Goal: Task Accomplishment & Management: Use online tool/utility

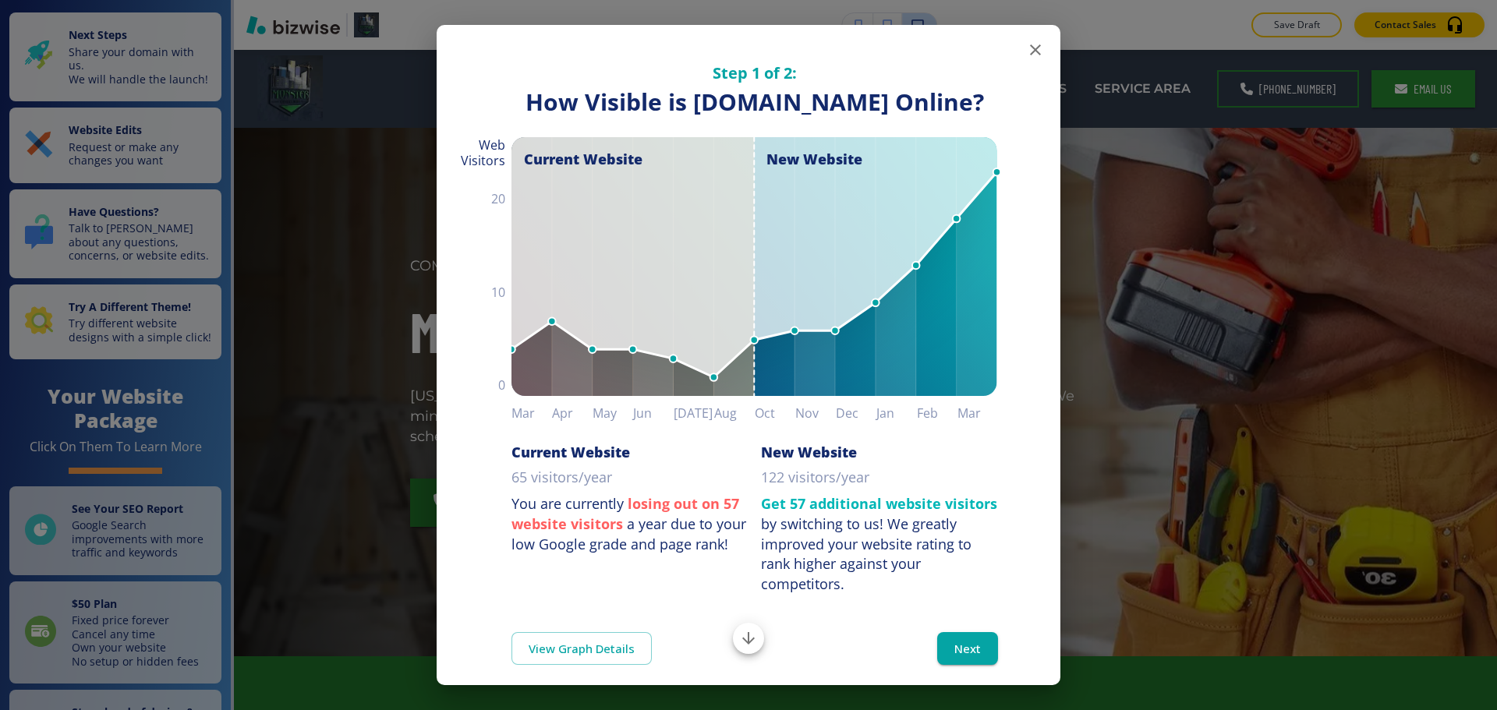
click at [1027, 44] on icon "button" at bounding box center [1035, 50] width 19 height 19
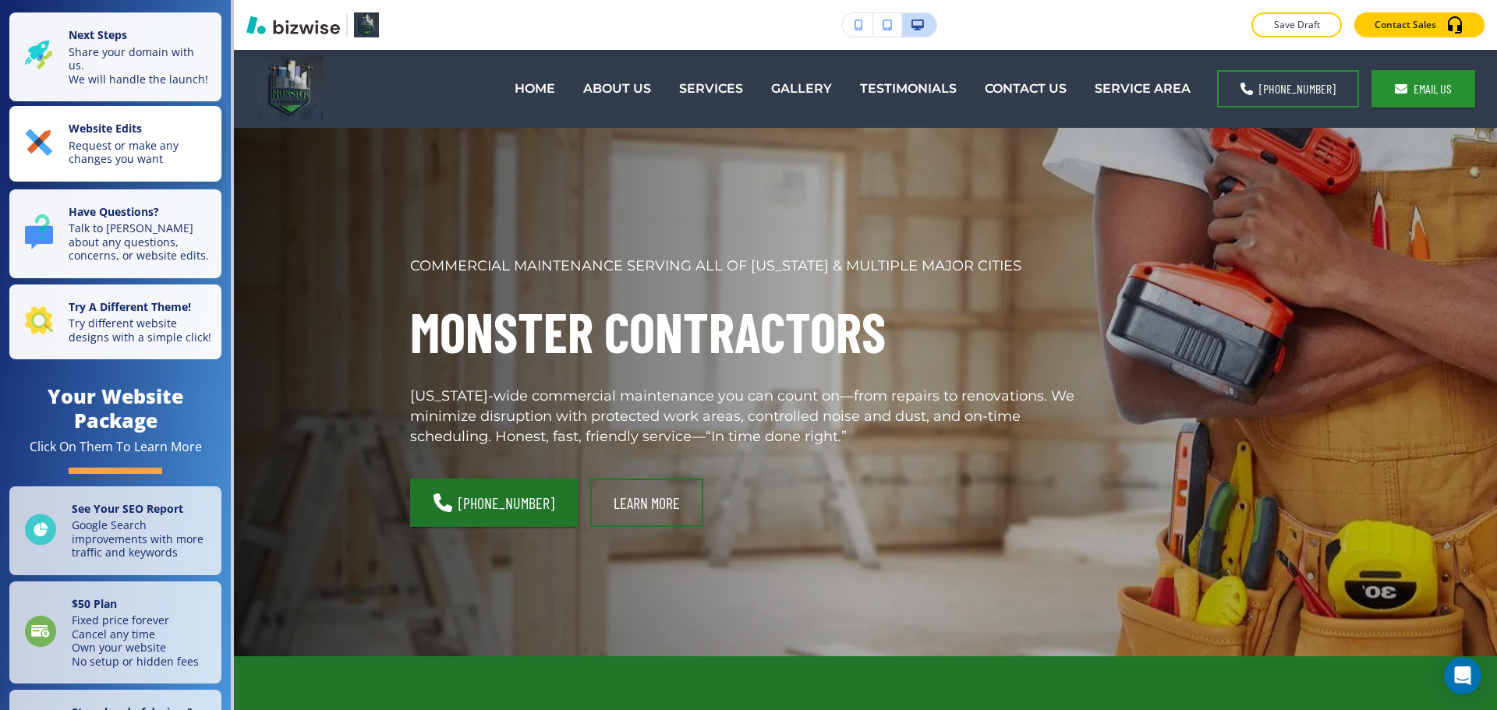
click at [160, 166] on p "Request or make any changes you want" at bounding box center [140, 152] width 143 height 27
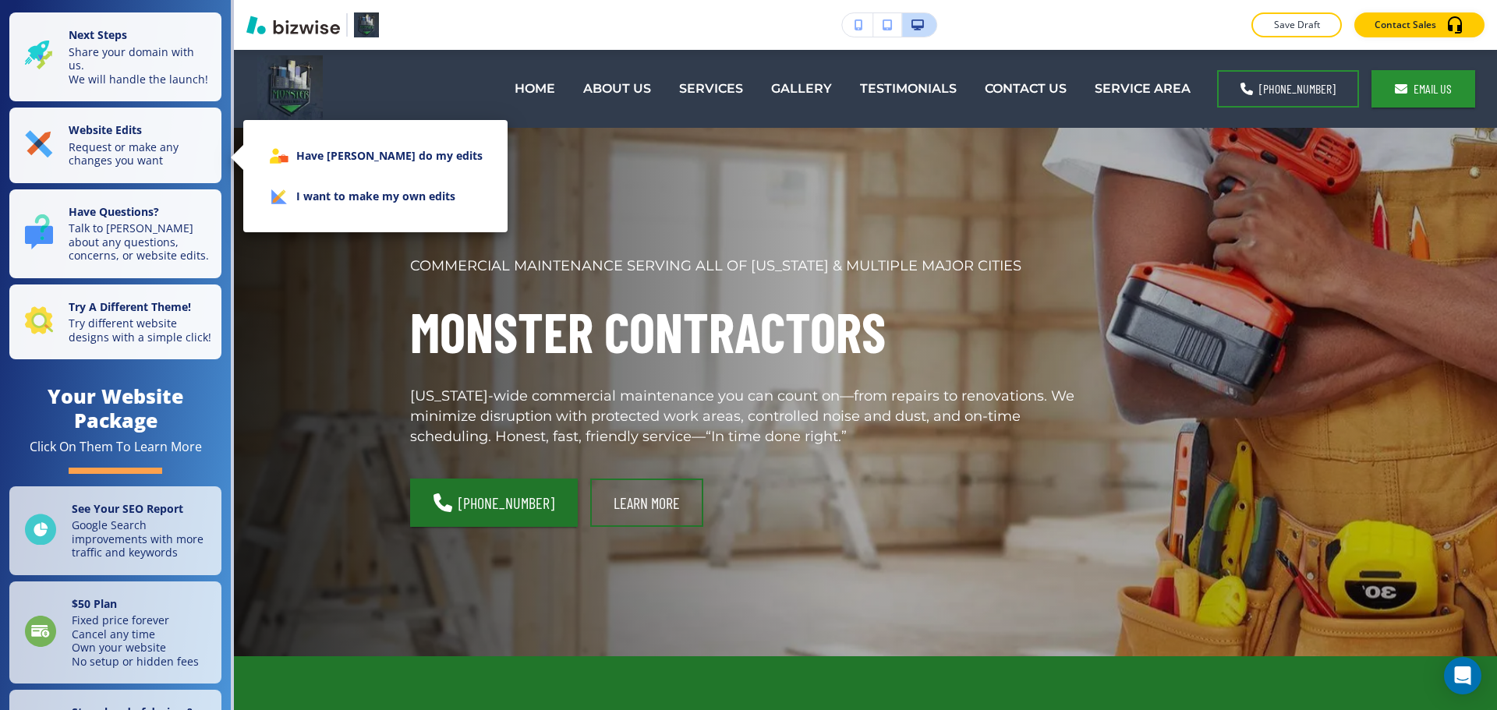
click at [298, 207] on li "I want to make my own edits" at bounding box center [375, 196] width 239 height 41
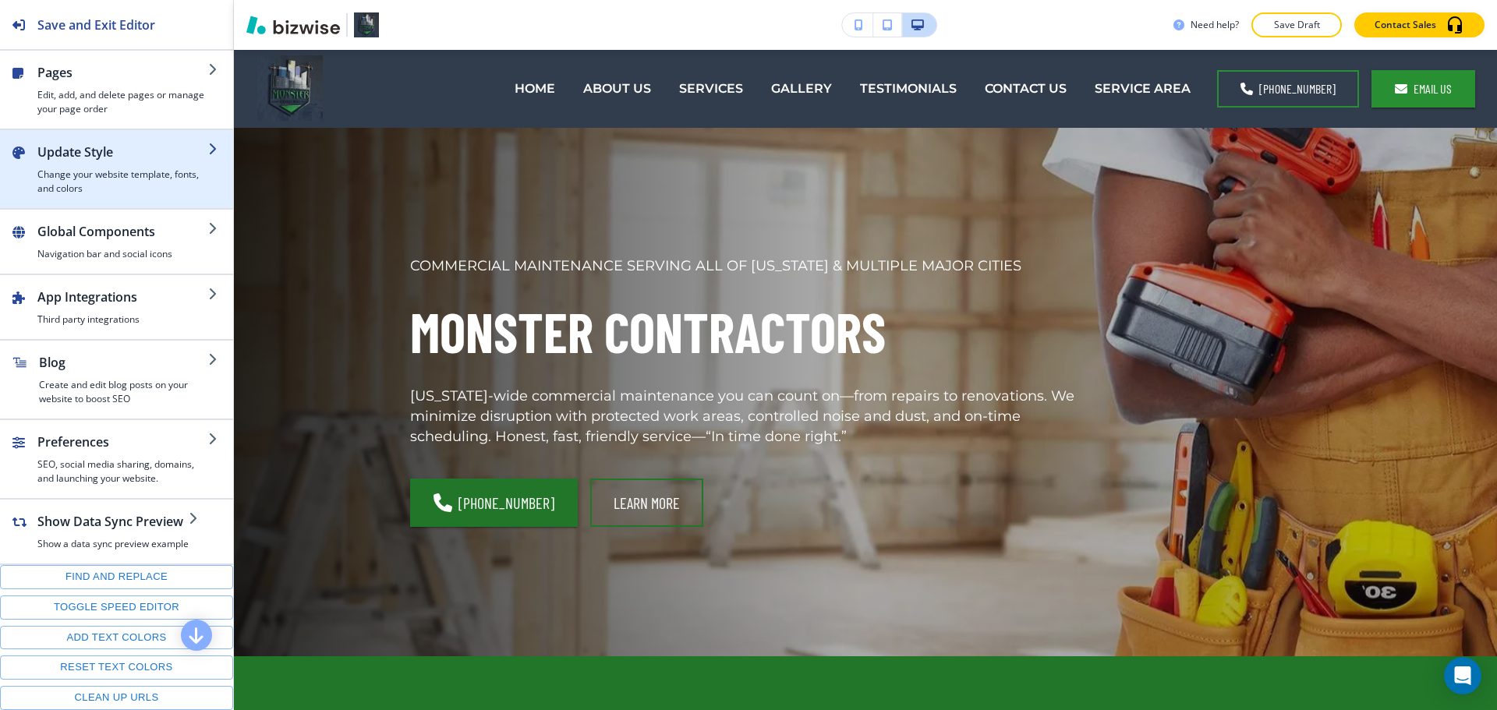
click at [146, 190] on h4 "Change your website template, fonts, and colors" at bounding box center [122, 182] width 171 height 28
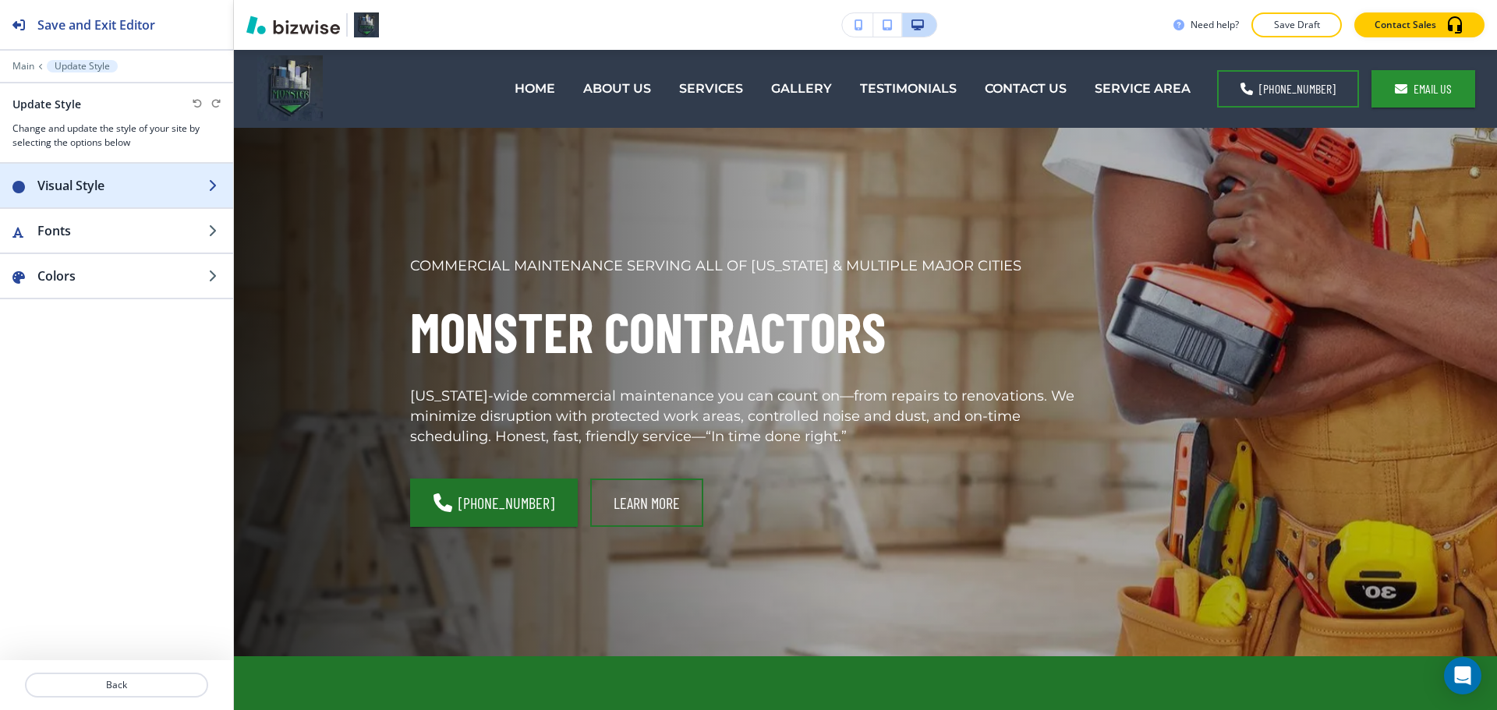
click at [146, 192] on h2 "Visual Style" at bounding box center [122, 185] width 171 height 19
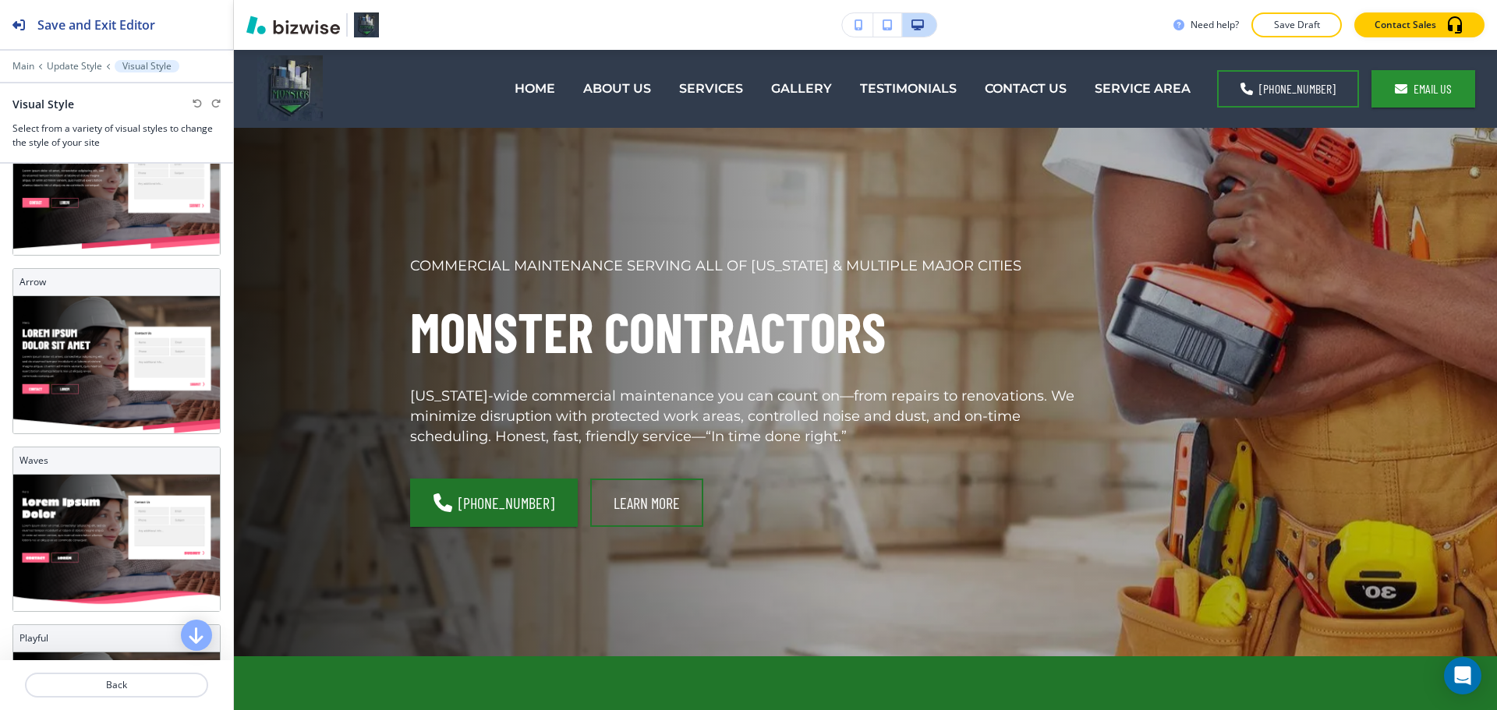
scroll to position [335, 0]
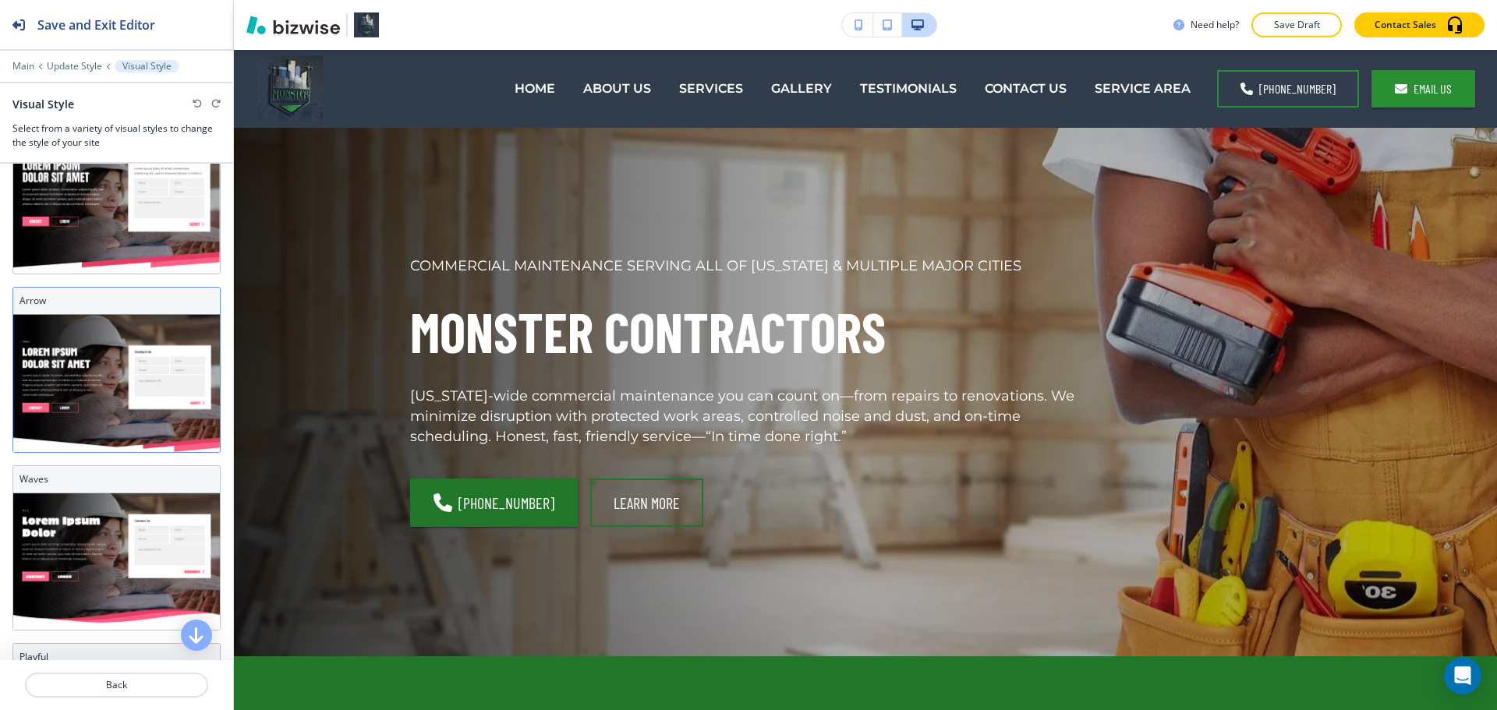
click at [70, 416] on img at bounding box center [116, 383] width 207 height 137
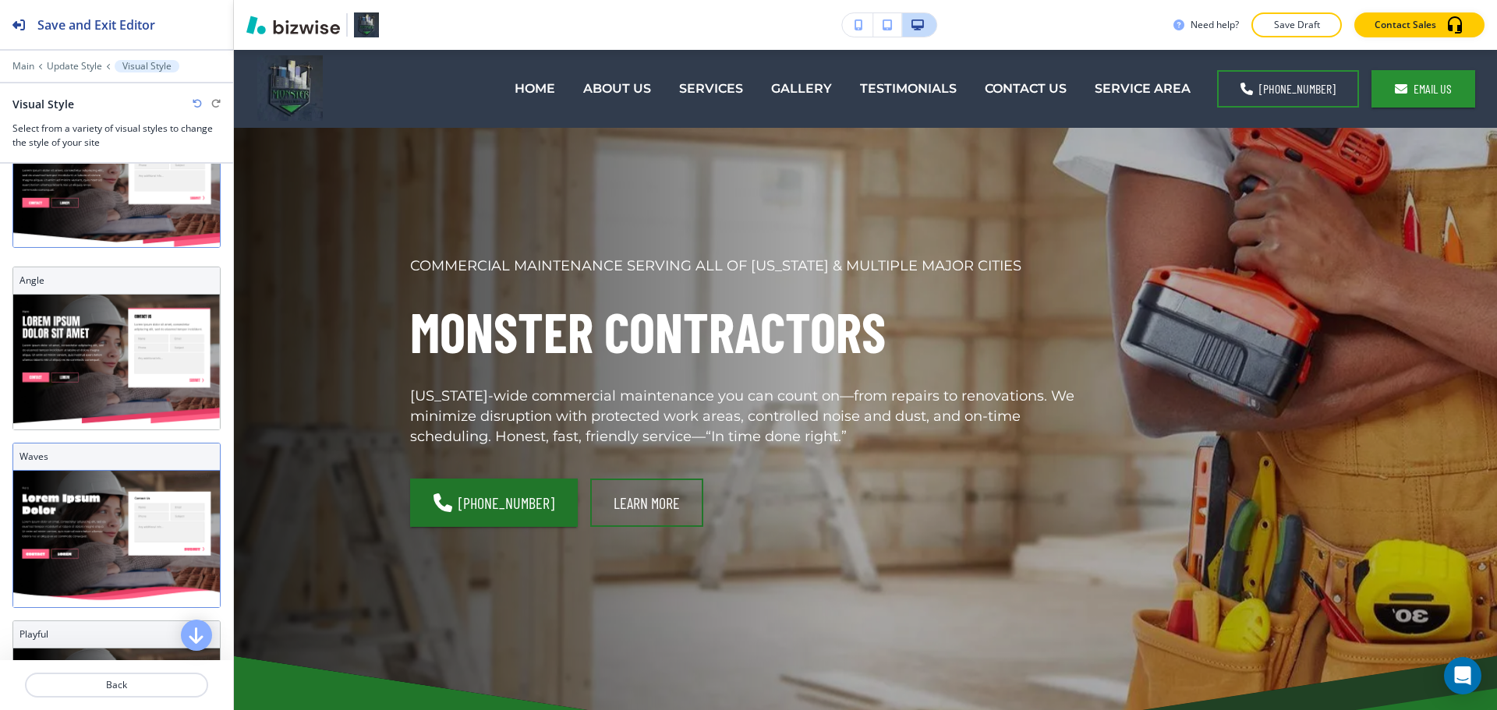
scroll to position [105, 0]
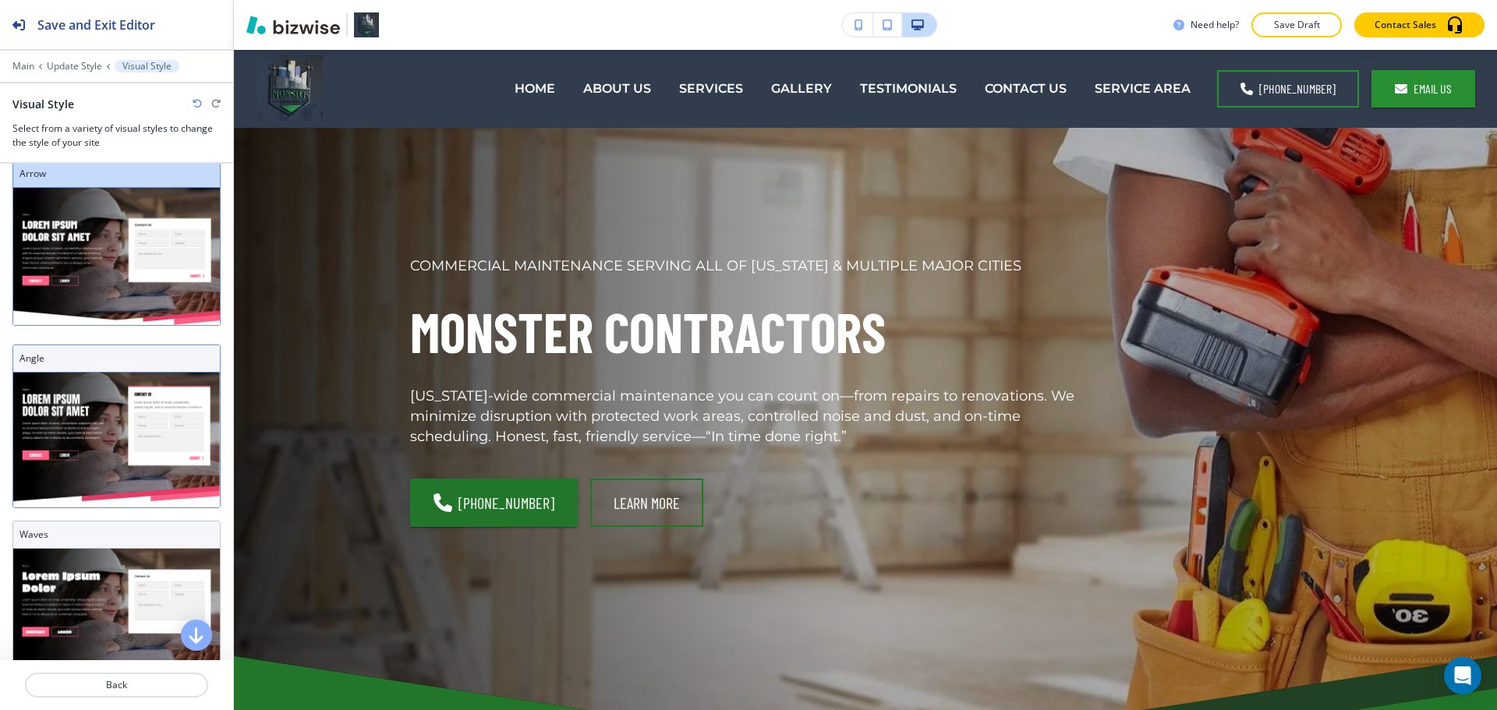
click at [104, 467] on img at bounding box center [116, 440] width 207 height 135
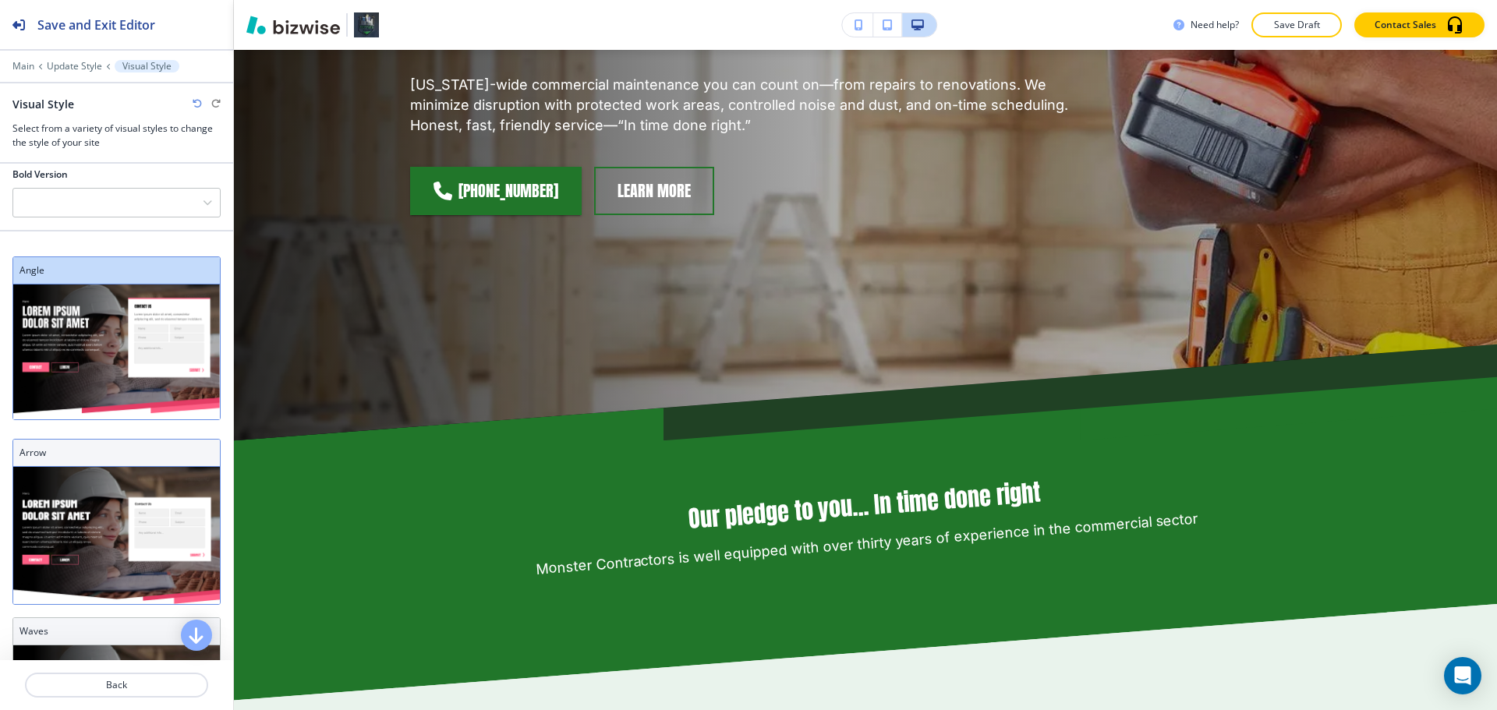
scroll to position [0, 0]
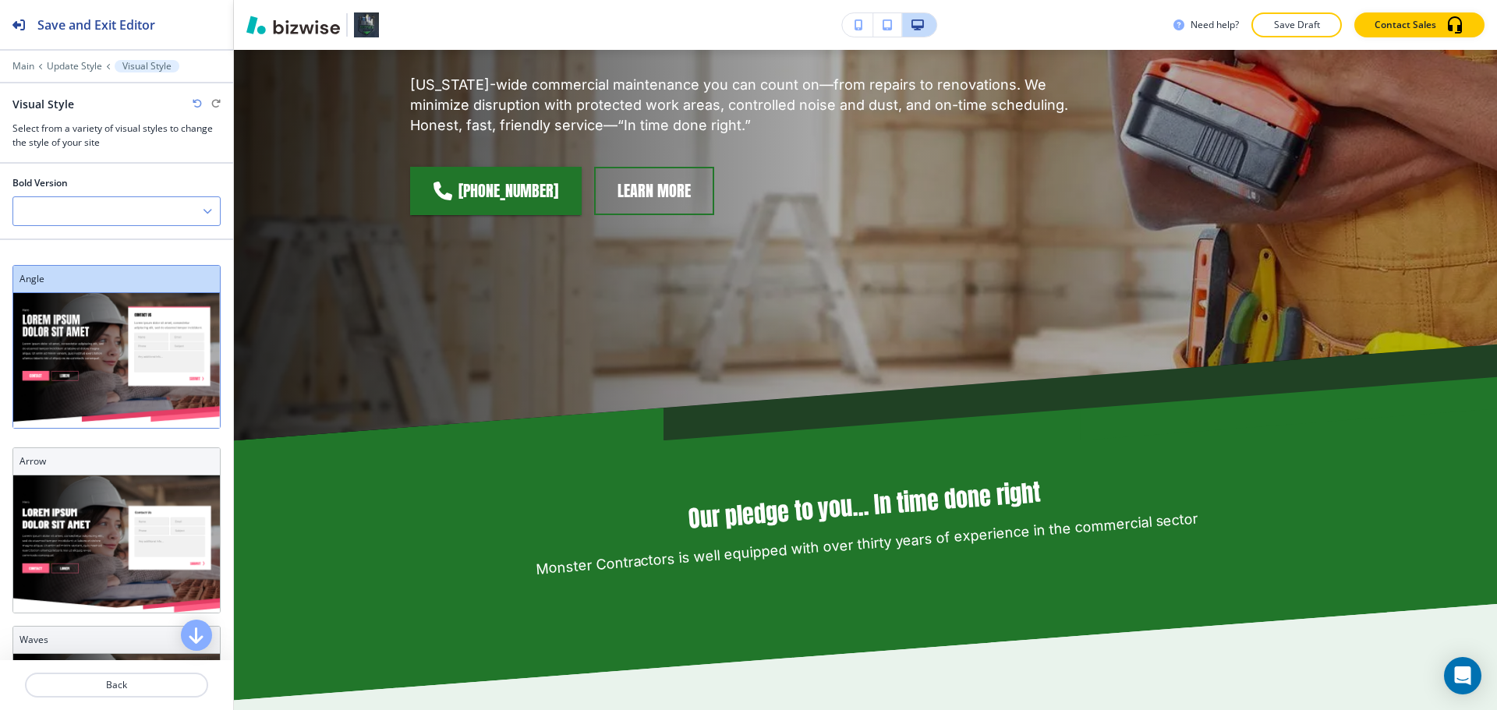
click at [94, 218] on div at bounding box center [116, 211] width 207 height 28
click at [82, 267] on h4 "V2" at bounding box center [116, 265] width 191 height 14
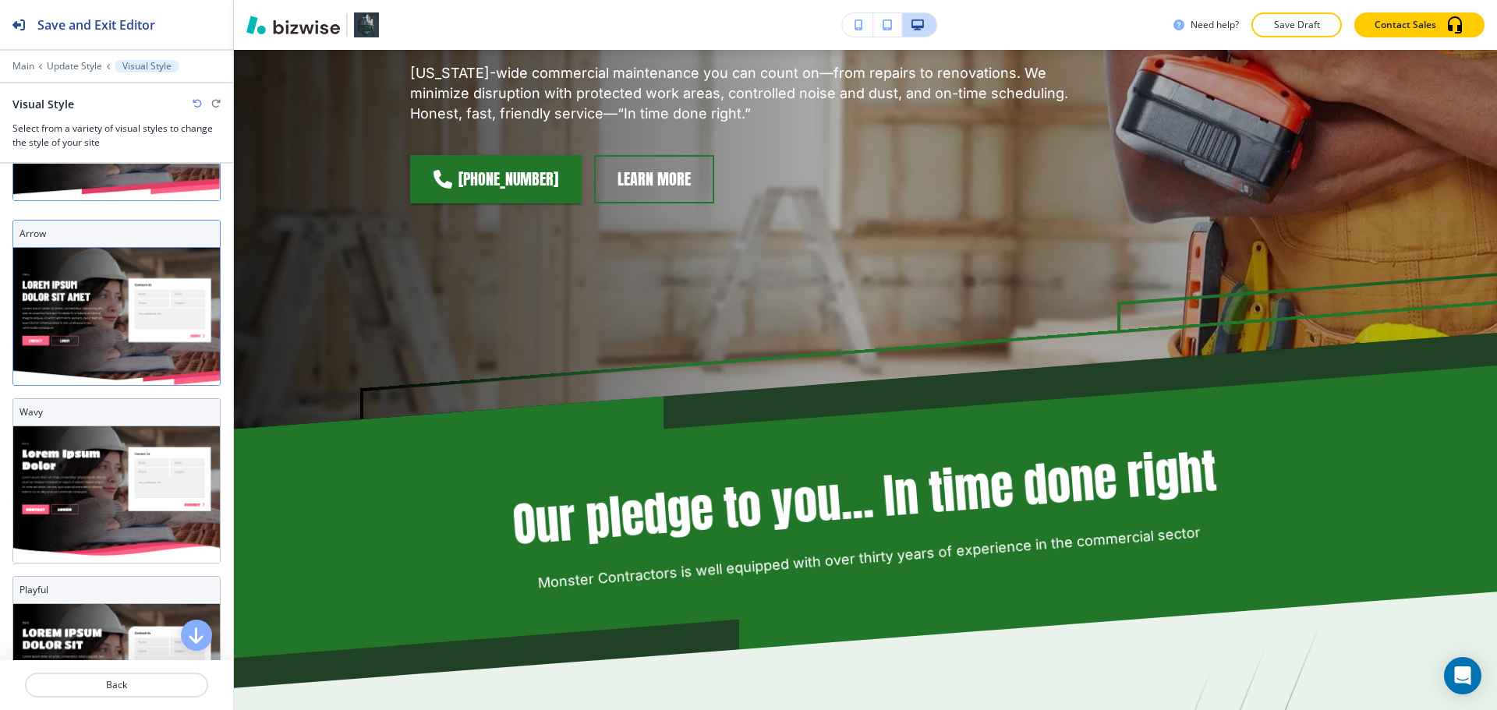
scroll to position [234, 0]
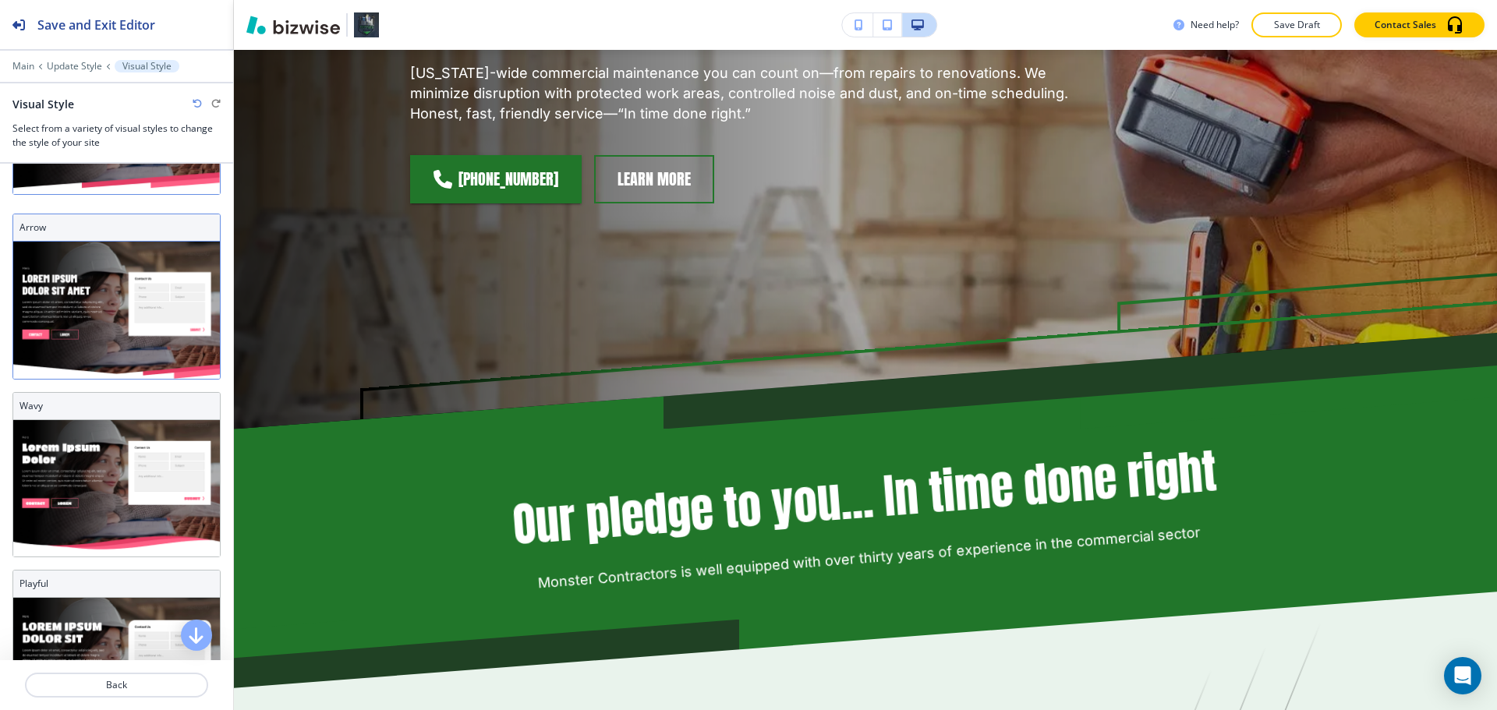
click at [140, 420] on img at bounding box center [116, 488] width 207 height 136
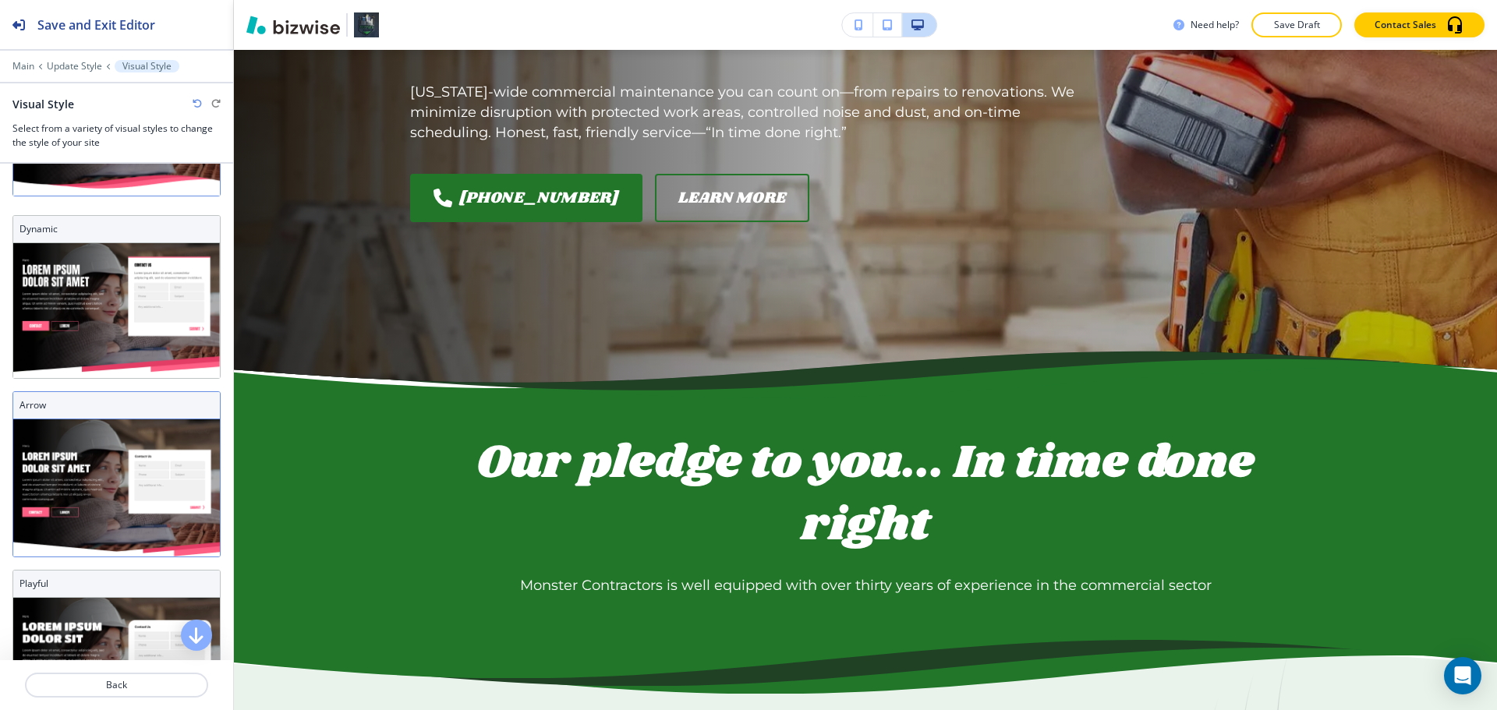
click at [107, 398] on h3 "Arrow" at bounding box center [116, 405] width 194 height 14
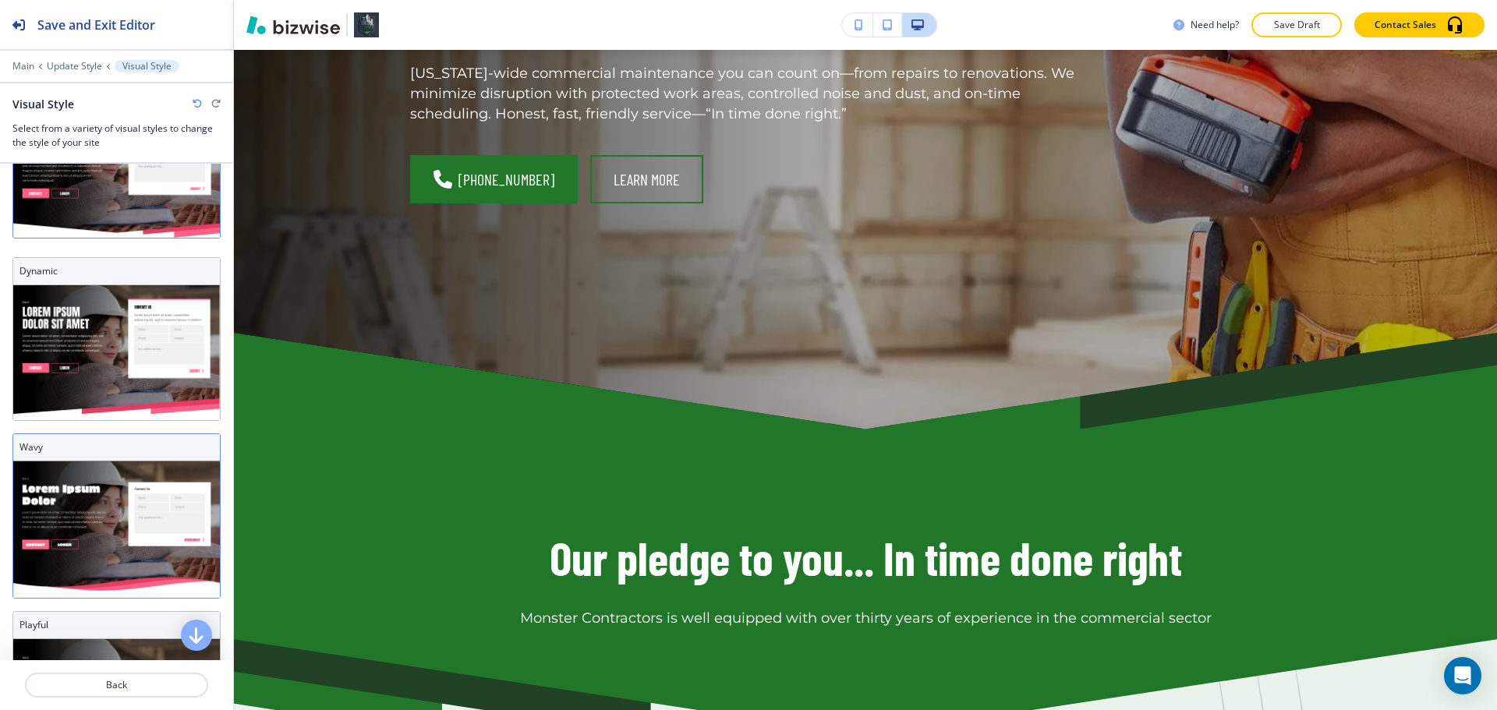
scroll to position [179, 0]
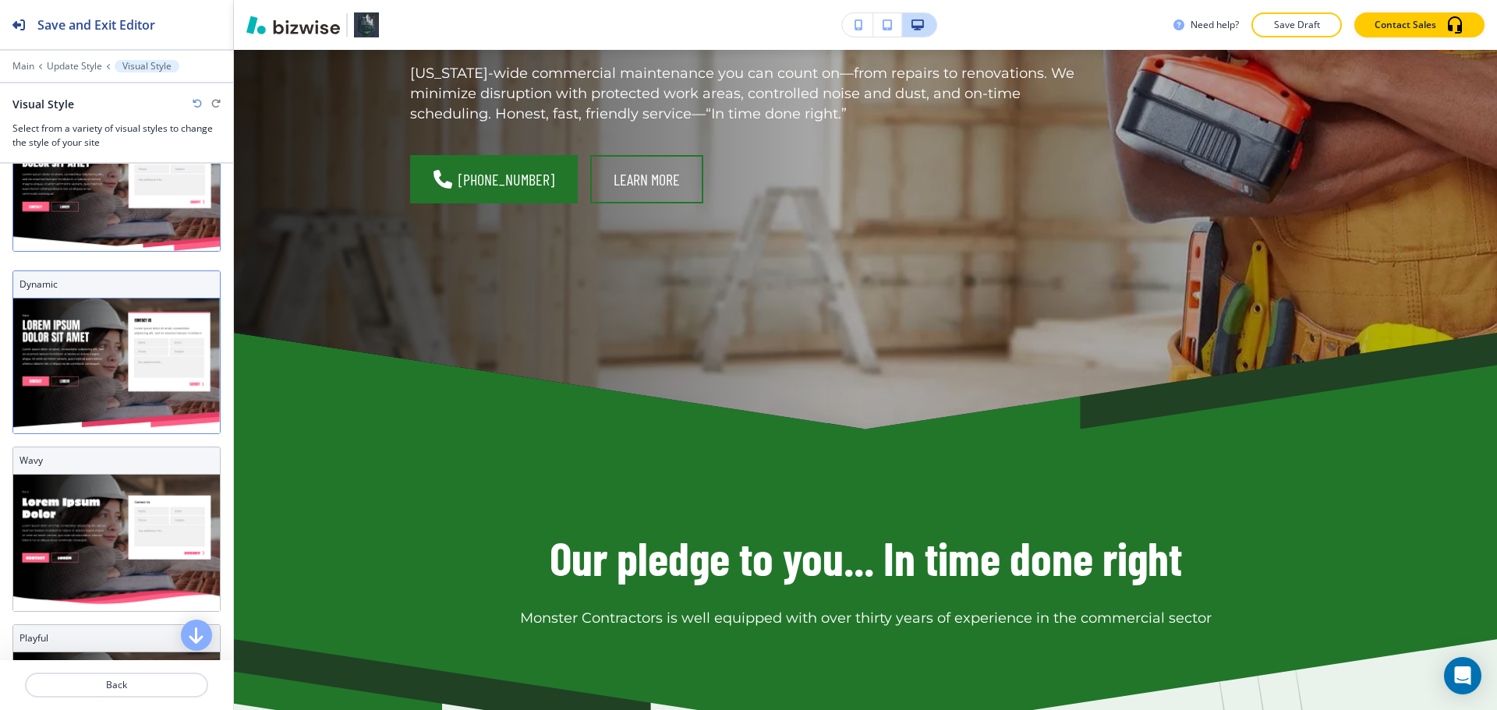
click at [119, 379] on img at bounding box center [116, 366] width 207 height 135
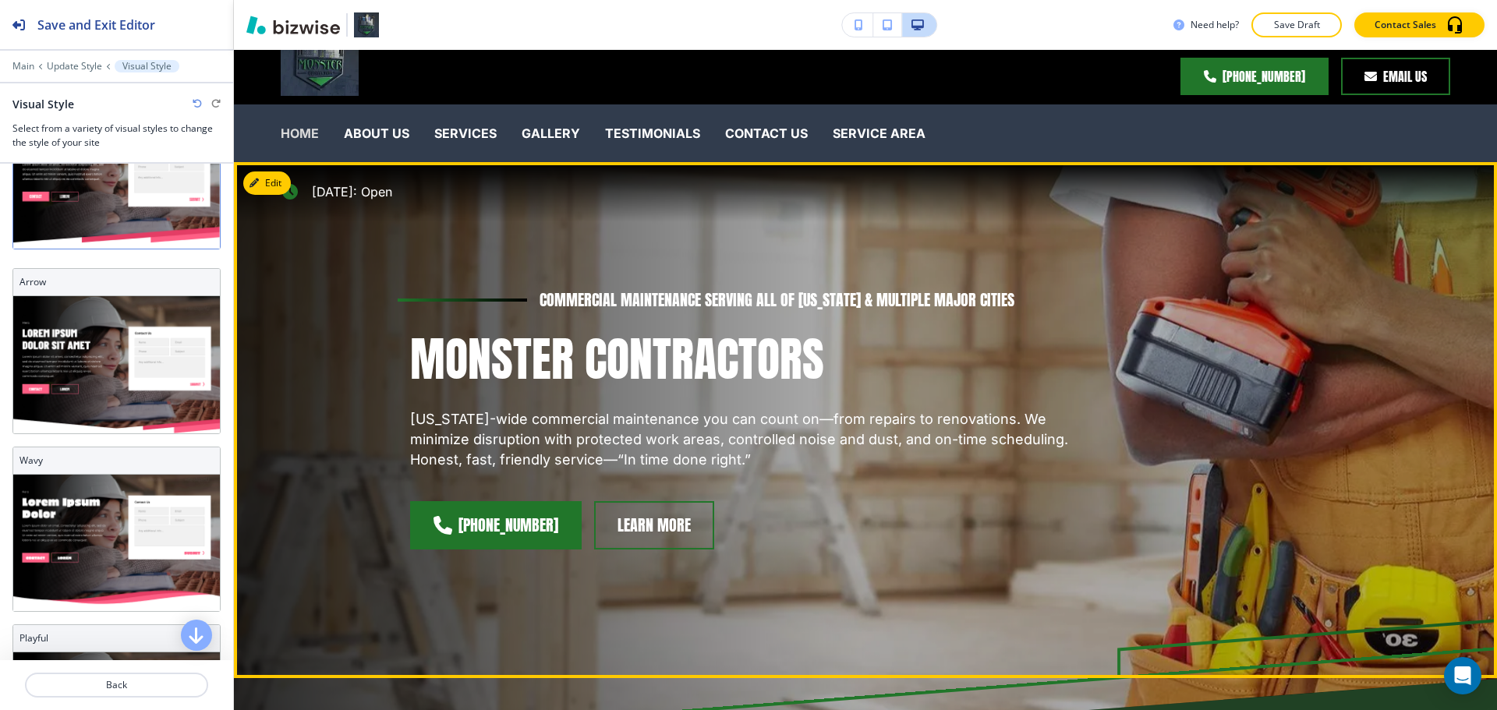
scroll to position [0, 0]
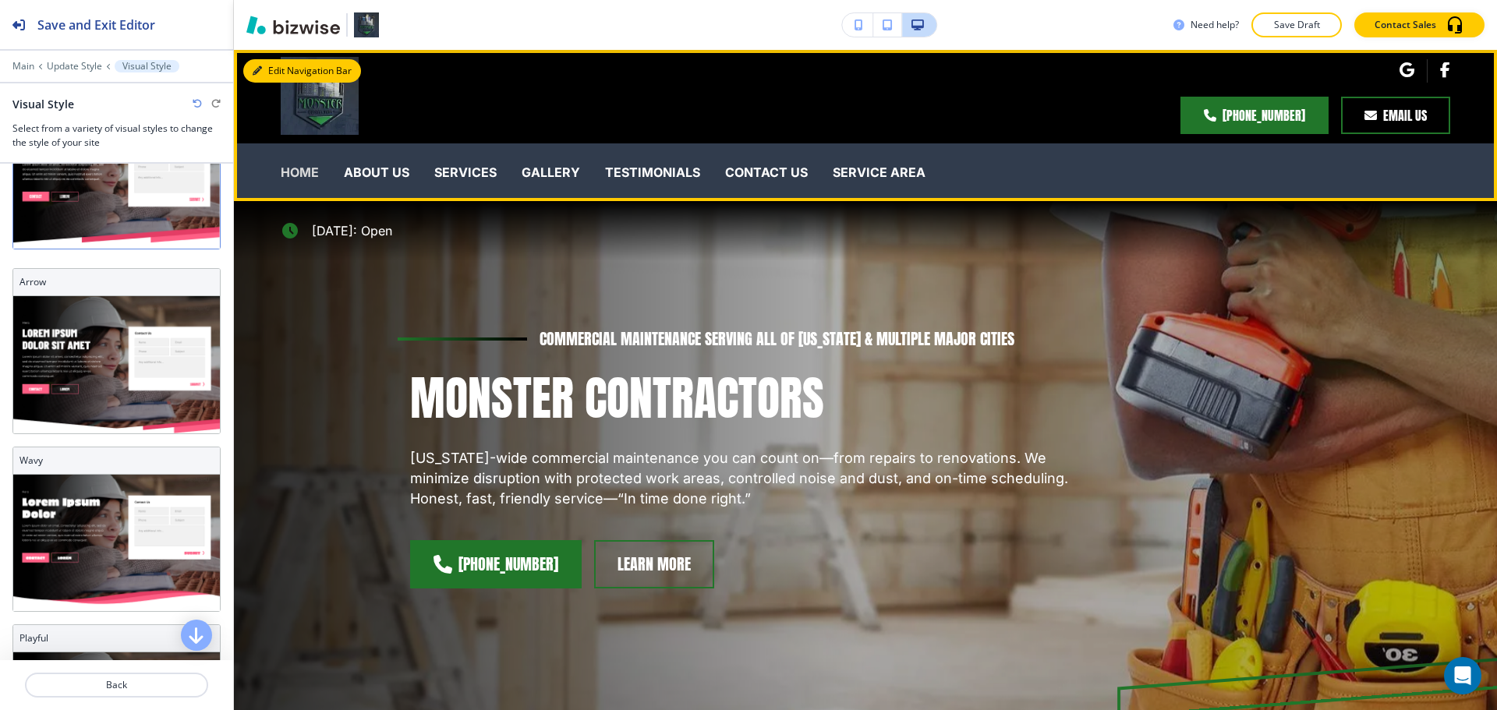
click at [264, 74] on button "Edit Navigation Bar" at bounding box center [302, 70] width 118 height 23
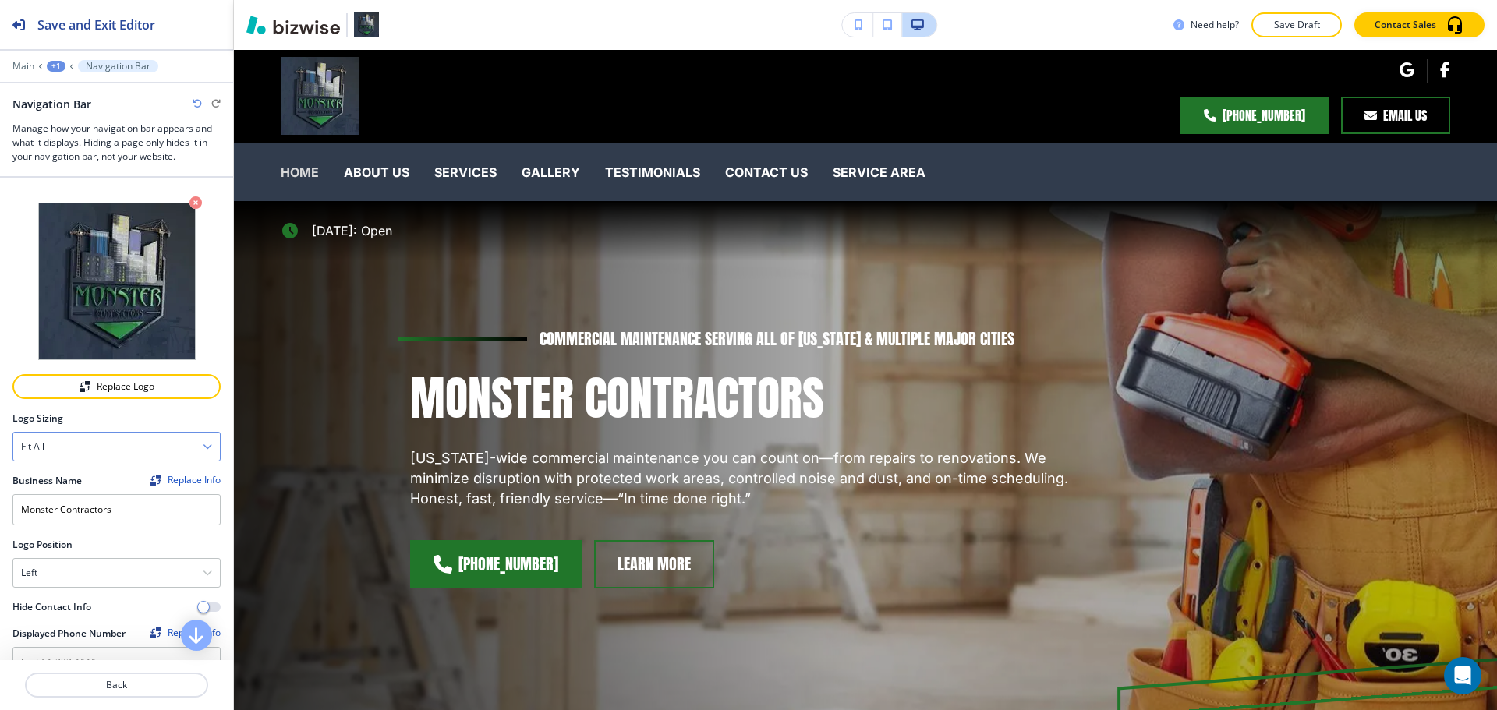
click at [129, 443] on div "Fit all" at bounding box center [116, 447] width 207 height 28
click at [85, 495] on h4 "Fit to length" at bounding box center [116, 501] width 191 height 14
click at [96, 453] on div "Fit to length" at bounding box center [116, 447] width 207 height 28
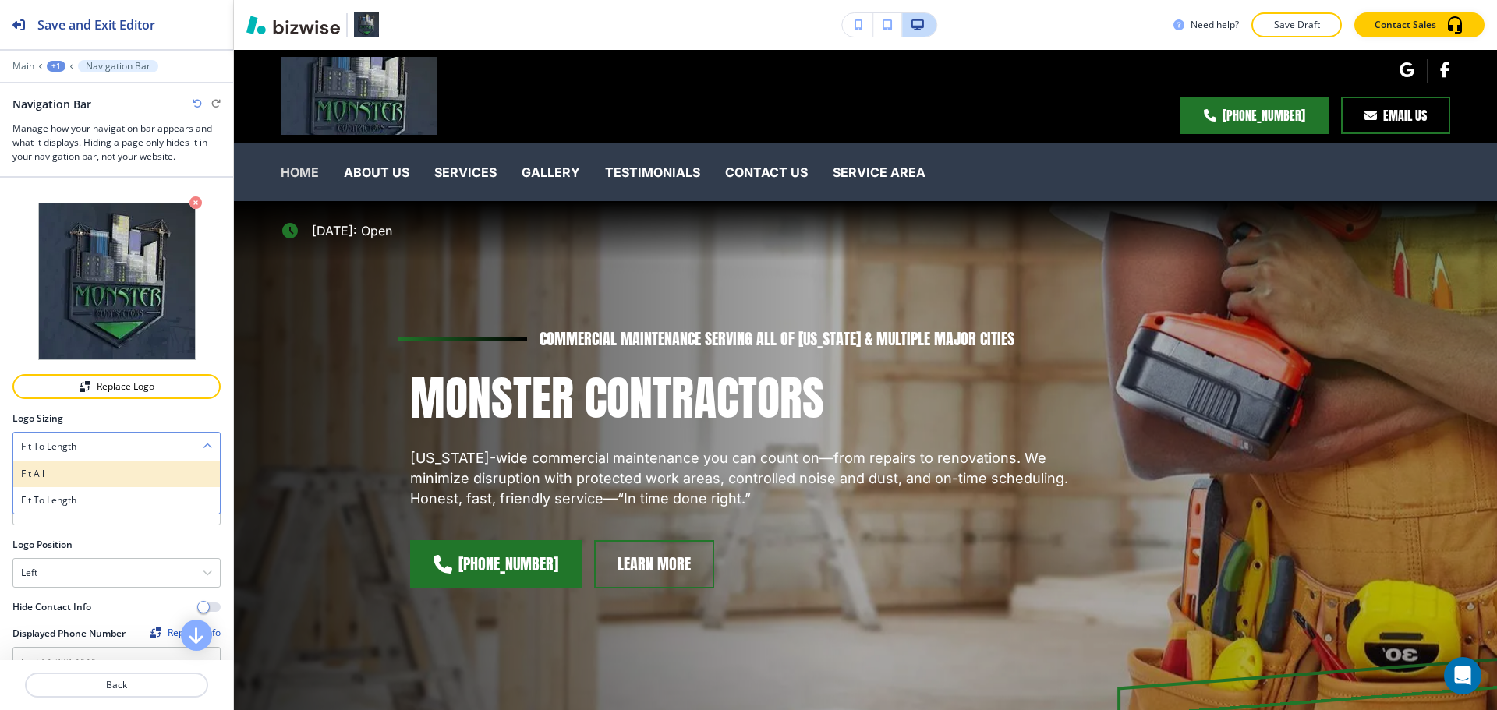
click at [87, 472] on h4 "Fit all" at bounding box center [116, 474] width 191 height 14
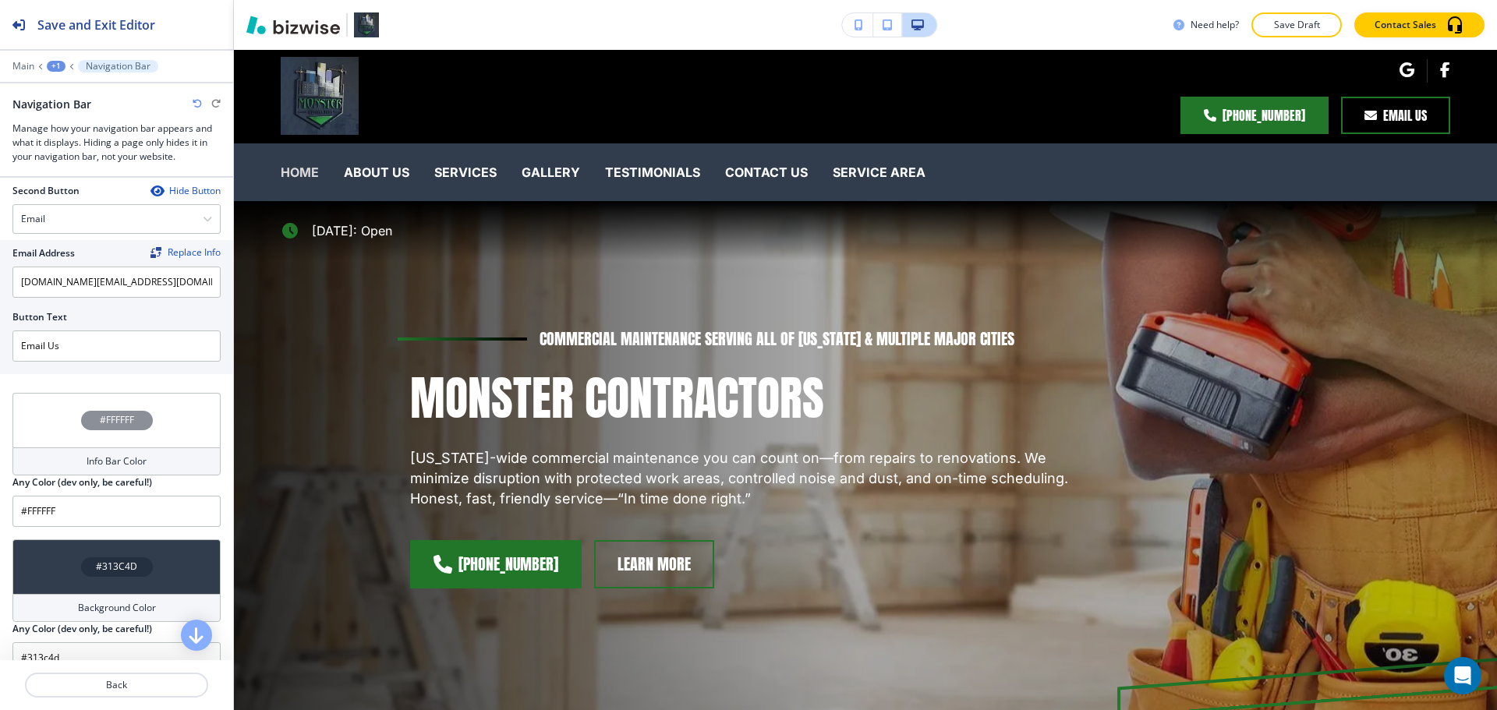
scroll to position [780, 0]
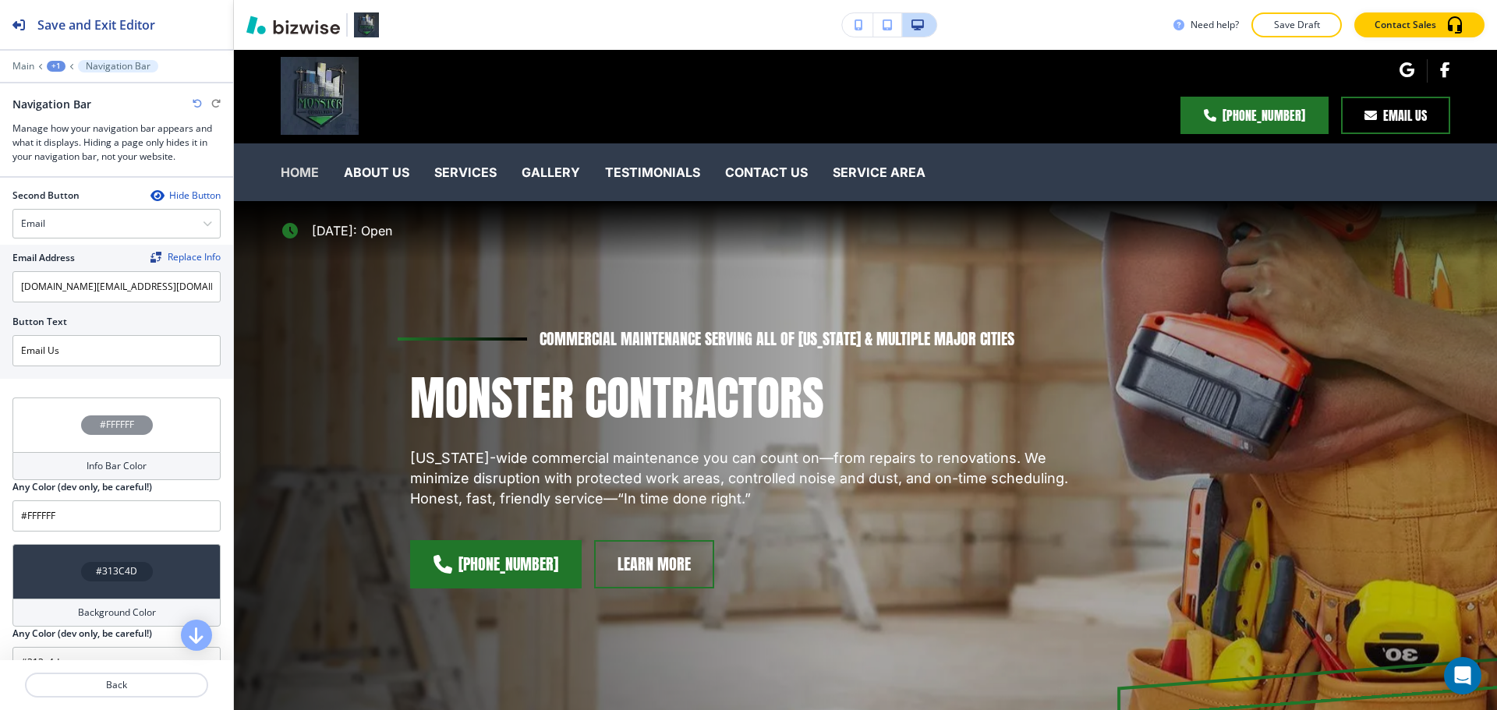
click at [145, 559] on div "#313C4D" at bounding box center [116, 571] width 208 height 55
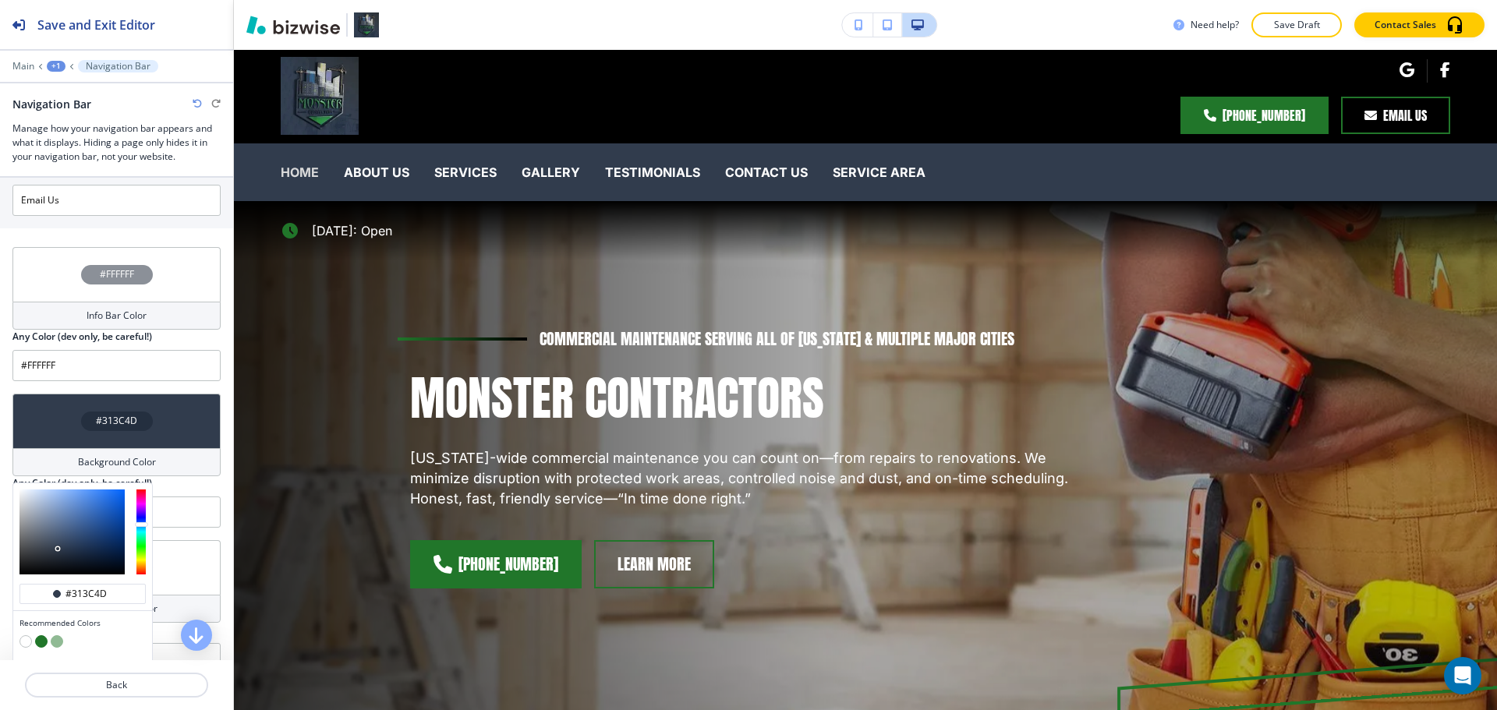
scroll to position [936, 0]
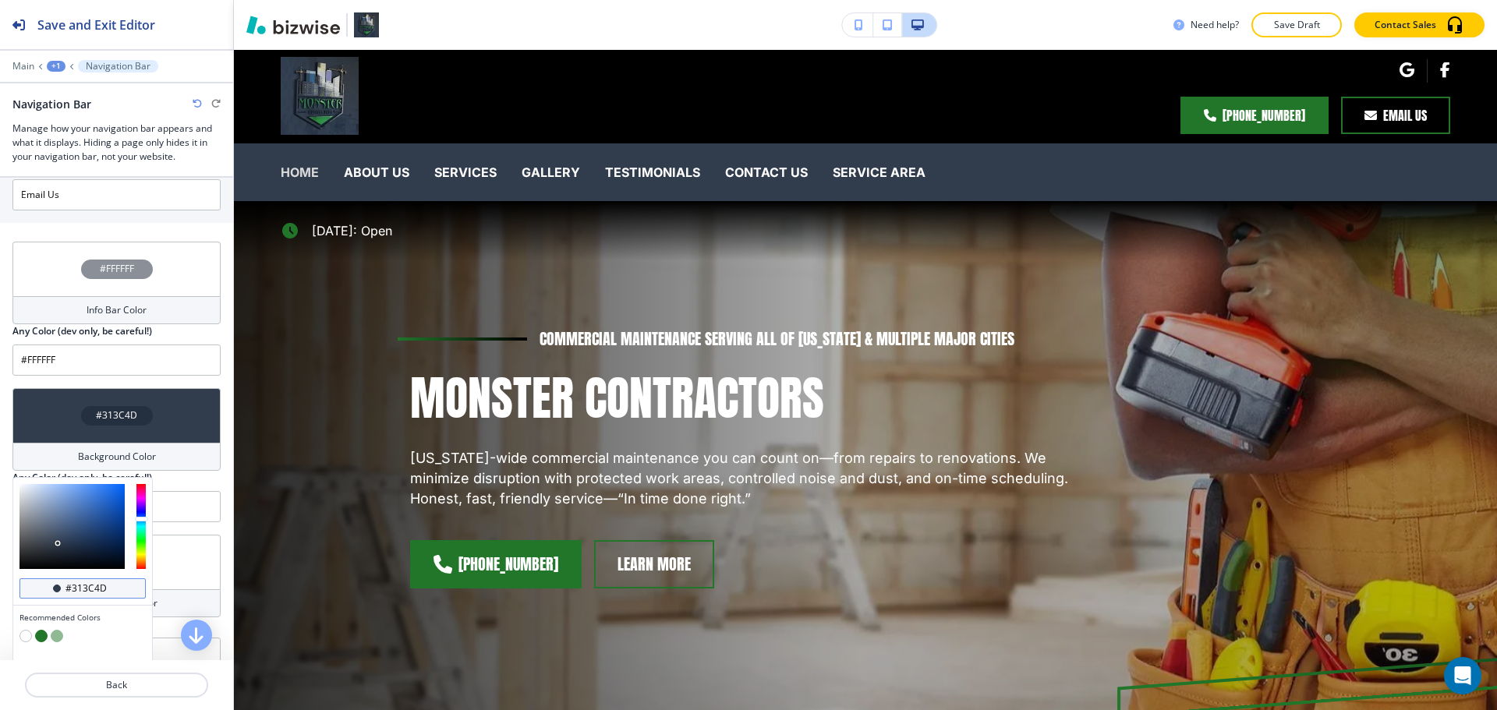
click at [99, 583] on input "#313c4d" at bounding box center [91, 589] width 55 height 12
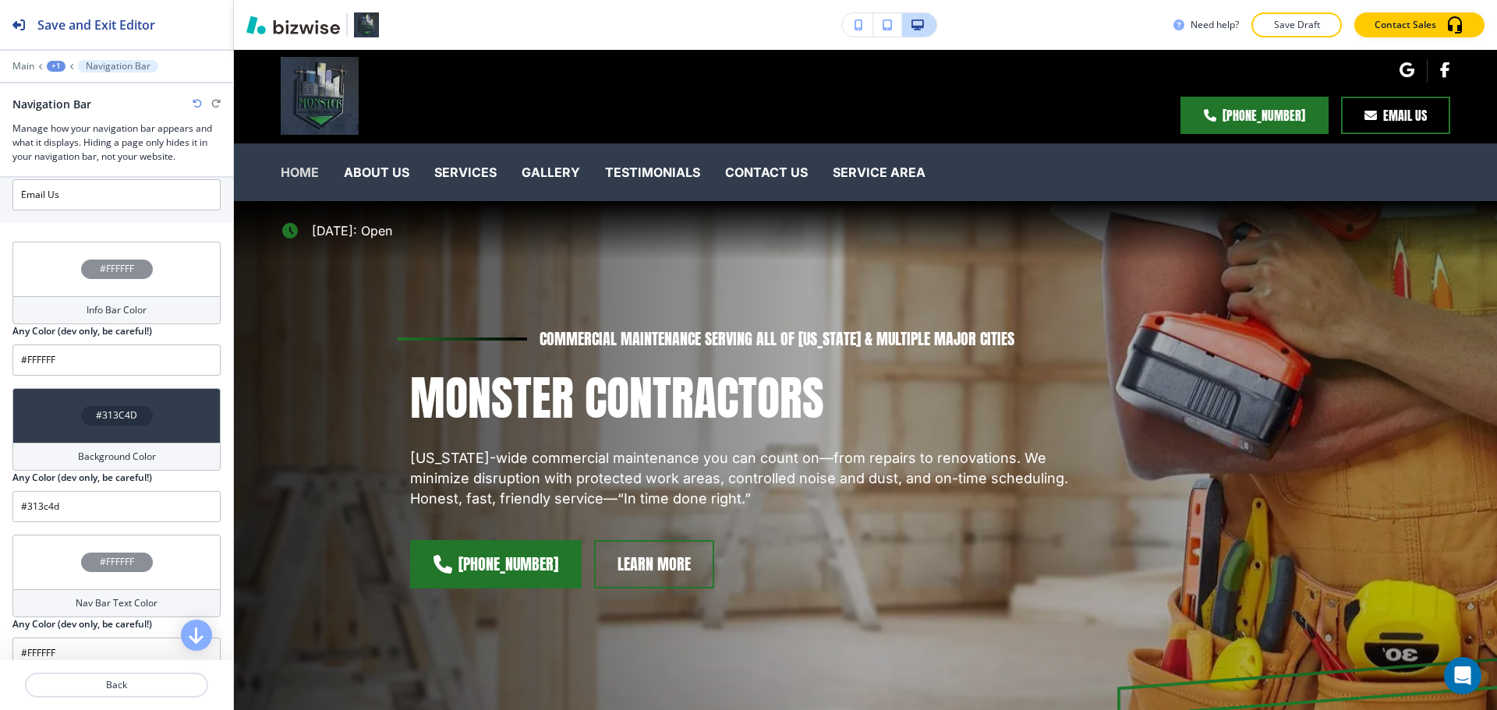
click at [143, 291] on div "#FFFFFF" at bounding box center [116, 269] width 208 height 55
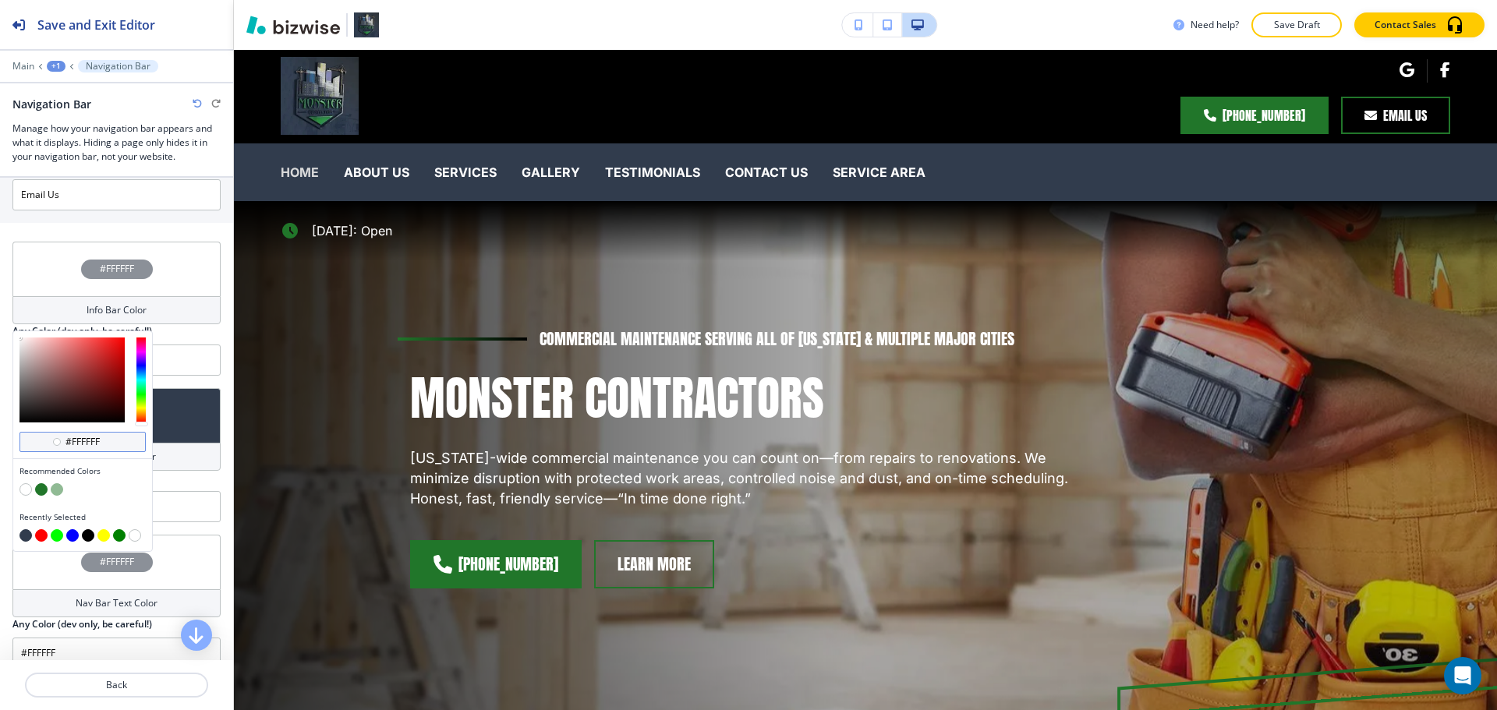
click at [74, 444] on input "#ffffff" at bounding box center [91, 442] width 55 height 12
click at [75, 444] on input "#ffffff" at bounding box center [91, 442] width 55 height 12
paste input "313c4d"
type input "#313c4d"
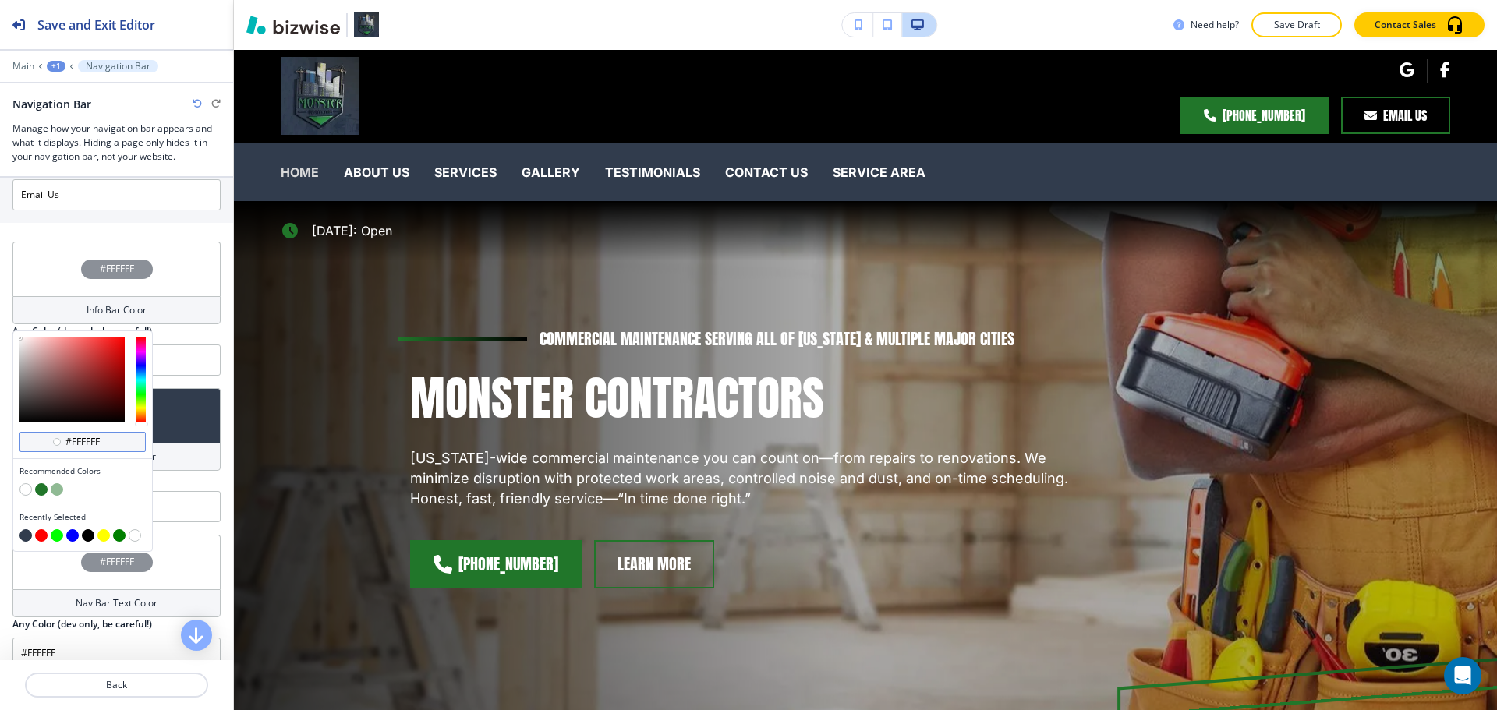
type input "#313c4d"
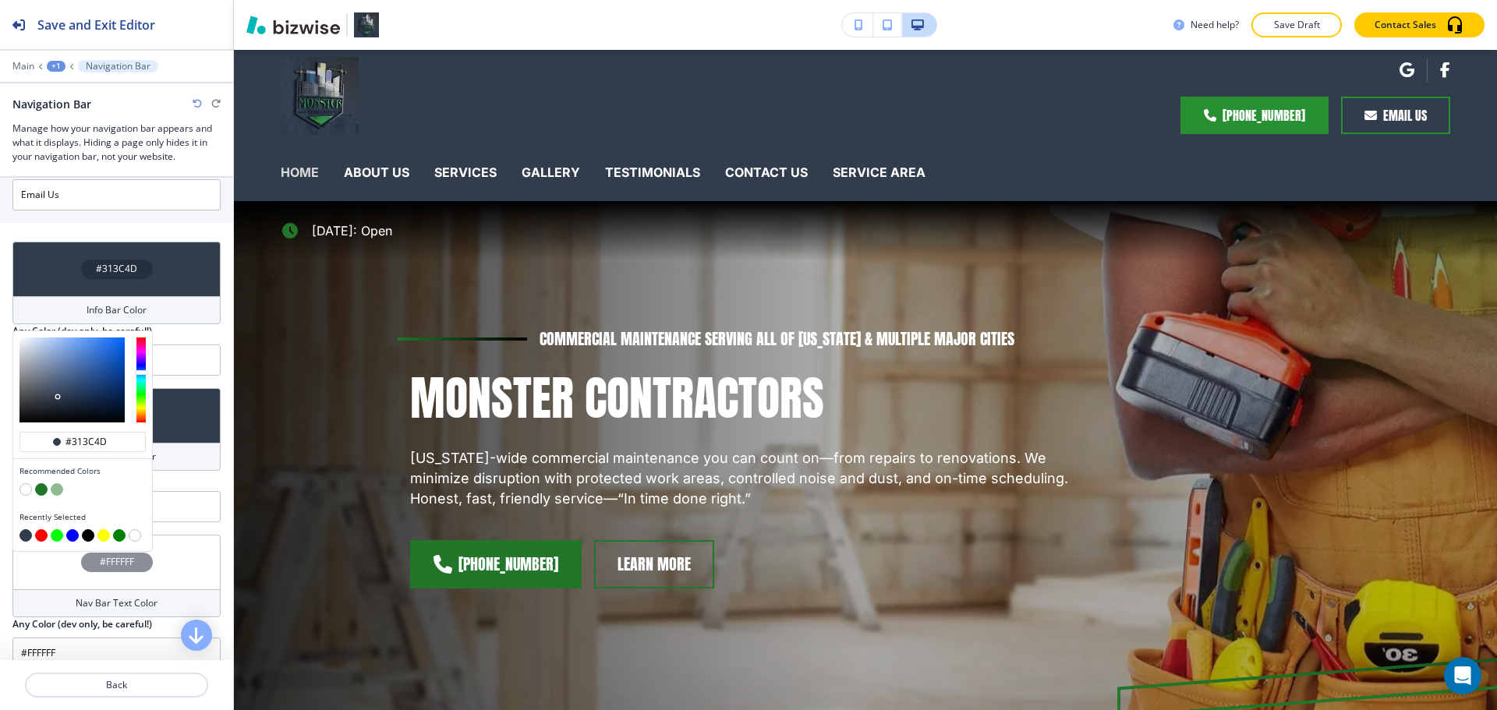
click at [200, 332] on div "Any Color (dev only, be careful!)" at bounding box center [116, 331] width 208 height 14
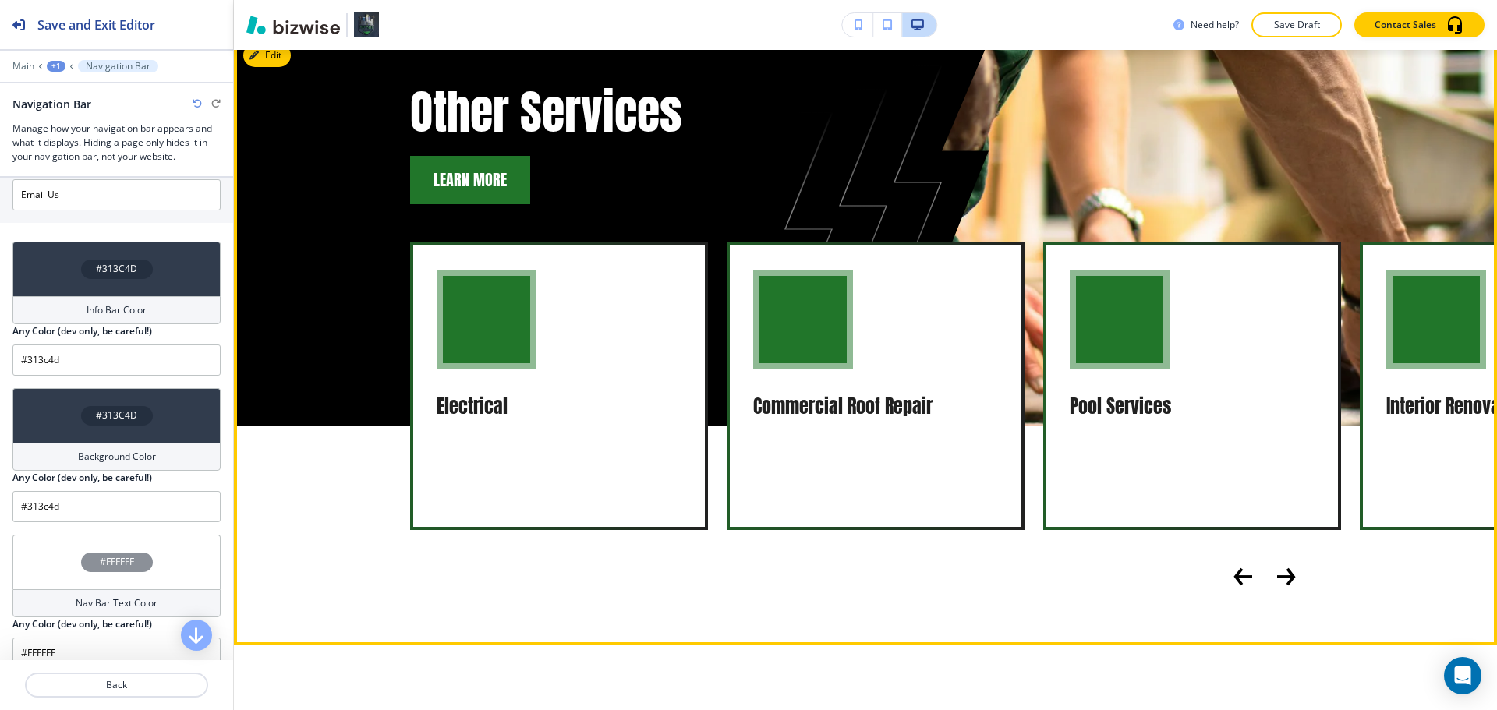
scroll to position [1794, 0]
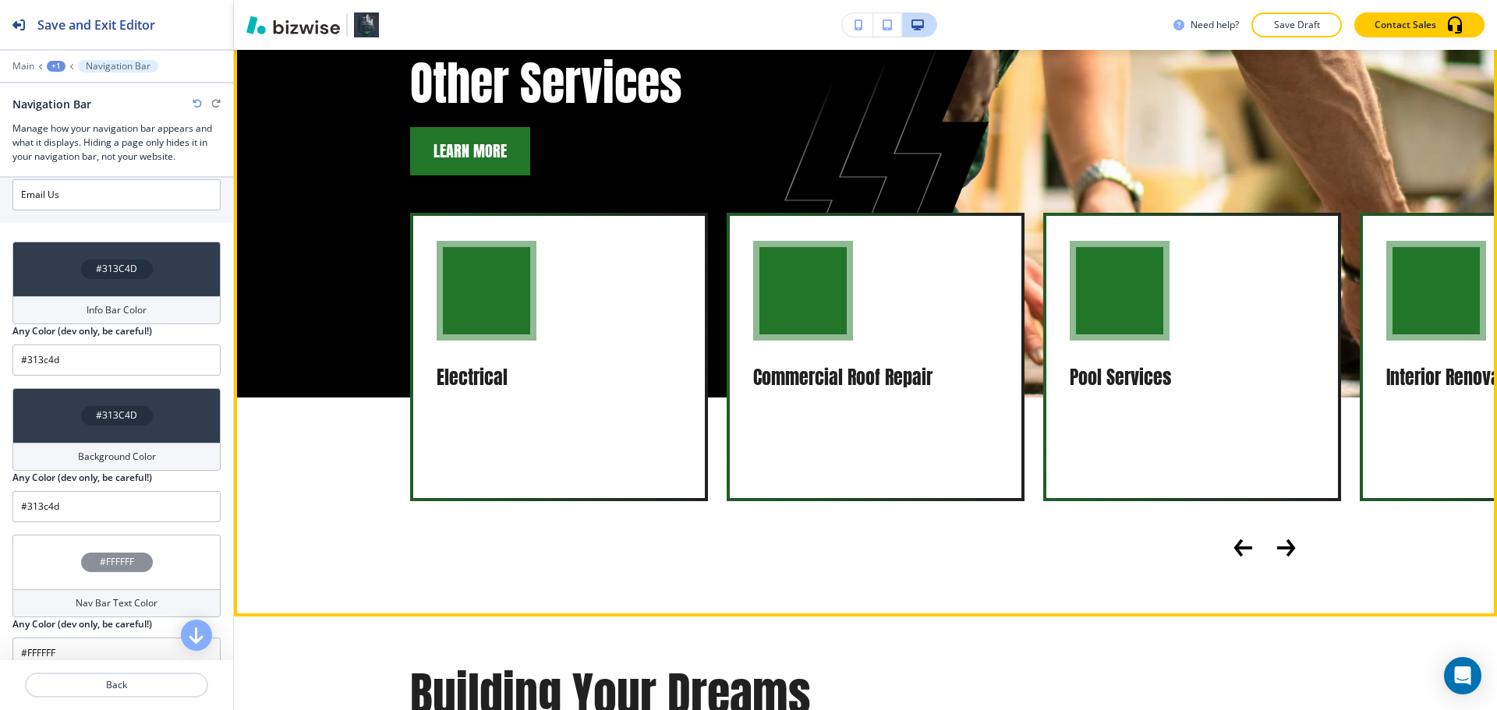
click at [1283, 548] on icon "Next Slide" at bounding box center [1285, 548] width 16 height 0
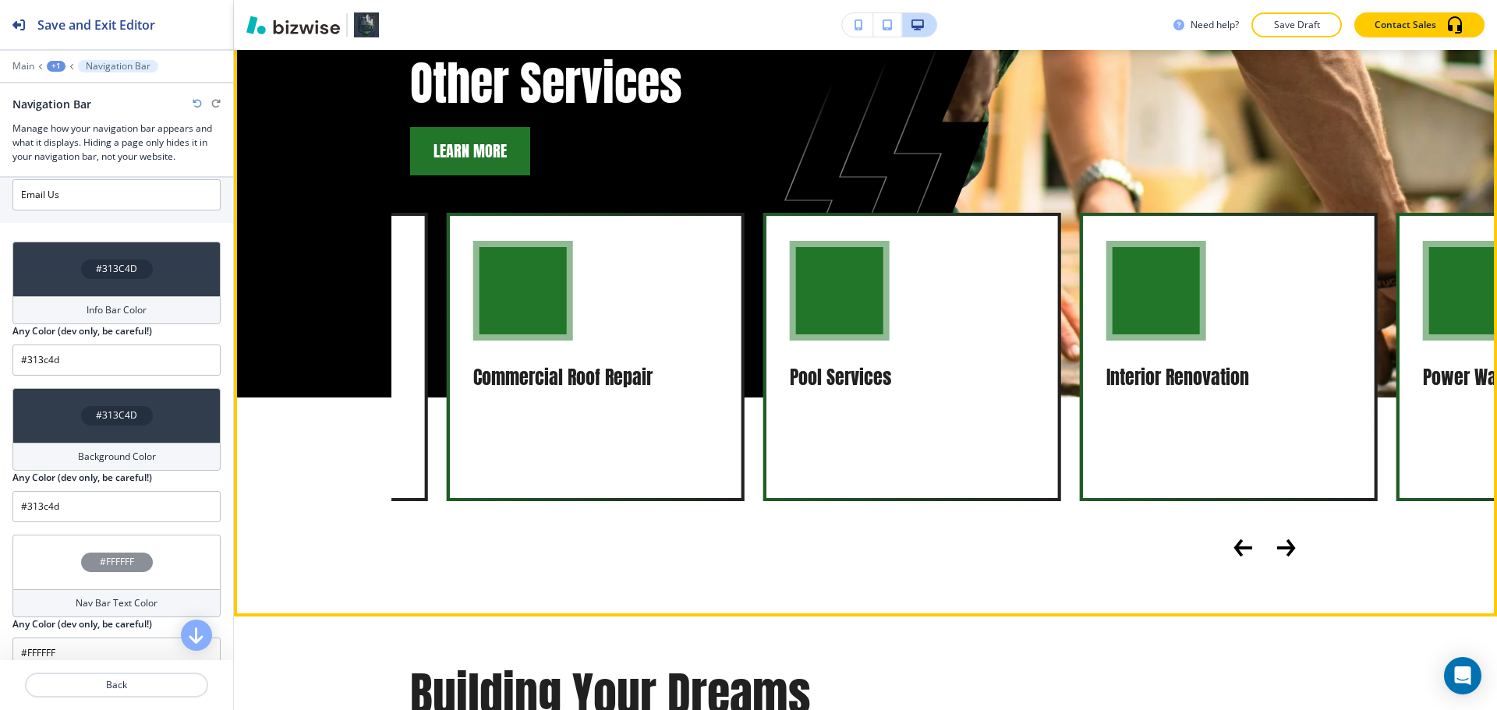
click at [1283, 548] on icon "Next Slide" at bounding box center [1285, 548] width 16 height 0
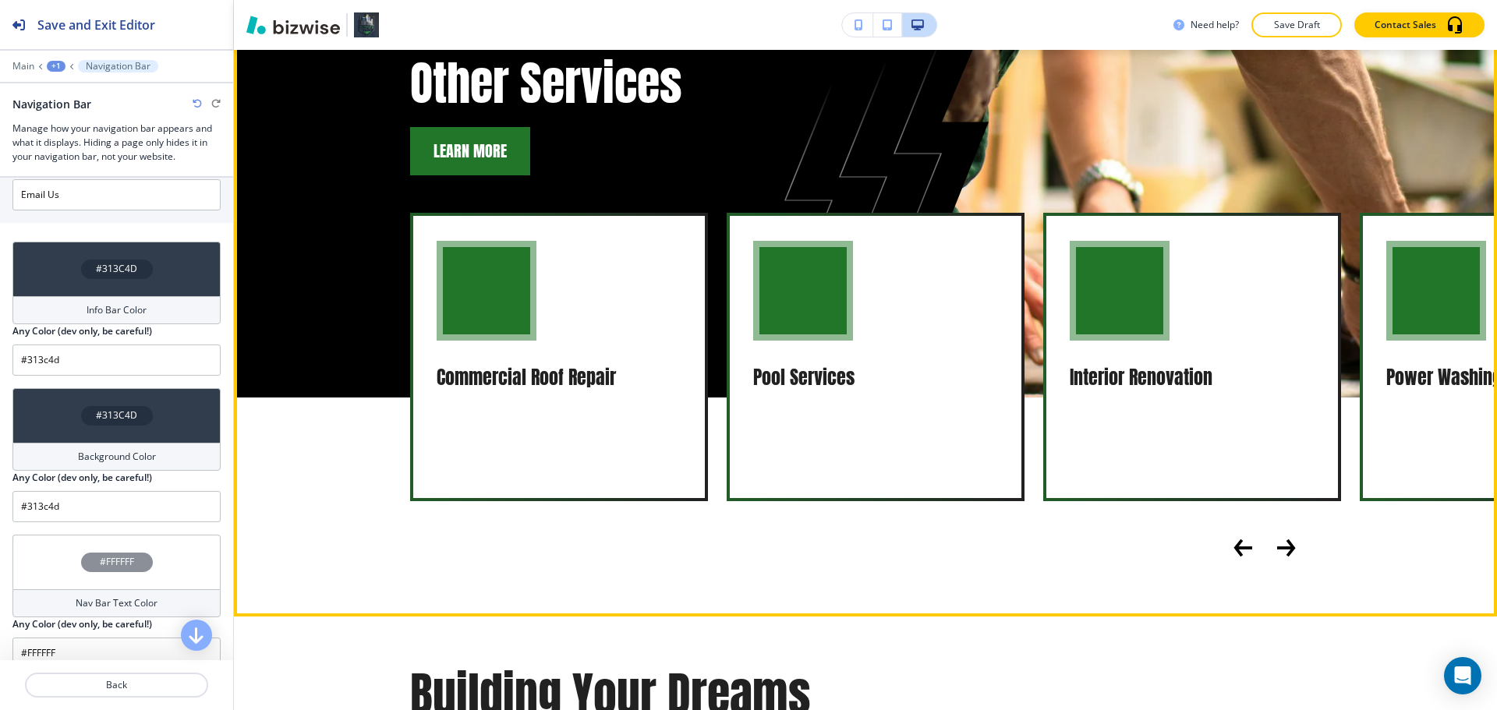
click at [1283, 548] on icon "Next Slide" at bounding box center [1285, 548] width 16 height 0
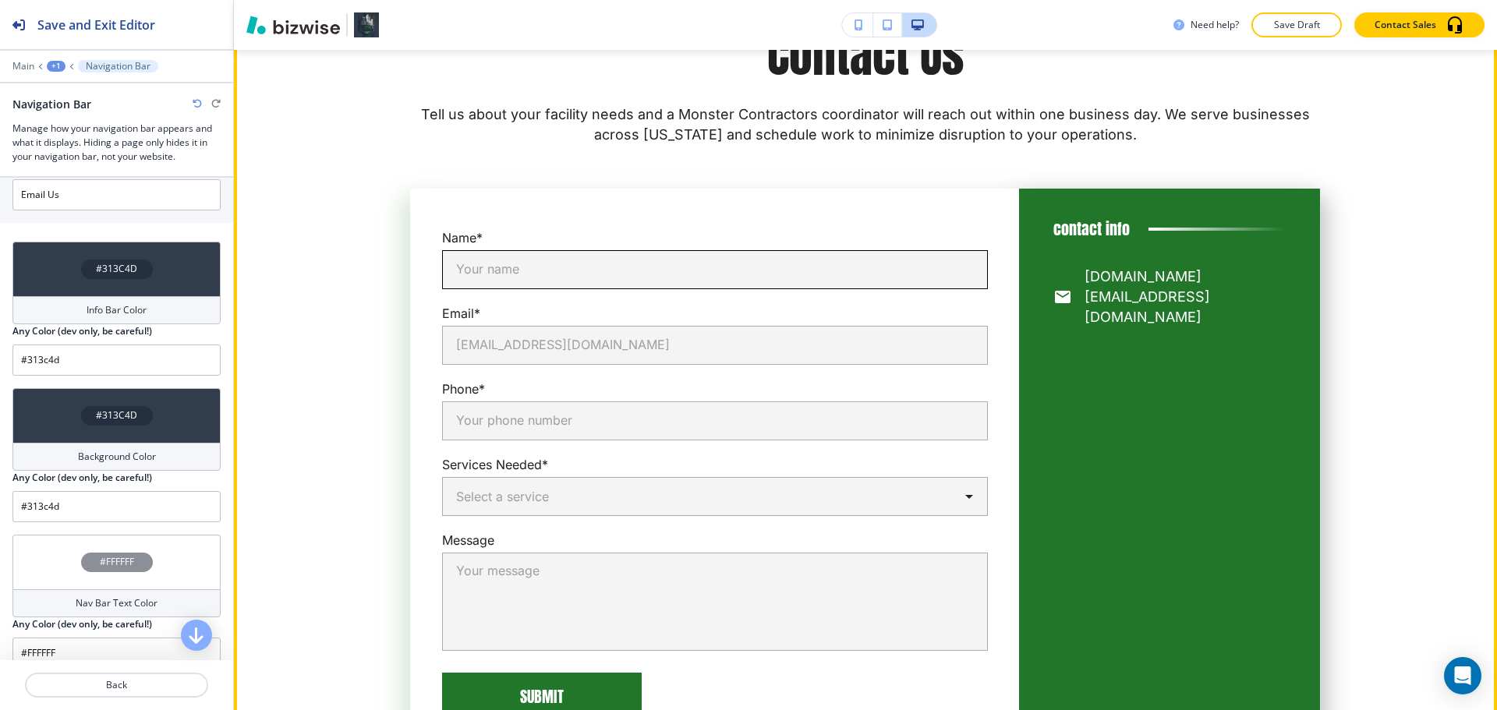
scroll to position [5459, 0]
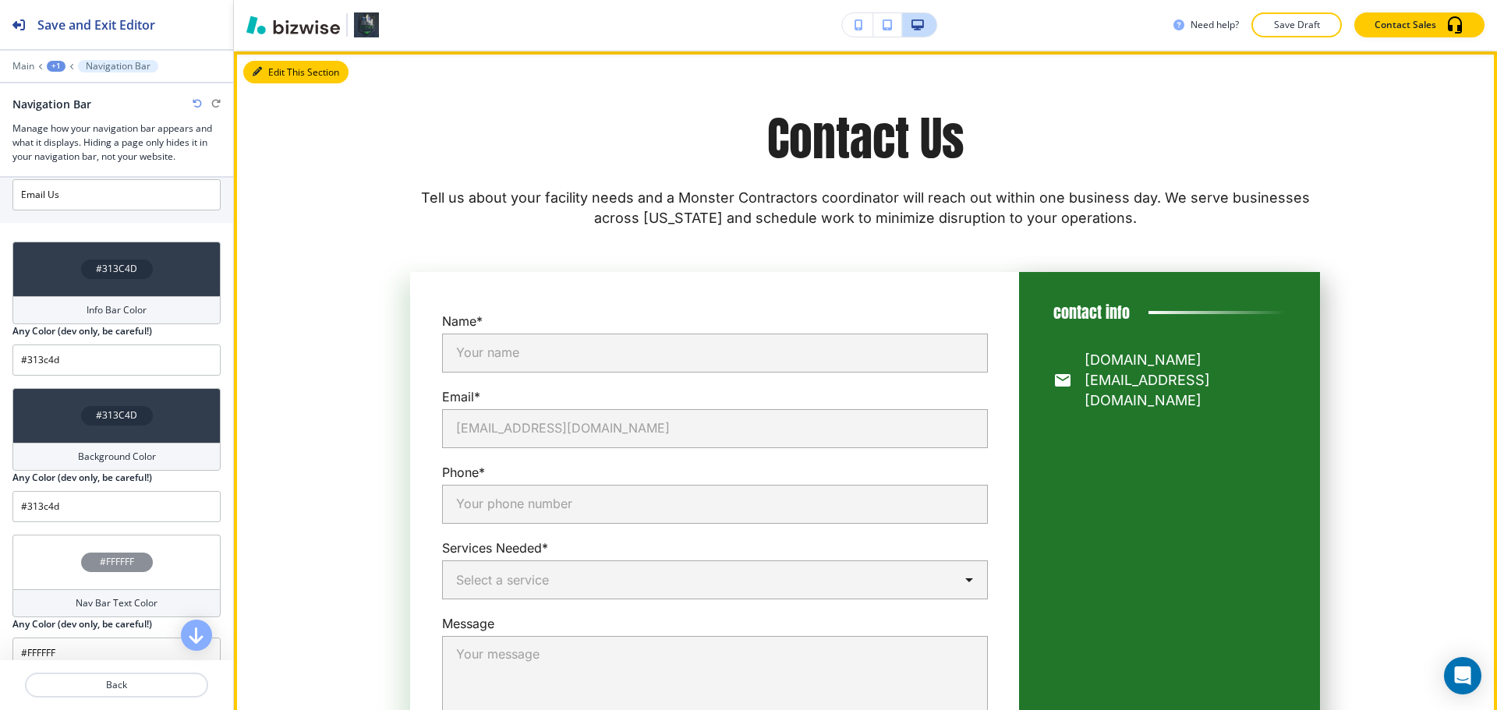
click at [258, 76] on icon "button" at bounding box center [257, 71] width 9 height 9
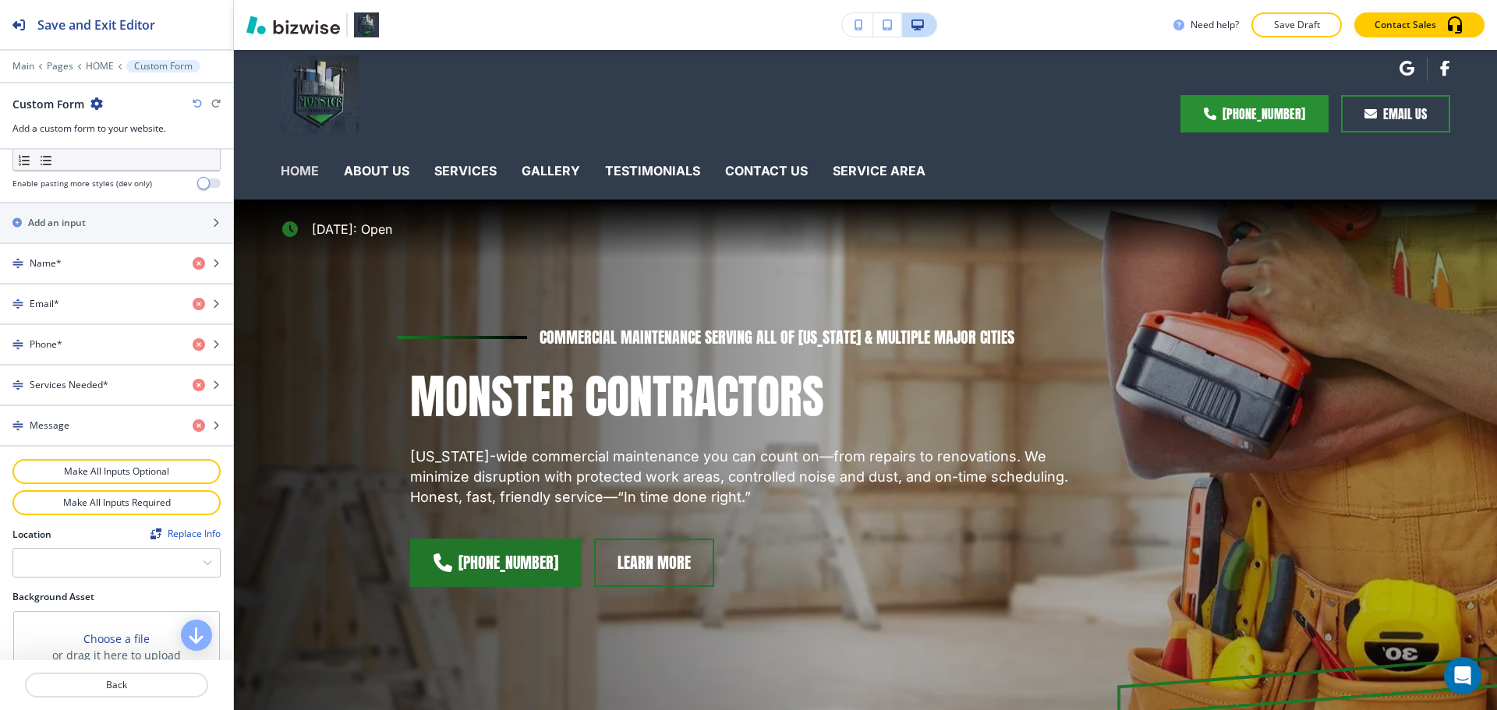
scroll to position [0, 0]
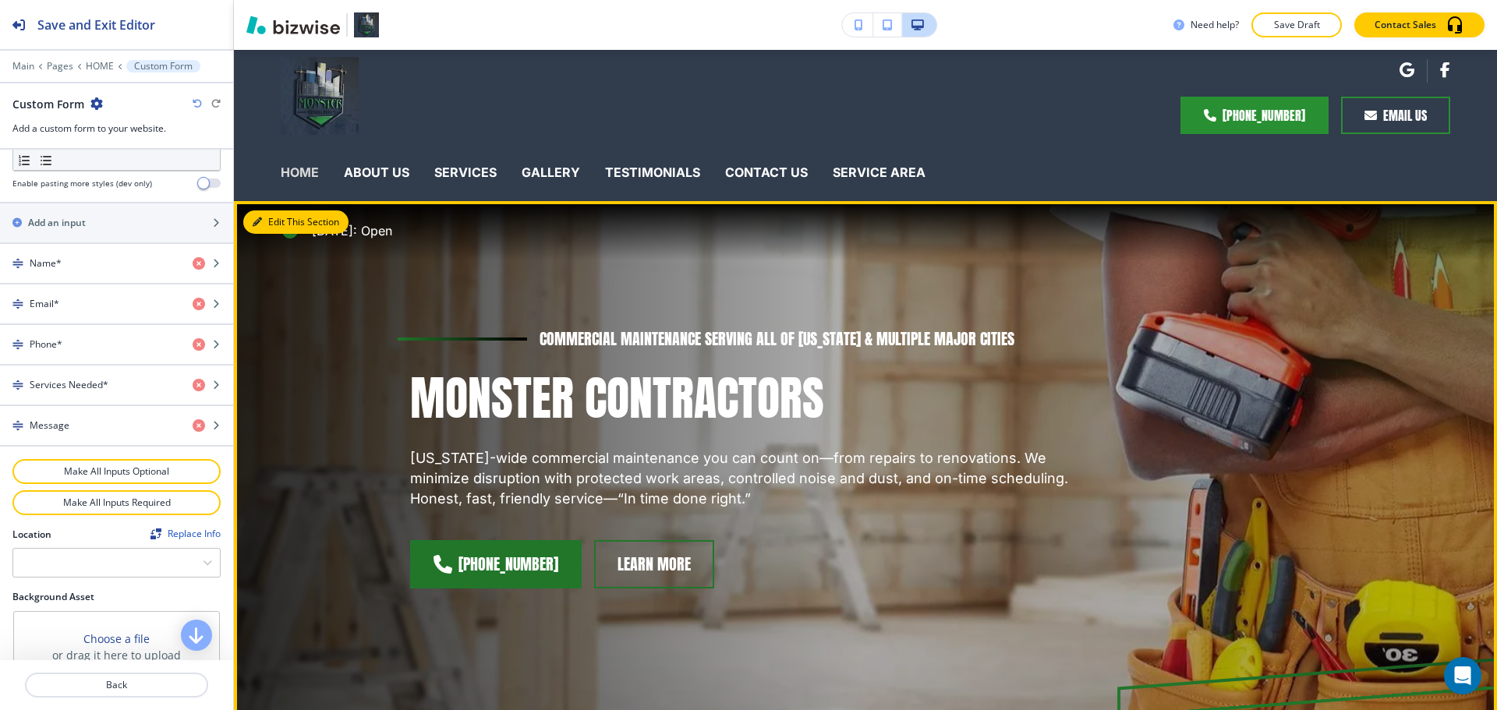
click at [267, 223] on button "Edit This Section" at bounding box center [295, 222] width 105 height 23
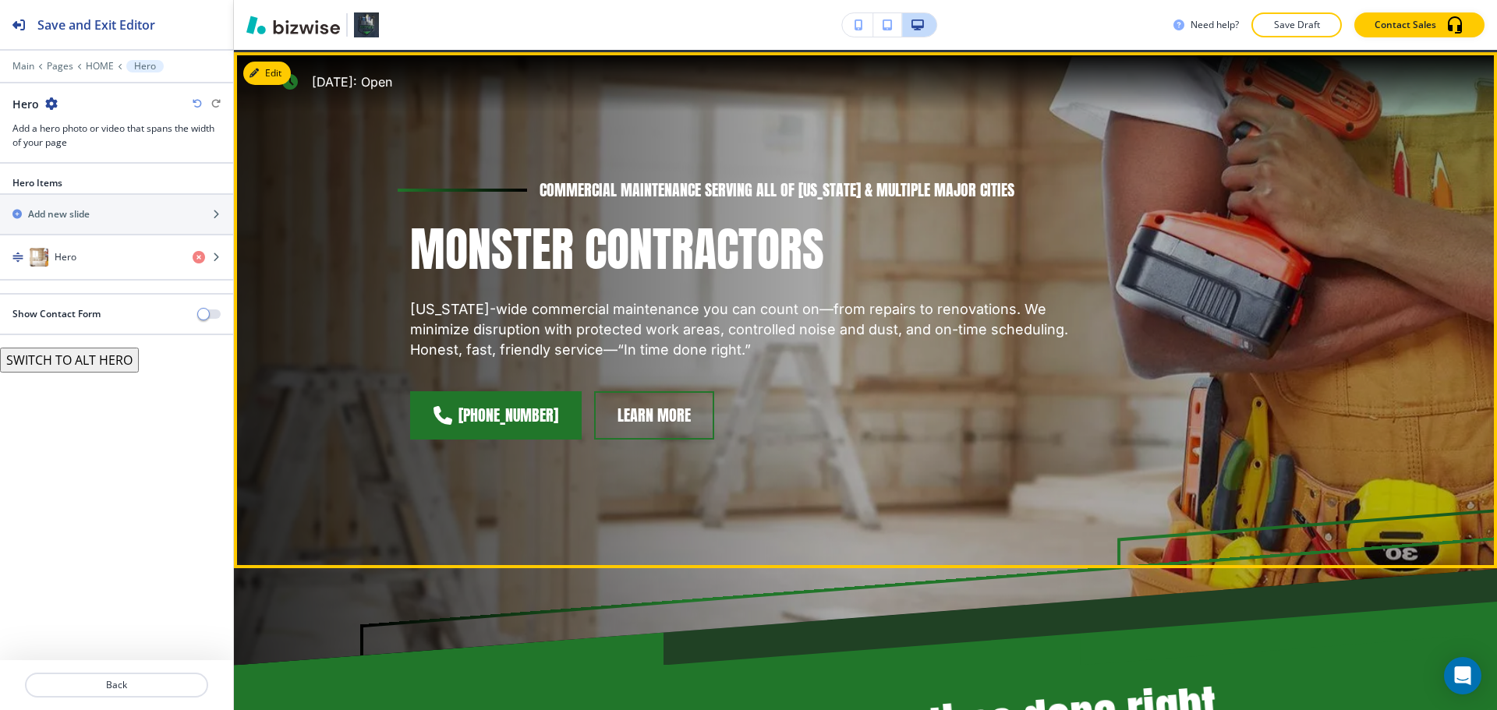
scroll to position [151, 0]
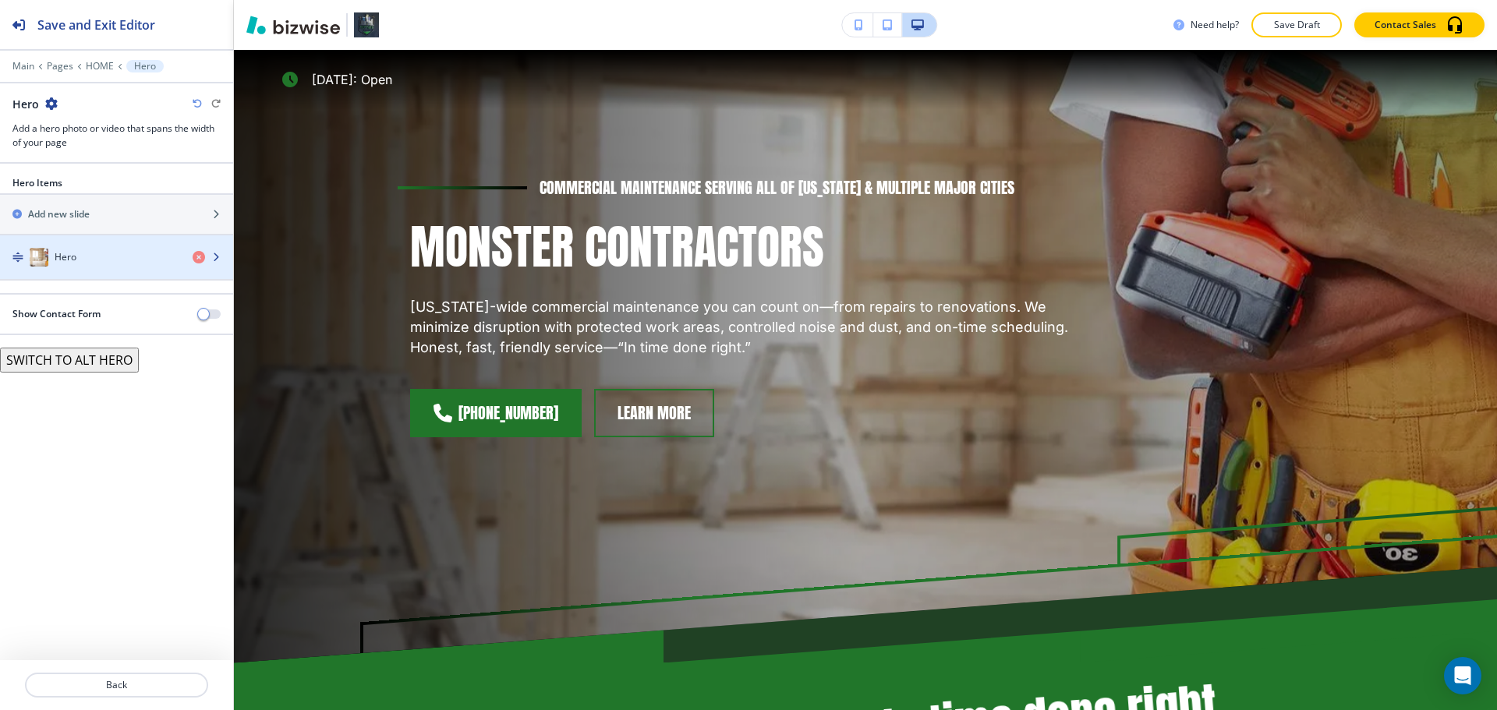
click at [95, 270] on div "button" at bounding box center [116, 273] width 233 height 12
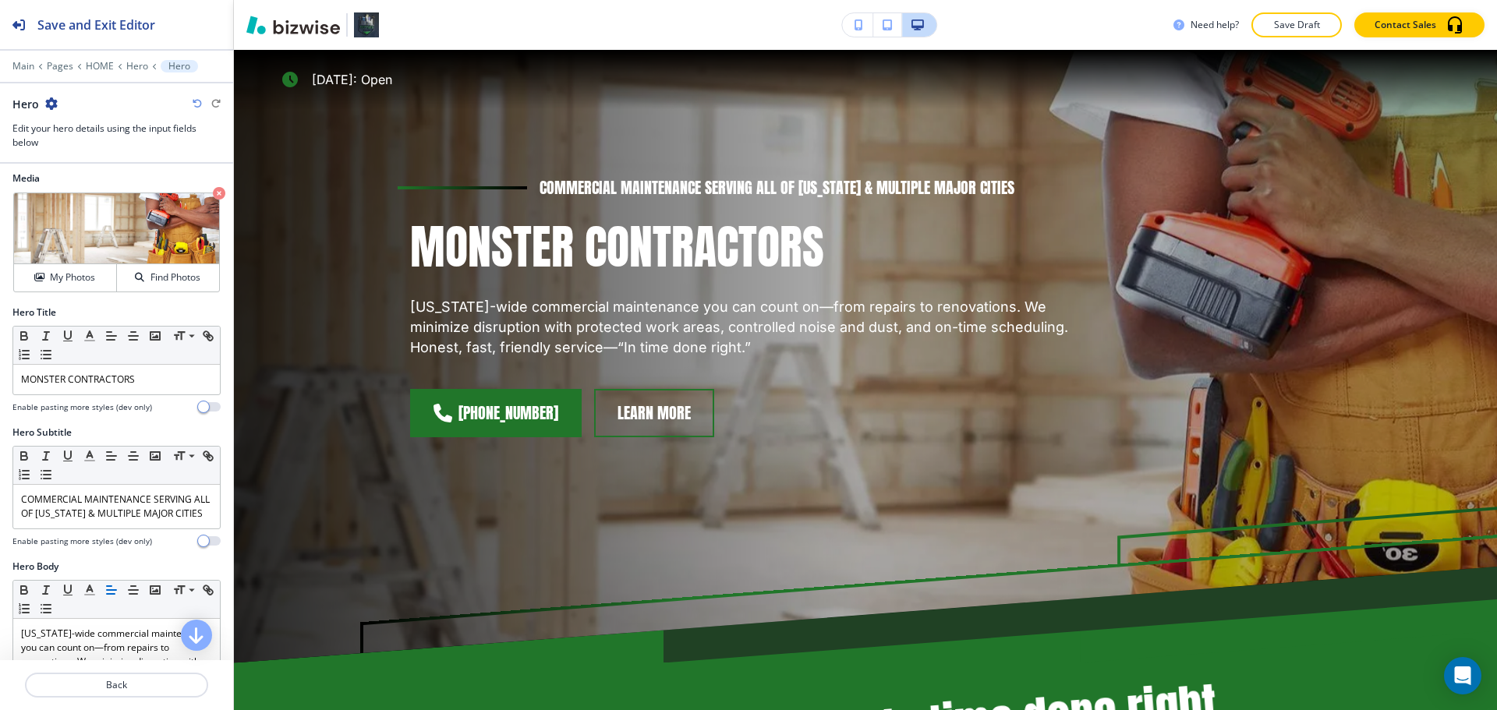
scroll to position [0, 0]
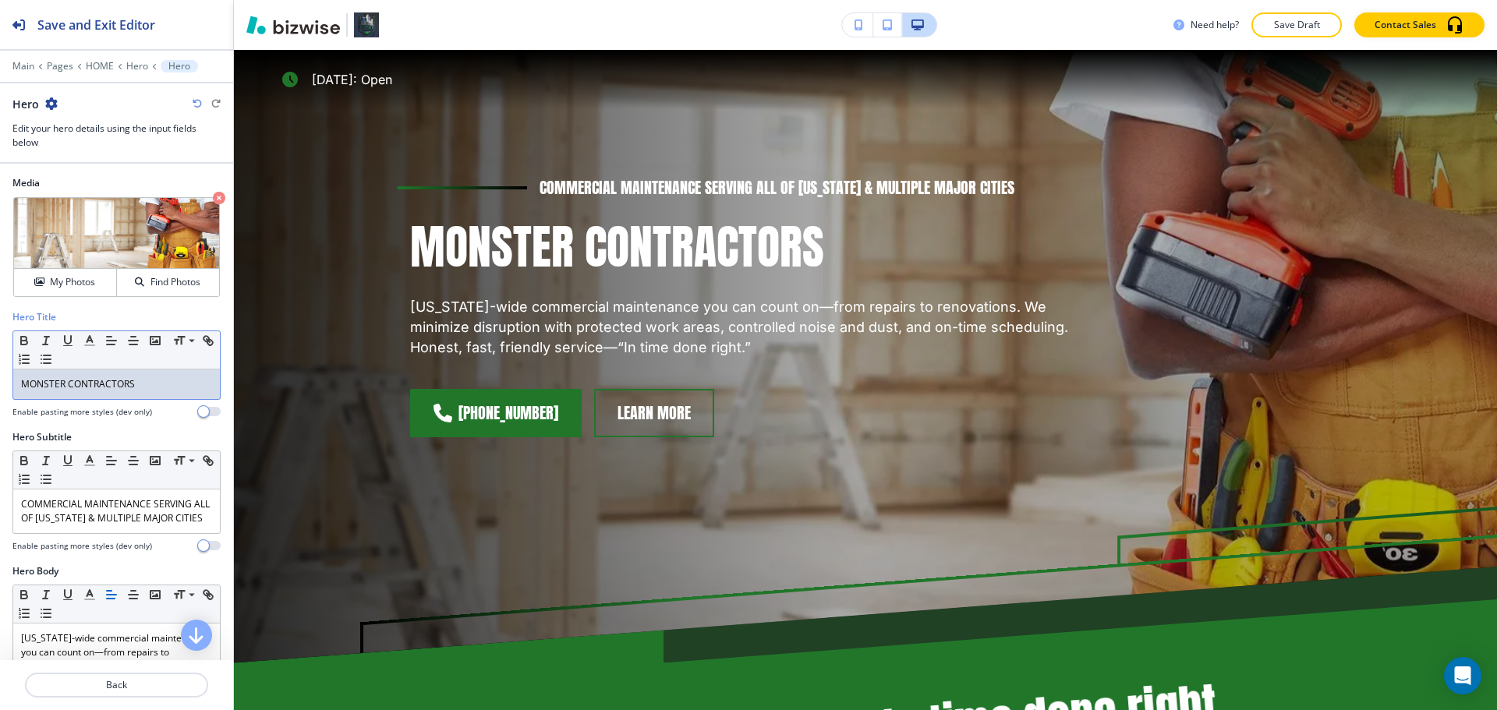
click at [20, 384] on div "MONSTER CONTRACTORS" at bounding box center [116, 385] width 207 height 30
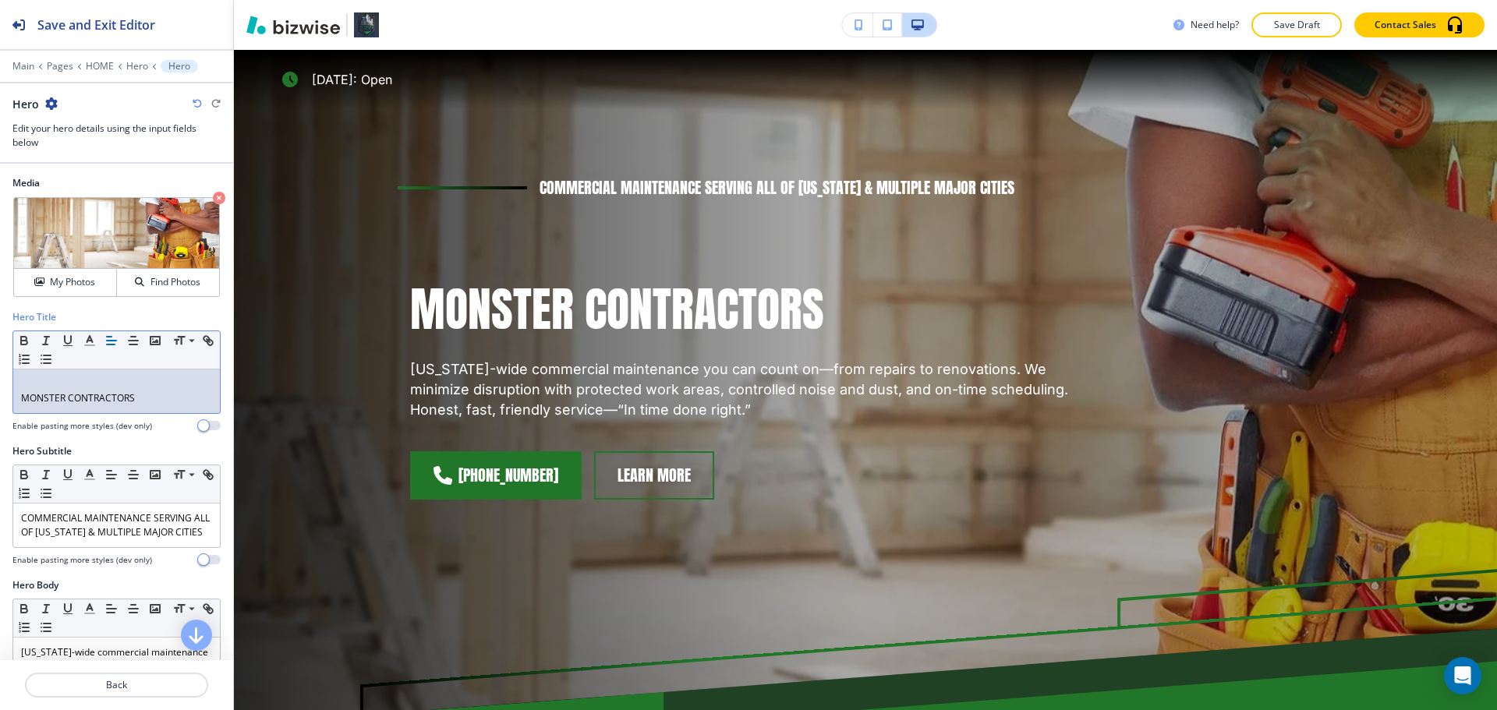
click at [92, 396] on p "MONSTER CONTRACTORS" at bounding box center [116, 398] width 191 height 14
drag, startPoint x: 37, startPoint y: 400, endPoint x: 34, endPoint y: 387, distance: 13.8
click at [37, 400] on p "MONSTER CONTRACTORS" at bounding box center [116, 398] width 191 height 14
click at [29, 374] on div "MONSTER CONTRACTORS" at bounding box center [116, 392] width 207 height 44
click at [157, 344] on icon "button" at bounding box center [155, 341] width 14 height 14
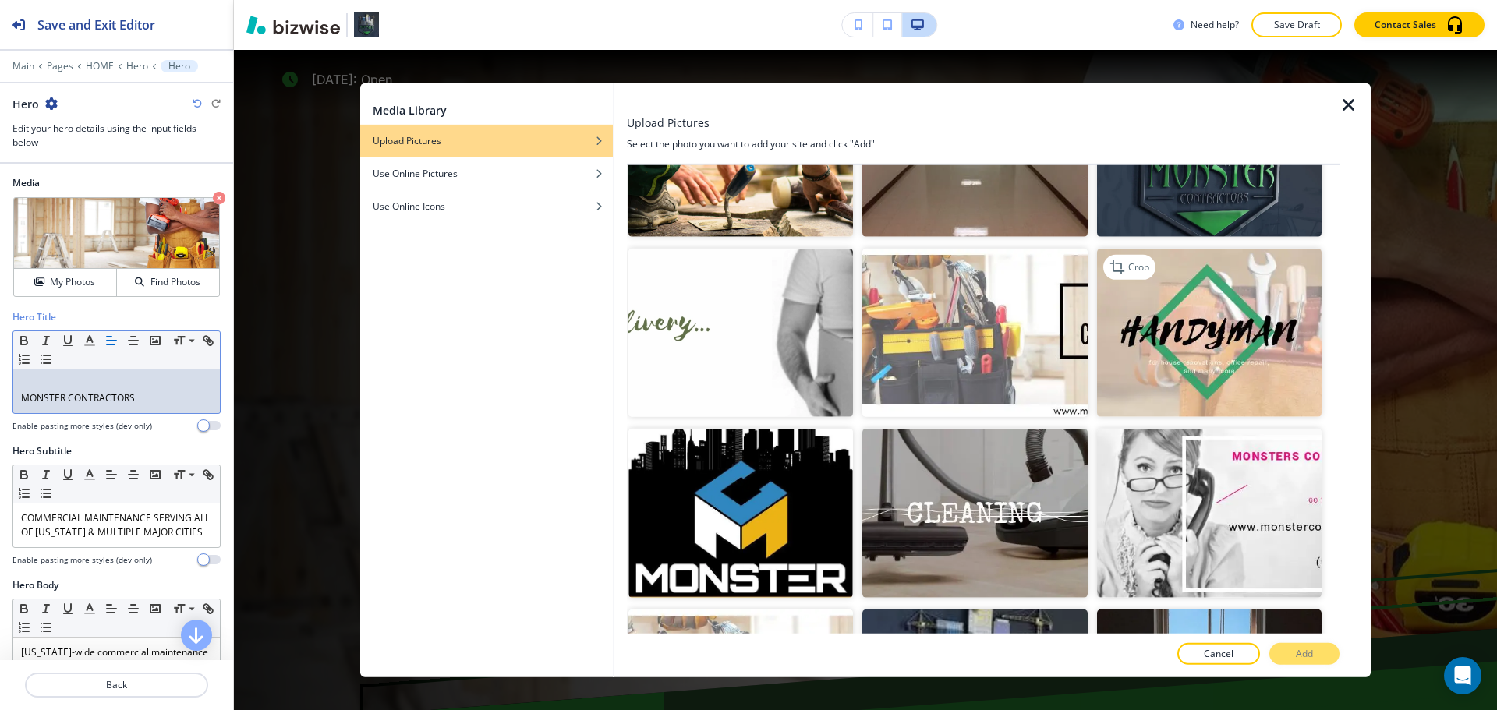
scroll to position [312, 0]
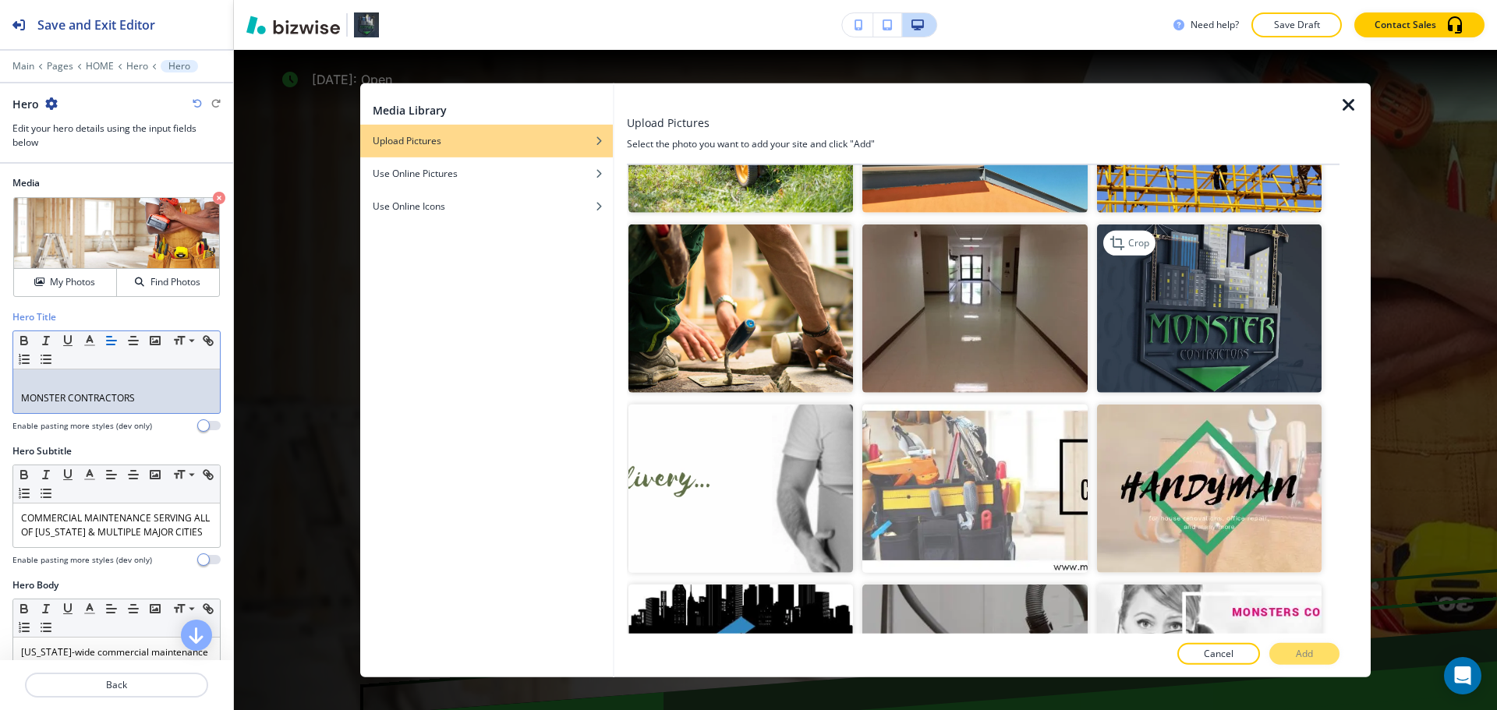
click at [1200, 324] on img "button" at bounding box center [1209, 309] width 225 height 168
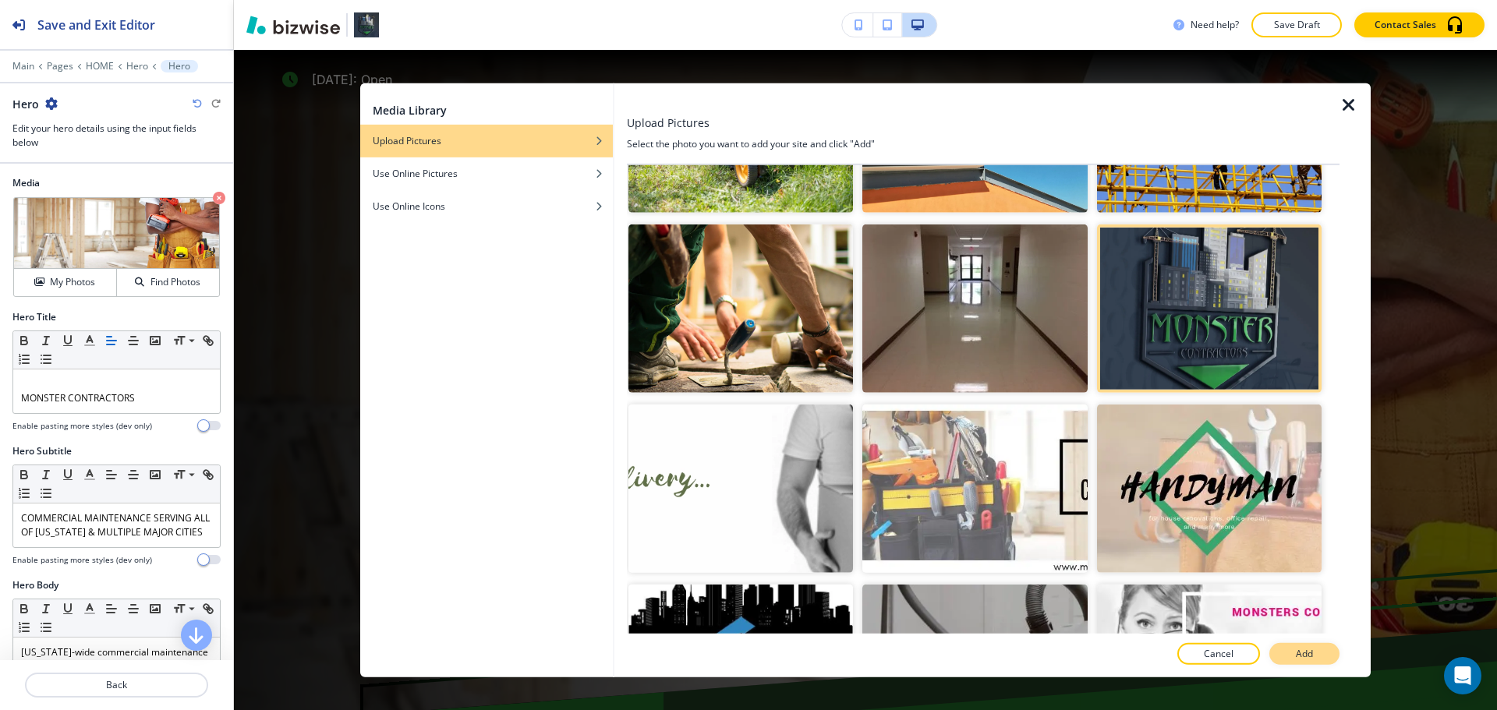
click at [1286, 651] on button "Add" at bounding box center [1305, 654] width 70 height 22
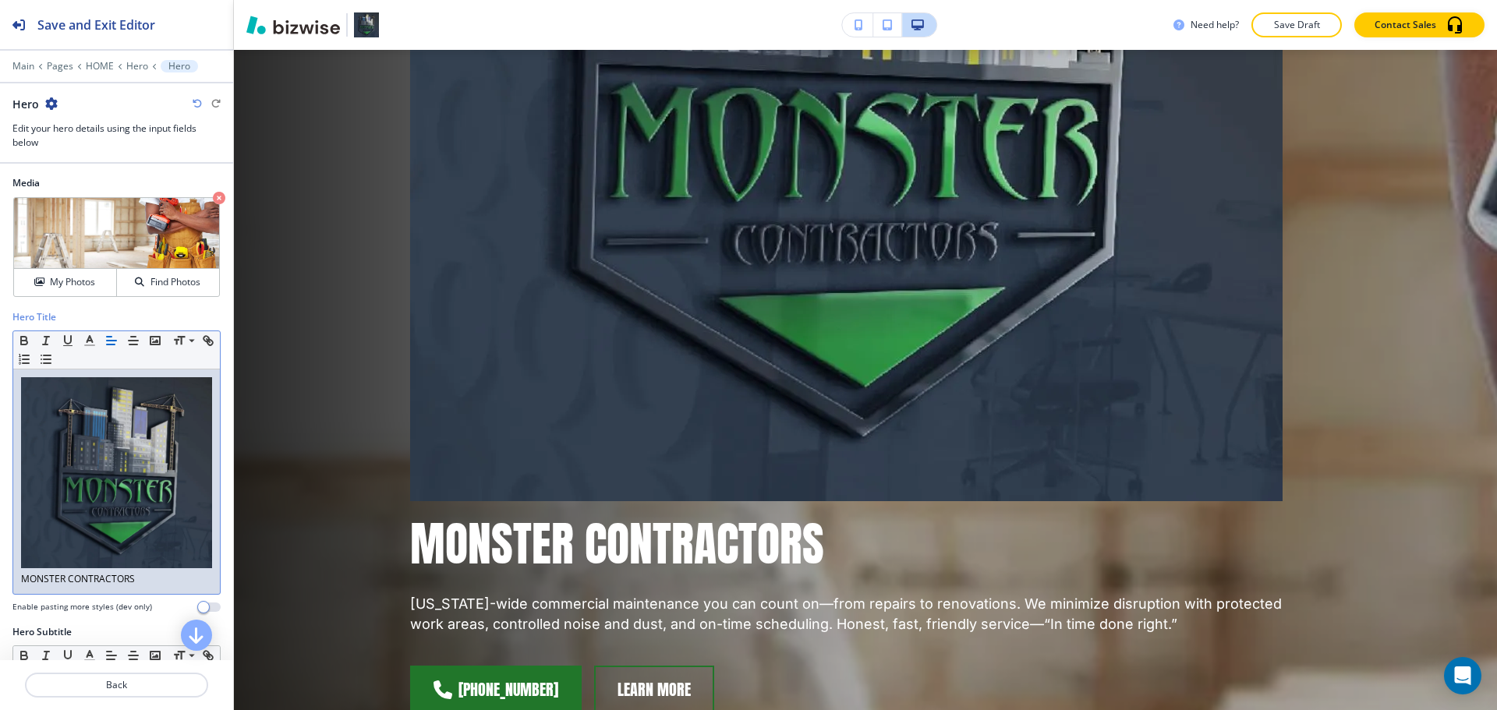
scroll to position [775, 0]
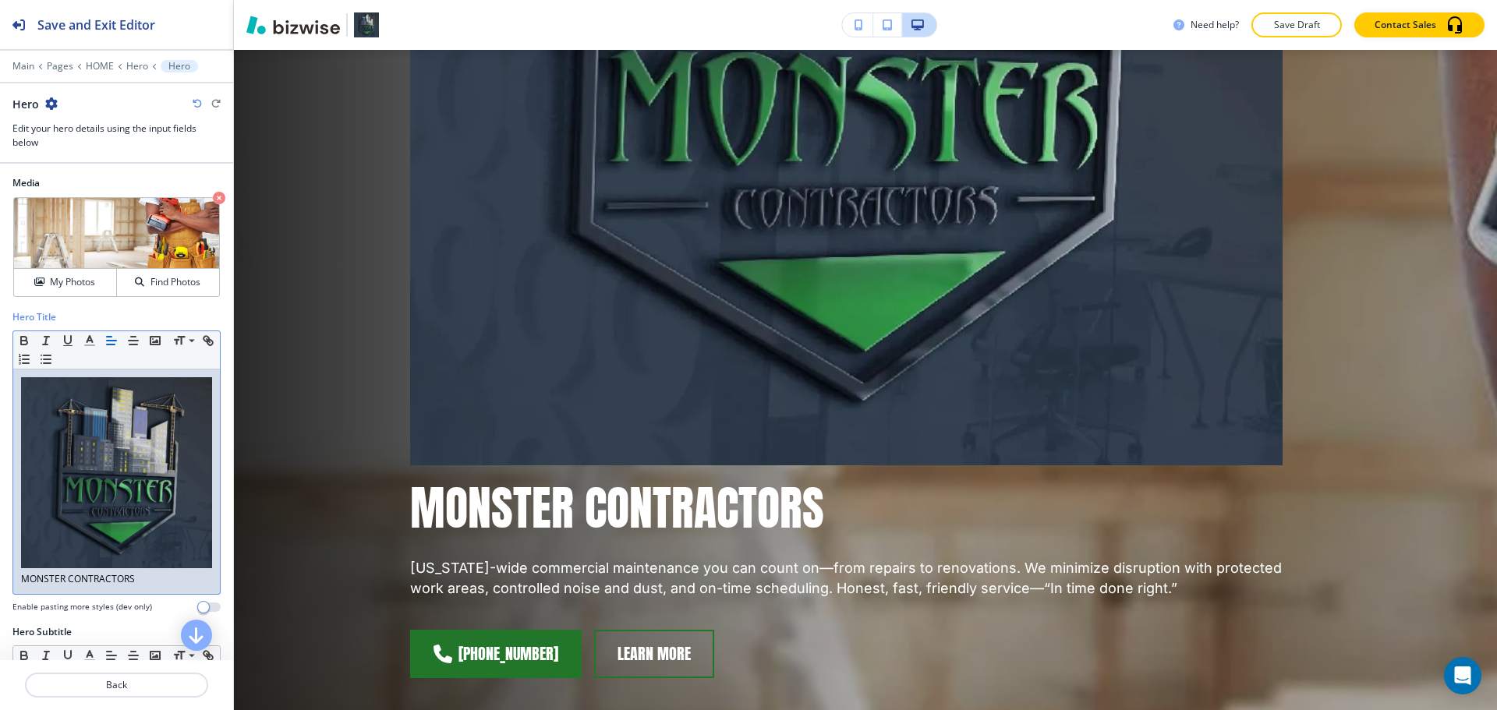
click at [133, 515] on img at bounding box center [116, 472] width 191 height 191
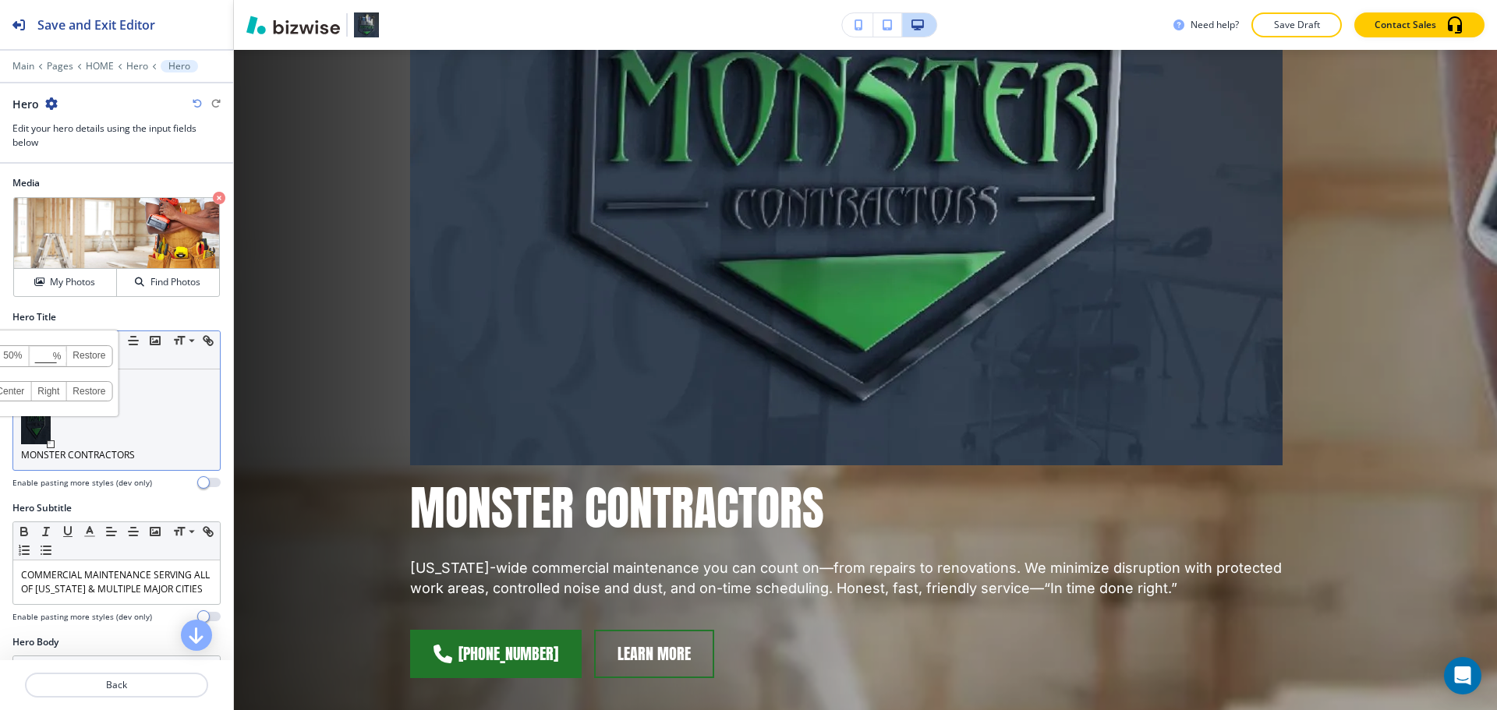
drag, startPoint x: 197, startPoint y: 554, endPoint x: 47, endPoint y: 441, distance: 187.2
click at [47, 441] on div at bounding box center [51, 445] width 8 height 8
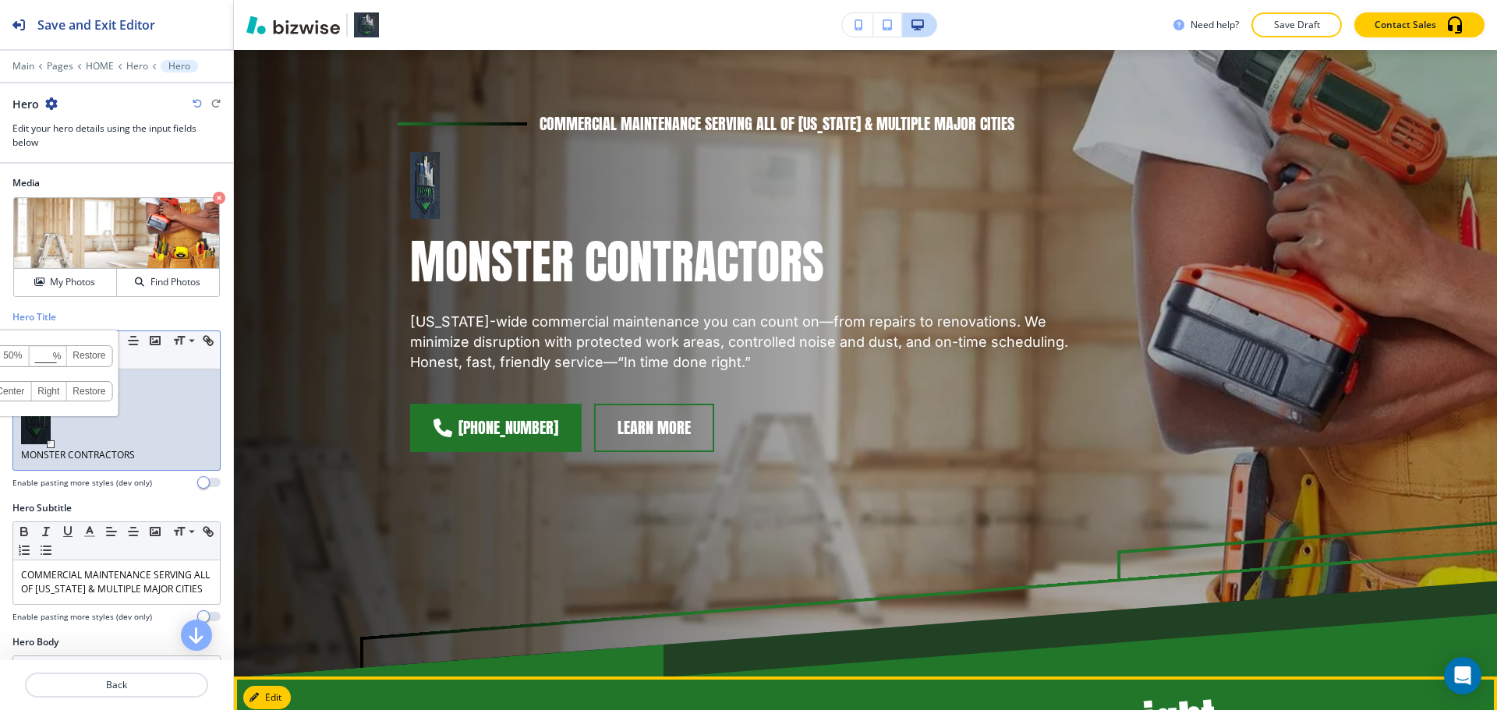
scroll to position [151, 0]
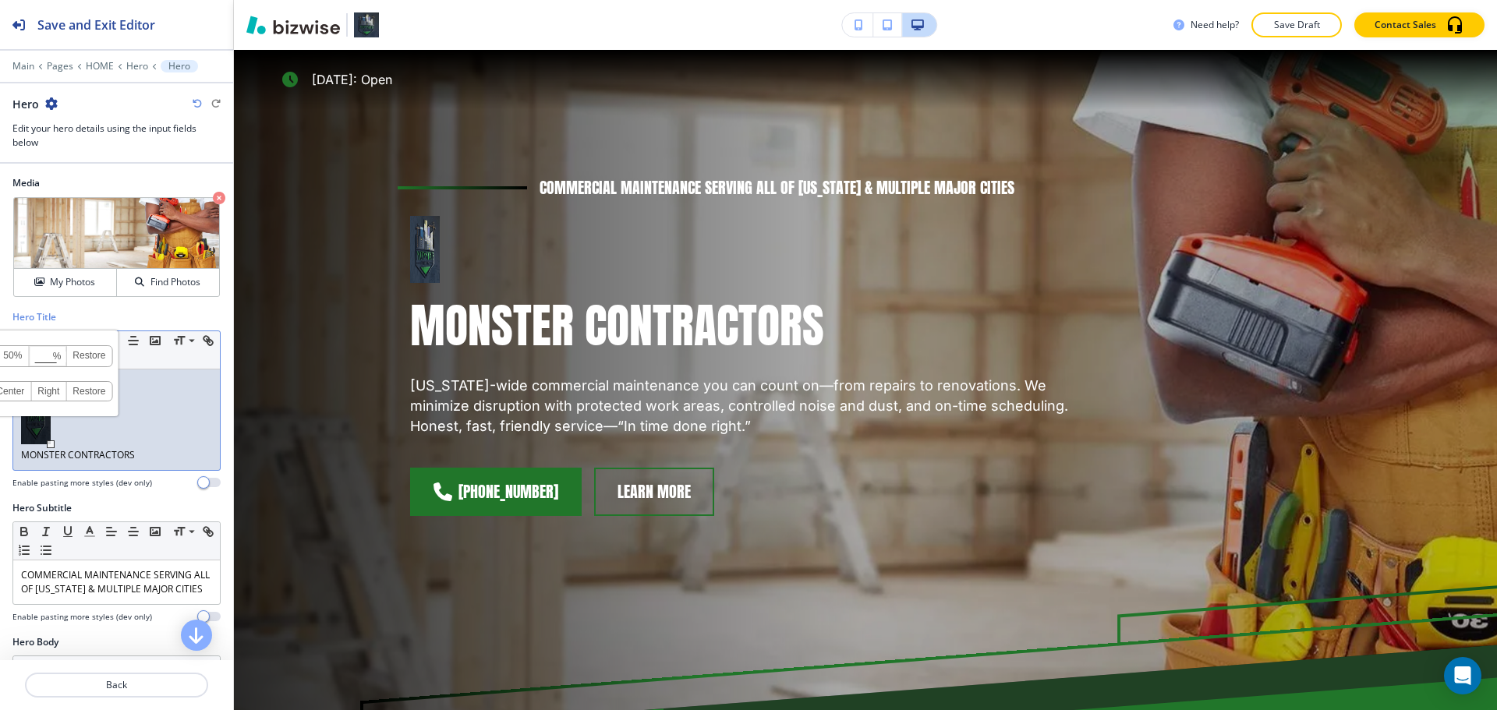
click at [94, 361] on link "Restore" at bounding box center [88, 356] width 45 height 20
click at [151, 434] on p at bounding box center [116, 412] width 191 height 71
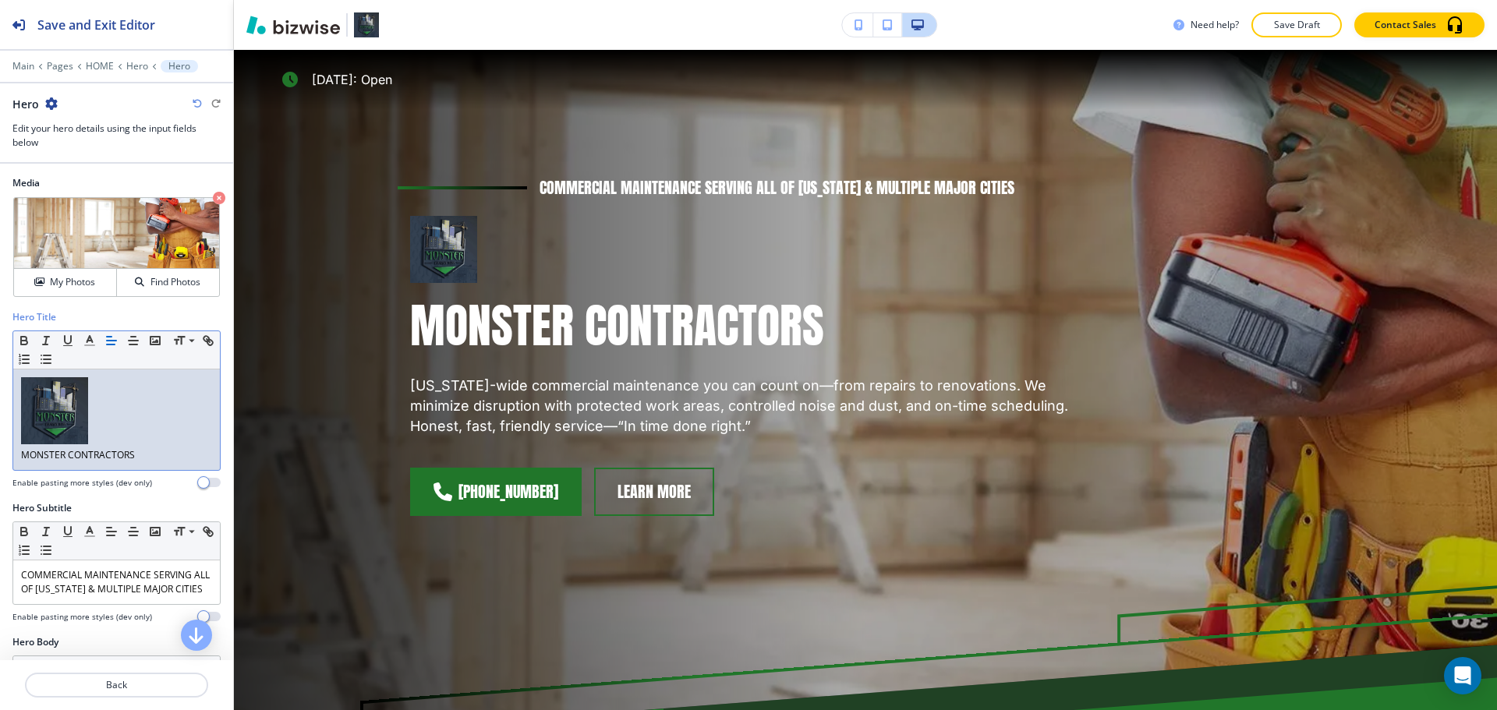
click at [105, 428] on p at bounding box center [116, 412] width 191 height 71
click at [53, 440] on img at bounding box center [54, 410] width 67 height 67
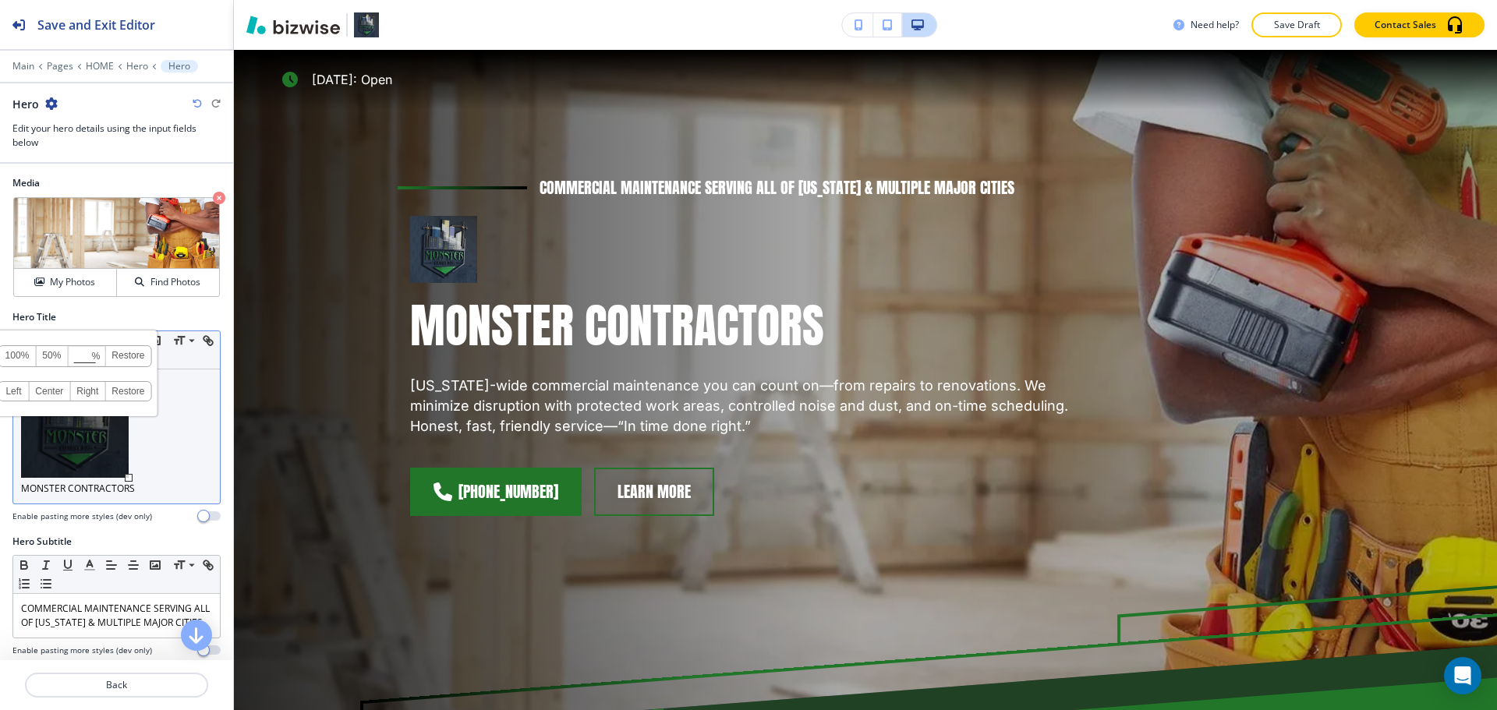
drag, startPoint x: 87, startPoint y: 441, endPoint x: 128, endPoint y: 474, distance: 52.6
click at [128, 474] on div at bounding box center [129, 478] width 8 height 8
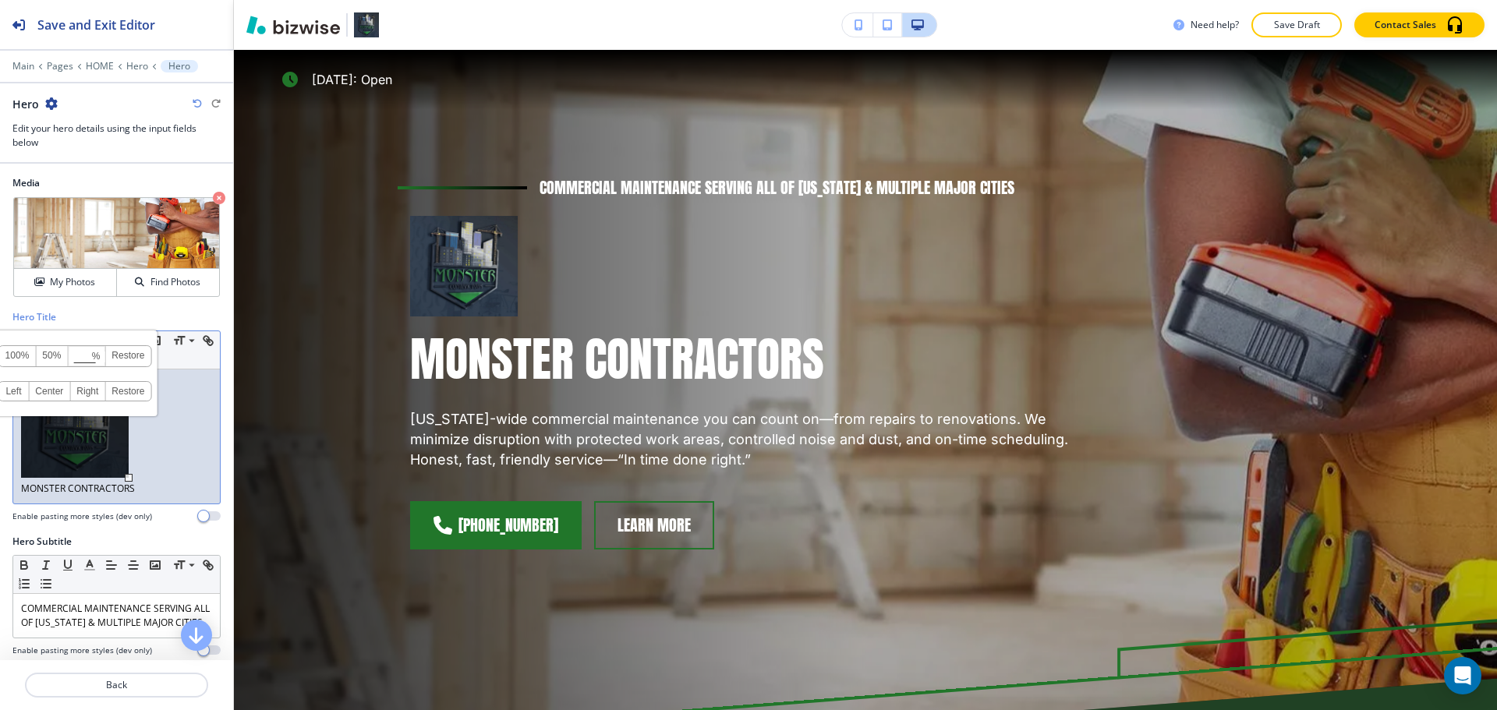
click at [135, 356] on link "Restore" at bounding box center [127, 356] width 45 height 20
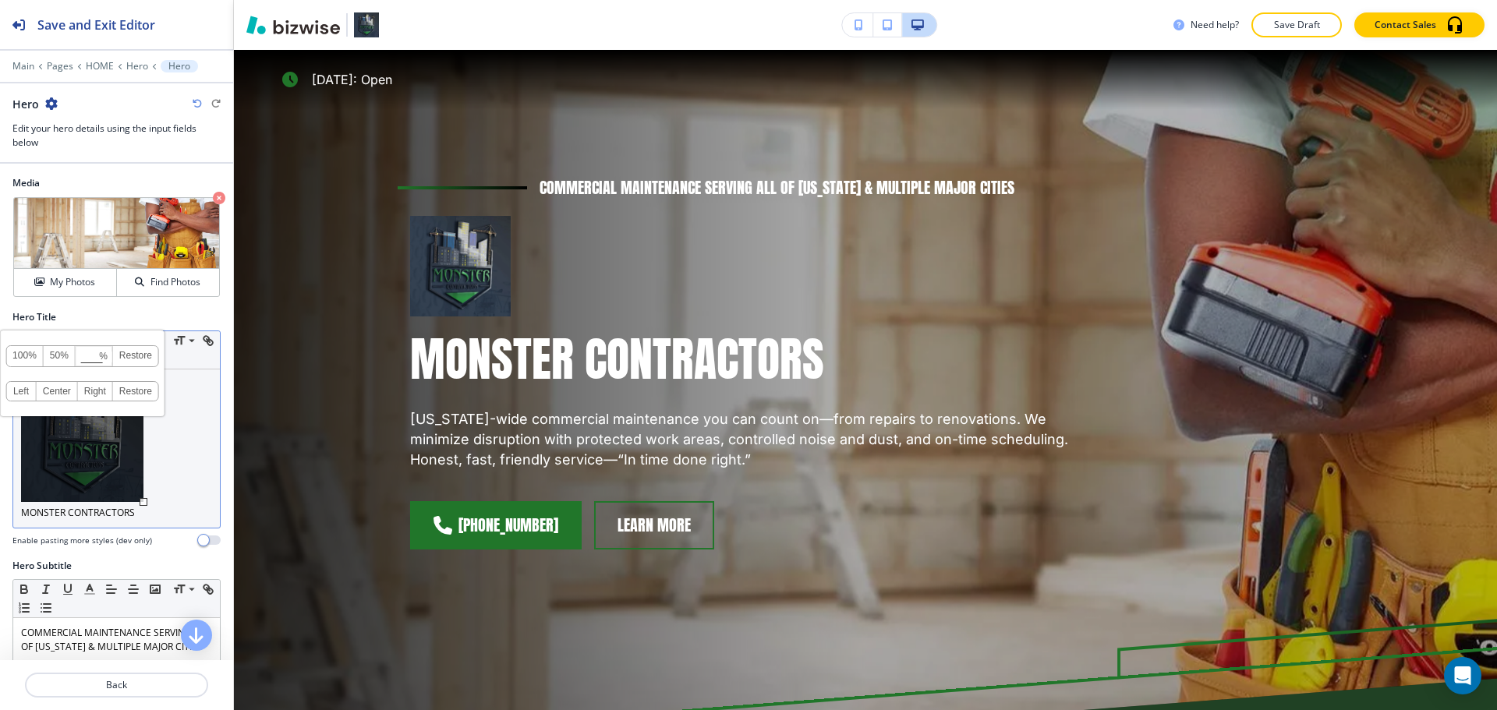
drag, startPoint x: 119, startPoint y: 474, endPoint x: 145, endPoint y: 503, distance: 38.7
click at [145, 503] on div at bounding box center [144, 502] width 8 height 8
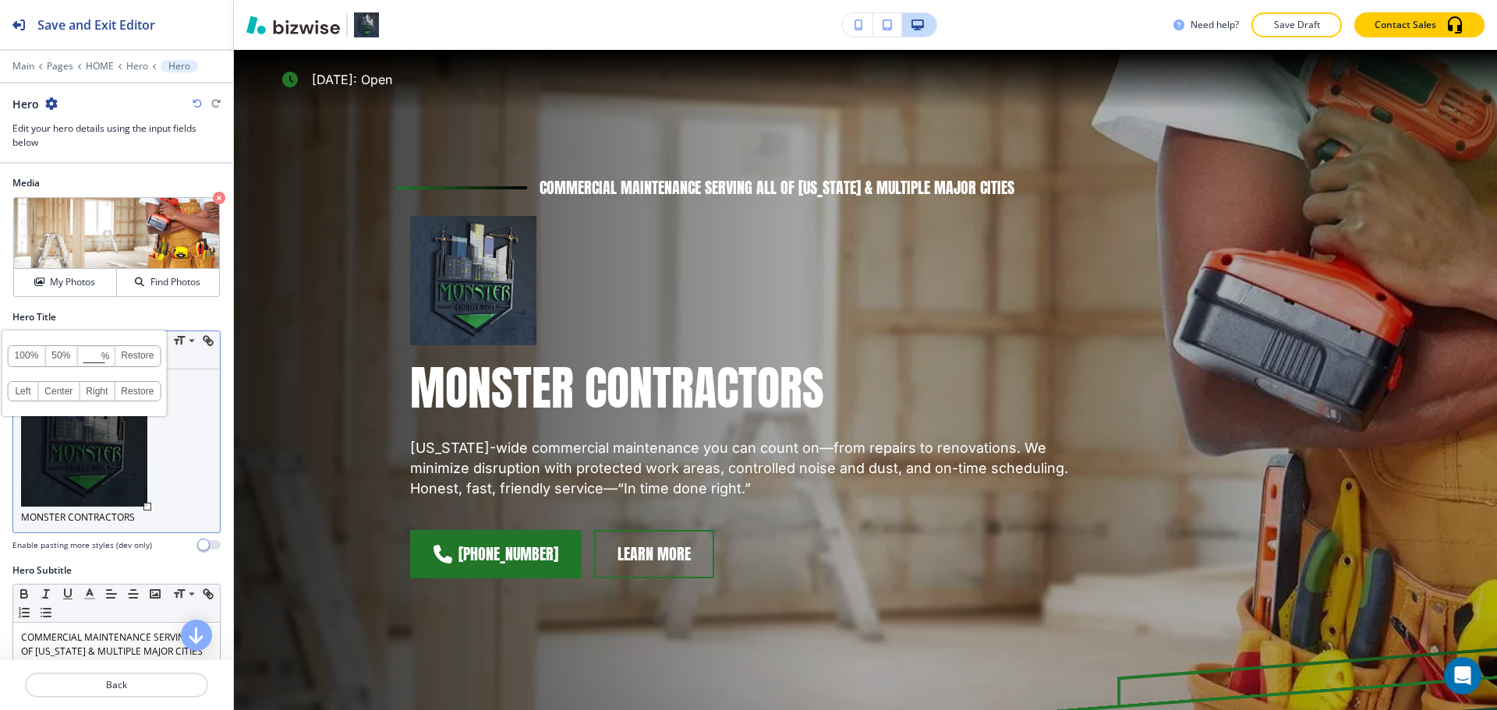
click at [136, 354] on link "Restore" at bounding box center [137, 356] width 45 height 20
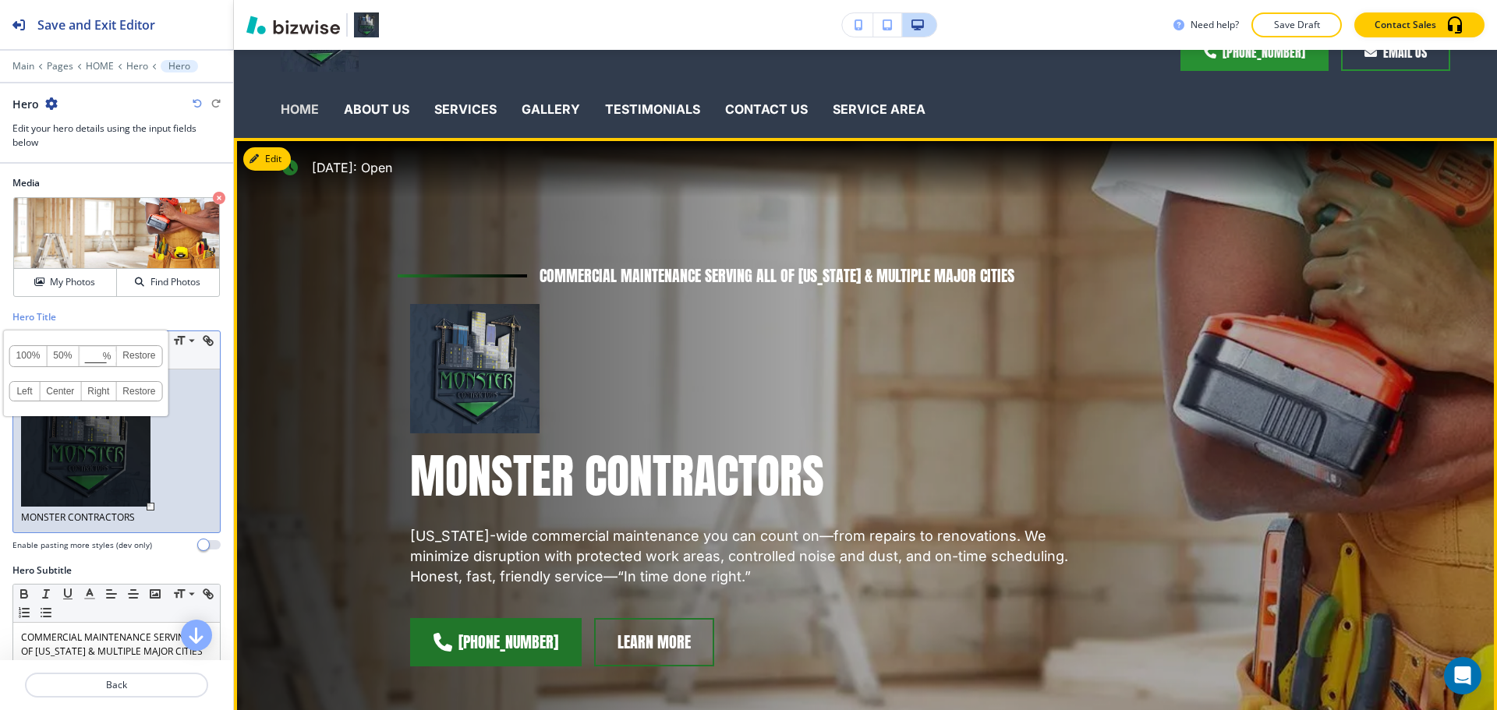
scroll to position [0, 0]
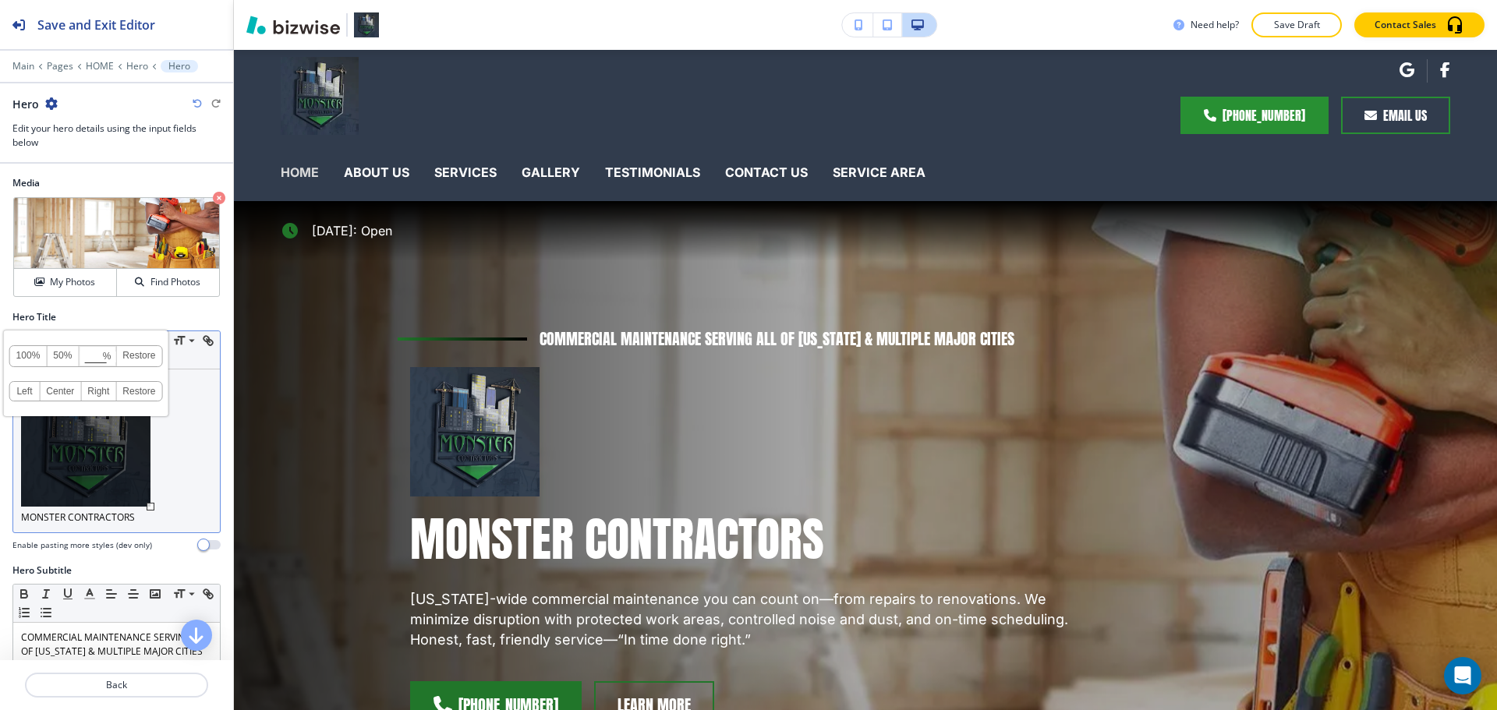
click at [69, 395] on link "Center" at bounding box center [60, 391] width 41 height 19
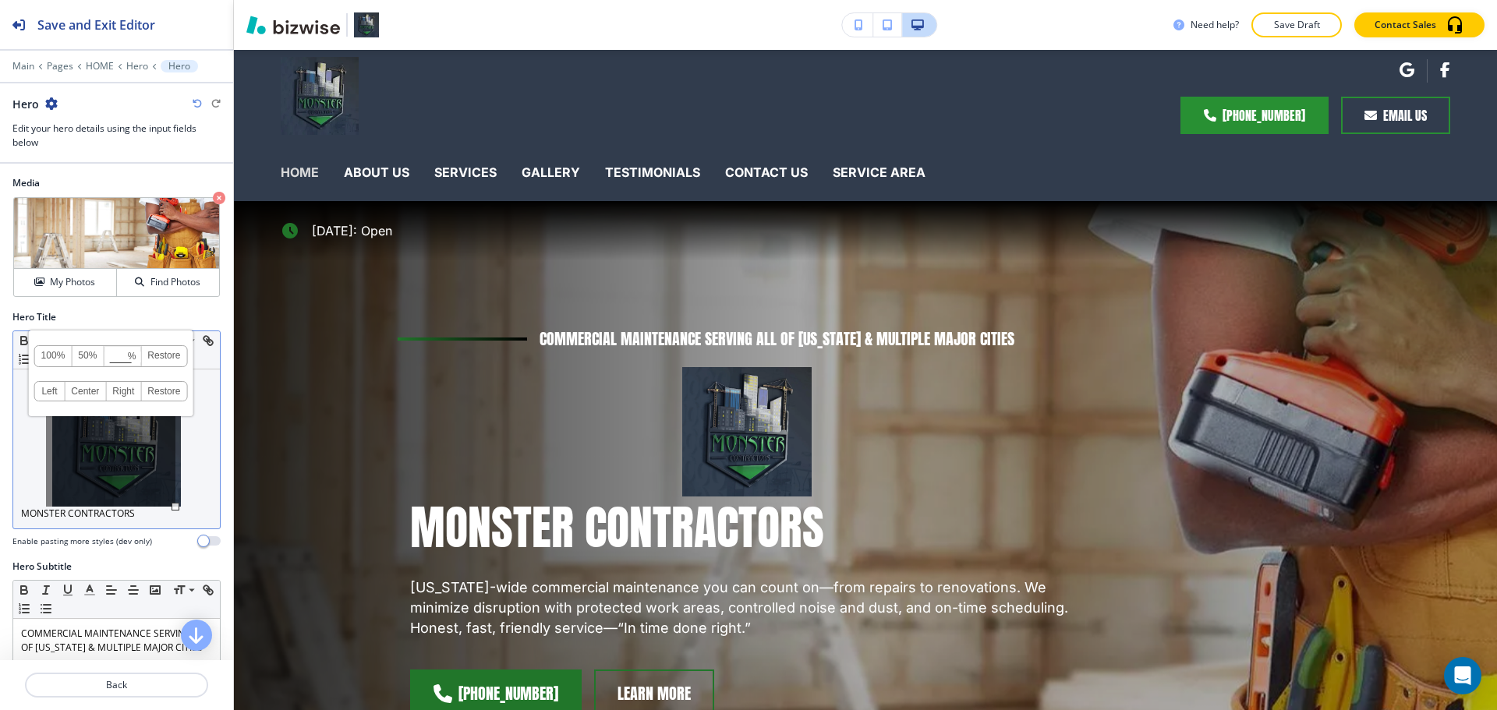
click at [52, 397] on link "Left" at bounding box center [50, 391] width 30 height 19
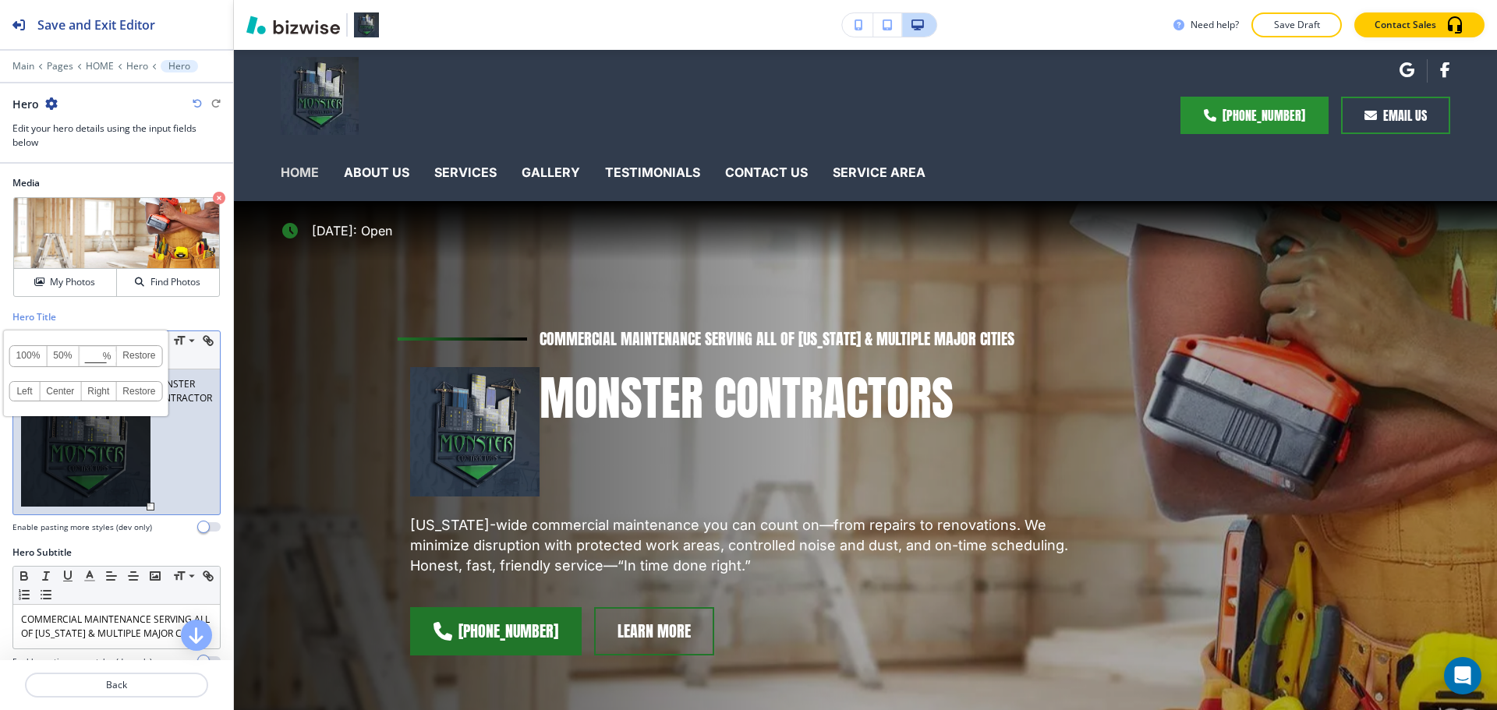
click at [182, 456] on div "MONSTER CONTRACTORS" at bounding box center [116, 442] width 207 height 145
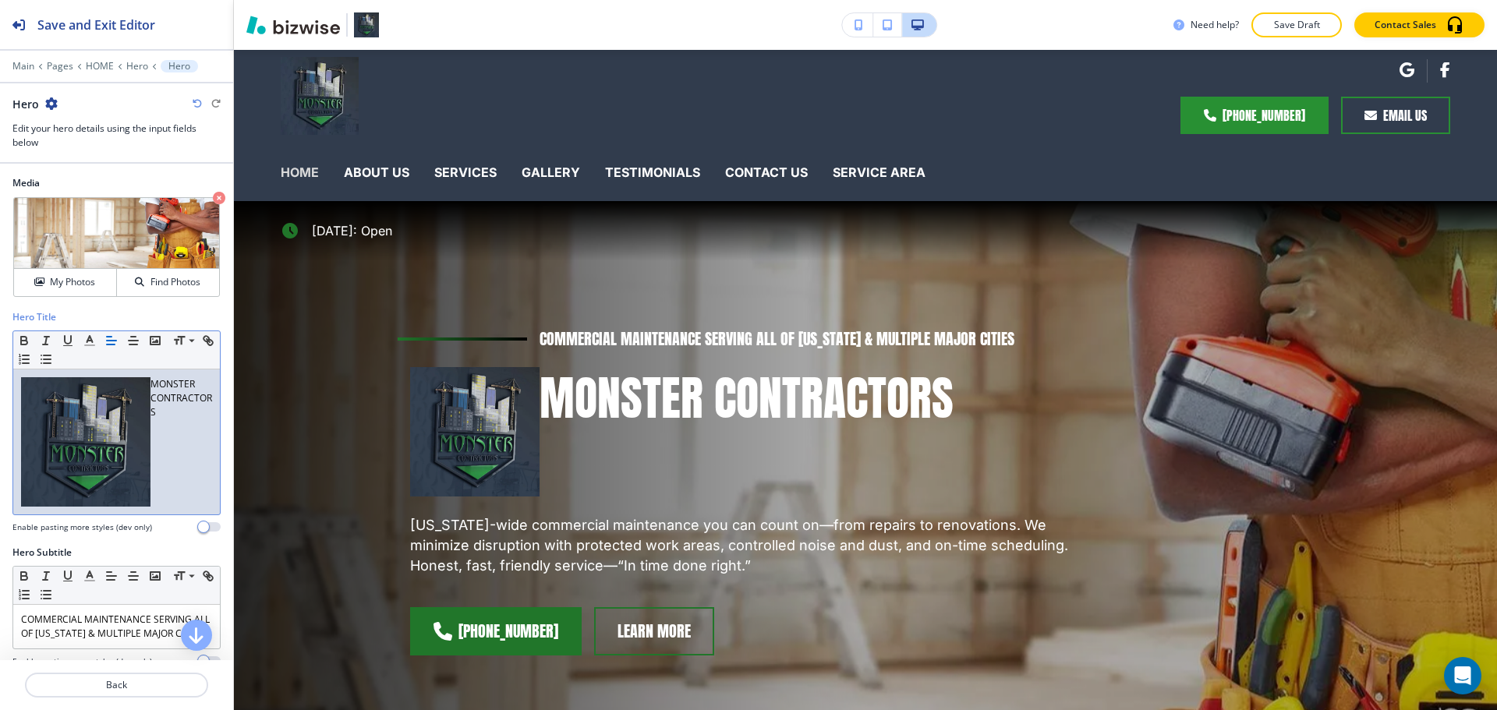
click at [150, 384] on p "MONSTER CONTRACTORS" at bounding box center [116, 398] width 191 height 42
click at [124, 481] on img at bounding box center [85, 441] width 129 height 129
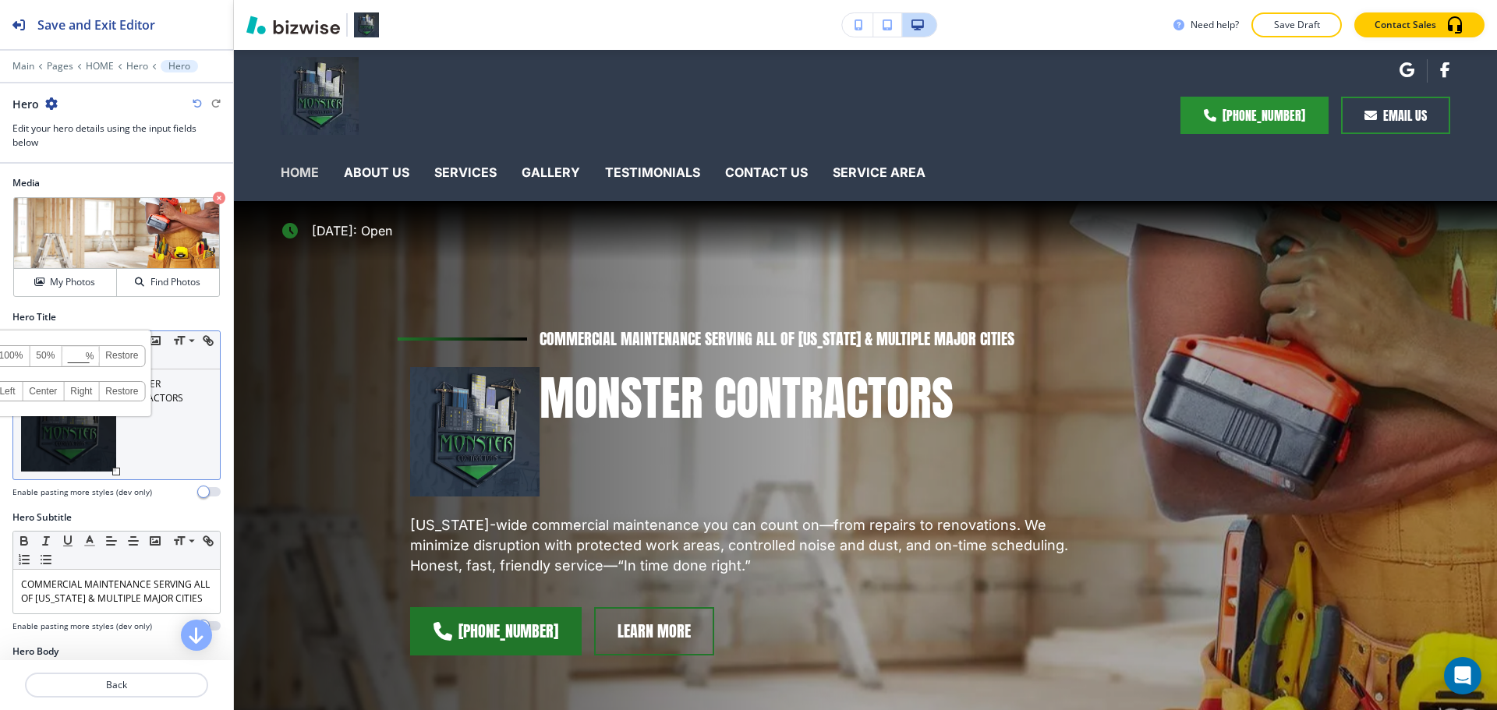
drag, startPoint x: 147, startPoint y: 506, endPoint x: 107, endPoint y: 468, distance: 55.7
click at [112, 468] on div at bounding box center [116, 472] width 8 height 8
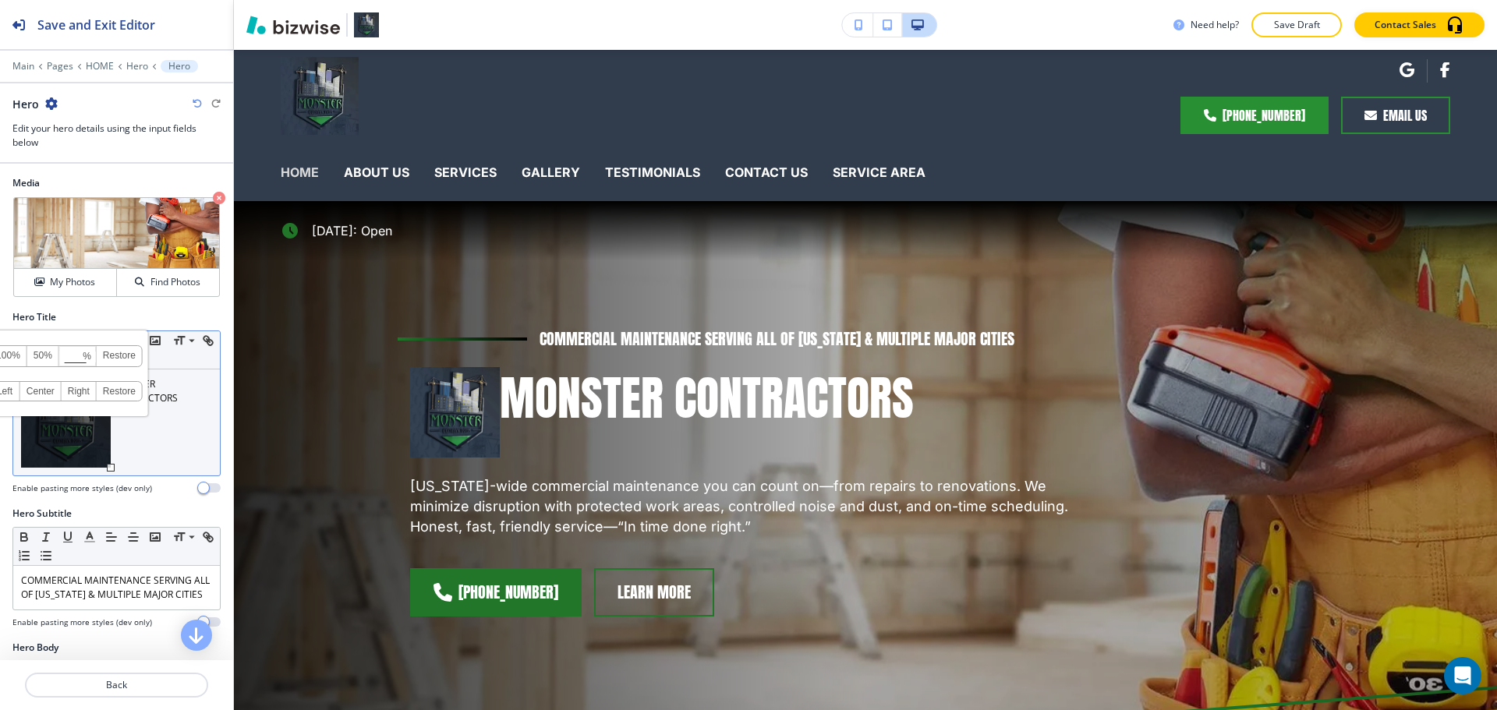
click at [129, 354] on link "Restore" at bounding box center [119, 356] width 45 height 20
click at [87, 460] on div "100% 50% % Press enter key to apply change! Restore Left Center Right Restore" at bounding box center [66, 422] width 90 height 90
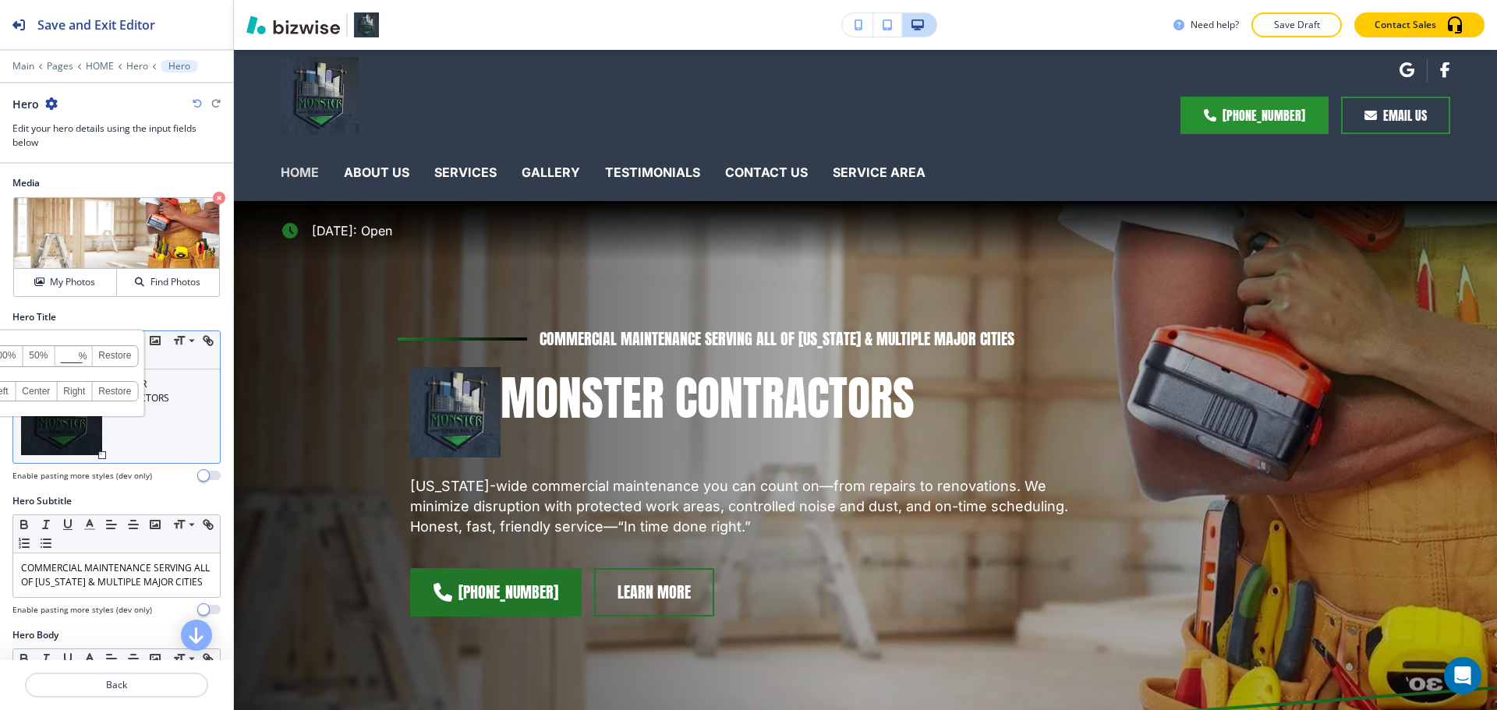
drag, startPoint x: 114, startPoint y: 469, endPoint x: 87, endPoint y: 441, distance: 39.2
click at [98, 452] on div at bounding box center [102, 456] width 8 height 8
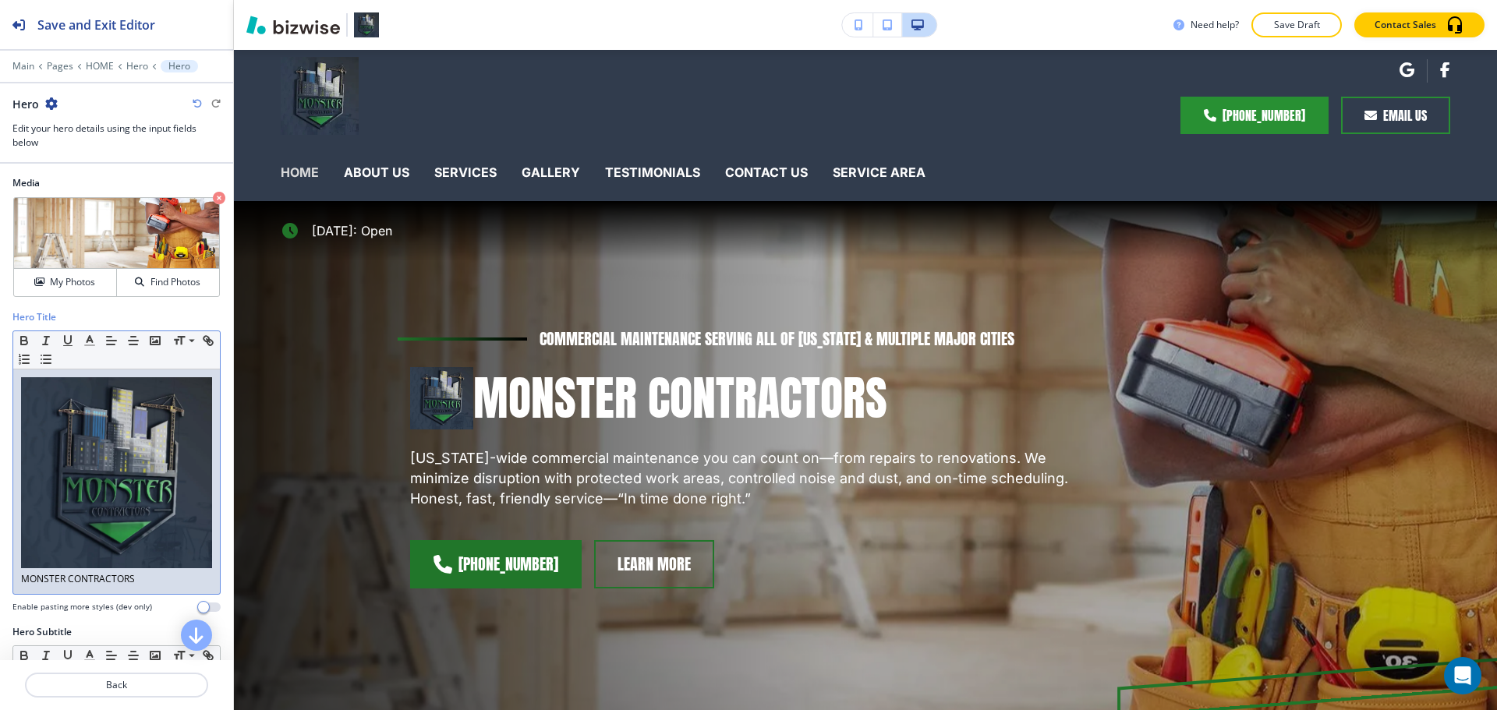
click at [129, 497] on img at bounding box center [116, 472] width 191 height 191
click at [30, 572] on p "MONSTER CONTRACTORS" at bounding box center [116, 579] width 191 height 14
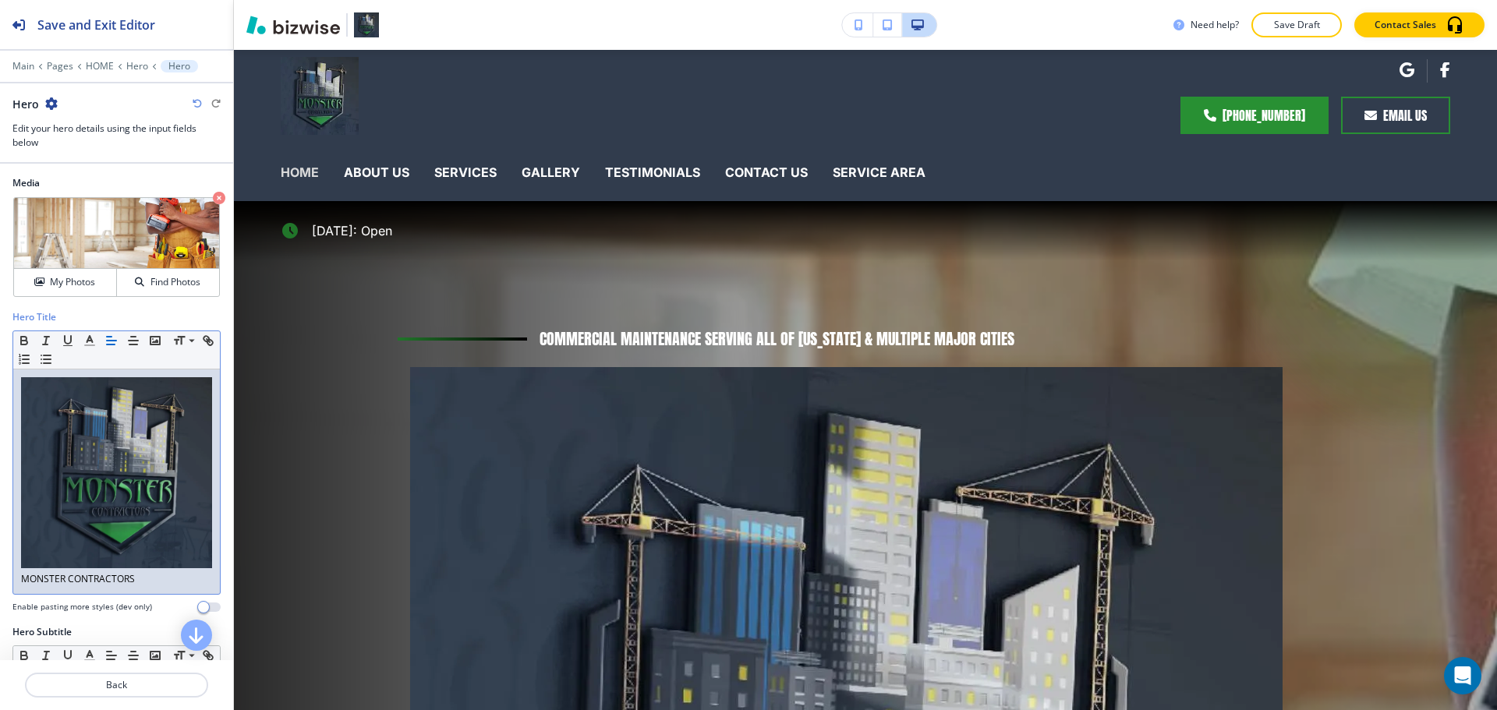
click at [172, 551] on img at bounding box center [116, 472] width 191 height 191
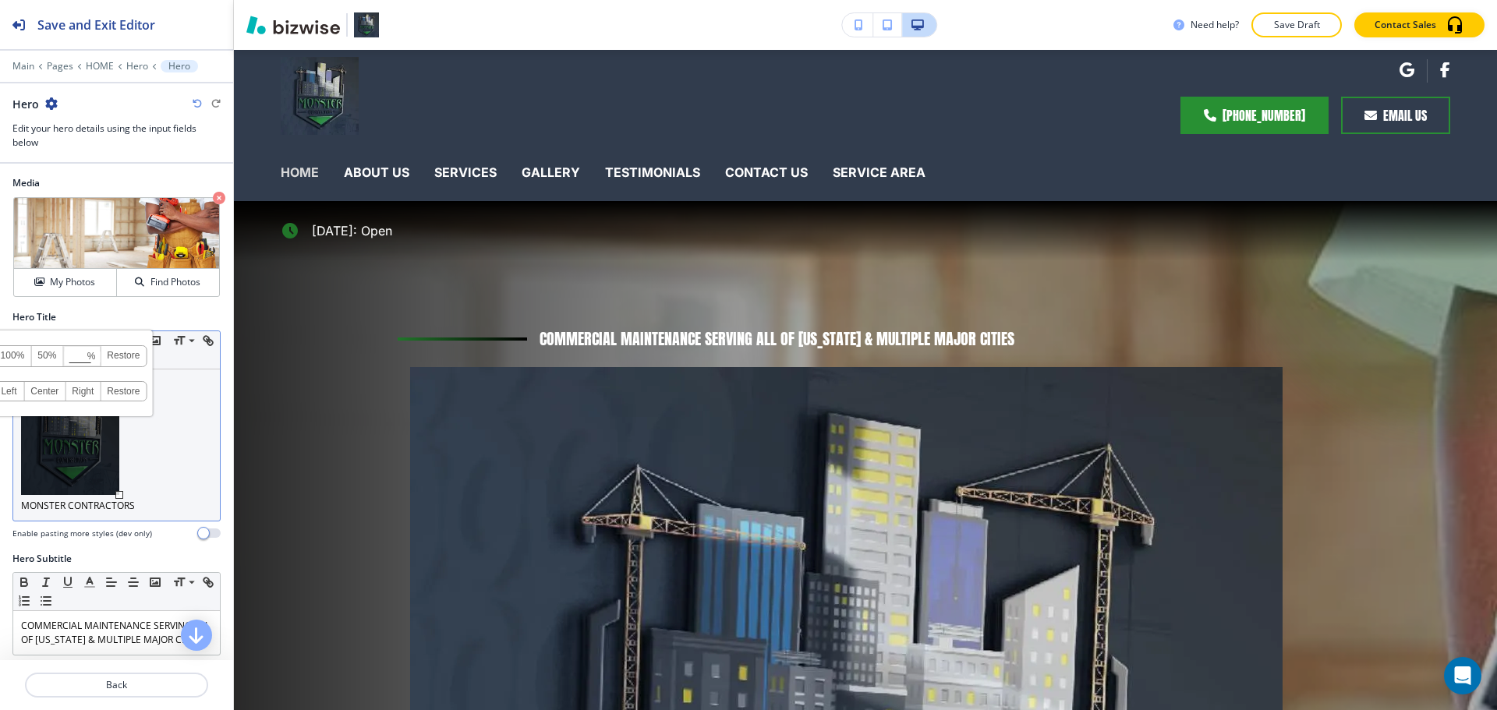
drag, startPoint x: 200, startPoint y: 559, endPoint x: 94, endPoint y: 473, distance: 137.0
click at [115, 491] on div at bounding box center [119, 495] width 8 height 8
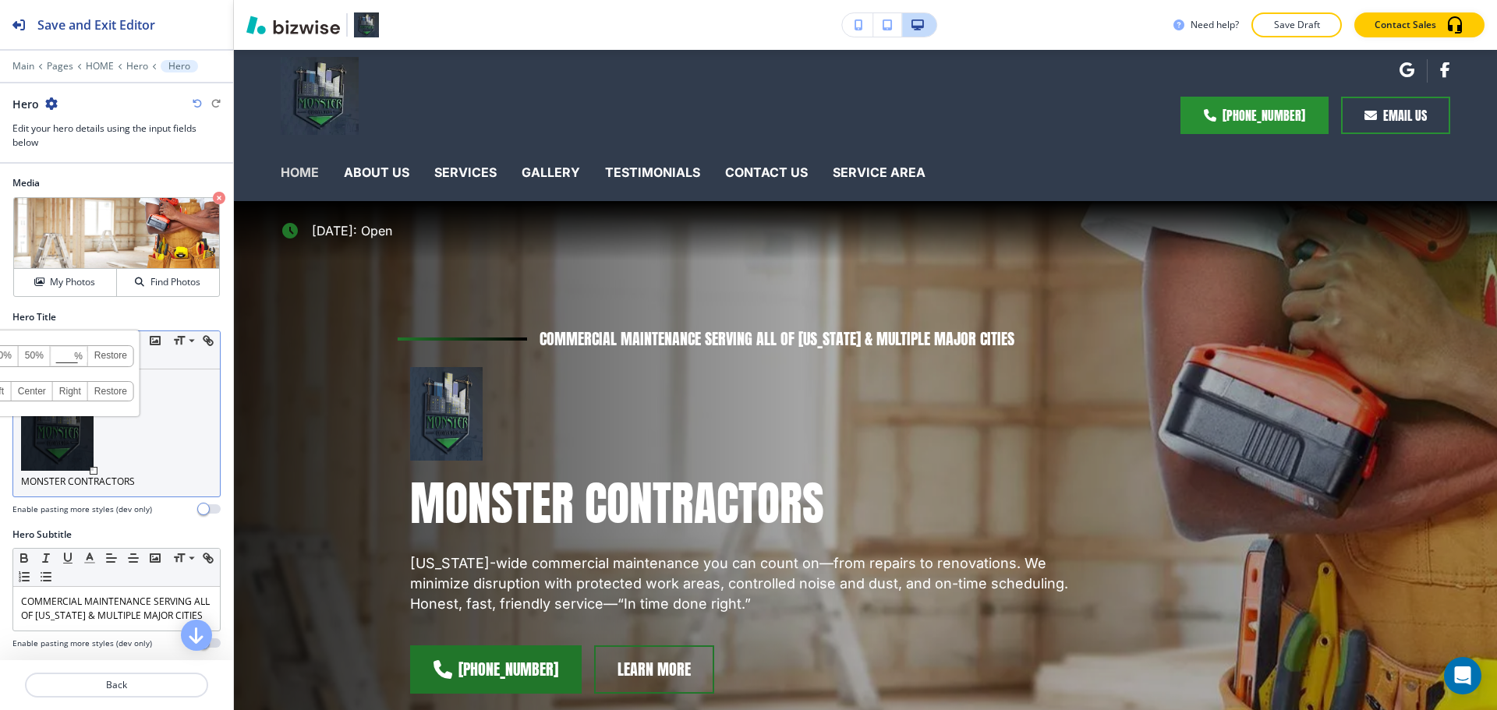
click at [113, 357] on link "Restore" at bounding box center [110, 356] width 45 height 20
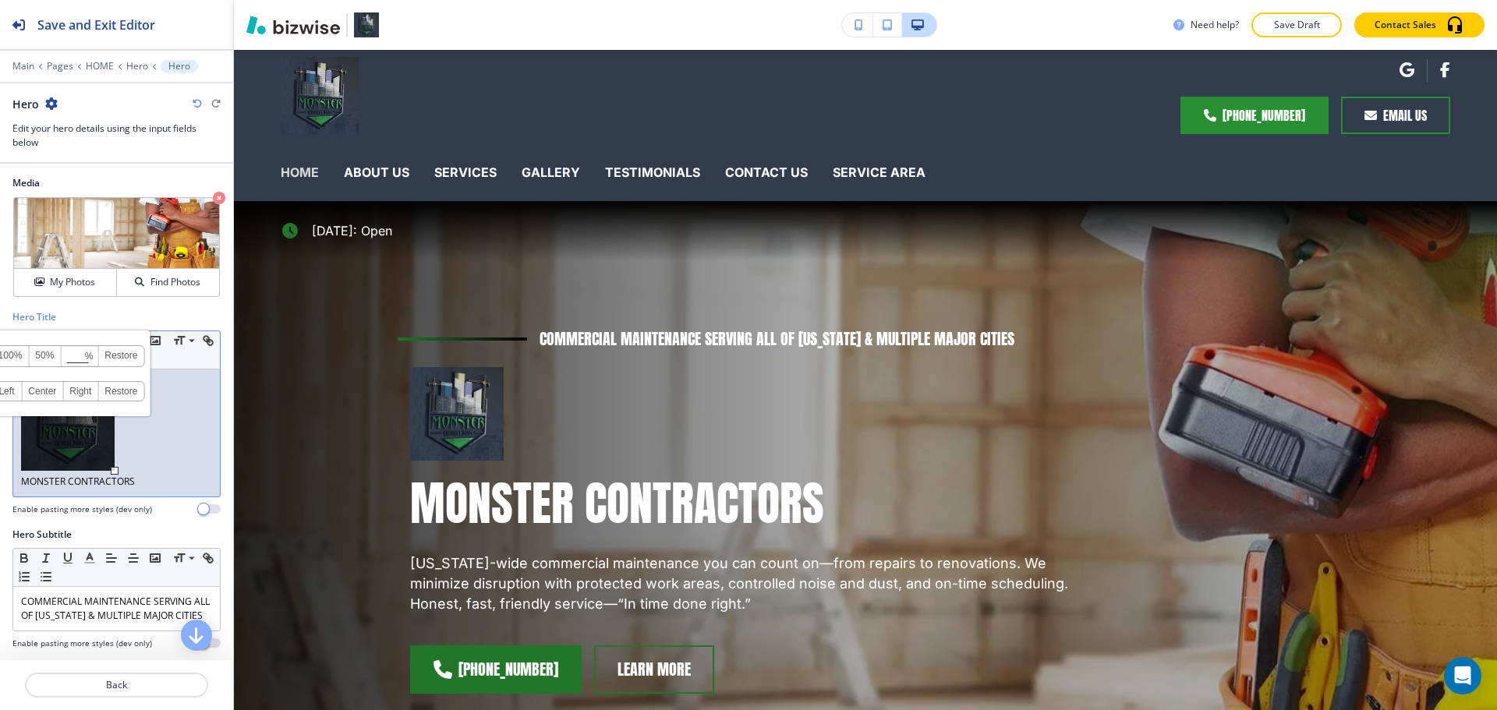
click at [124, 500] on div at bounding box center [116, 501] width 208 height 6
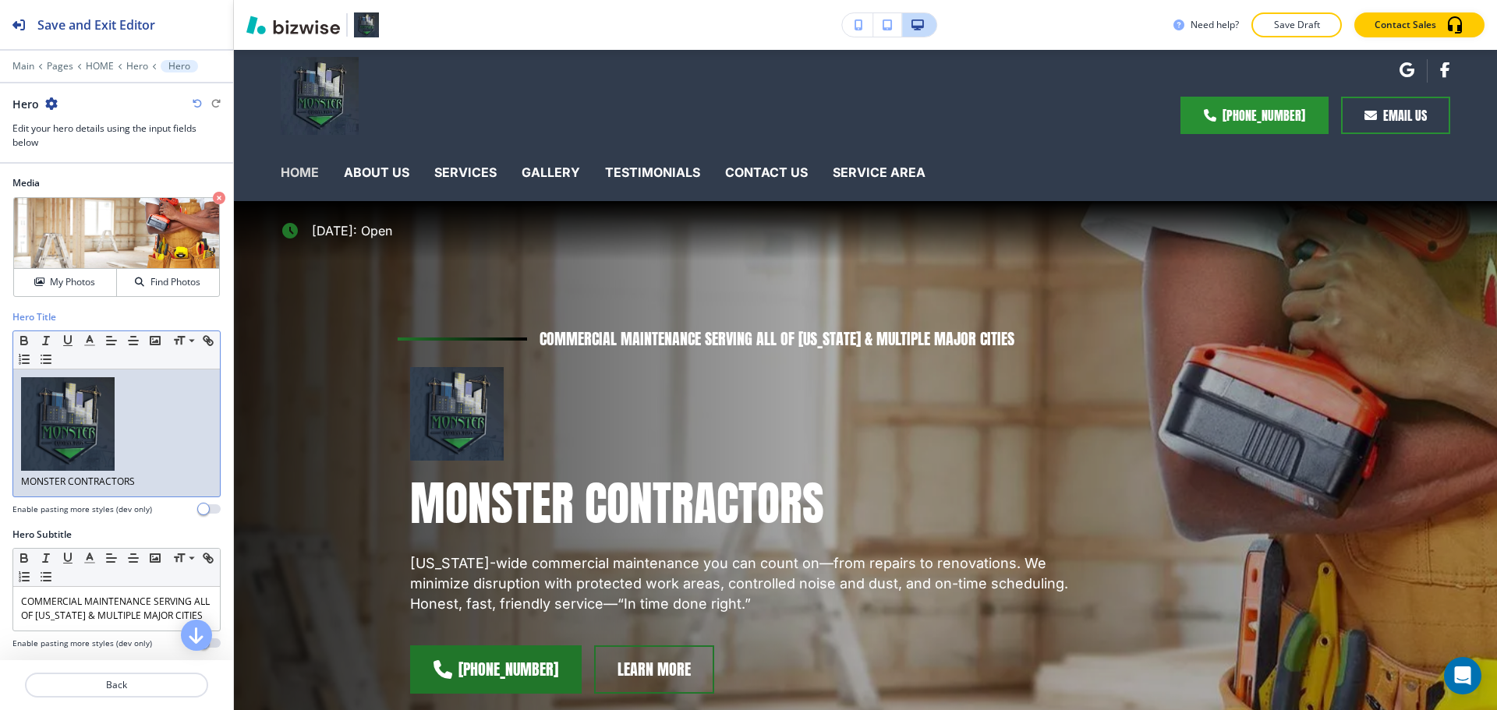
click at [139, 460] on p at bounding box center [116, 425] width 191 height 97
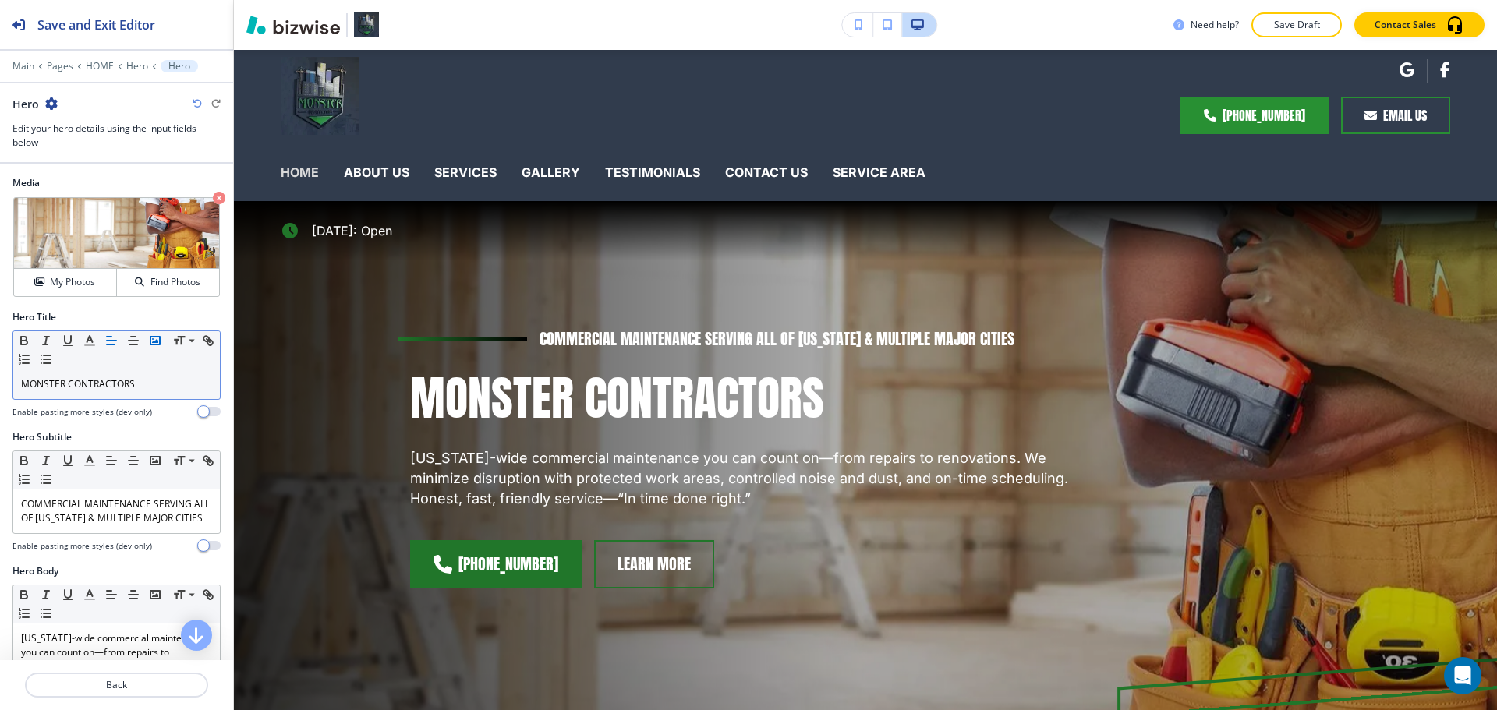
click at [147, 337] on button "button" at bounding box center [155, 340] width 22 height 19
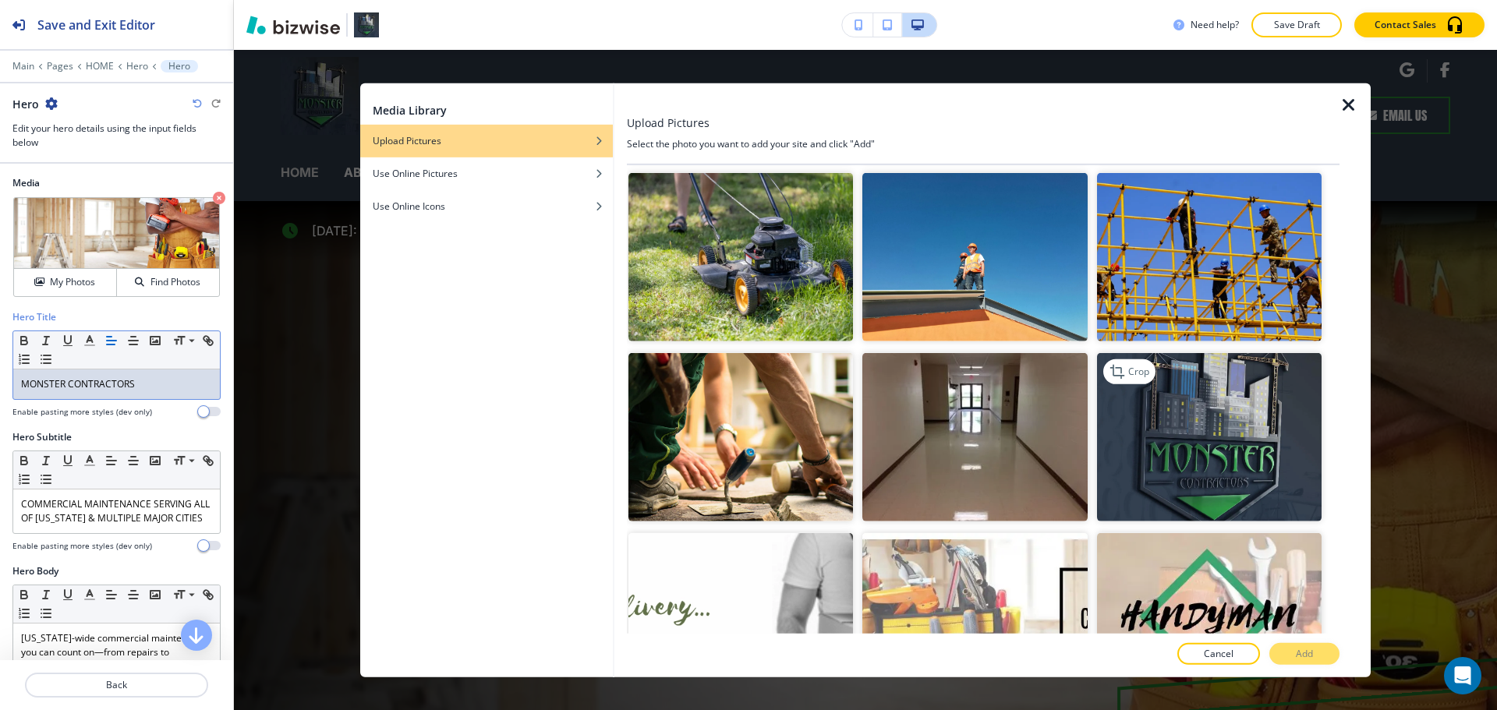
scroll to position [234, 0]
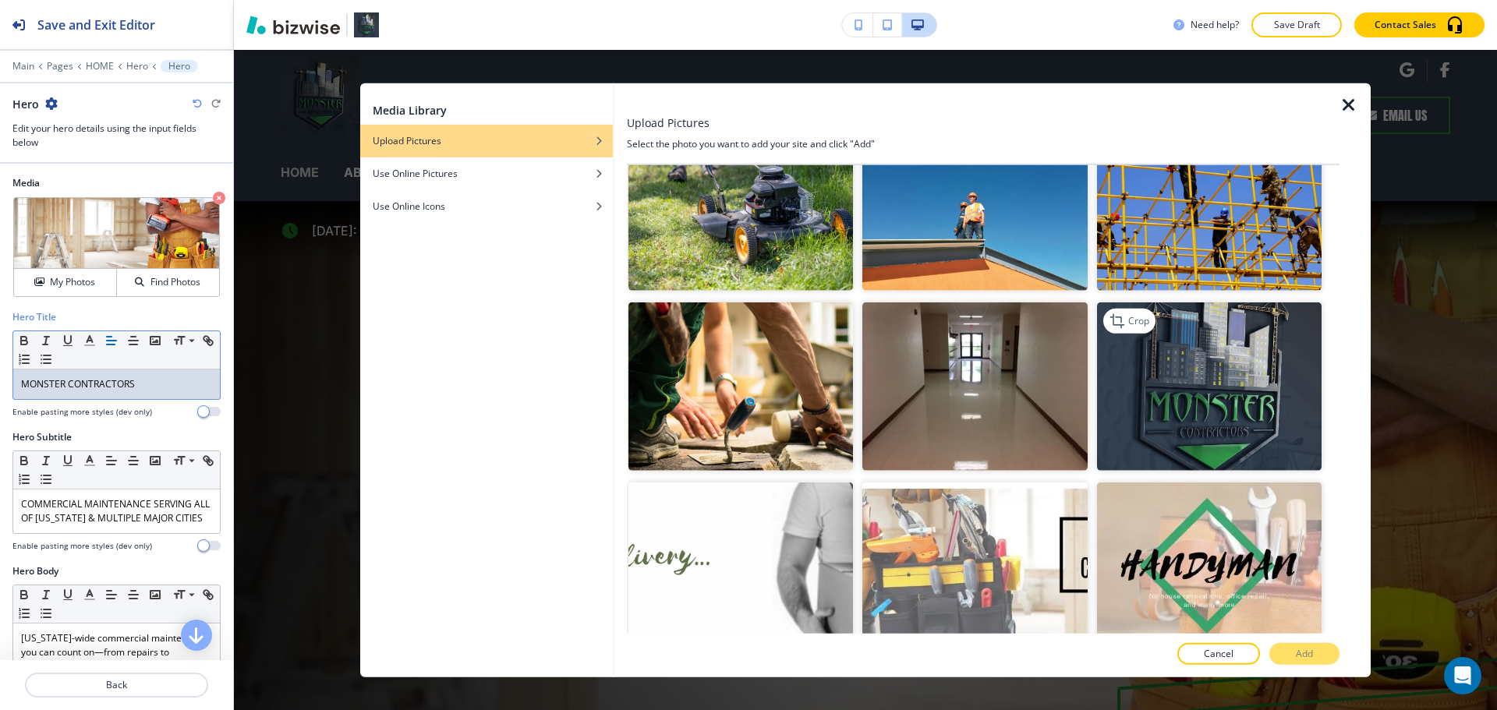
click at [1185, 409] on img "button" at bounding box center [1209, 387] width 225 height 168
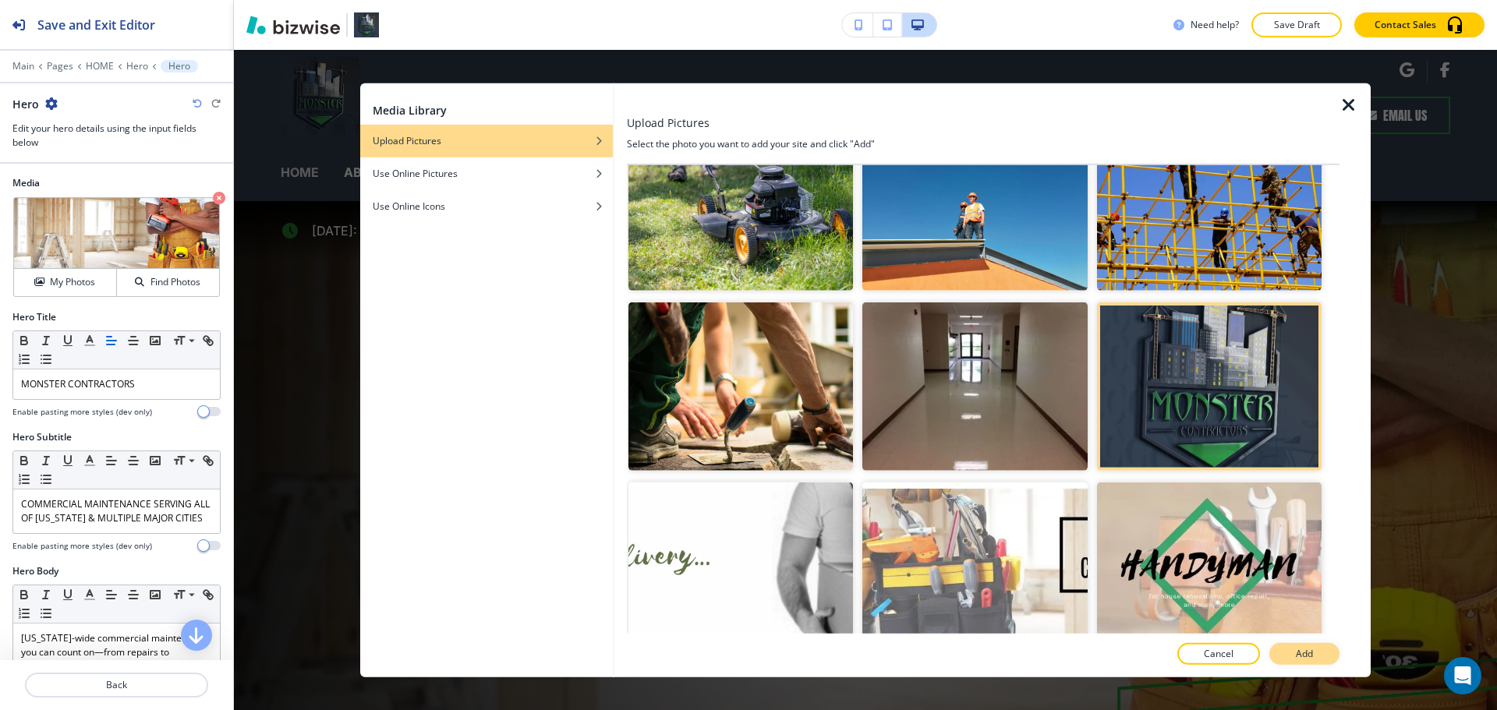
click at [1302, 653] on p "Add" at bounding box center [1304, 654] width 17 height 14
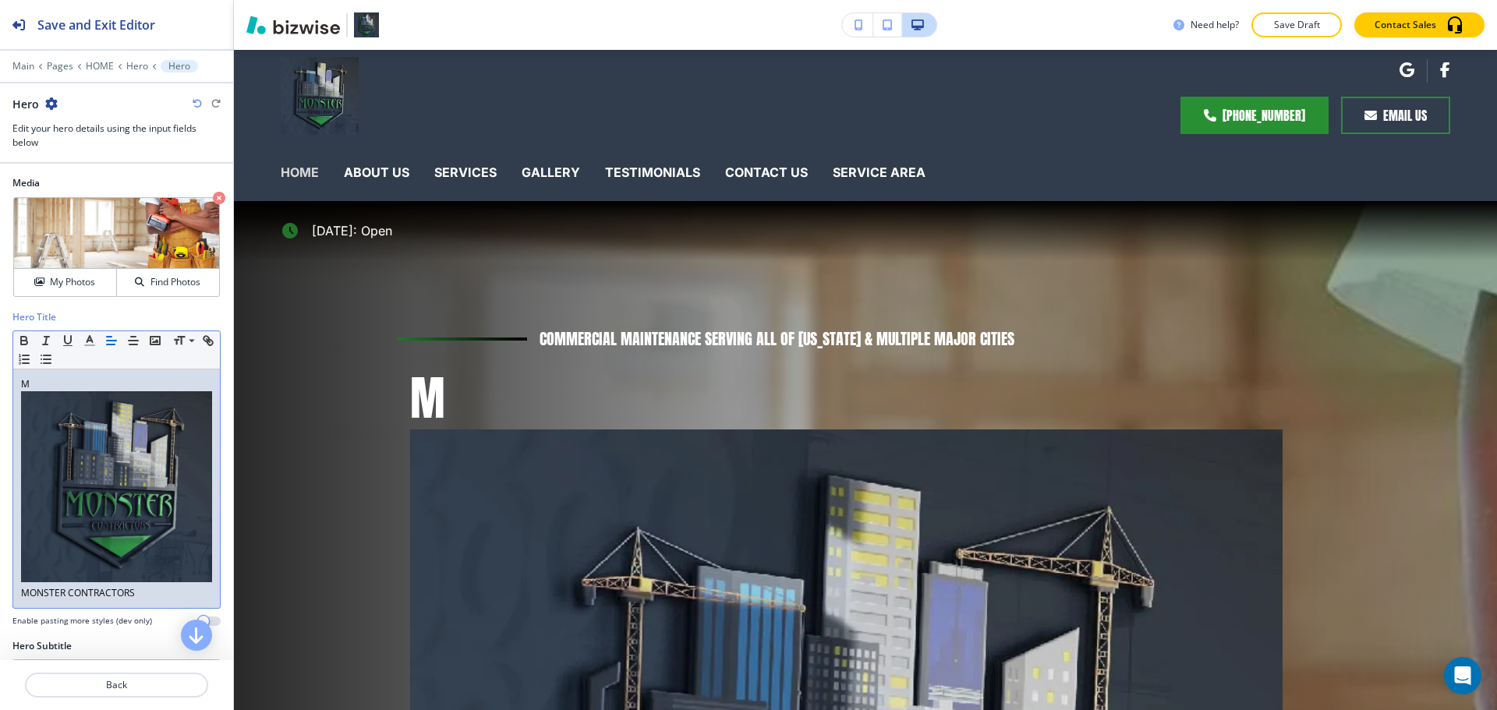
click at [39, 377] on p "M MONSTER CONTRACTORS" at bounding box center [116, 488] width 191 height 223
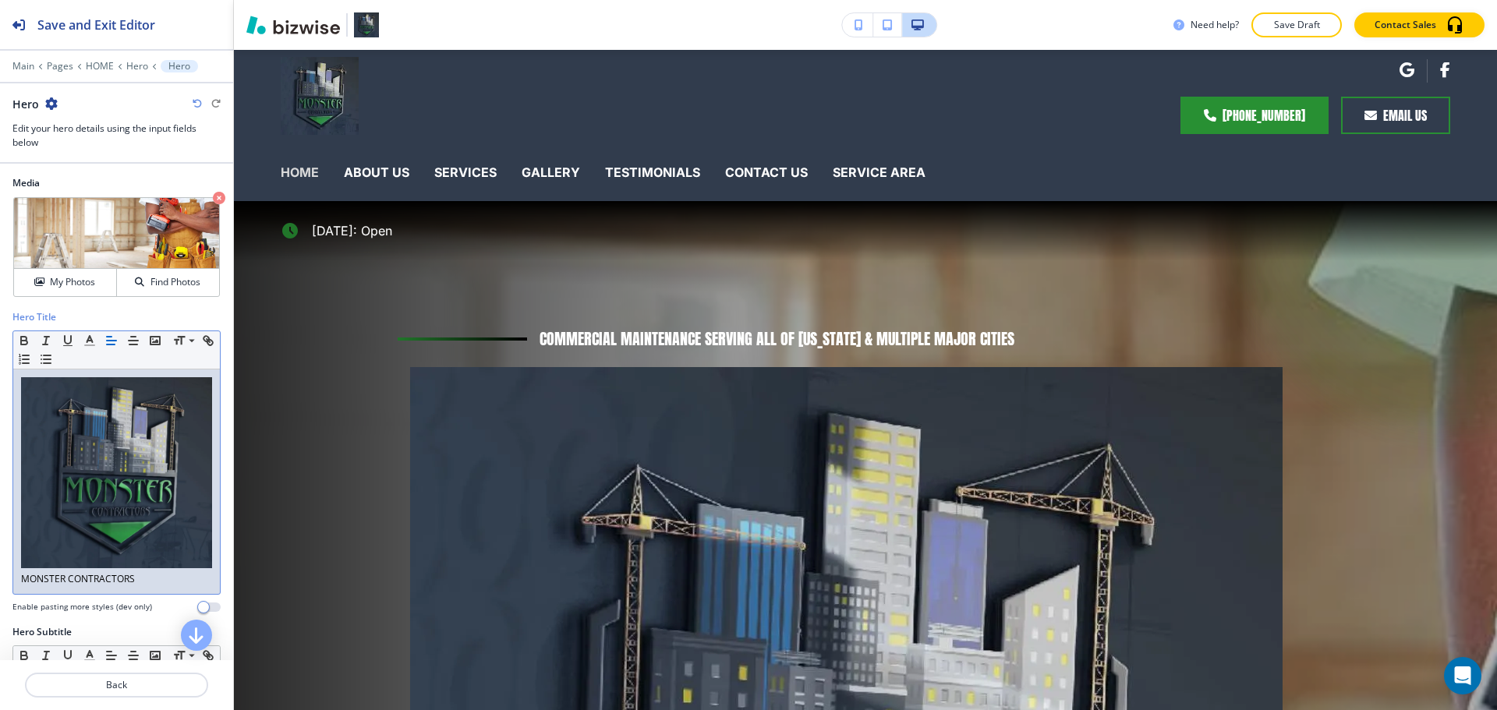
click at [157, 537] on img at bounding box center [116, 472] width 191 height 191
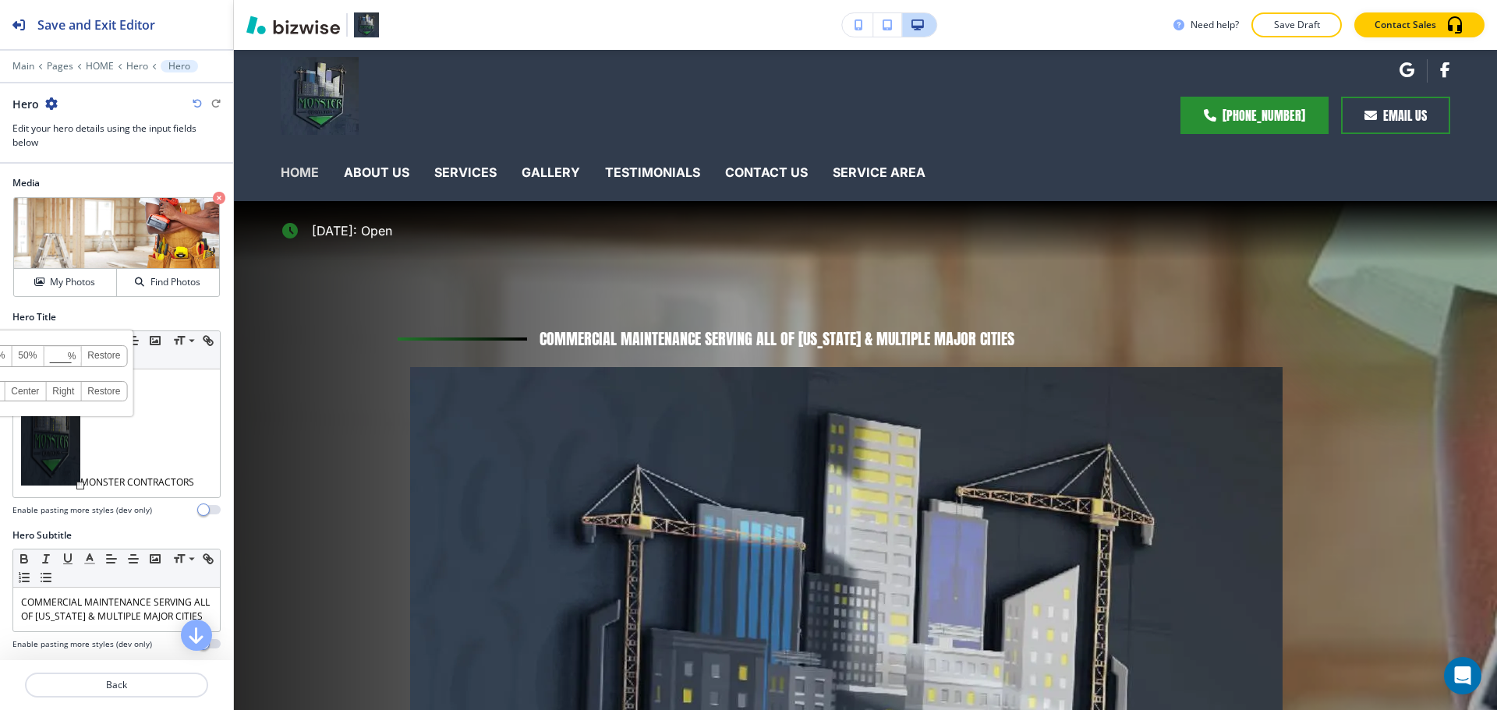
drag, startPoint x: 170, startPoint y: 534, endPoint x: 79, endPoint y: 483, distance: 104.8
click at [79, 483] on div at bounding box center [80, 486] width 8 height 8
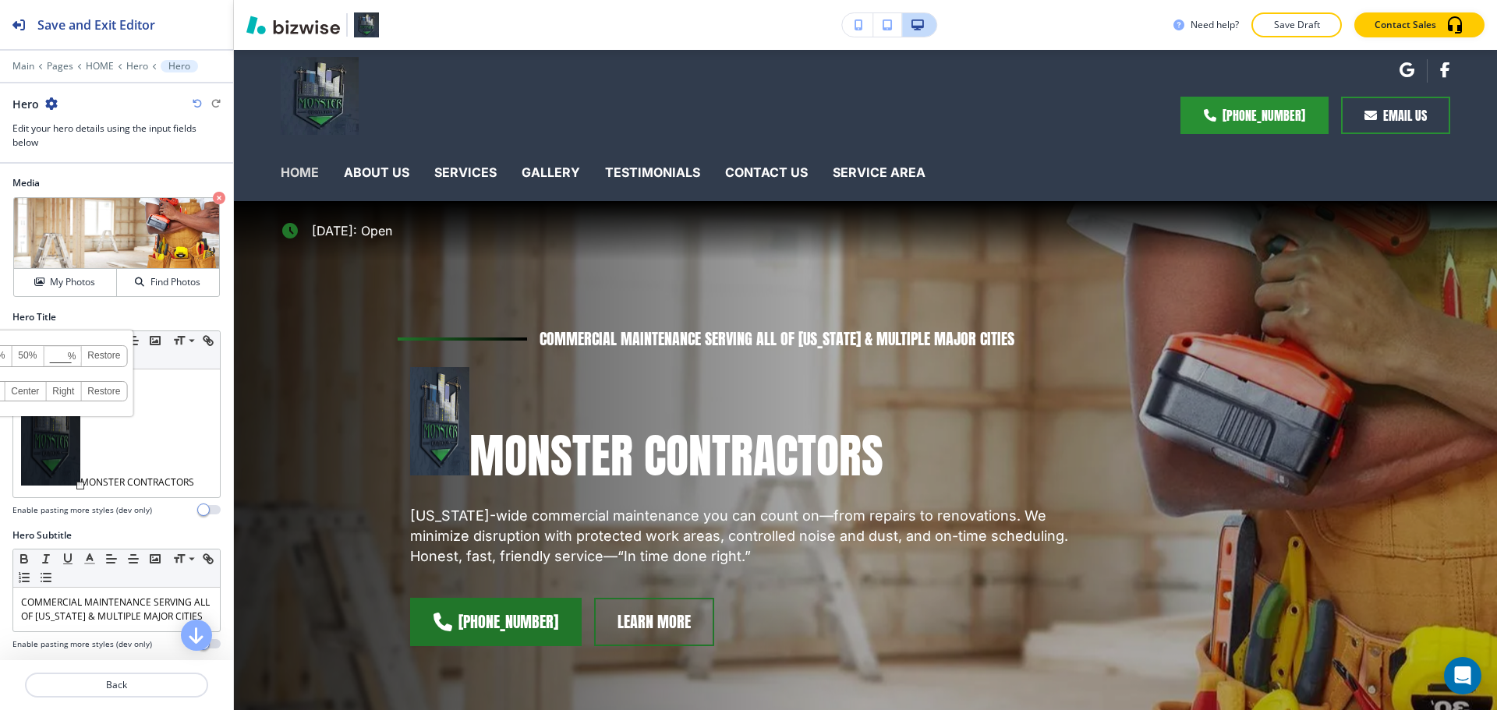
click at [106, 362] on link "Restore" at bounding box center [103, 356] width 45 height 20
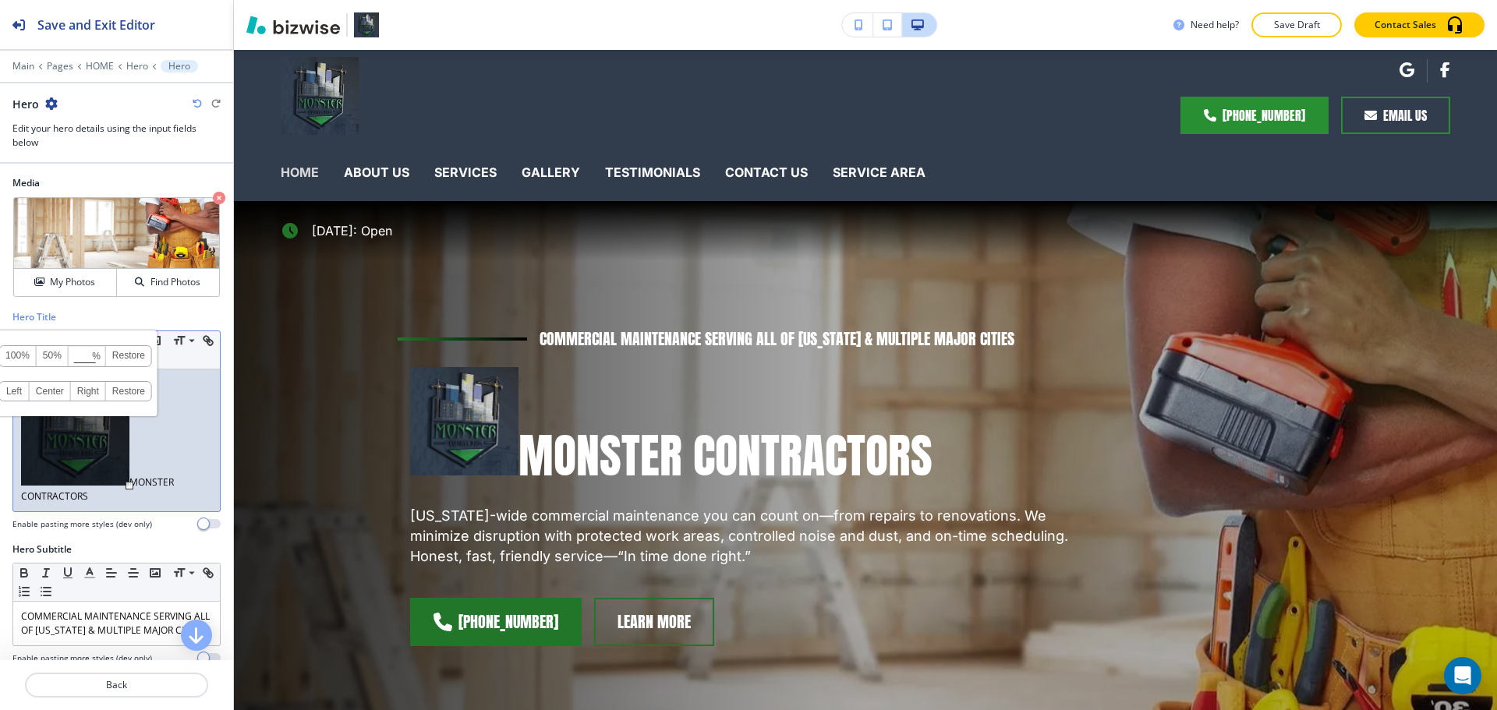
click at [169, 483] on p "MONSTER CONTRACTORS" at bounding box center [116, 440] width 191 height 126
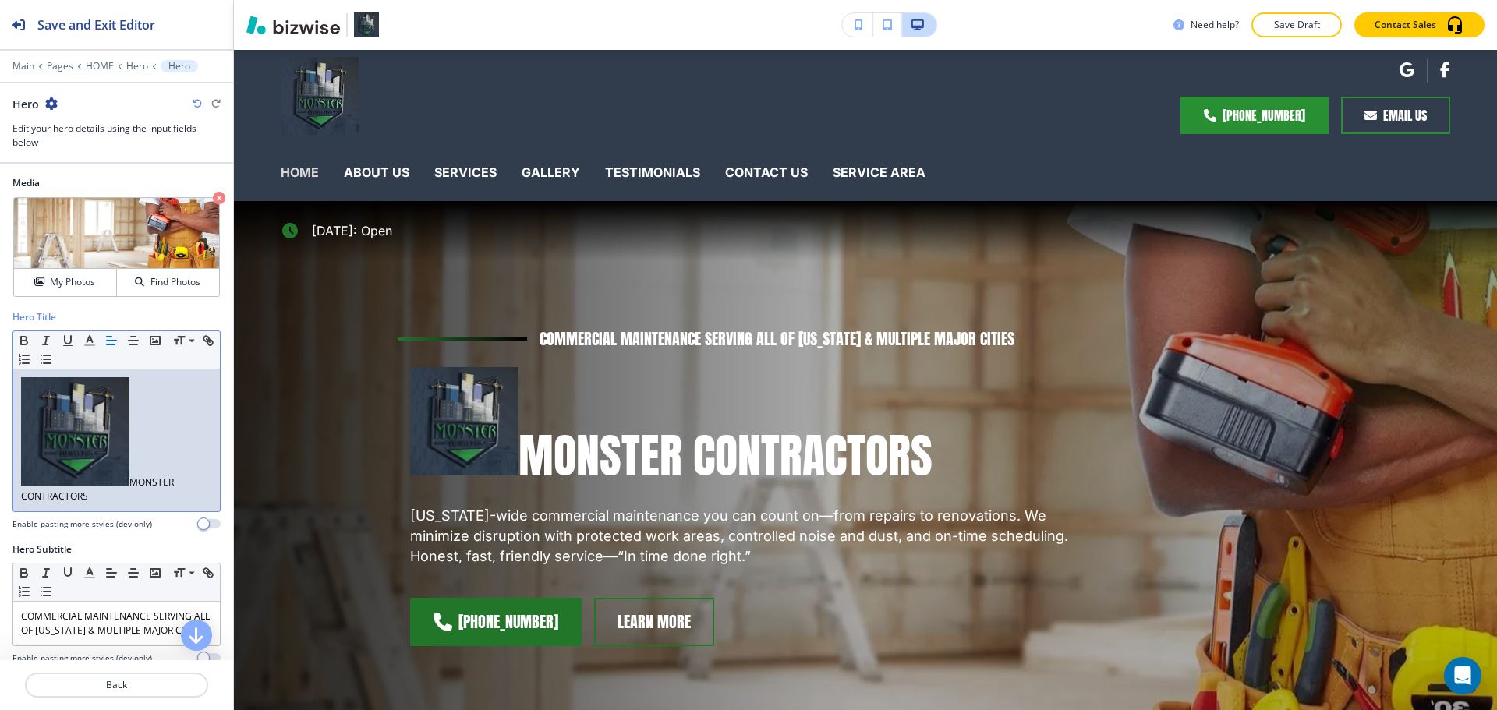
click at [126, 428] on img at bounding box center [75, 431] width 108 height 108
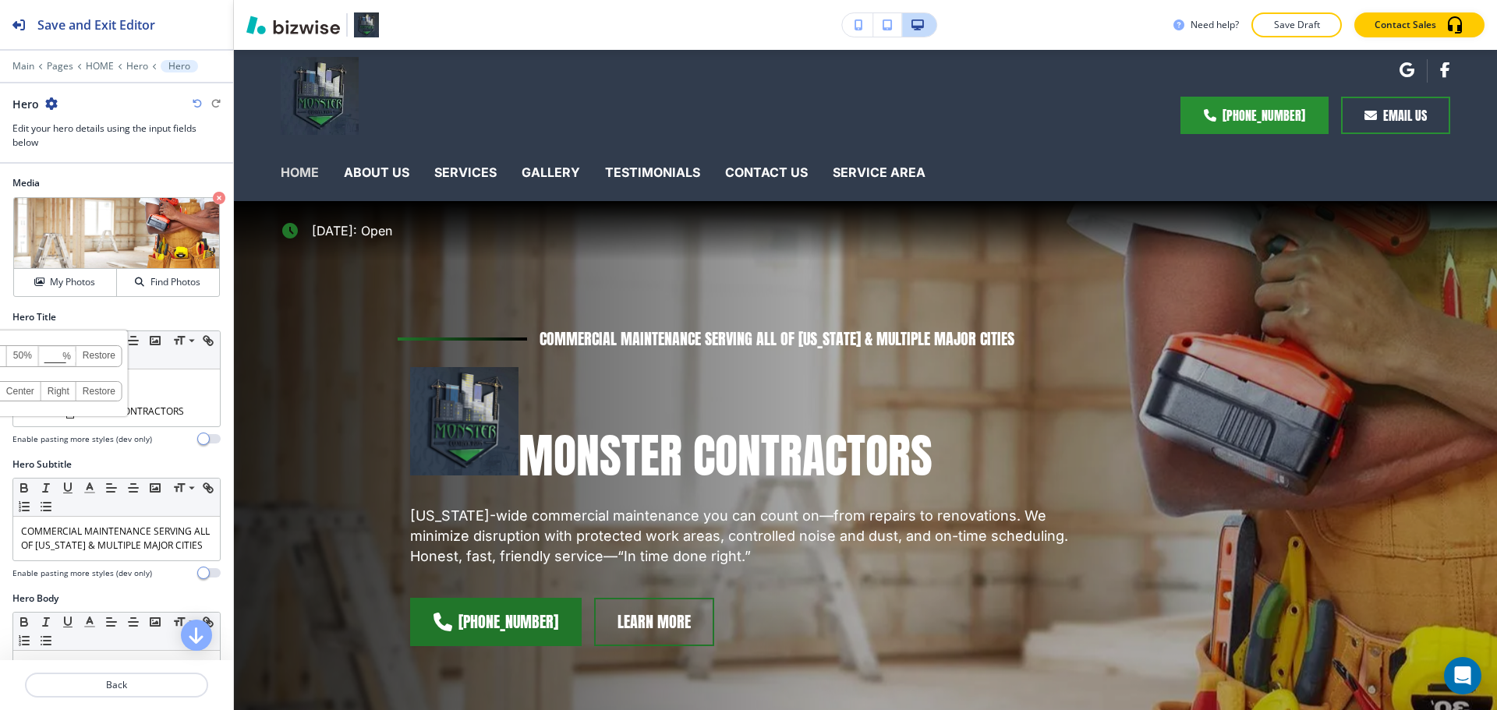
drag, startPoint x: 130, startPoint y: 486, endPoint x: 71, endPoint y: 416, distance: 91.9
click at [70, 415] on div "100% 50% % Press enter key to apply change! Restore Left Center Right Restore" at bounding box center [45, 395] width 49 height 37
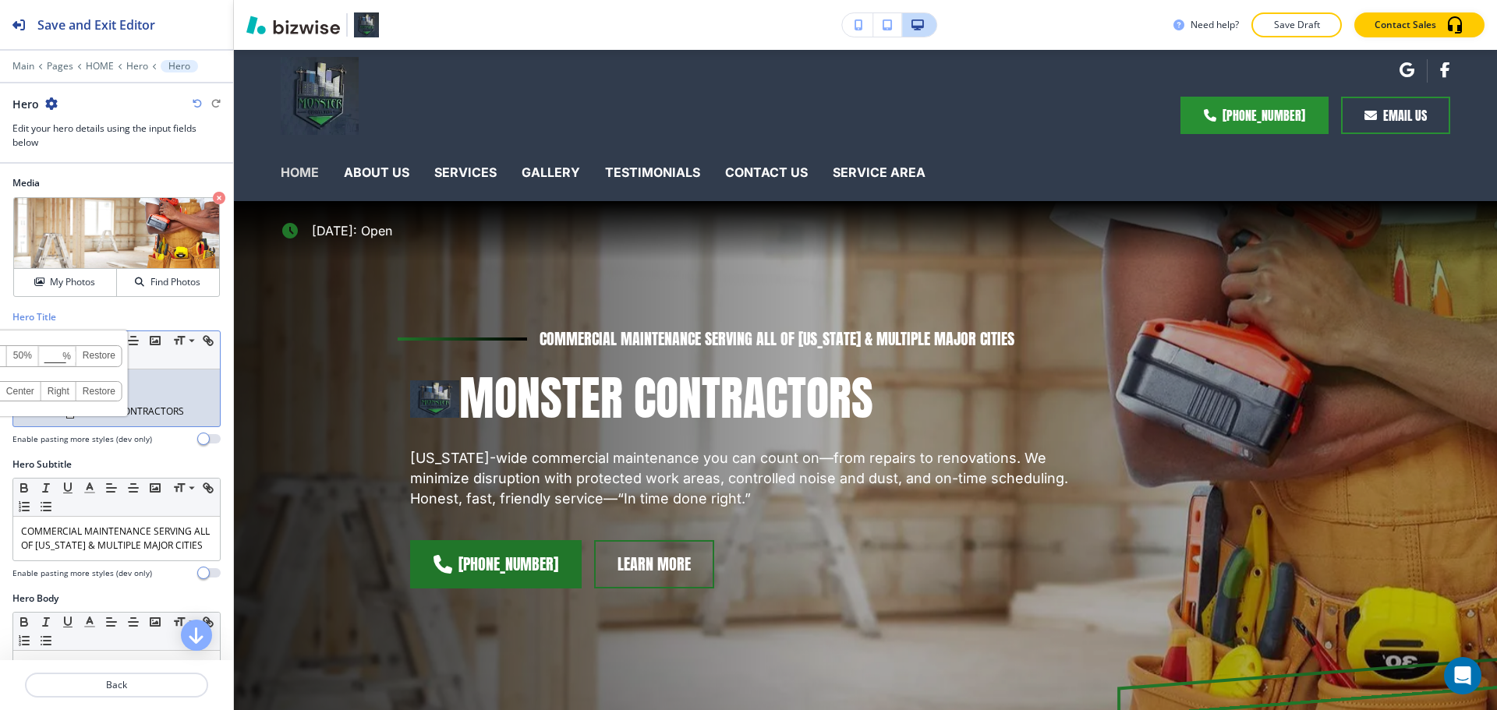
click at [102, 361] on link "Restore" at bounding box center [98, 356] width 45 height 20
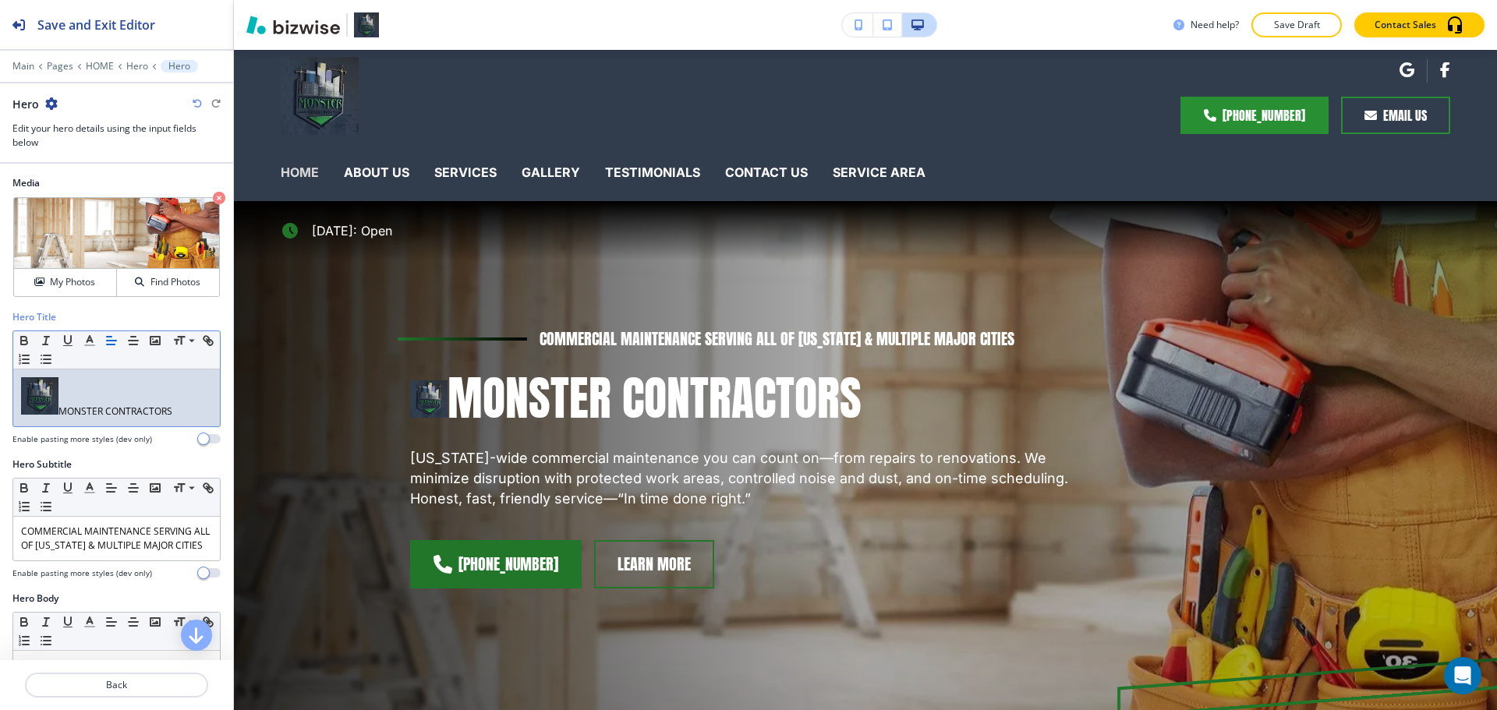
click at [133, 413] on p "MONSTER CONTRACTORS" at bounding box center [116, 397] width 191 height 41
click at [47, 405] on img at bounding box center [39, 395] width 37 height 37
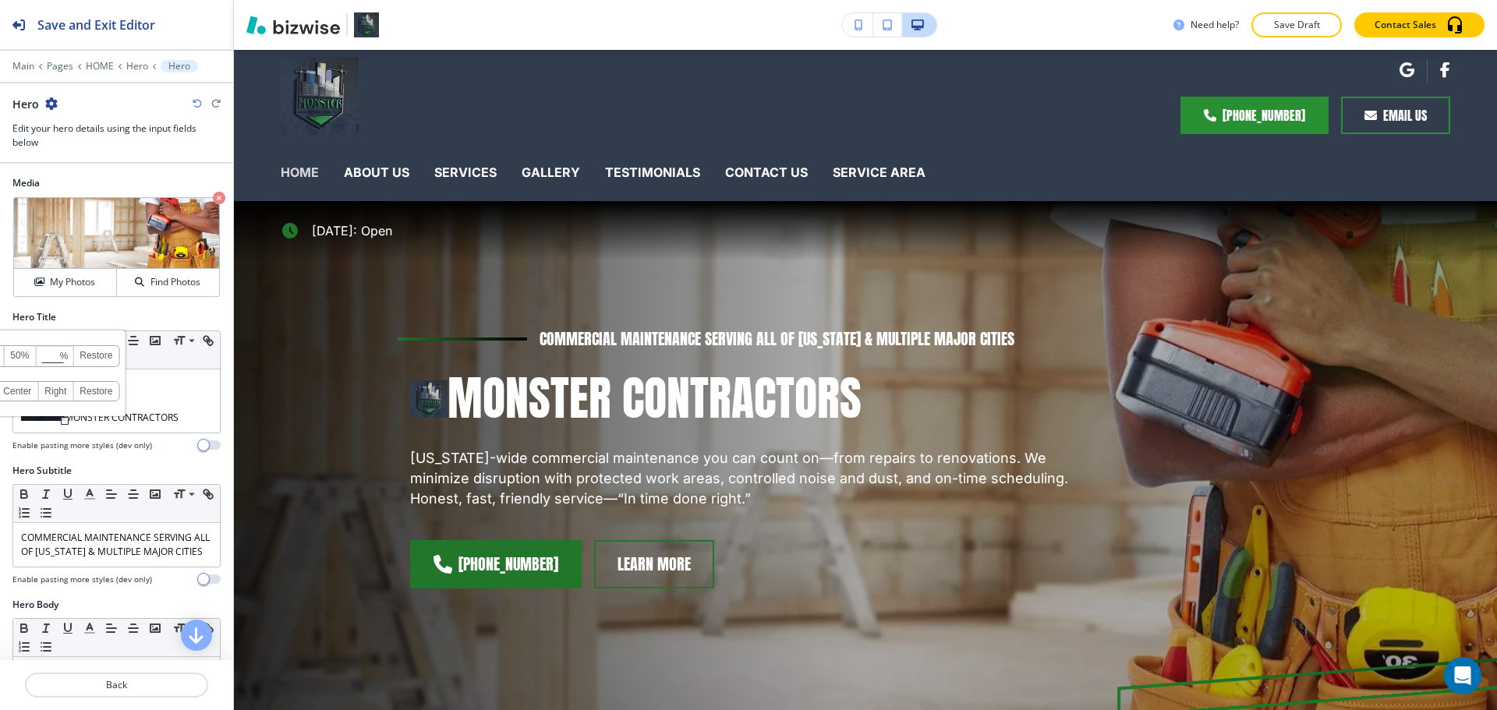
drag, startPoint x: 59, startPoint y: 416, endPoint x: 67, endPoint y: 423, distance: 10.5
click at [67, 423] on div at bounding box center [65, 421] width 8 height 8
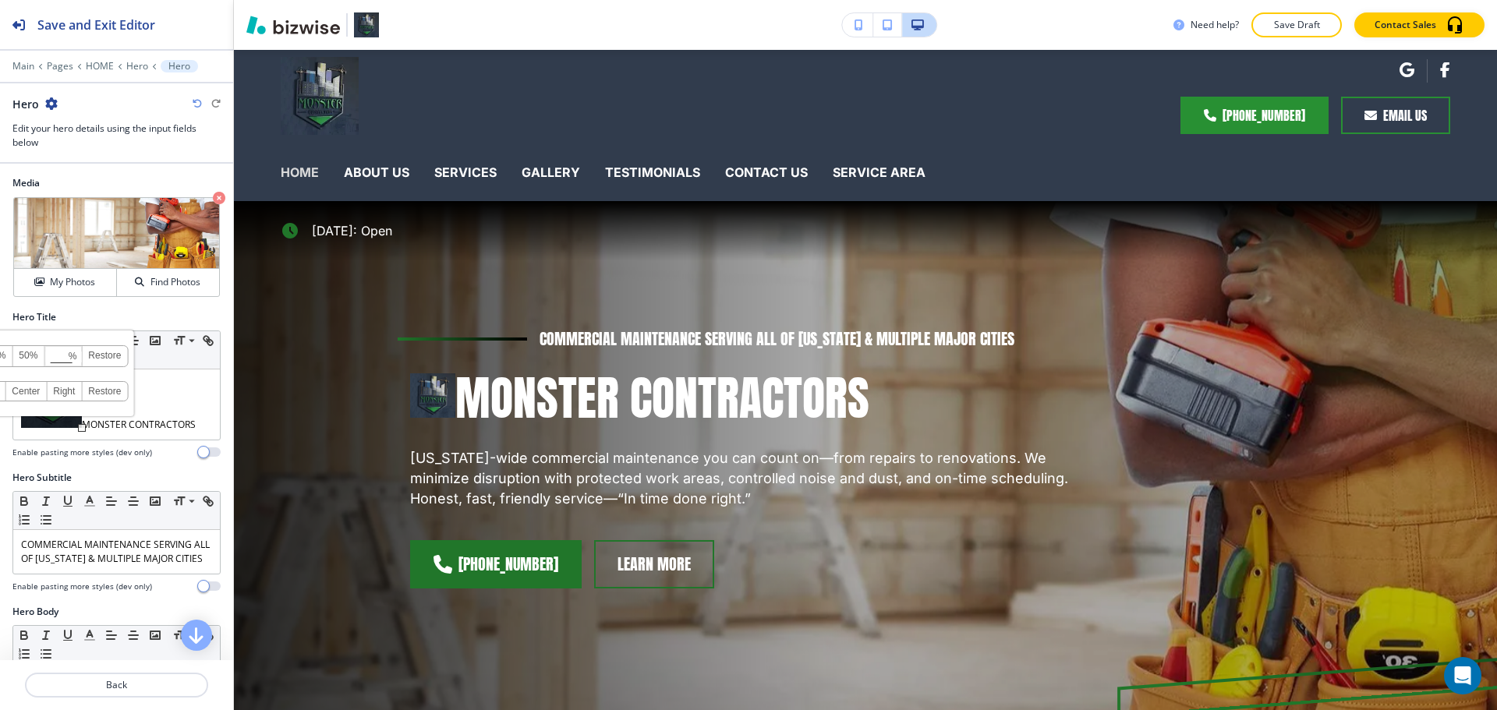
drag, startPoint x: 67, startPoint y: 423, endPoint x: 83, endPoint y: 430, distance: 17.1
click at [83, 430] on div at bounding box center [82, 428] width 8 height 8
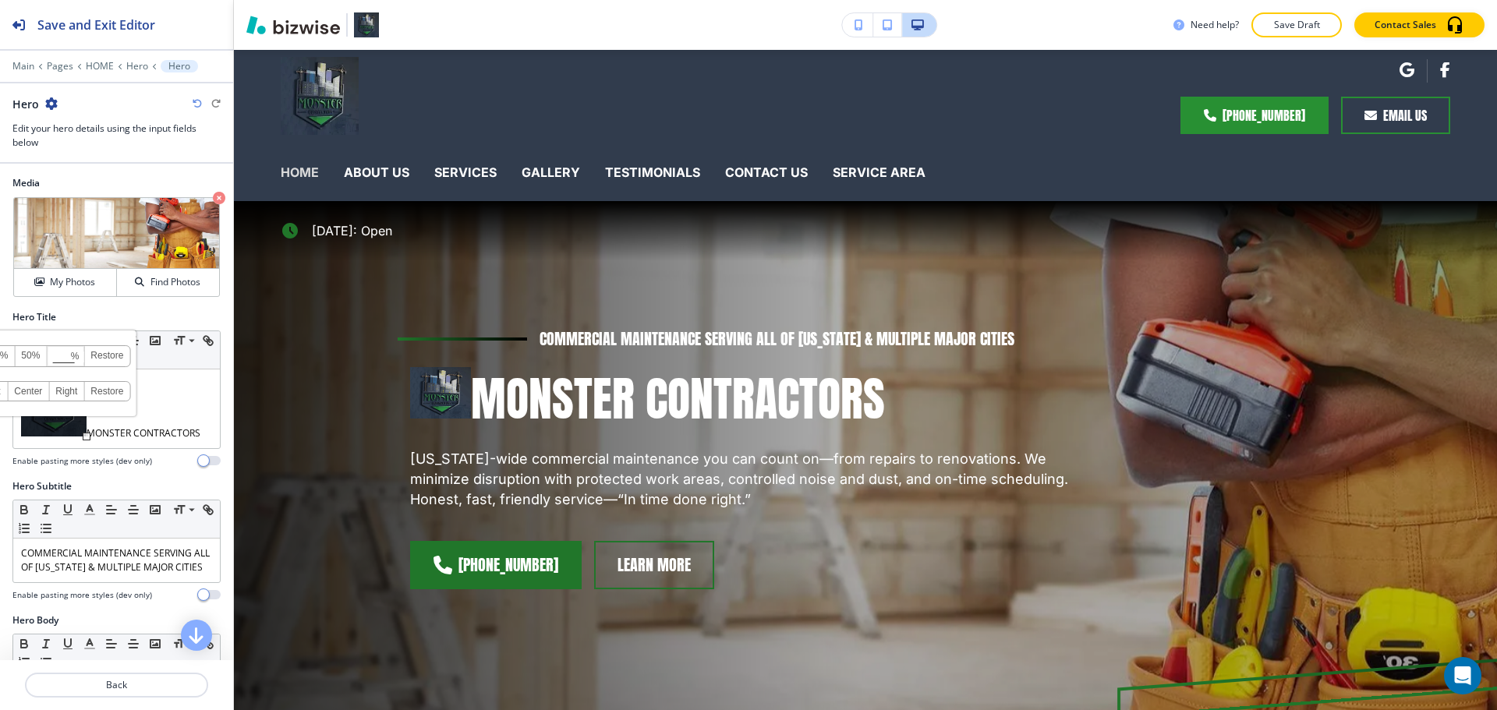
drag, startPoint x: 83, startPoint y: 429, endPoint x: 87, endPoint y: 437, distance: 9.1
click at [87, 437] on div at bounding box center [87, 437] width 8 height 8
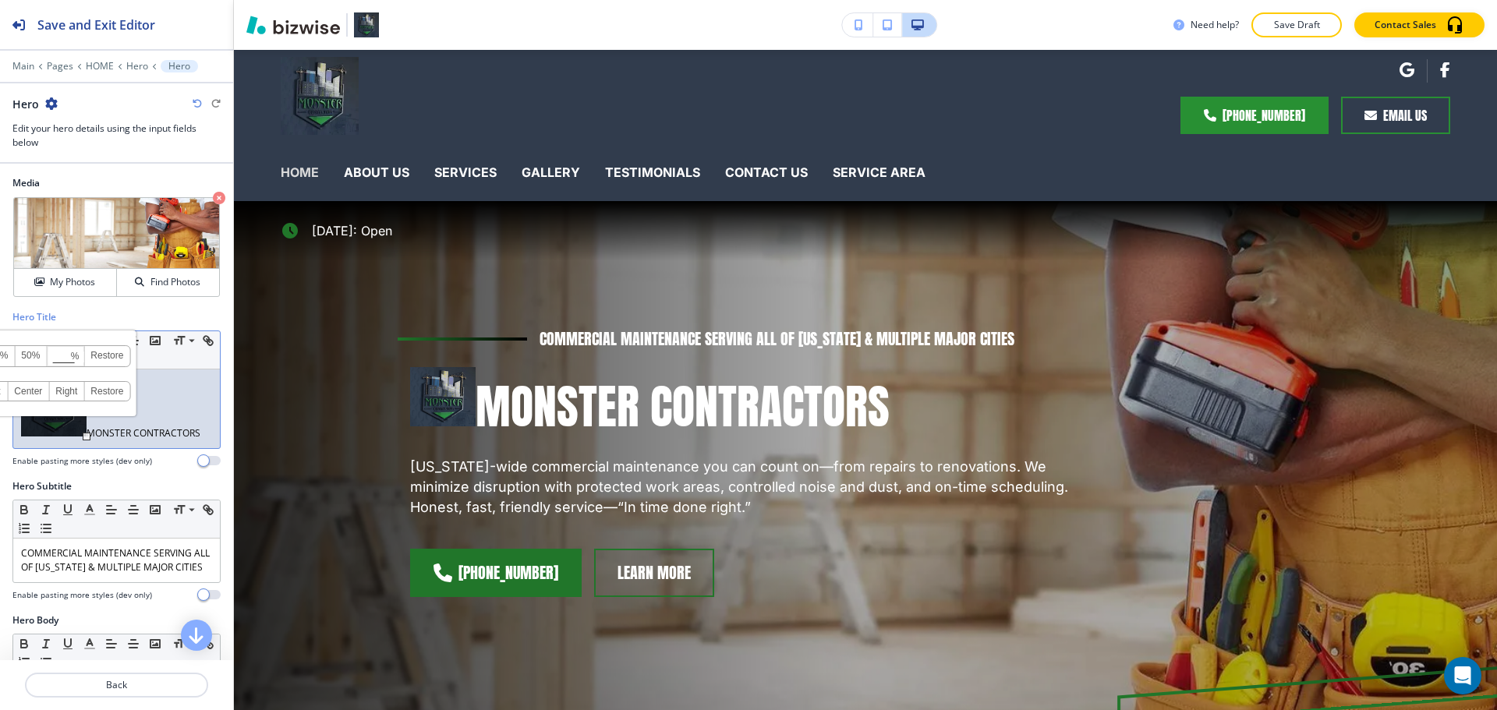
click at [110, 358] on link "Restore" at bounding box center [106, 356] width 45 height 20
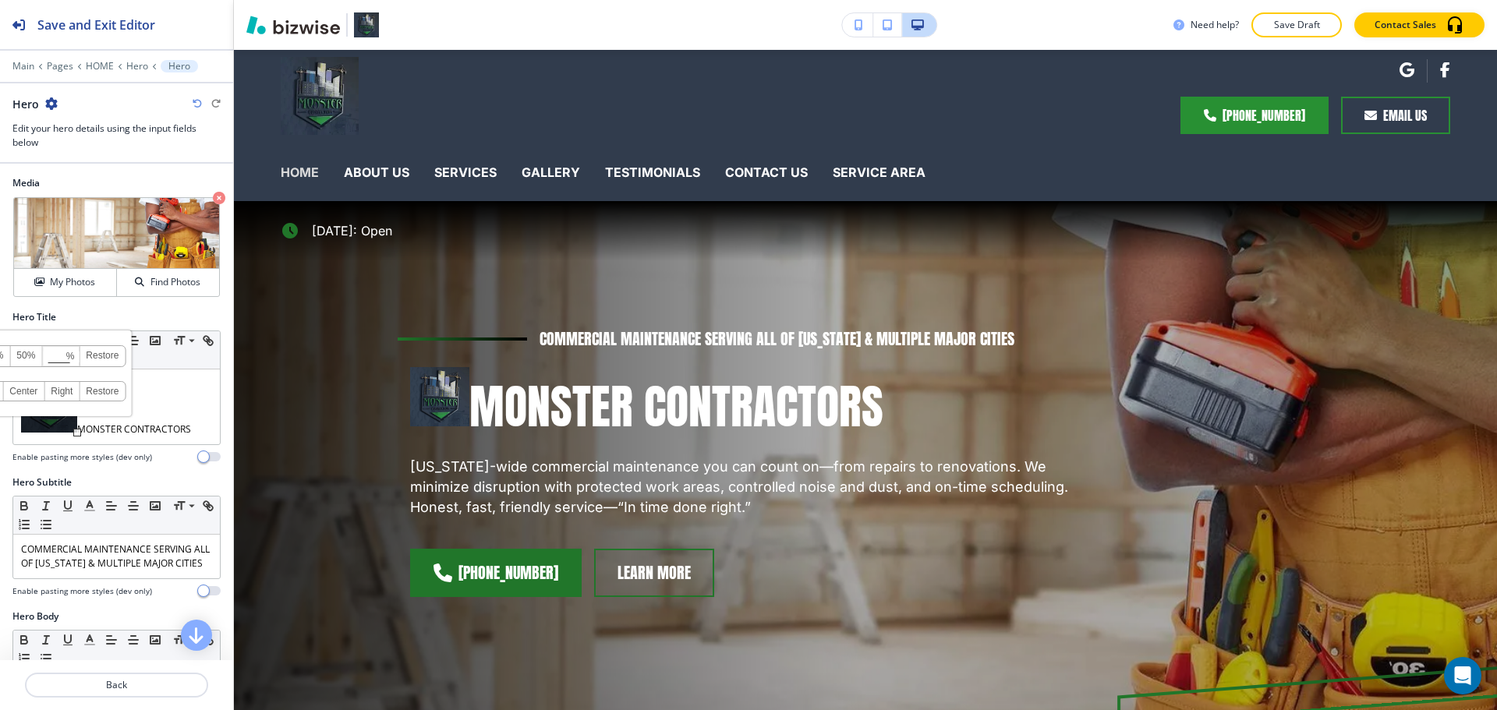
click at [80, 431] on div at bounding box center [77, 433] width 8 height 8
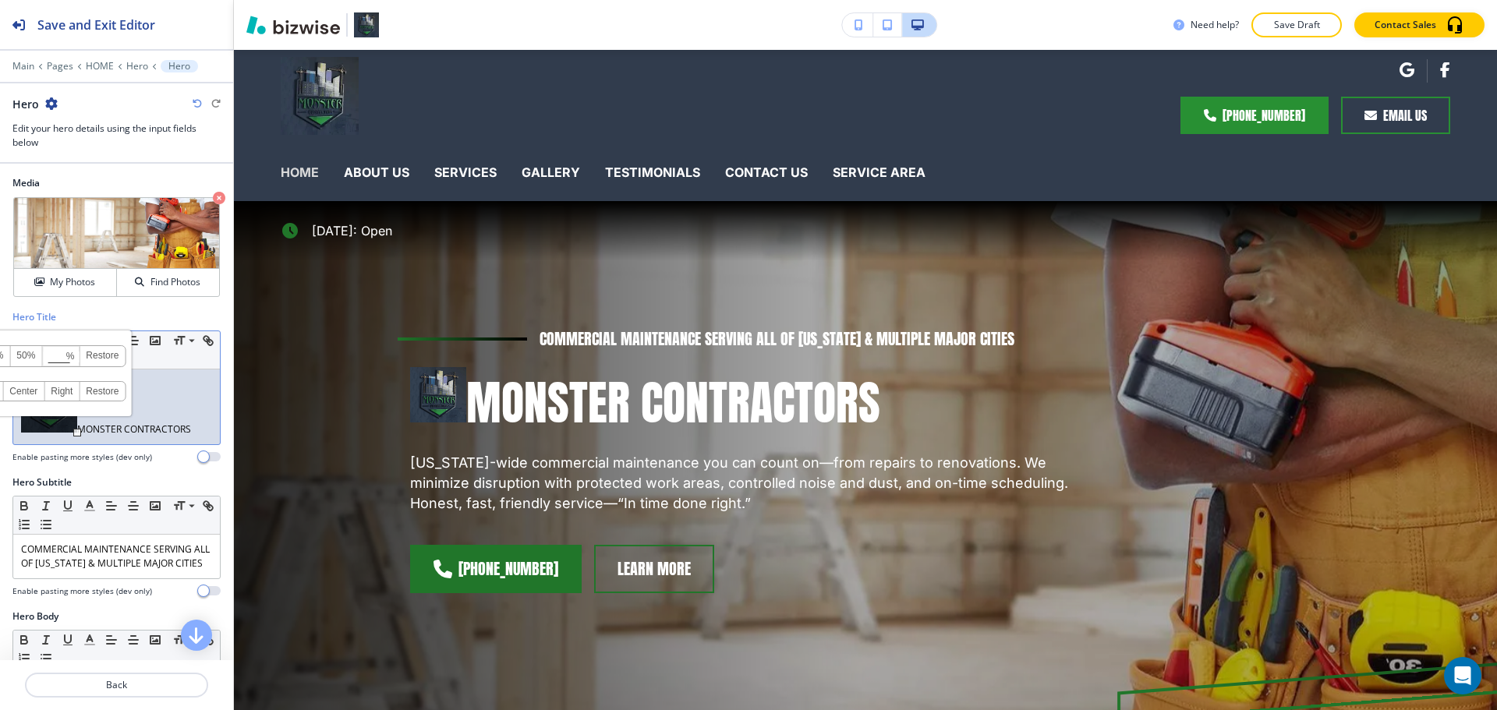
click at [104, 358] on link "Restore" at bounding box center [102, 356] width 45 height 20
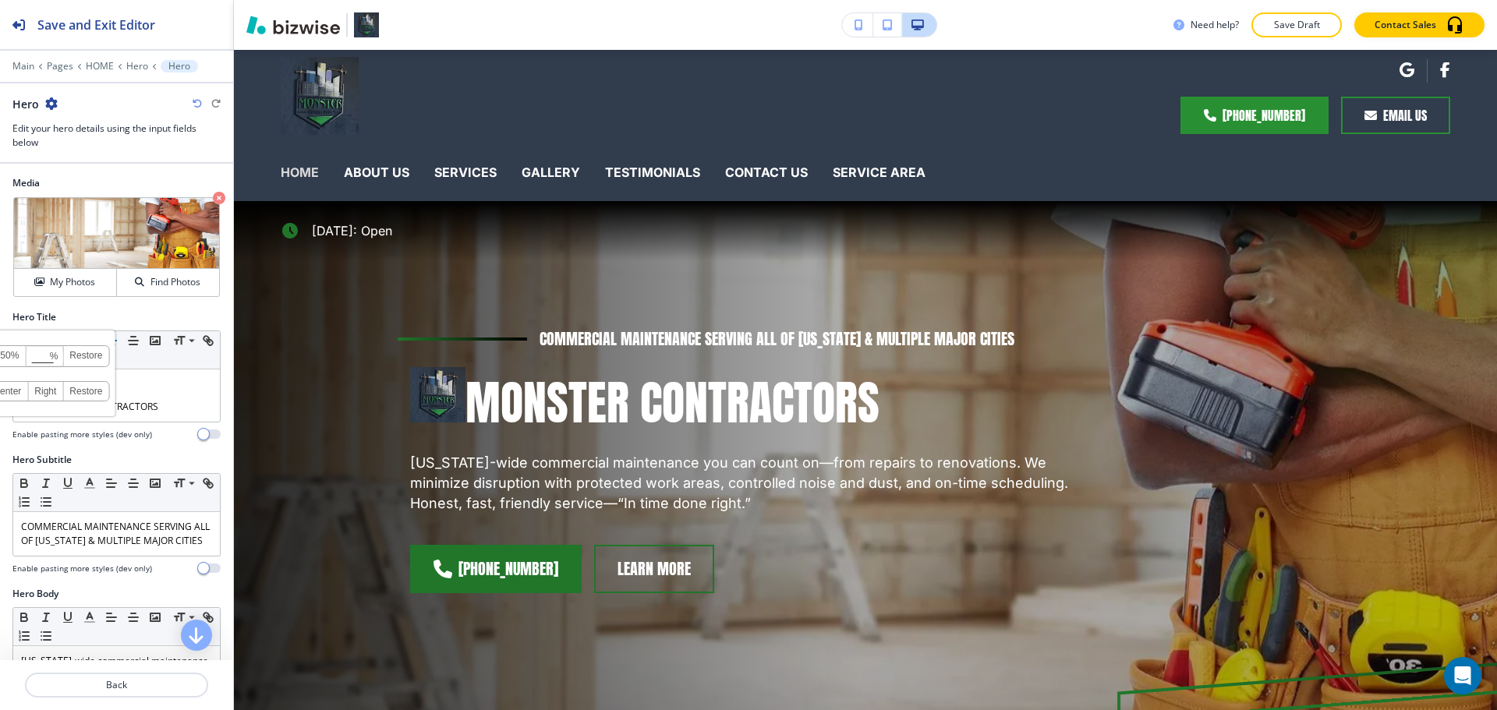
drag, startPoint x: 78, startPoint y: 430, endPoint x: 23, endPoint y: 408, distance: 59.8
click at [23, 408] on div "100% 50% % Press enter key to apply change! Restore Left Center Right Restore" at bounding box center [32, 393] width 23 height 33
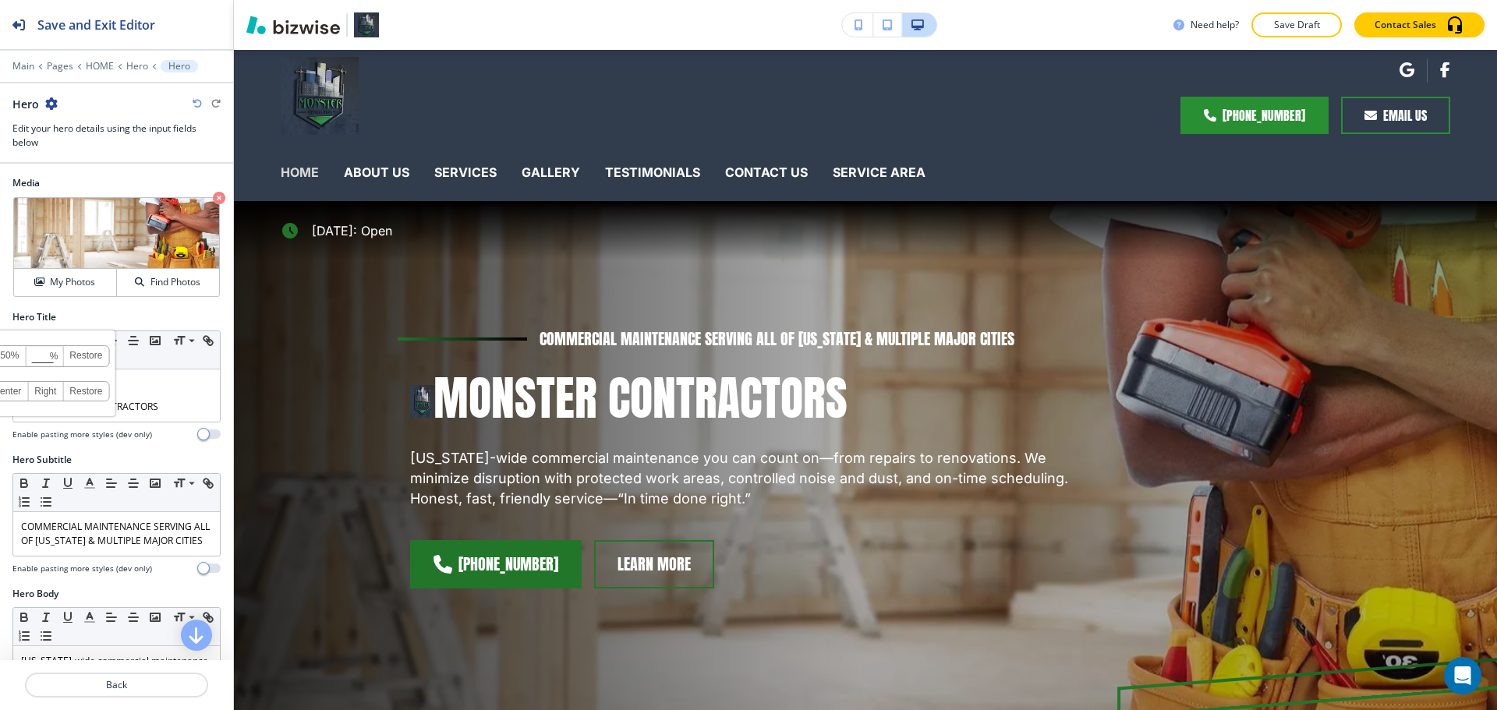
click at [97, 354] on link "Restore" at bounding box center [85, 356] width 45 height 20
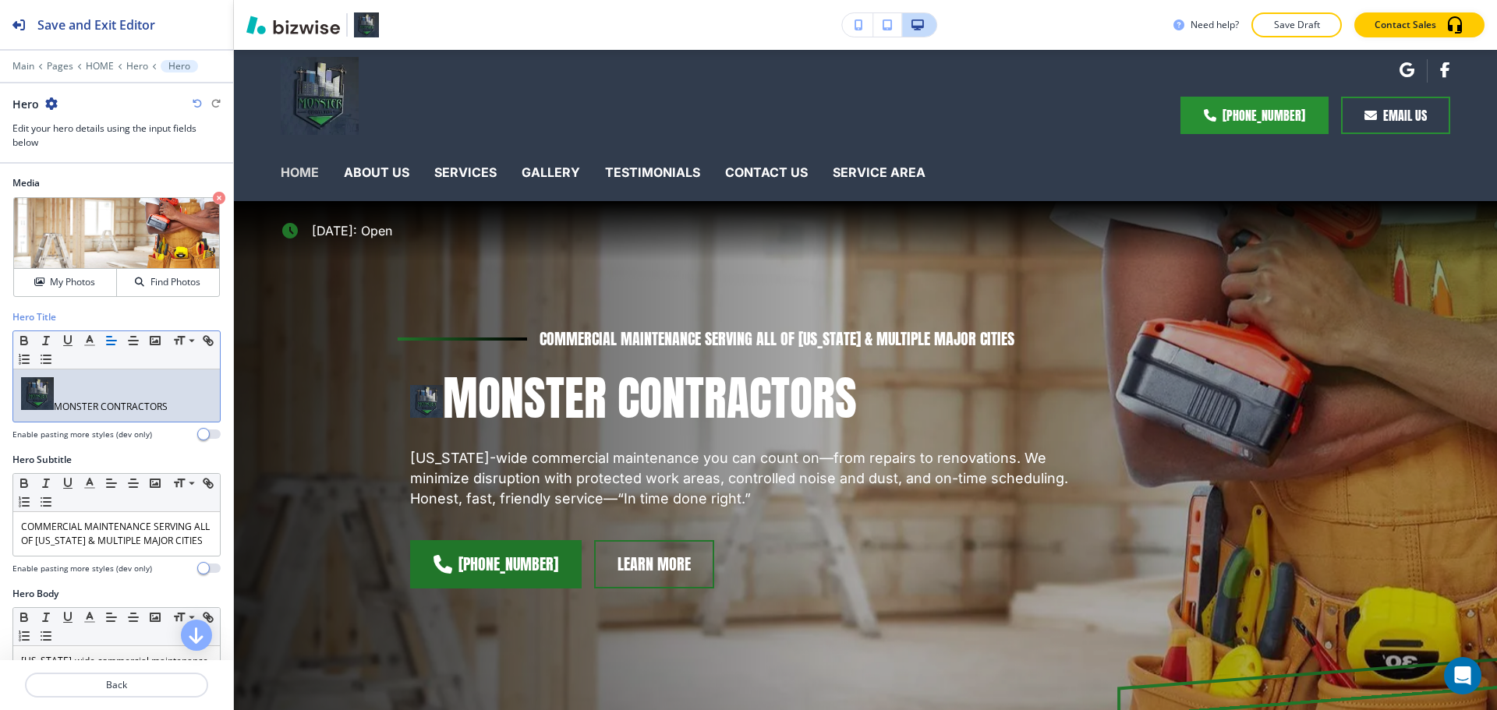
click at [138, 398] on p "MONSTER CONTRACTORS" at bounding box center [116, 395] width 191 height 37
click at [36, 388] on img at bounding box center [37, 393] width 33 height 33
click at [125, 413] on p "MONSTER CONTRACTORS" at bounding box center [116, 395] width 191 height 37
click at [39, 400] on img at bounding box center [37, 393] width 33 height 33
click at [66, 437] on h4 "Enable pasting more styles (dev only)" at bounding box center [82, 435] width 140 height 12
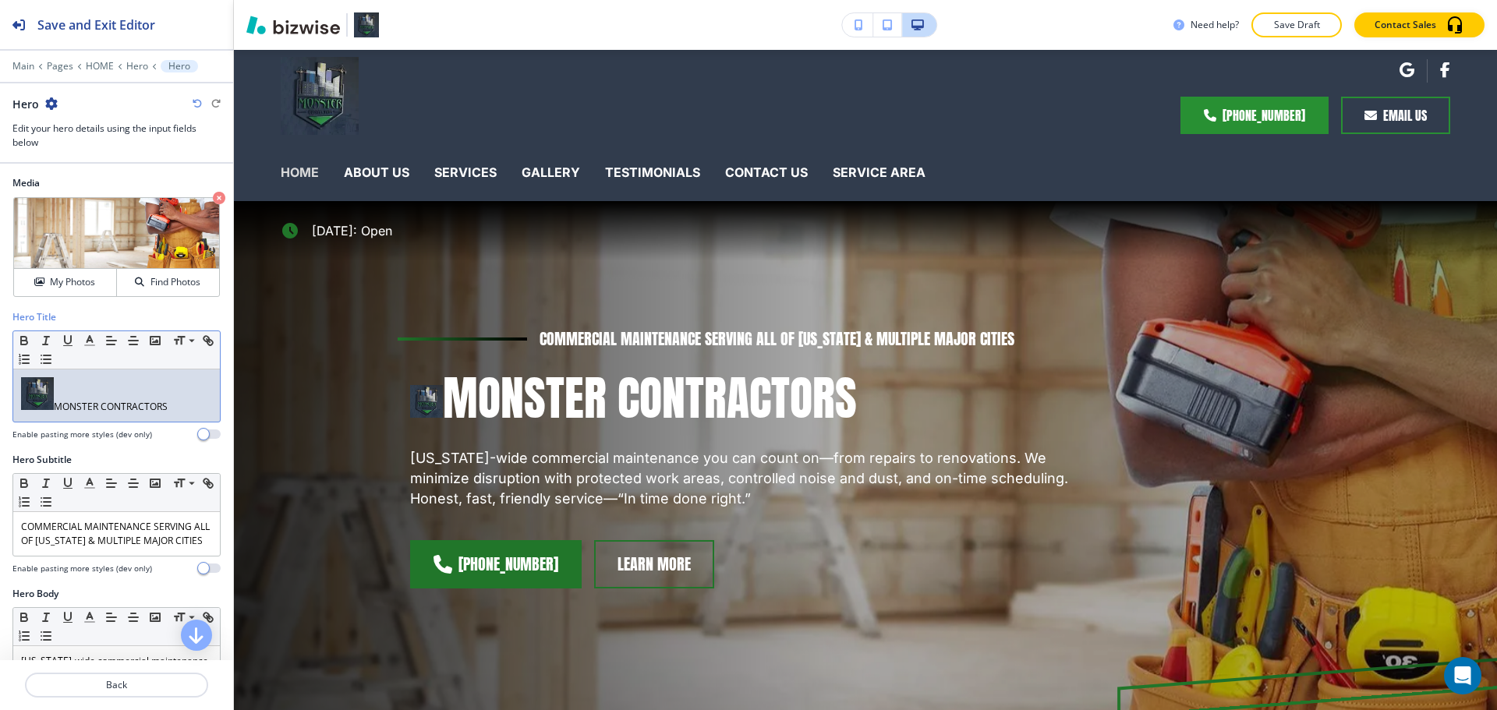
click at [62, 405] on p "MONSTER CONTRACTORS" at bounding box center [116, 395] width 191 height 37
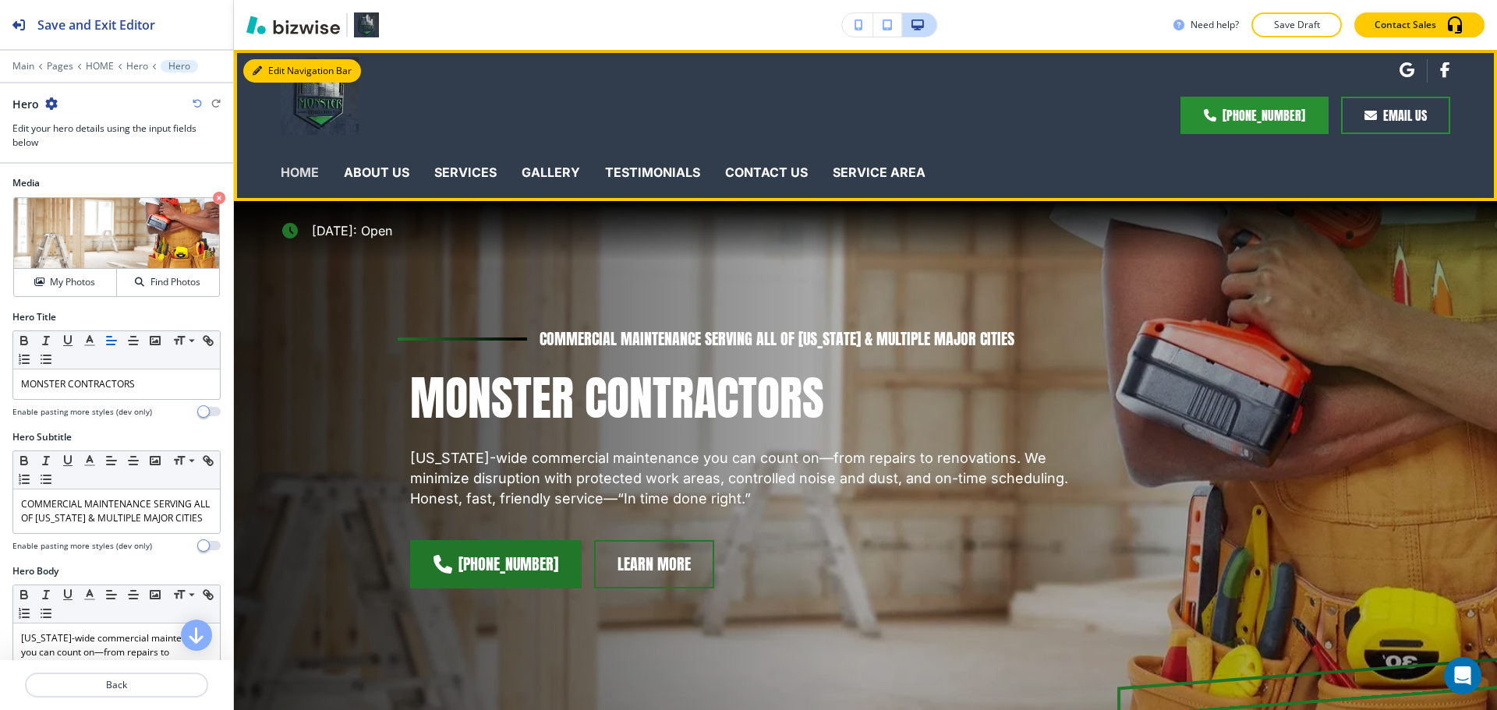
click at [288, 73] on button "Edit Navigation Bar" at bounding box center [302, 70] width 118 height 23
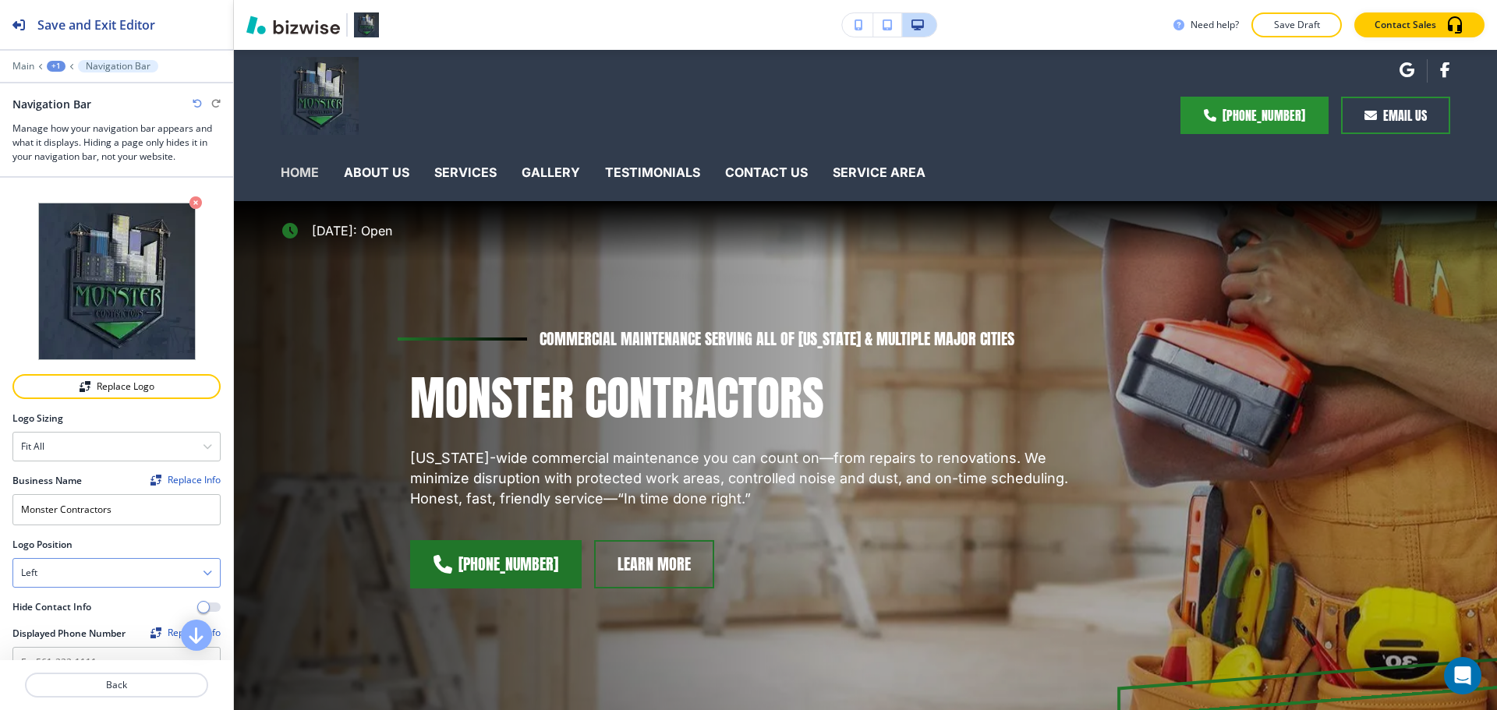
click at [122, 567] on div "Left" at bounding box center [116, 573] width 207 height 28
click at [66, 623] on h4 "Center" at bounding box center [116, 627] width 191 height 14
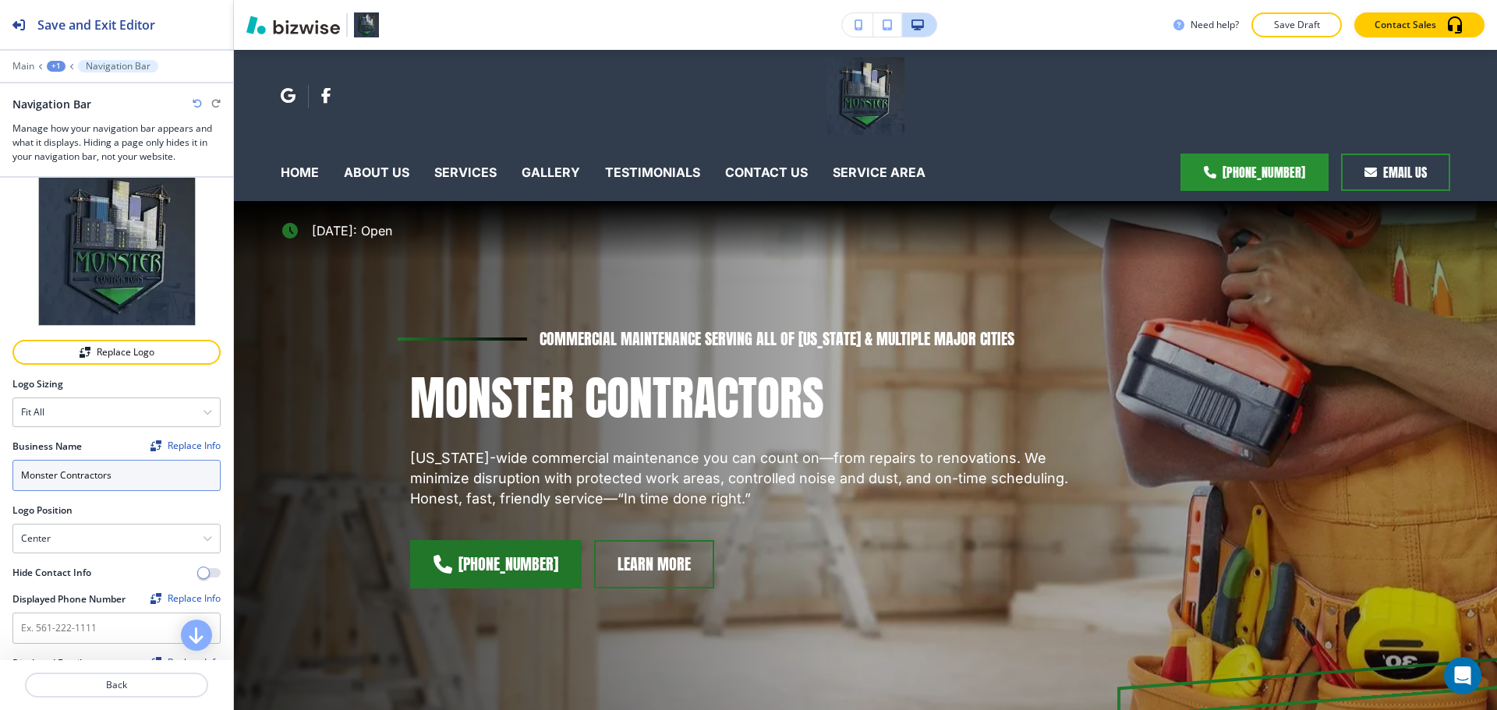
scroll to position [0, 0]
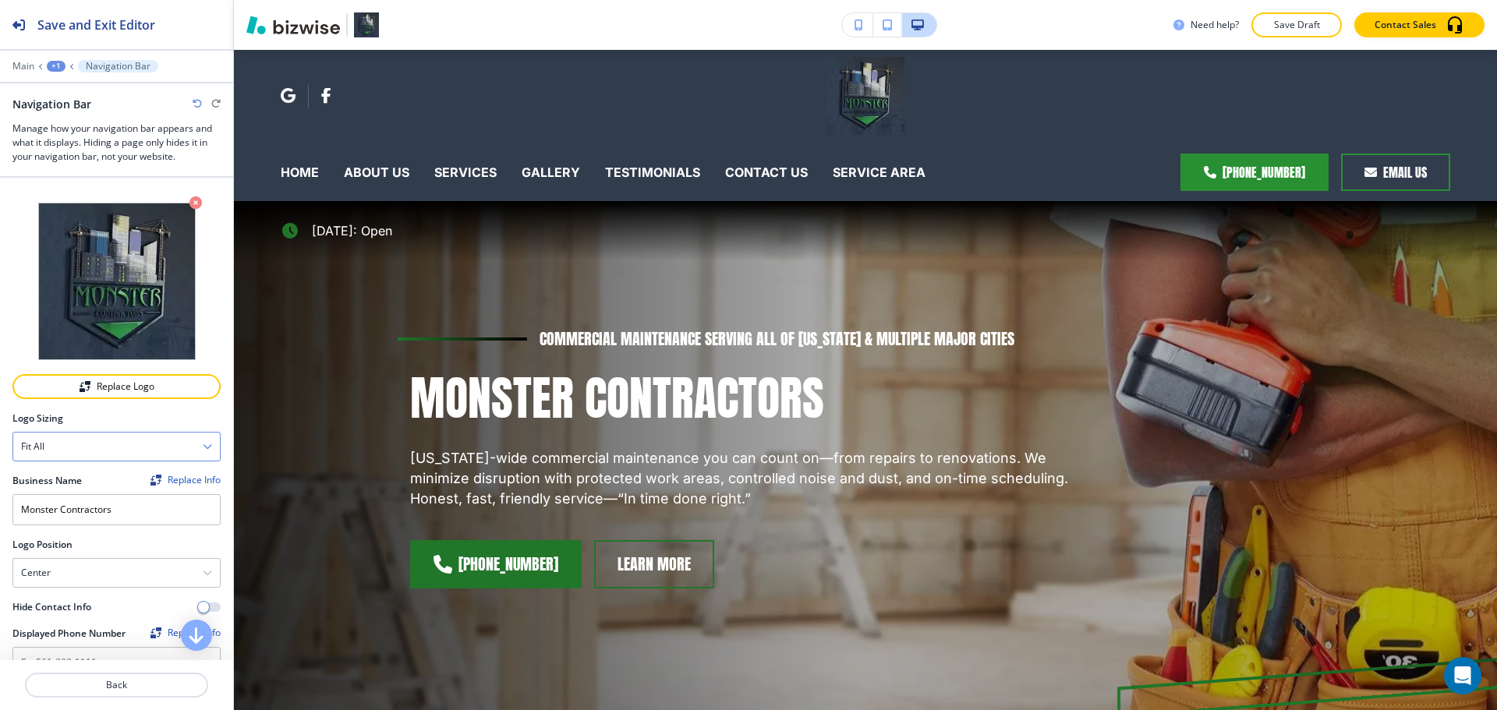
click at [146, 438] on div "Fit all" at bounding box center [116, 447] width 207 height 28
click at [112, 501] on h4 "Fit to length" at bounding box center [116, 501] width 191 height 14
click at [133, 444] on div "Fit to length" at bounding box center [116, 447] width 207 height 28
click at [125, 465] on div "Fit all" at bounding box center [116, 474] width 207 height 27
click at [133, 388] on div "Replace Logo" at bounding box center [116, 386] width 205 height 11
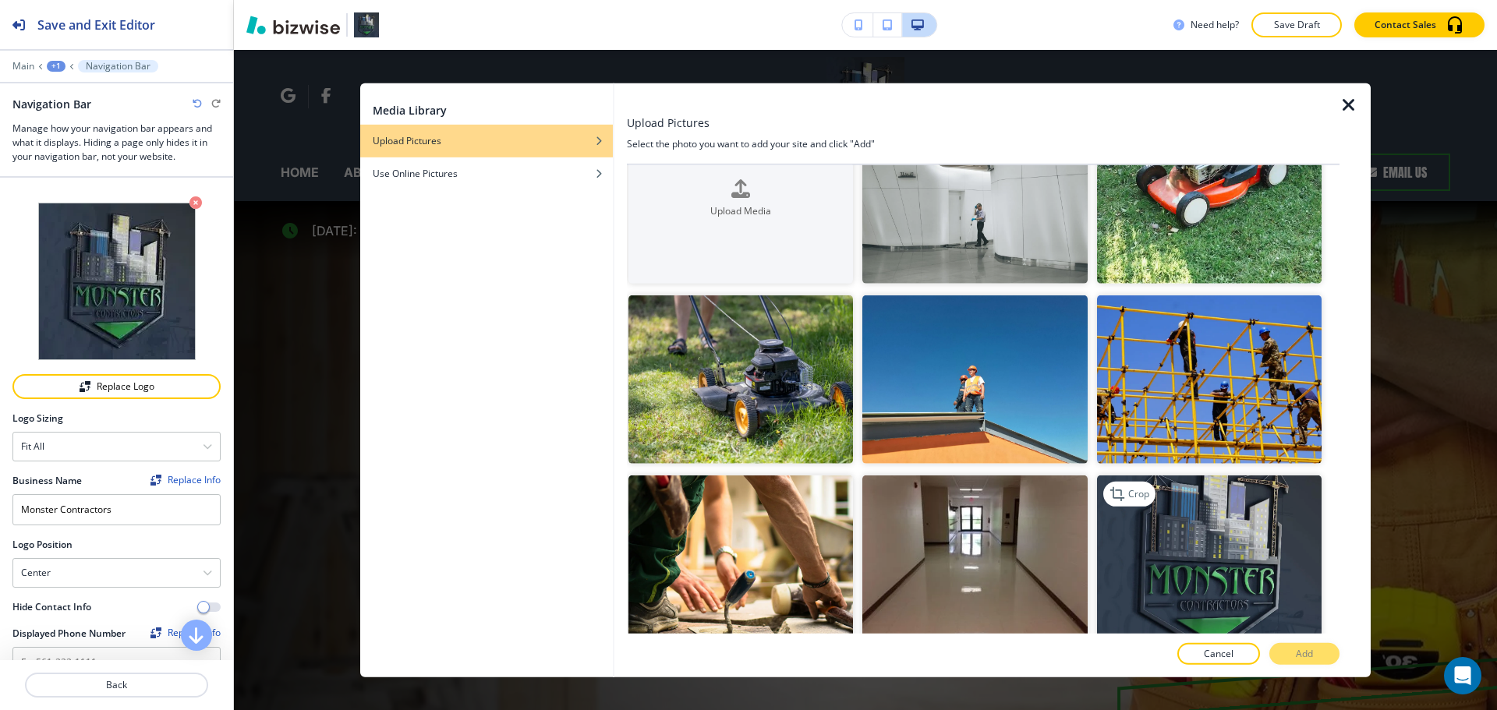
scroll to position [156, 0]
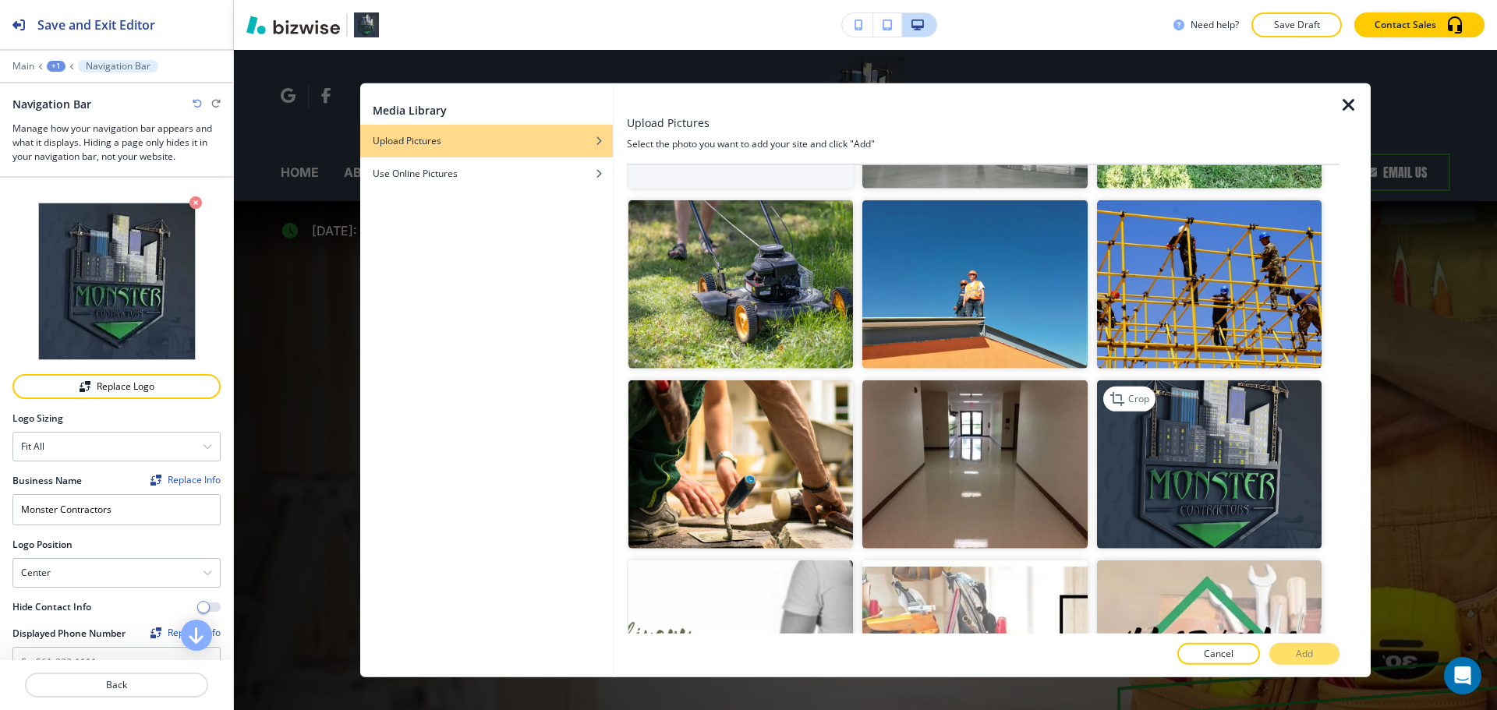
click at [1272, 476] on img "button" at bounding box center [1209, 465] width 225 height 168
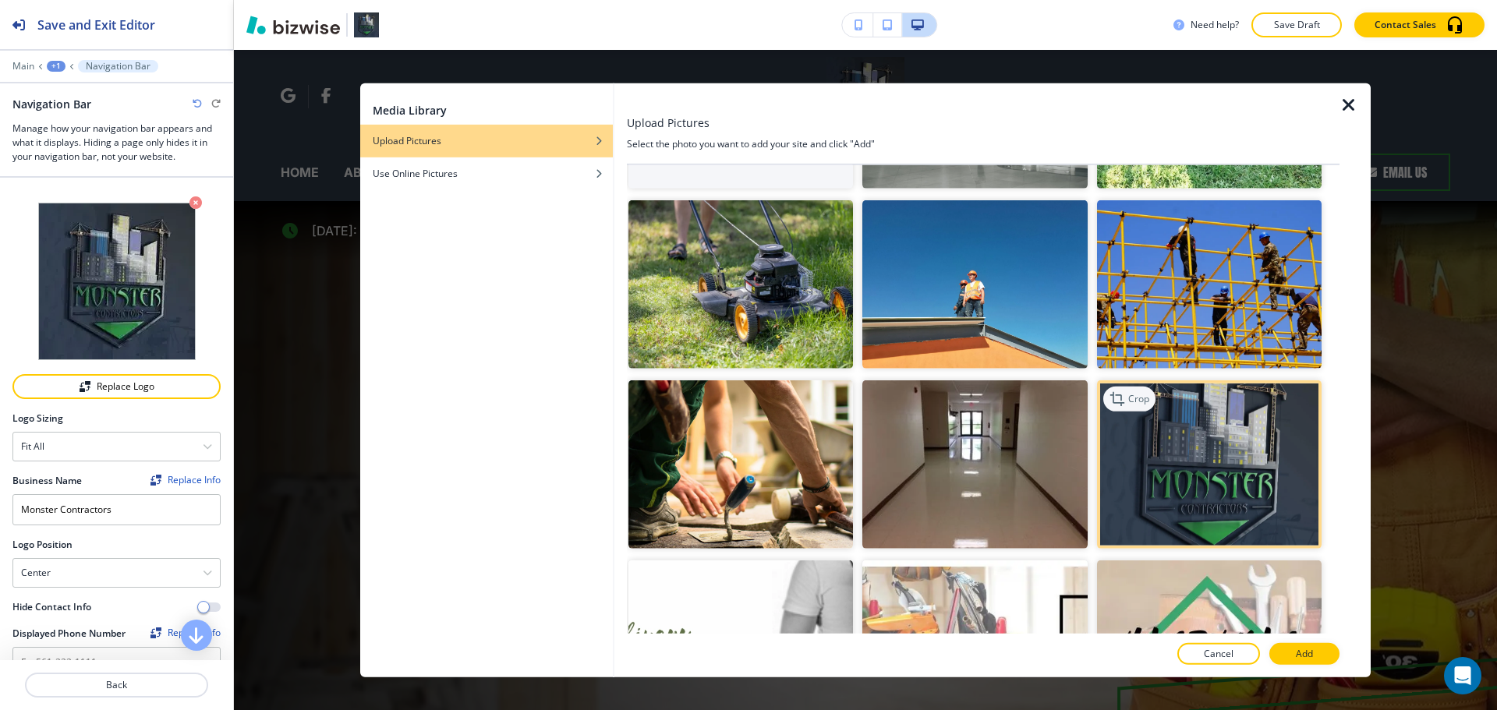
click at [1135, 392] on p "Crop" at bounding box center [1138, 399] width 21 height 14
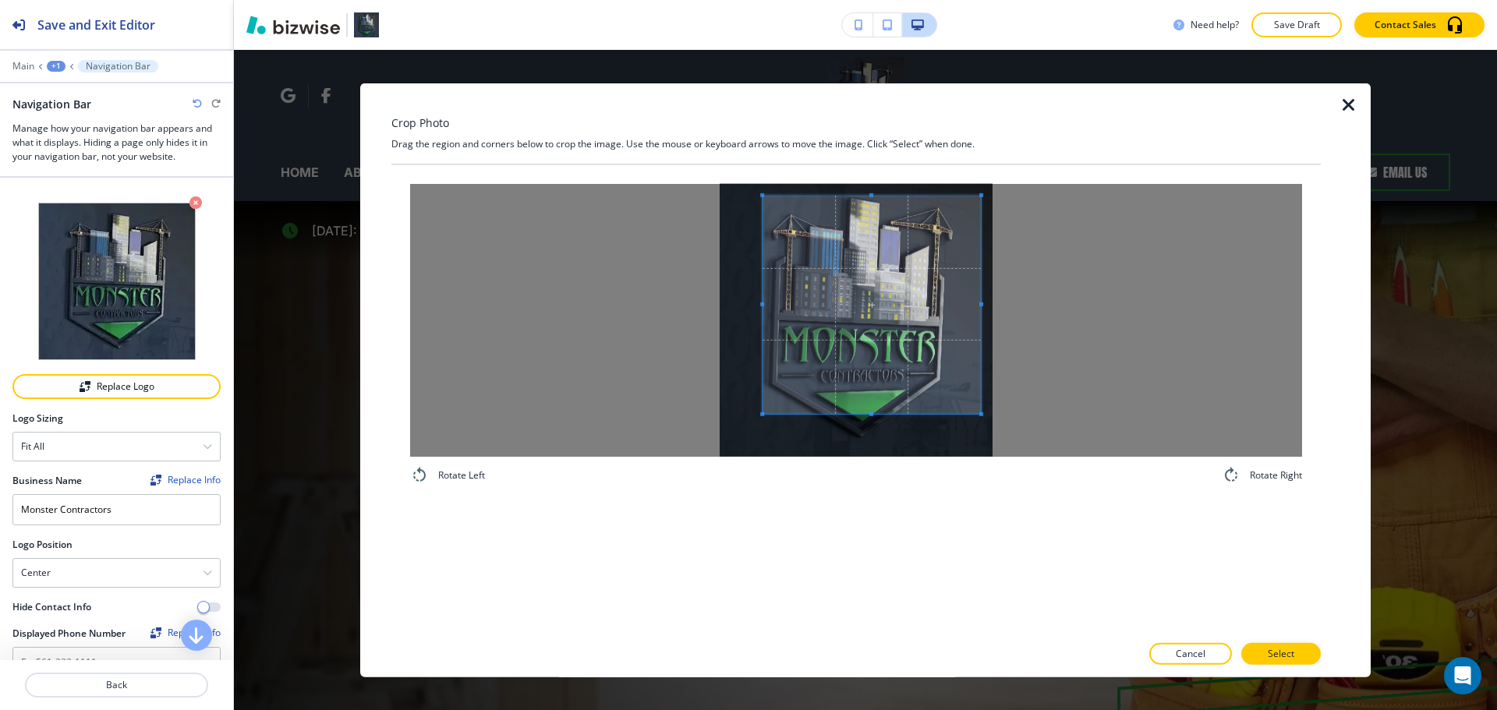
click at [844, 322] on span at bounding box center [872, 304] width 218 height 218
click at [955, 197] on span at bounding box center [956, 195] width 4 height 4
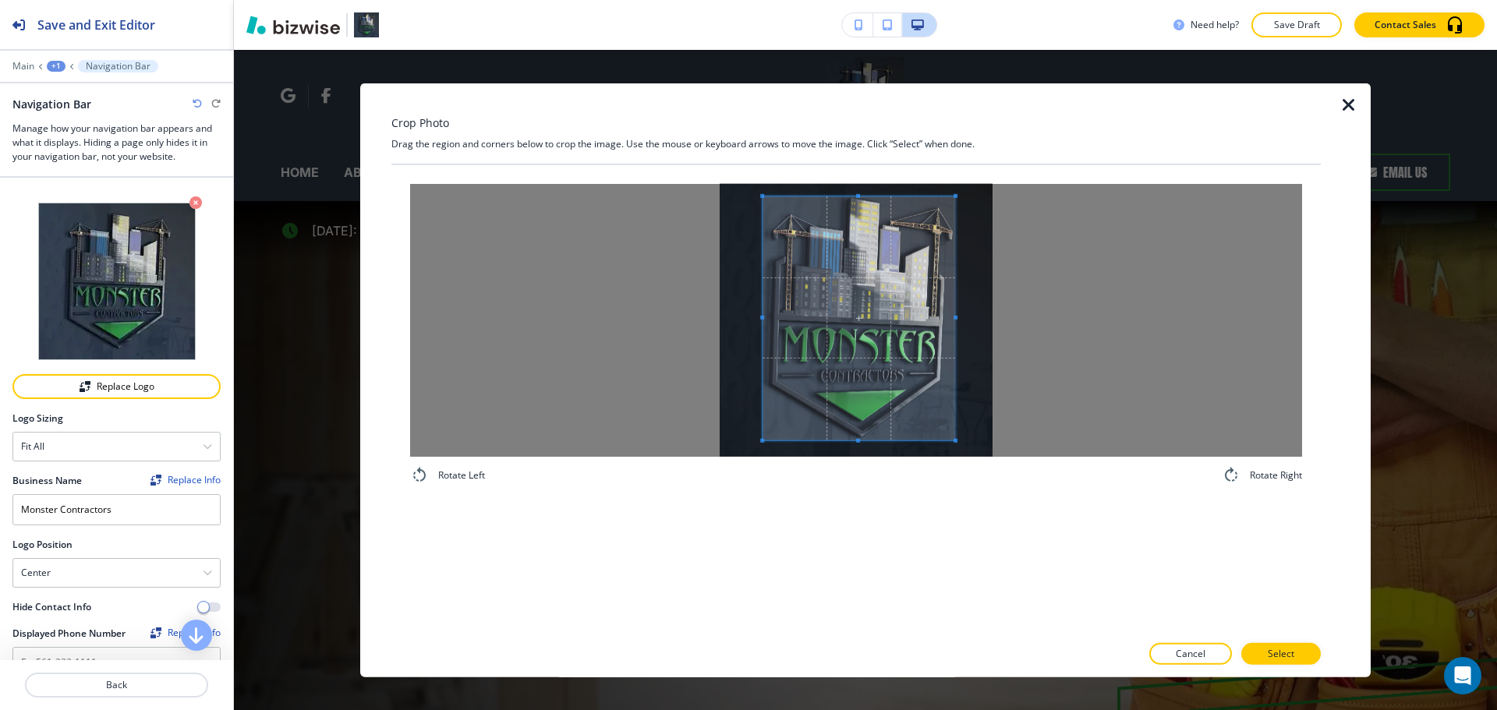
click at [862, 439] on div at bounding box center [859, 318] width 193 height 244
click at [1288, 647] on p "Select" at bounding box center [1281, 654] width 27 height 14
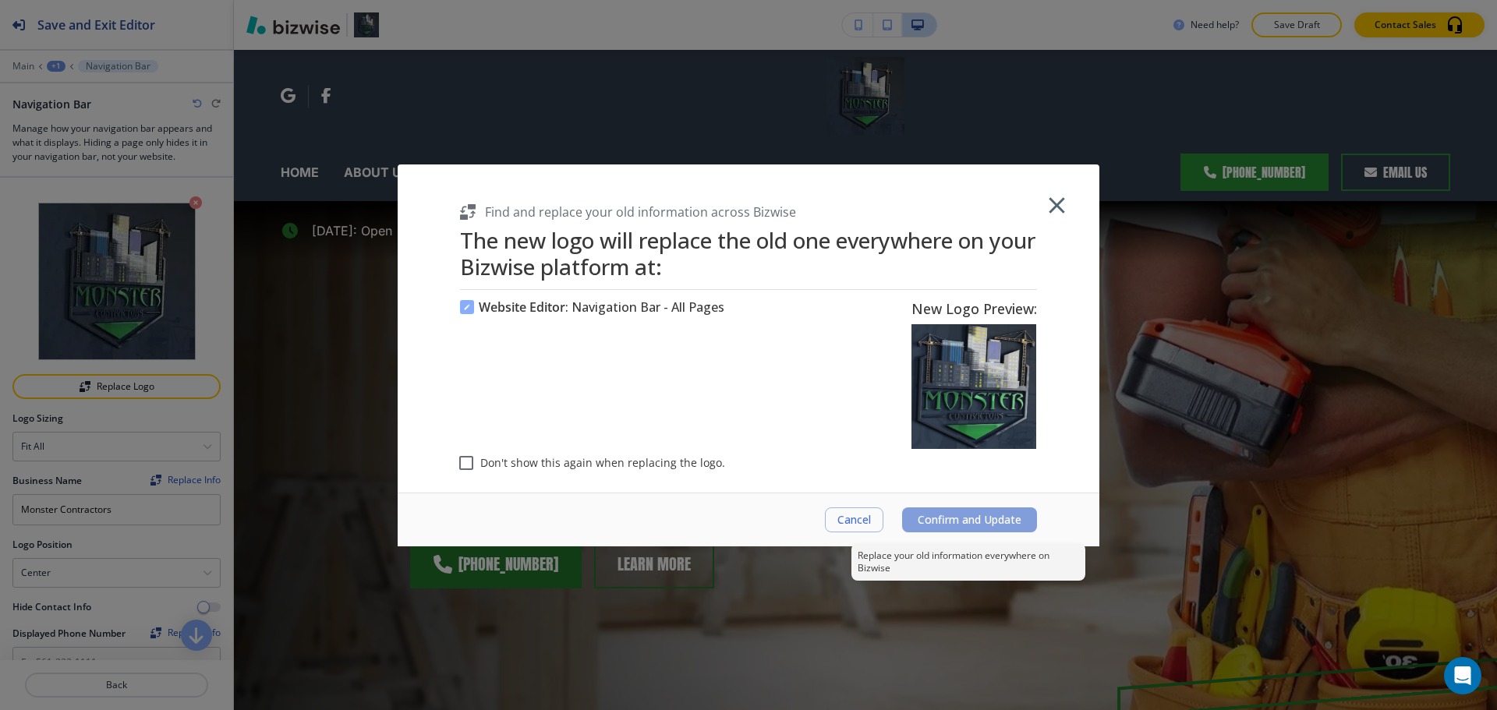
click at [1017, 514] on span "Confirm and Update" at bounding box center [970, 520] width 104 height 12
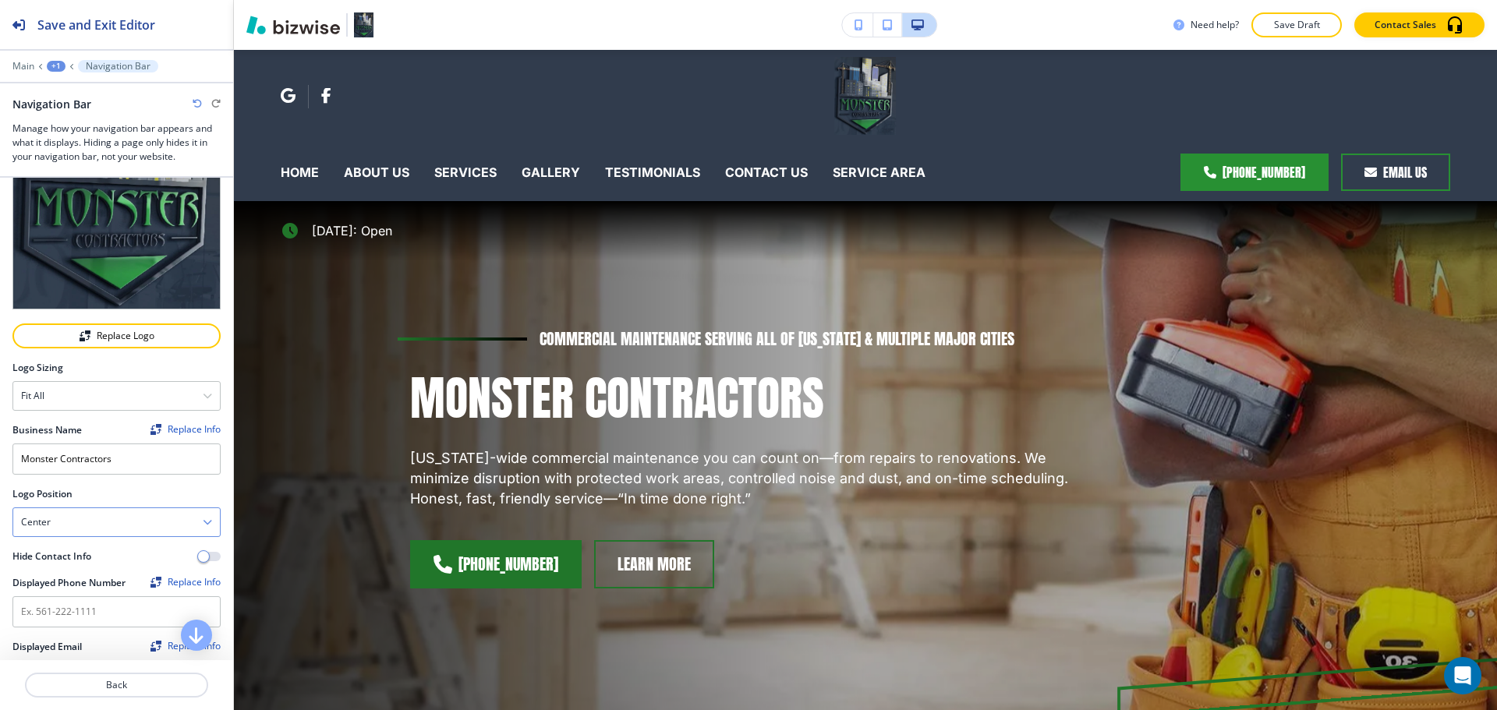
click at [80, 512] on div "Center" at bounding box center [116, 522] width 207 height 28
click at [67, 543] on h4 "Left" at bounding box center [116, 550] width 191 height 14
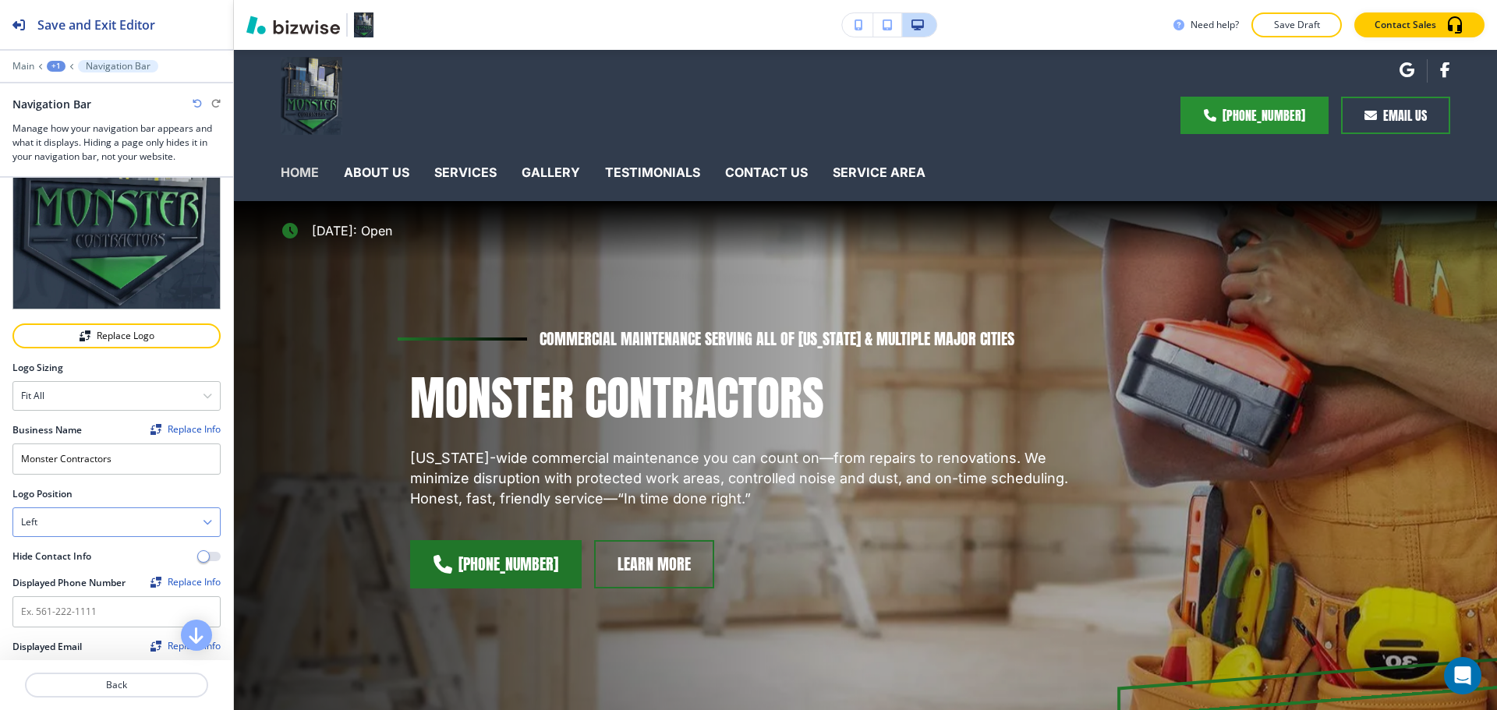
click at [92, 509] on div "Left" at bounding box center [116, 522] width 207 height 28
click at [104, 569] on h4 "Center" at bounding box center [116, 576] width 191 height 14
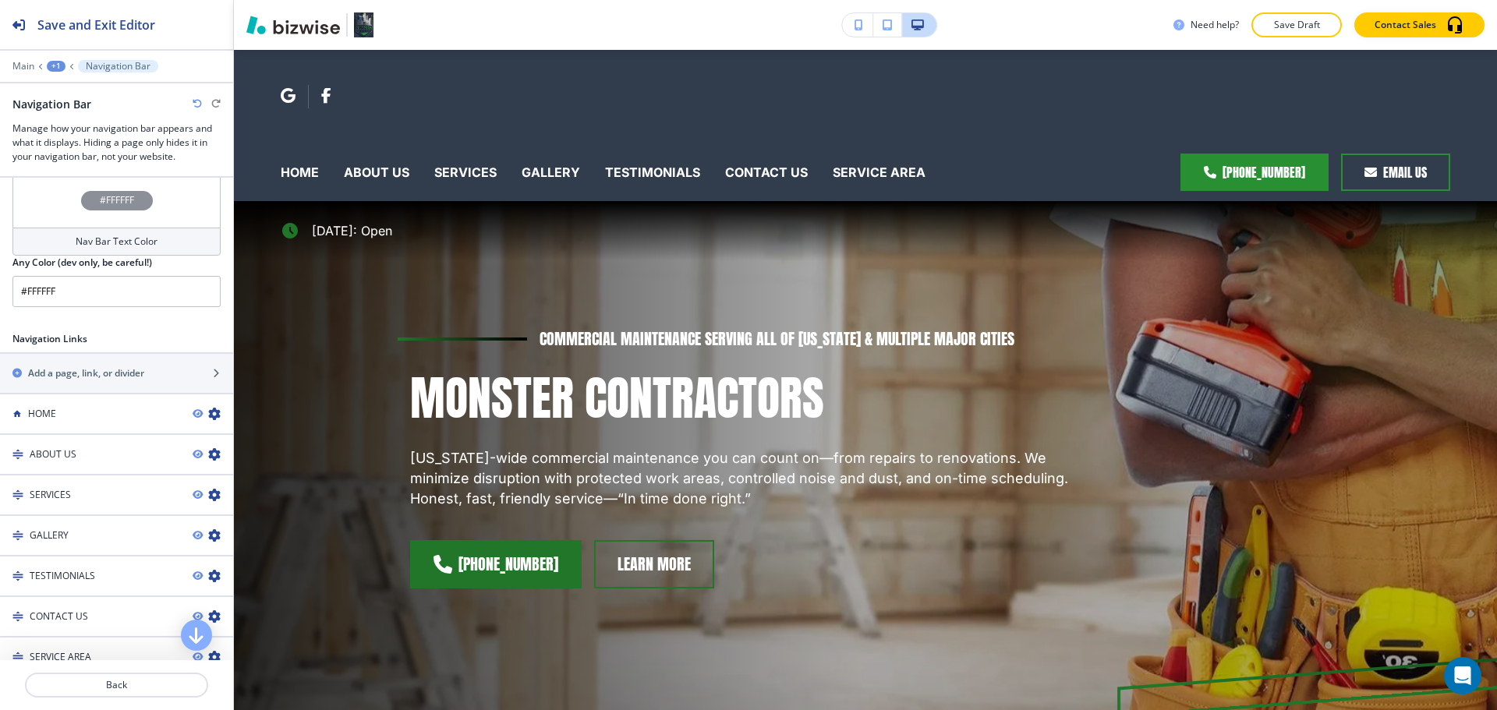
scroll to position [1482, 0]
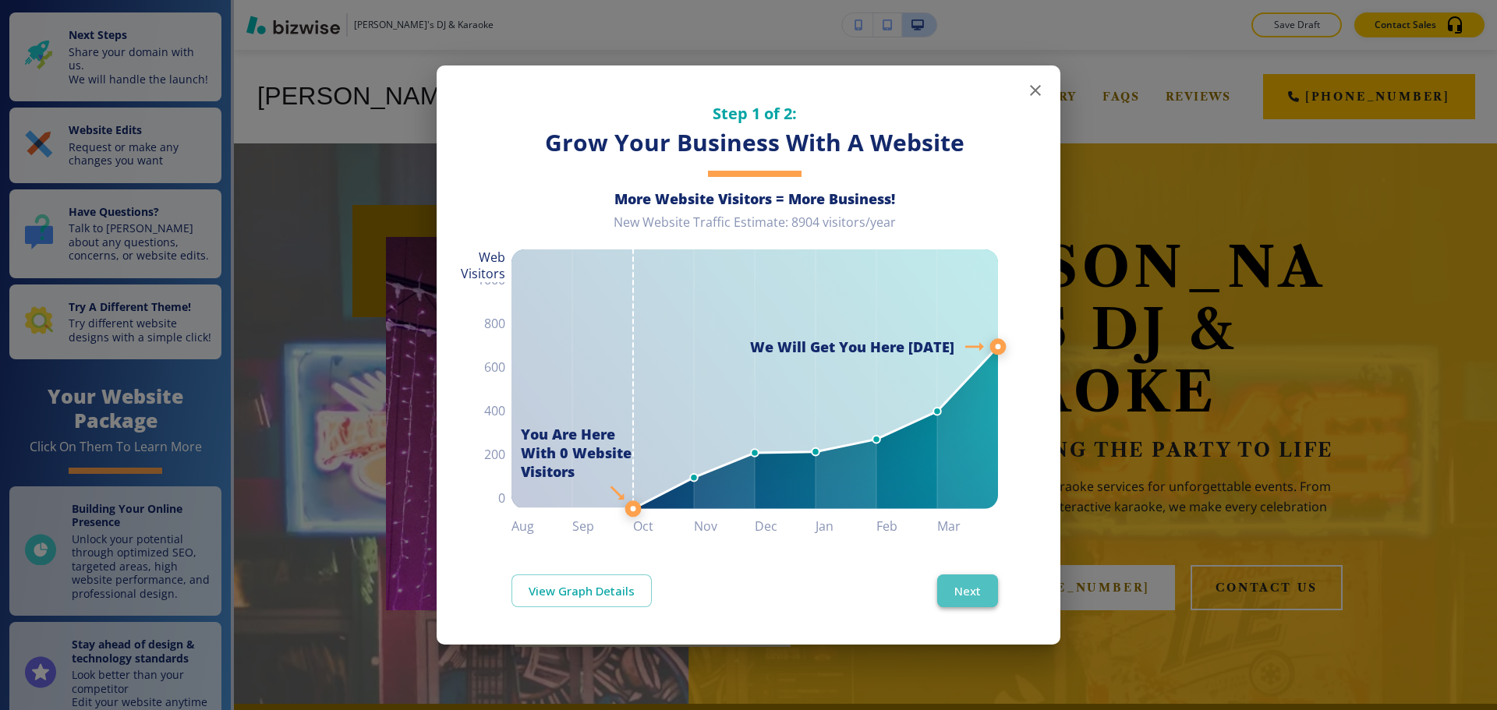
click at [983, 602] on button "Next" at bounding box center [967, 591] width 61 height 33
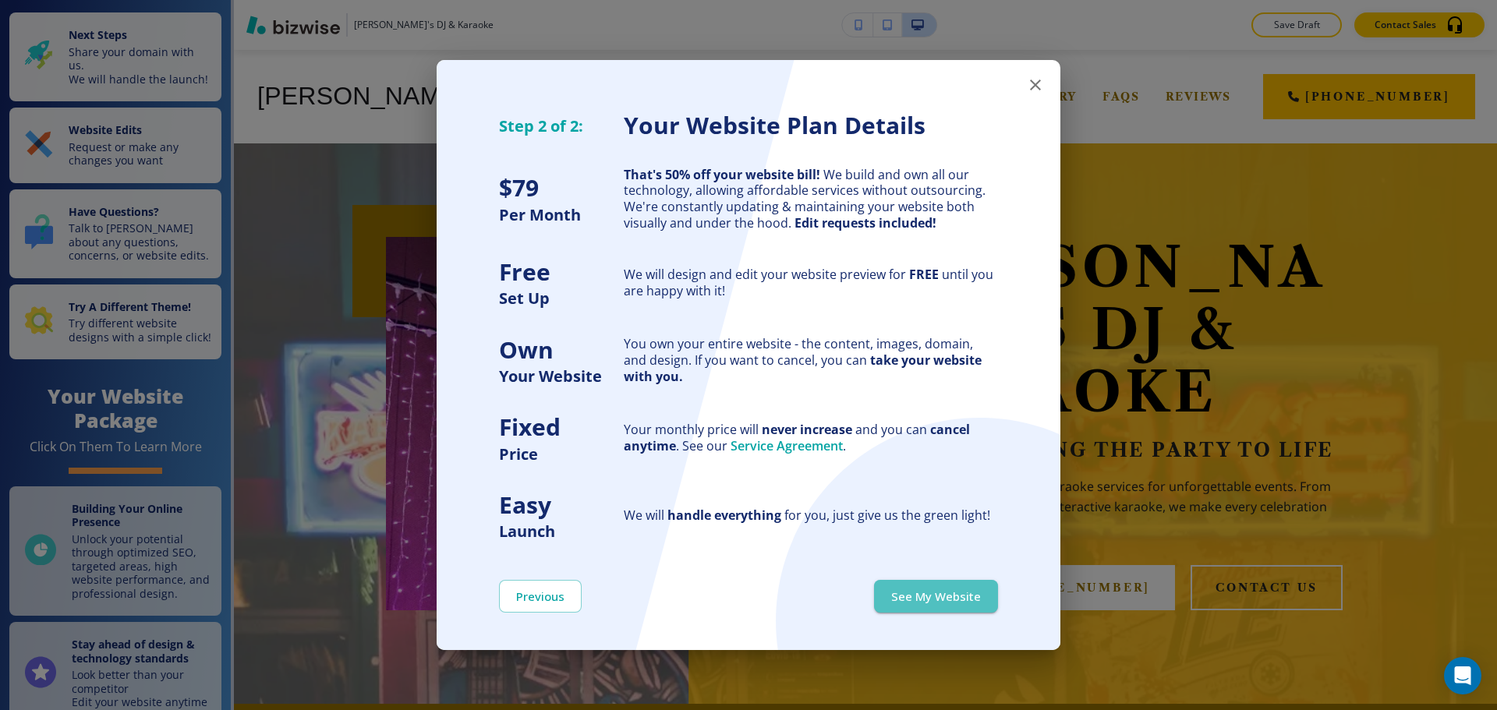
click at [983, 602] on button "See My Website" at bounding box center [936, 596] width 124 height 33
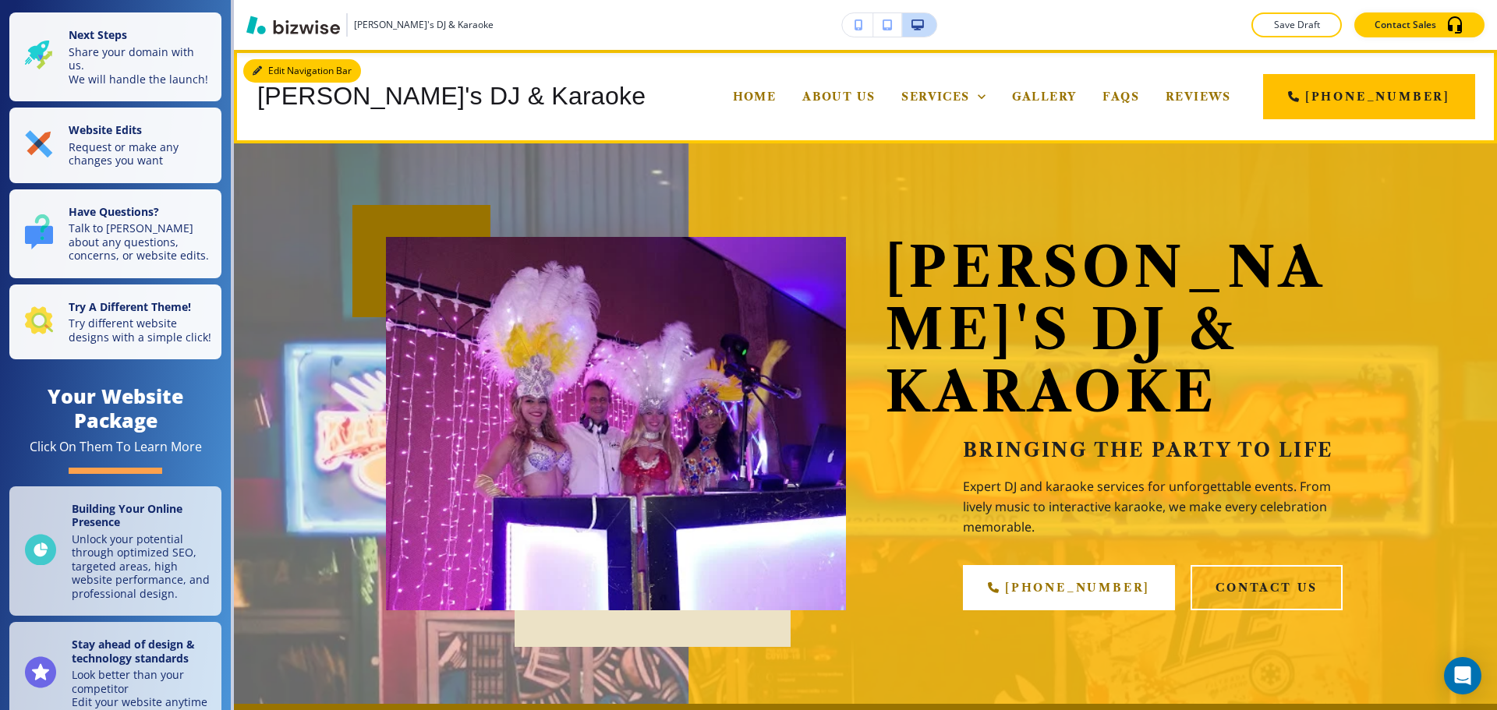
click at [283, 63] on button "Edit Navigation Bar" at bounding box center [302, 70] width 118 height 23
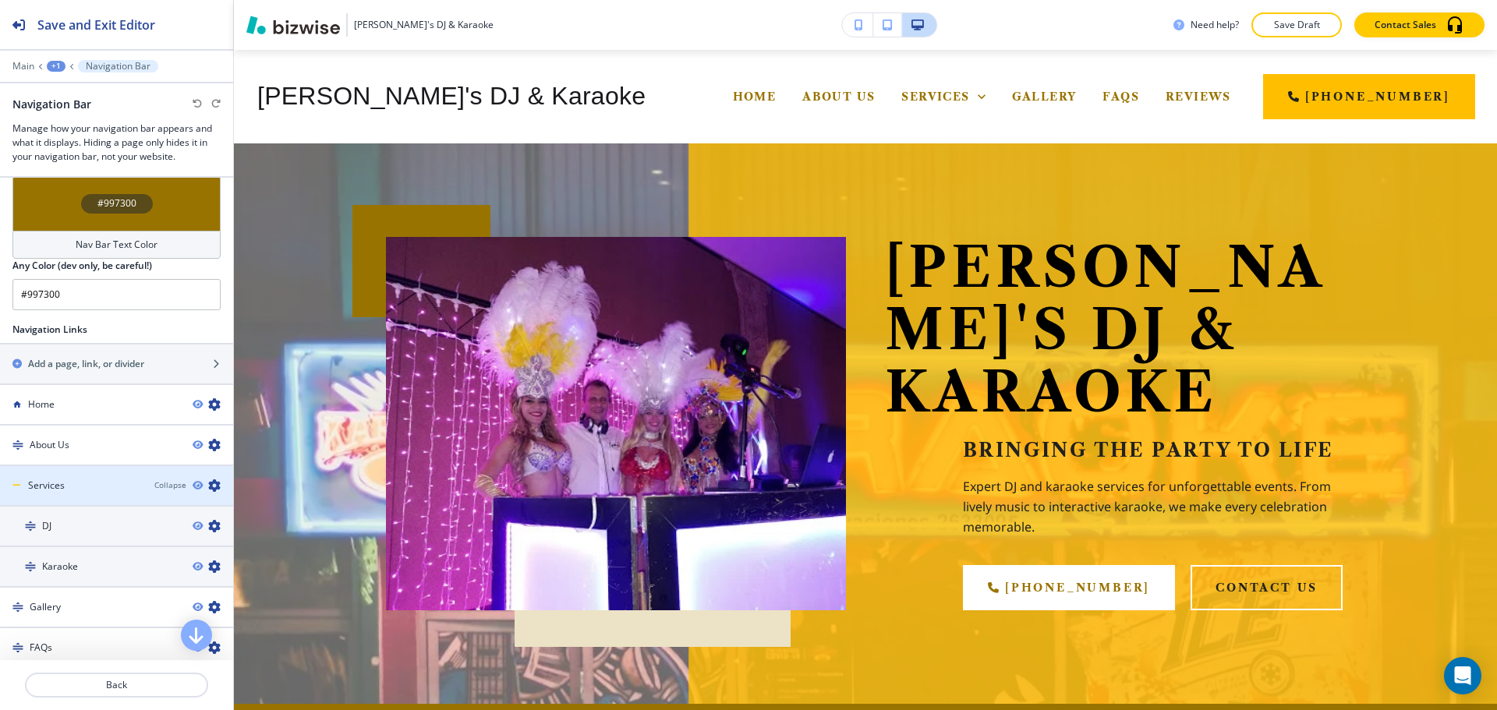
scroll to position [919, 0]
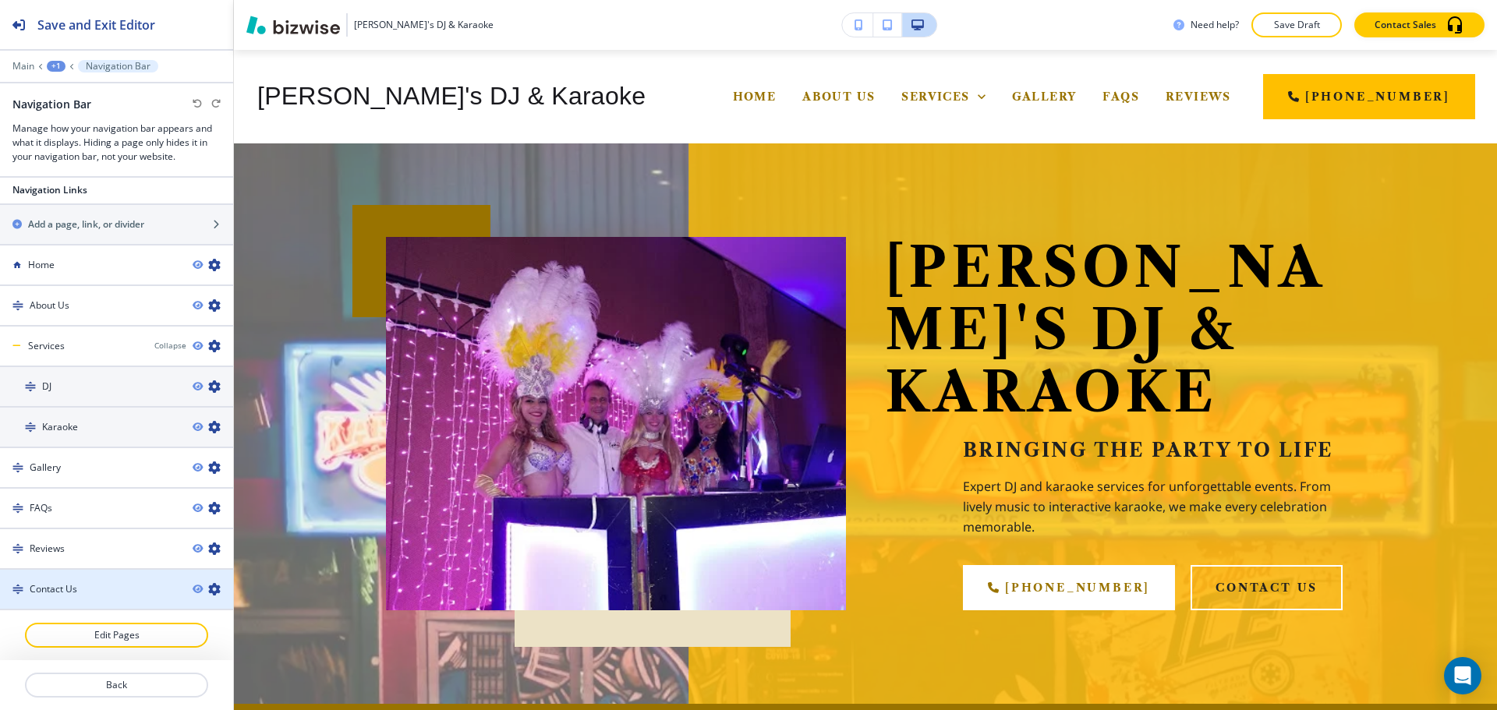
click at [82, 583] on div "Contact Us" at bounding box center [90, 590] width 180 height 14
click at [208, 586] on icon "button" at bounding box center [214, 589] width 12 height 12
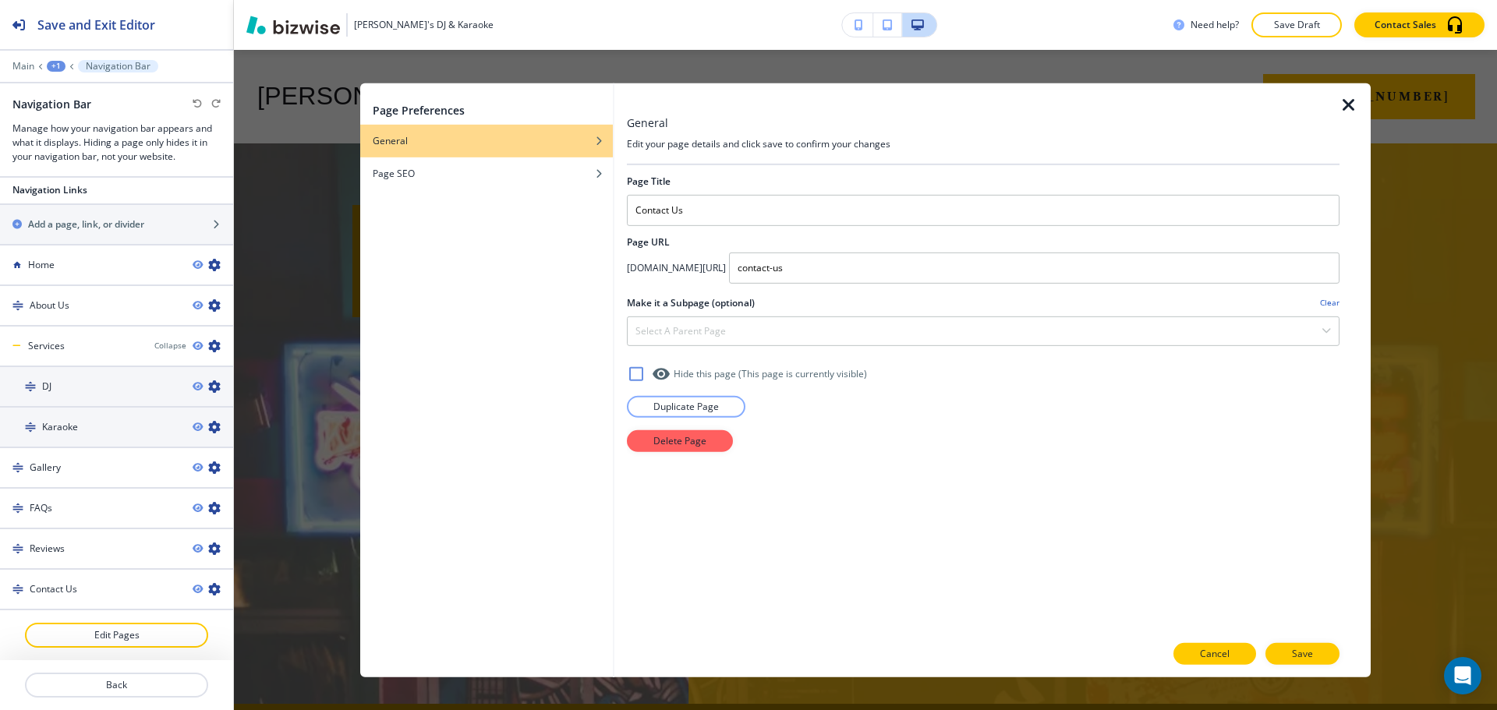
click at [1209, 649] on p "Cancel" at bounding box center [1215, 654] width 30 height 14
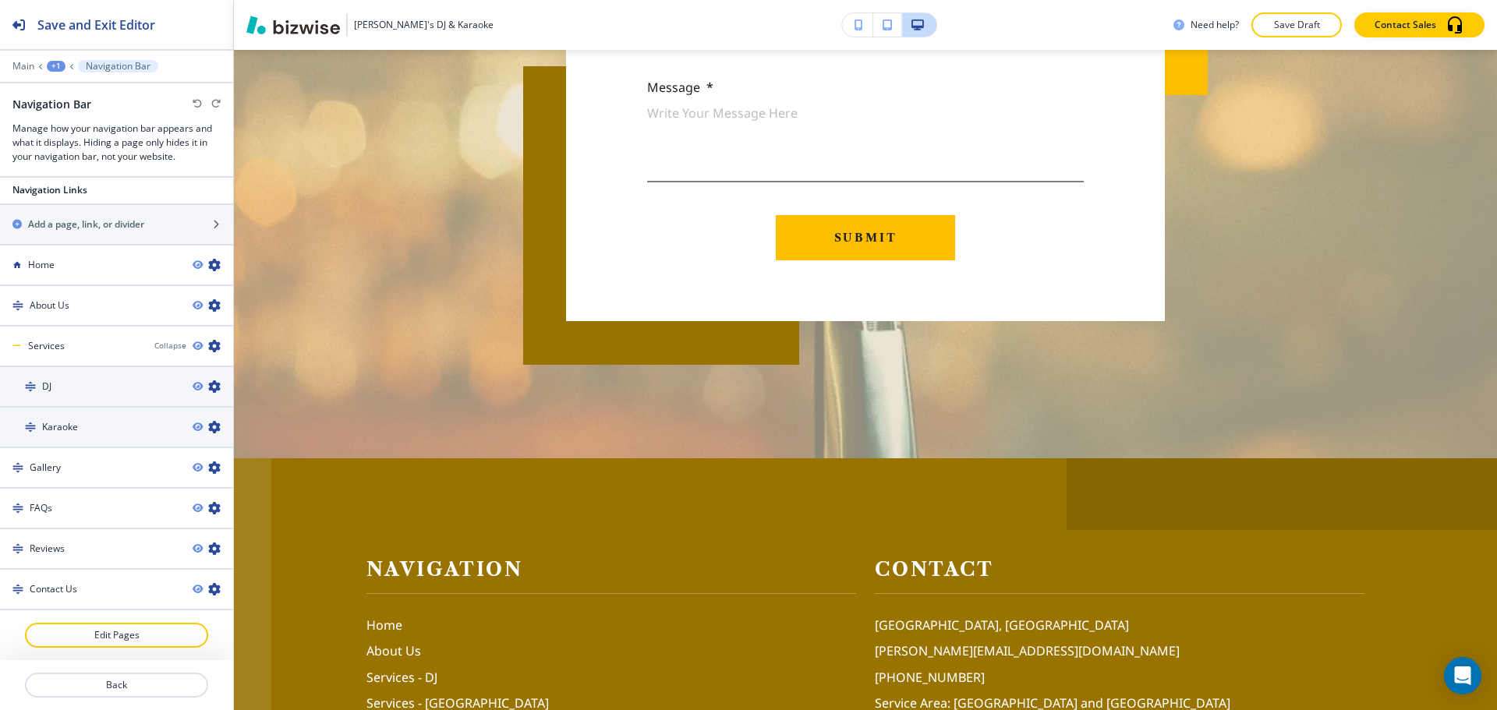
scroll to position [6081, 0]
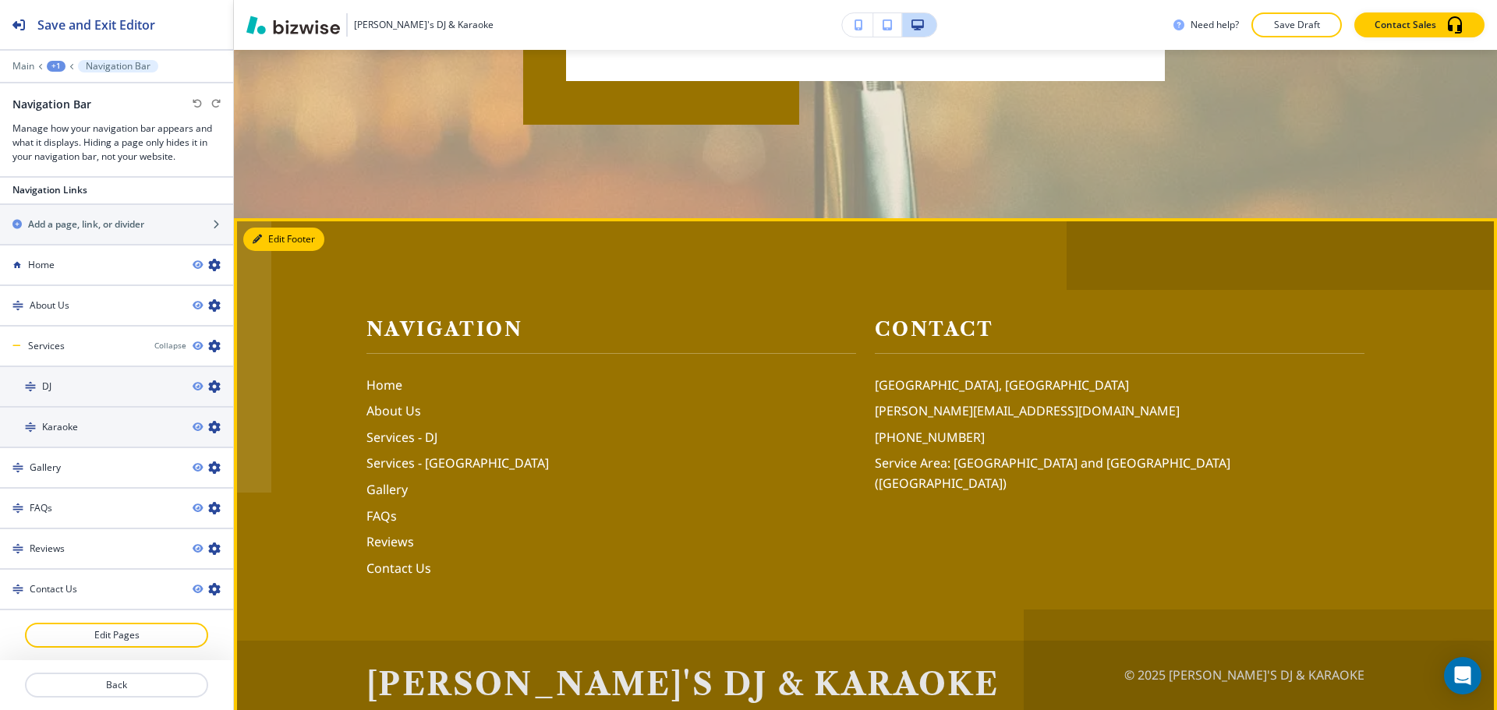
click at [274, 228] on button "Edit Footer" at bounding box center [283, 239] width 81 height 23
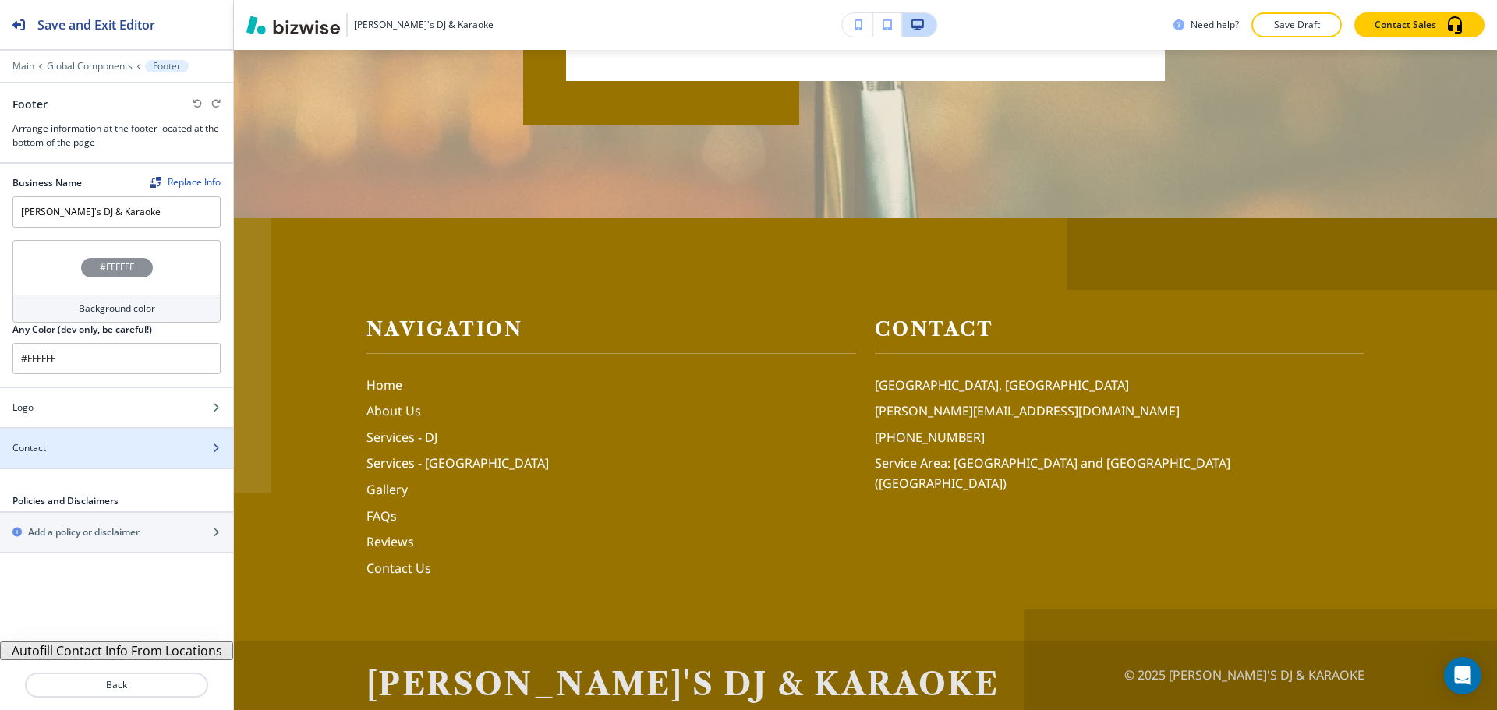
click at [113, 452] on div "Contact" at bounding box center [99, 448] width 199 height 14
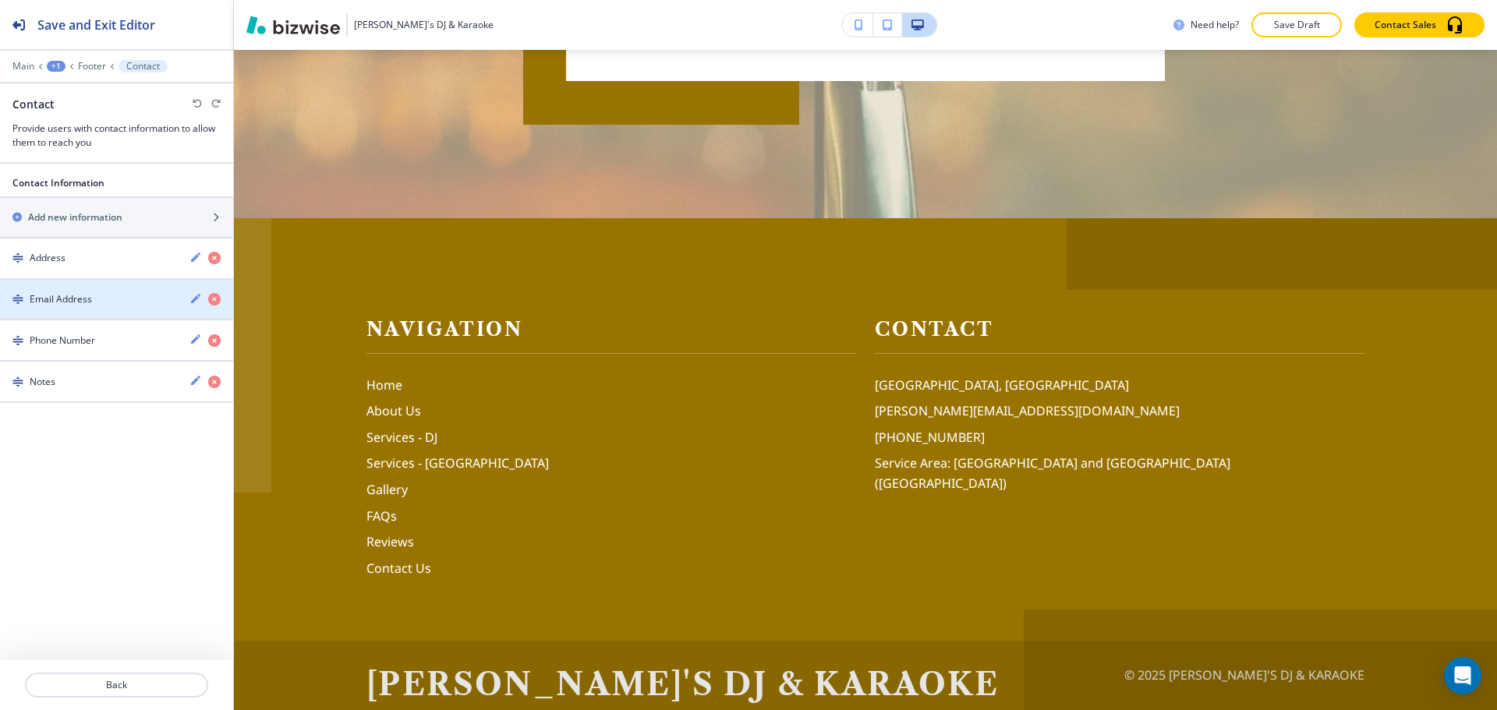
click at [193, 298] on icon "button" at bounding box center [195, 298] width 12 height 12
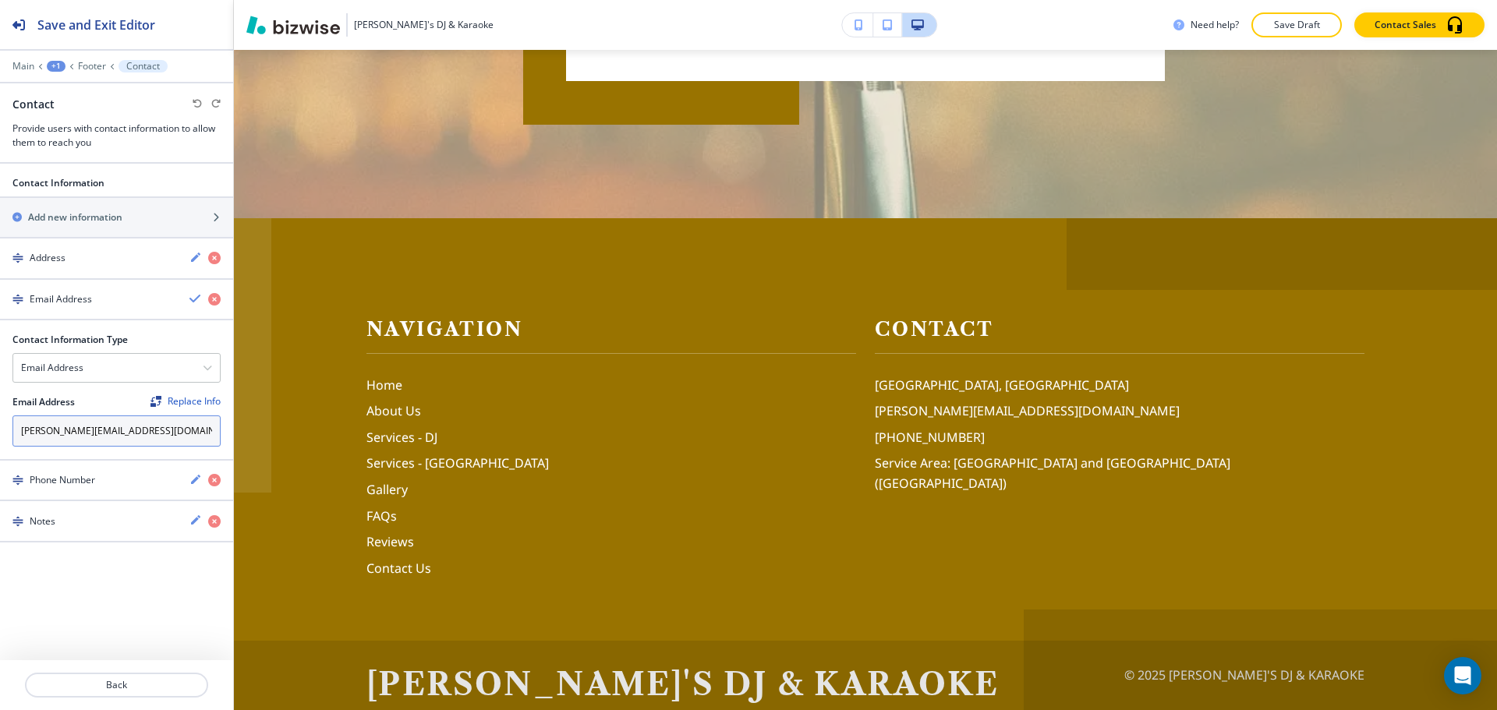
click at [117, 427] on input "[PERSON_NAME][EMAIL_ADDRESS][DOMAIN_NAME]" at bounding box center [116, 431] width 208 height 31
paste input "[EMAIL_ADDRESS][DOMAIN_NAME]"
type input "[EMAIL_ADDRESS][DOMAIN_NAME]"
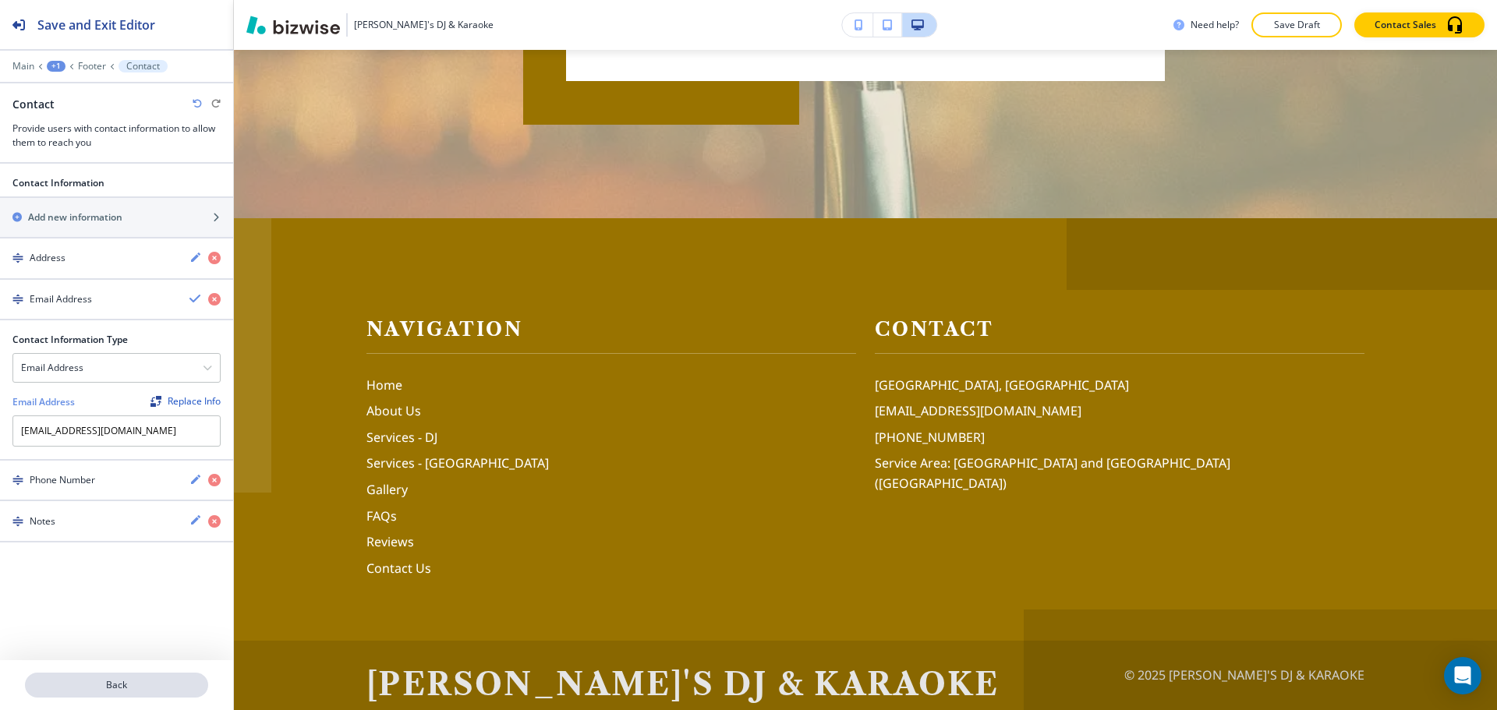
click at [123, 676] on button "Back" at bounding box center [116, 685] width 183 height 25
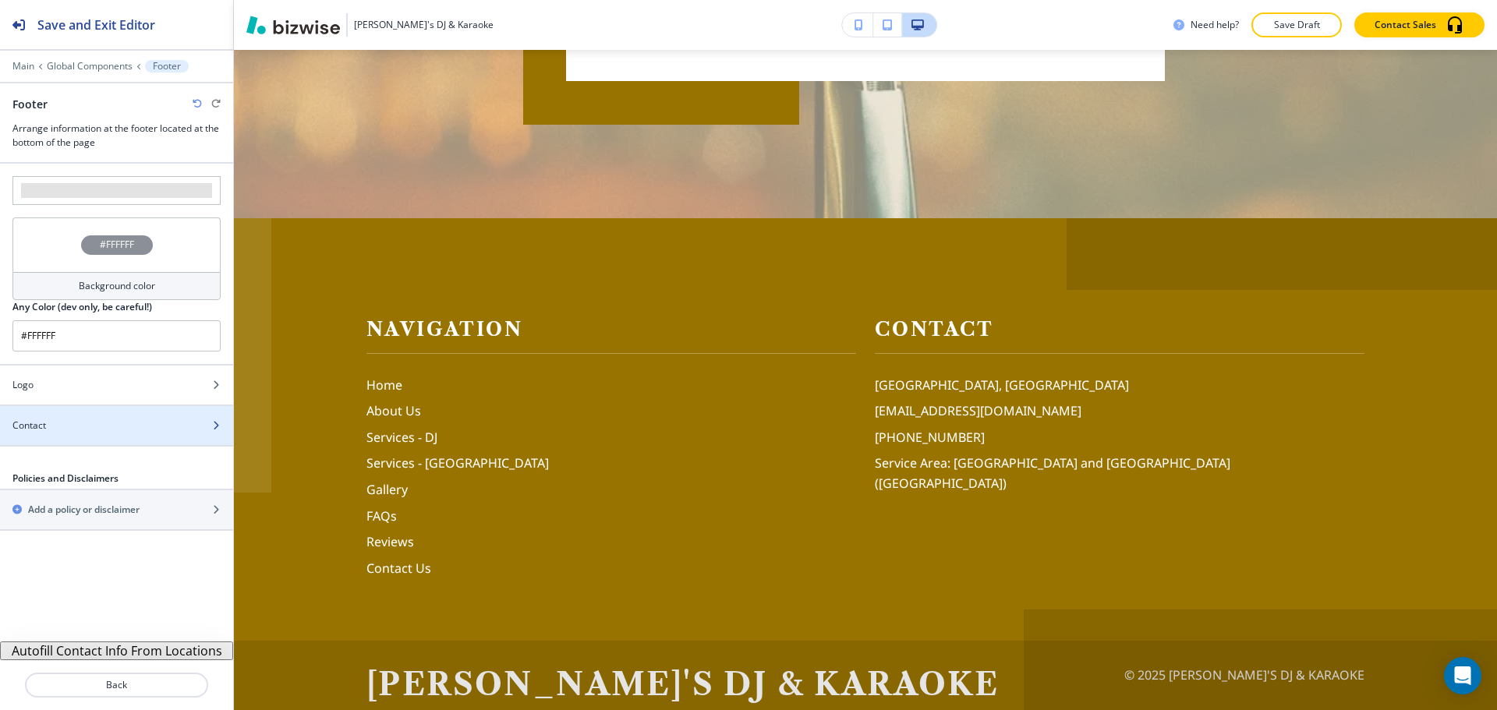
click at [126, 0] on body "Save and Exit Editor Main Global Components Footer Footer Arrange information a…" at bounding box center [748, 0] width 1497 height 0
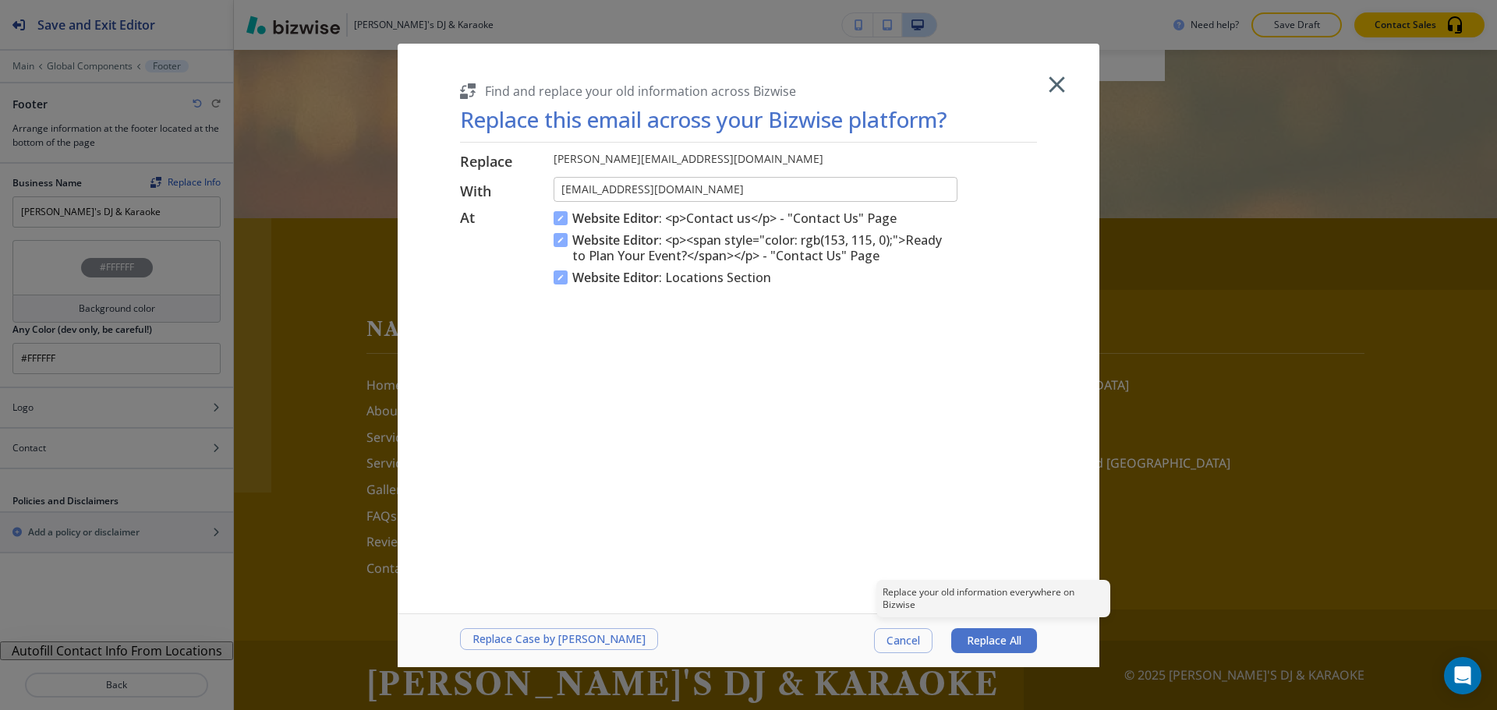
click at [996, 647] on span "Replace All" at bounding box center [994, 641] width 55 height 12
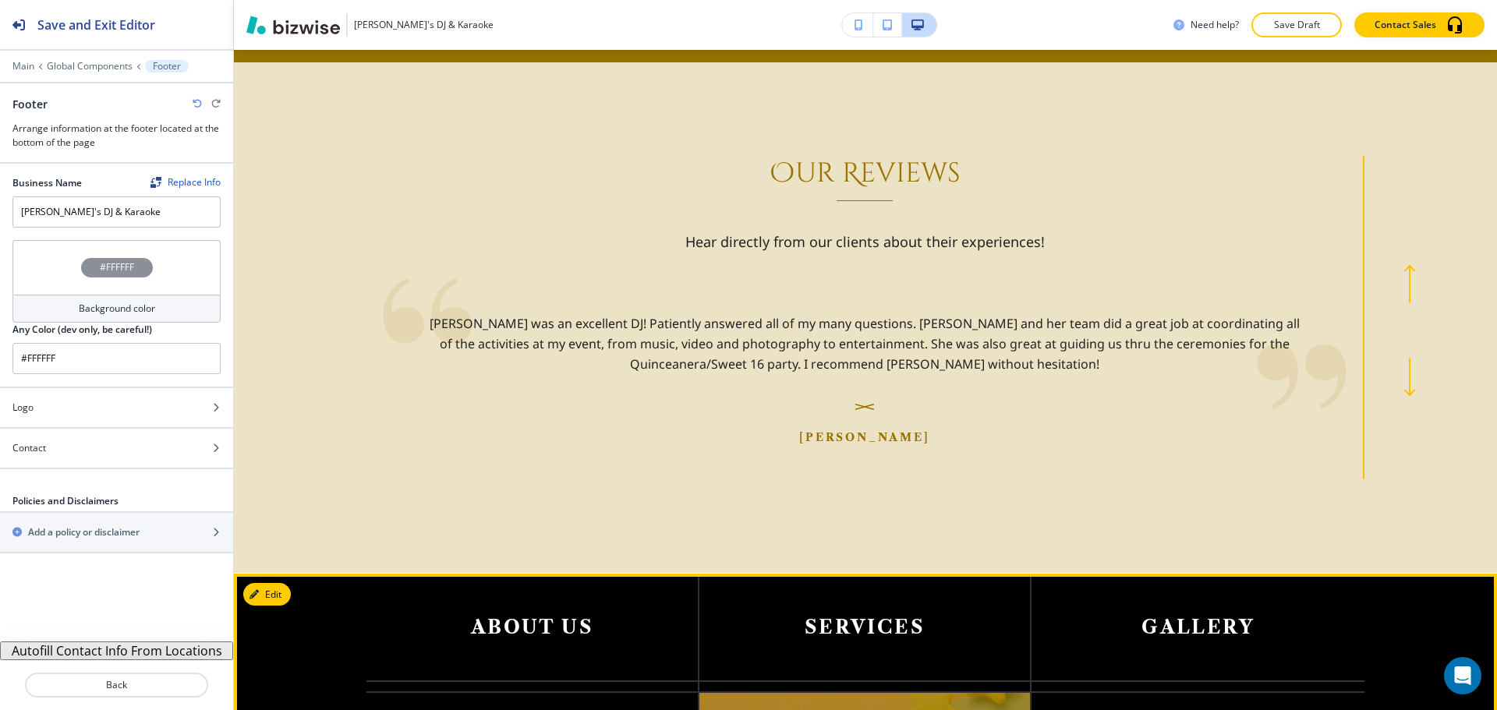
scroll to position [3196, 0]
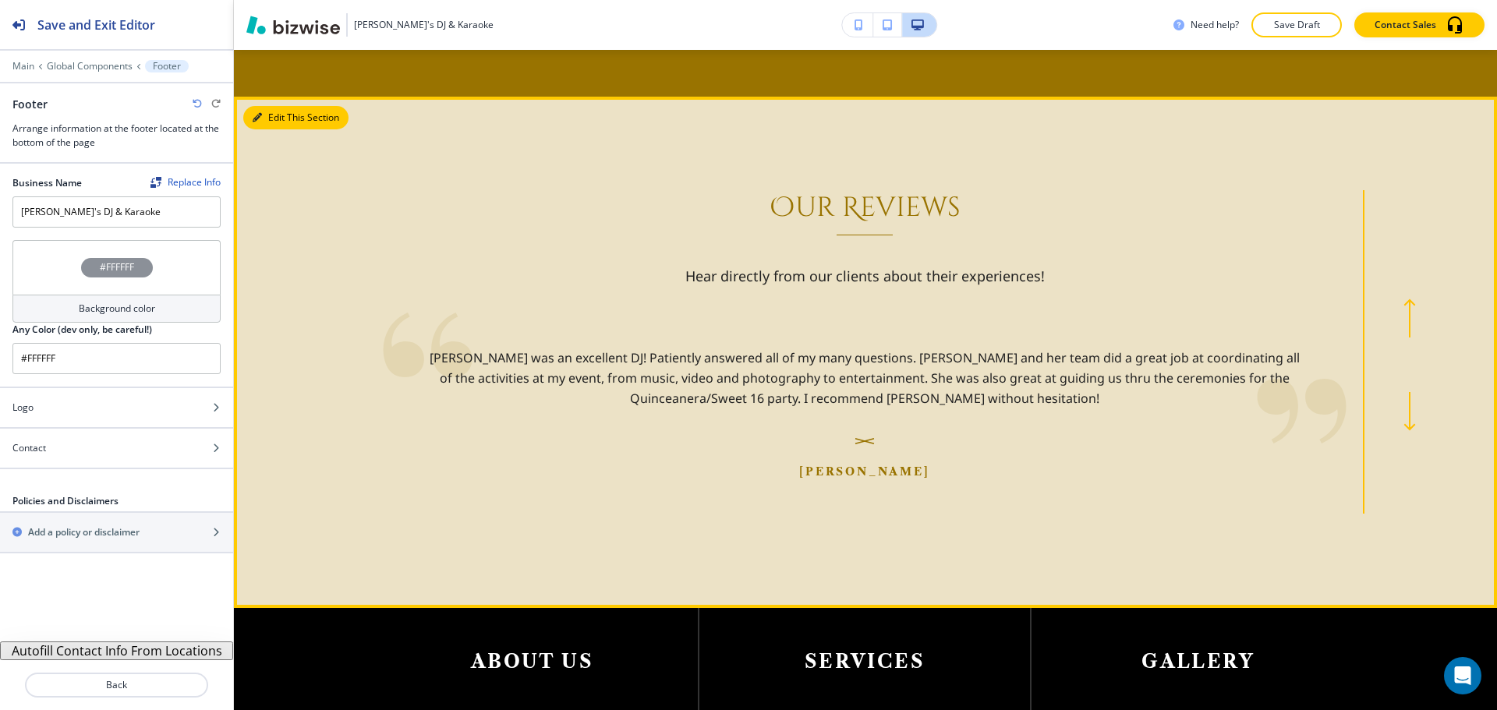
click at [280, 106] on button "Edit This Section" at bounding box center [295, 117] width 105 height 23
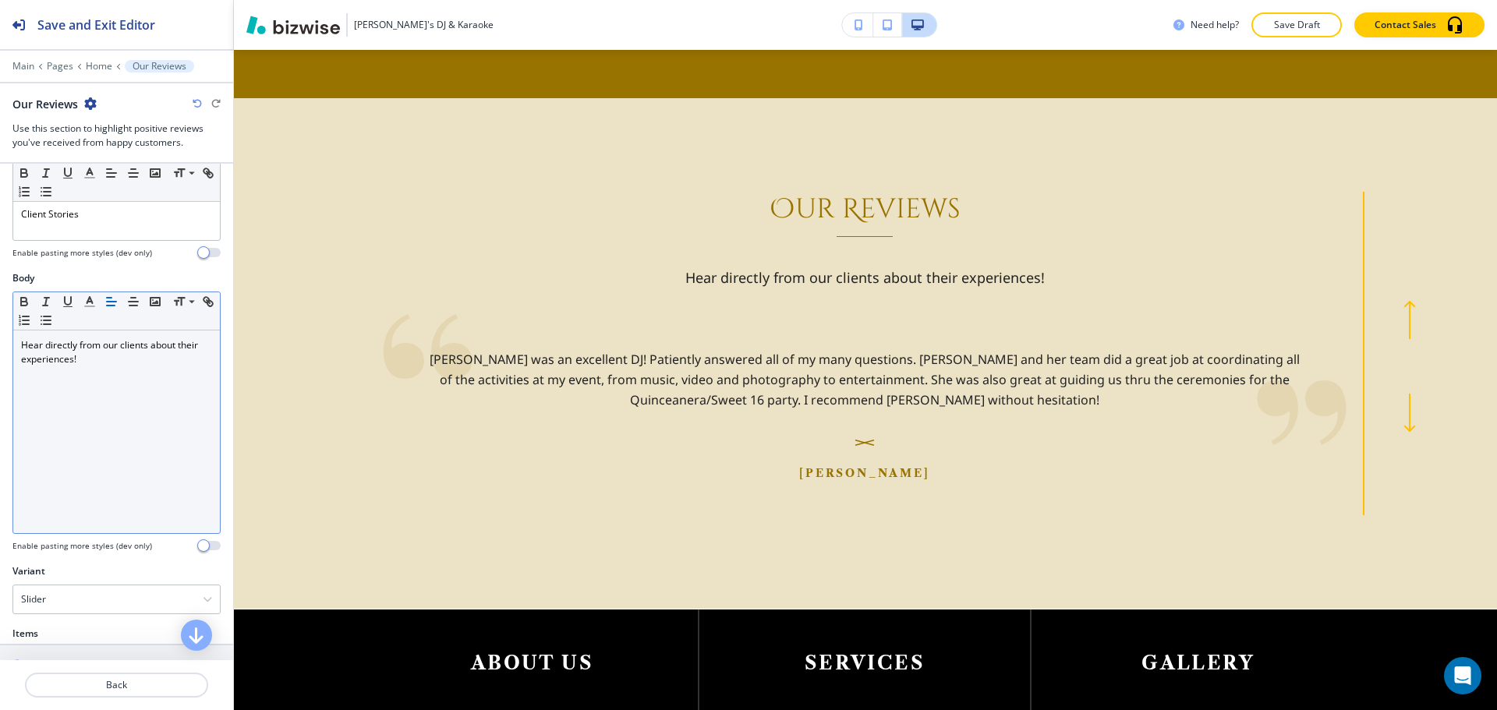
scroll to position [390, 0]
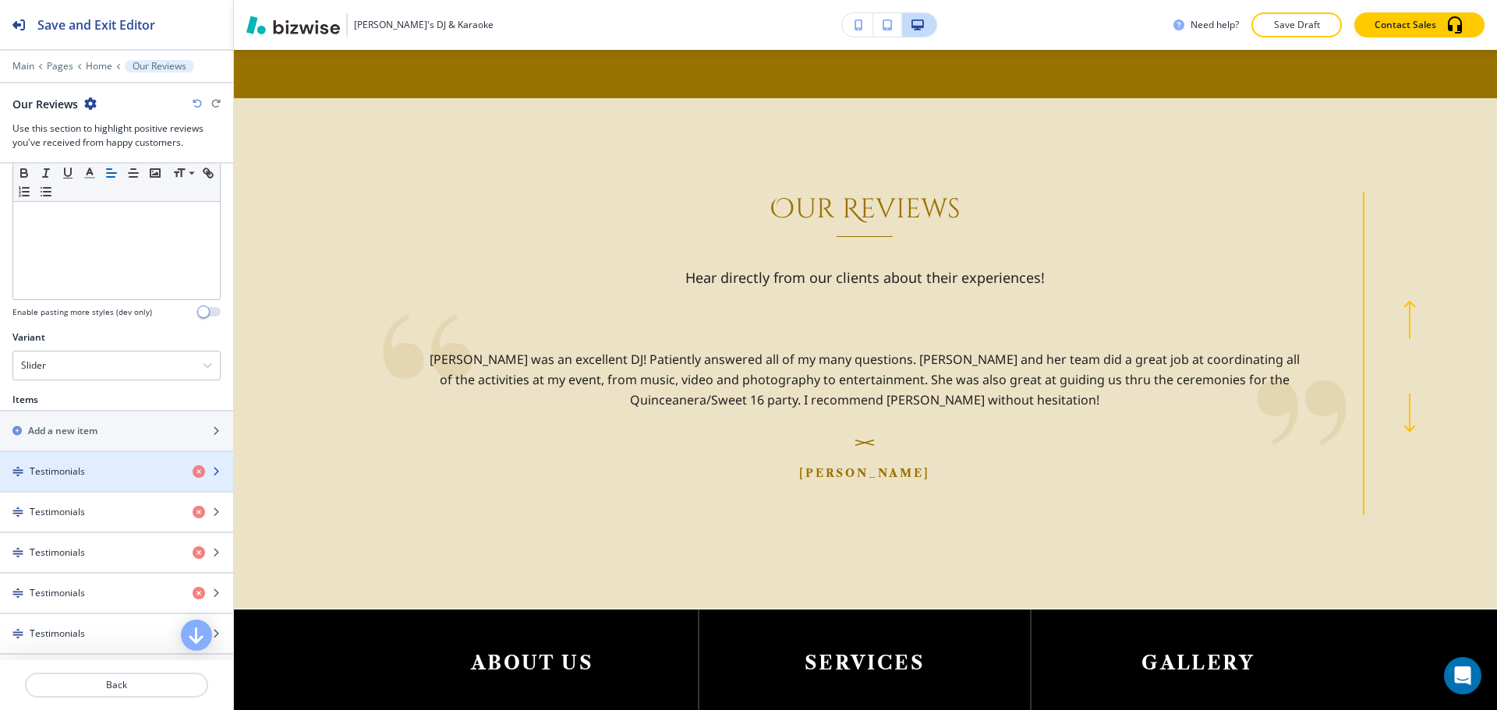
click at [140, 461] on div "button" at bounding box center [116, 458] width 233 height 12
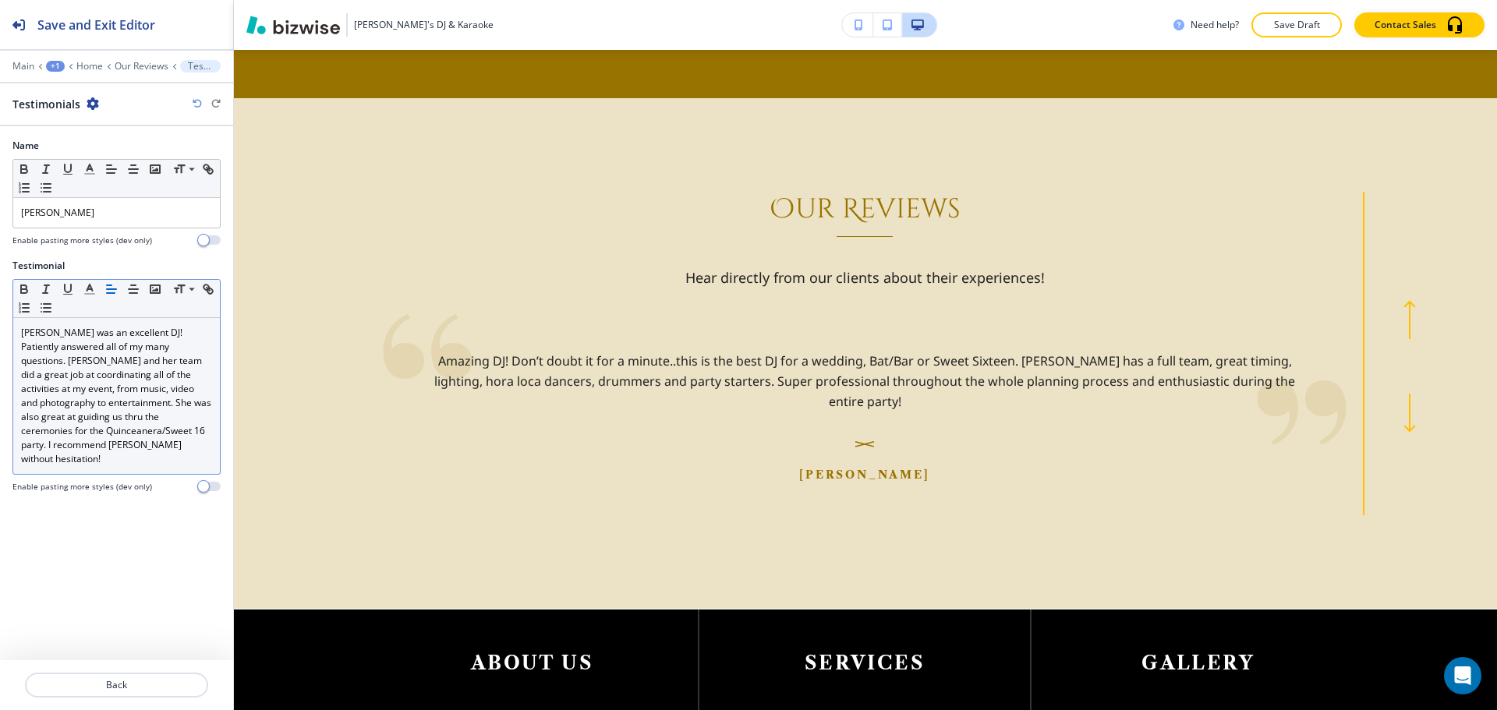
click at [41, 328] on p "[PERSON_NAME] was an excellent DJ! Patiently answered all of my many questions.…" at bounding box center [116, 396] width 191 height 140
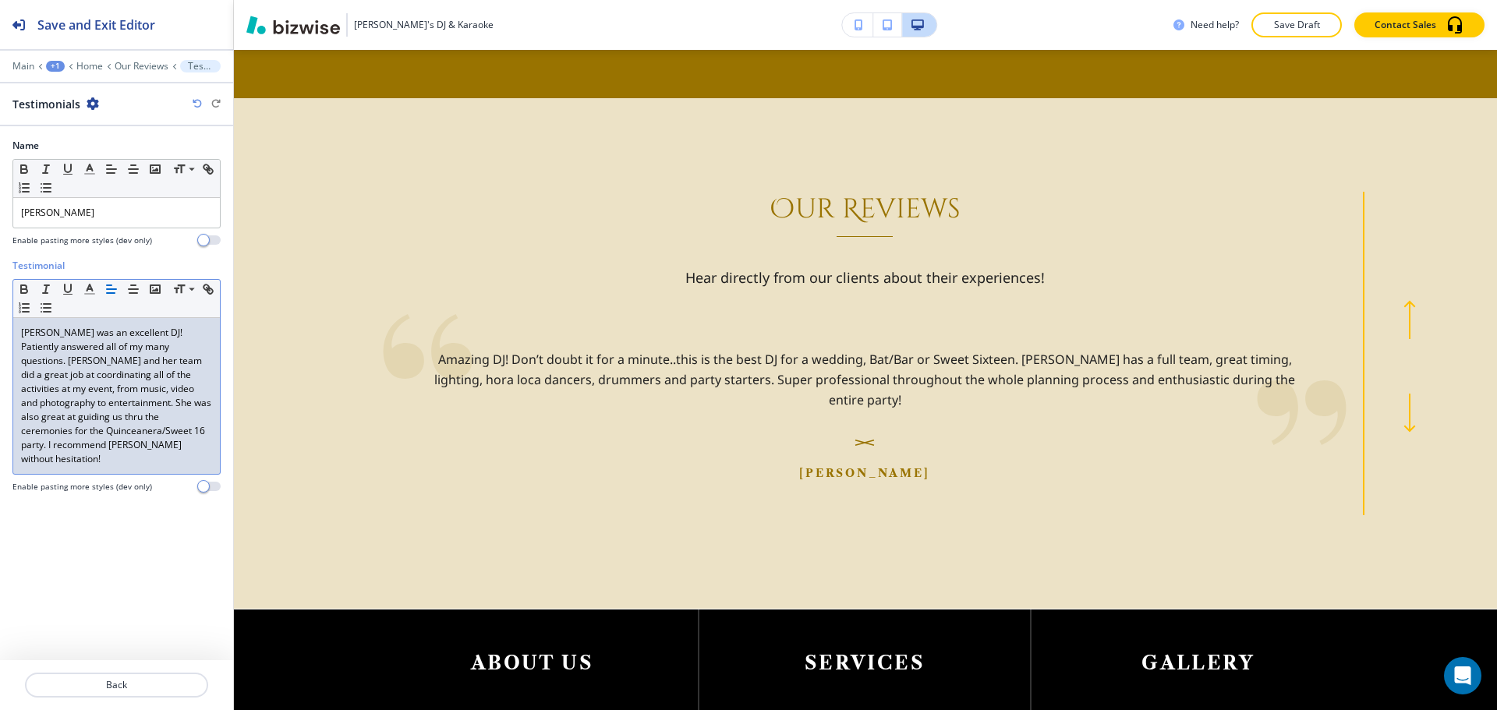
click at [201, 346] on p "[PERSON_NAME] was an excellent DJ! Patiently answered all of my many questions.…" at bounding box center [116, 396] width 191 height 140
click at [48, 444] on p "[PERSON_NAME] was an excellent DJ! Patiently answered all of my many questions.…" at bounding box center [116, 396] width 191 height 140
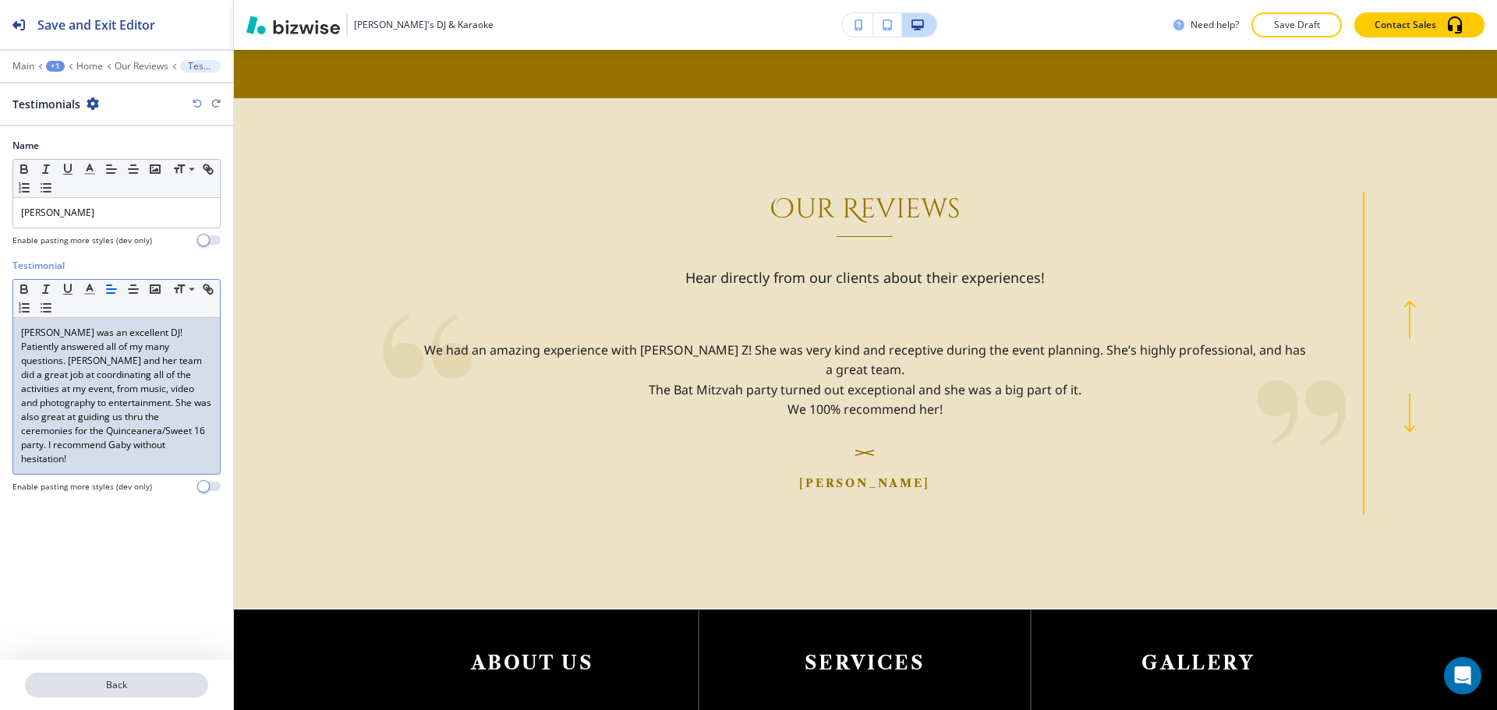
click at [133, 677] on button "Back" at bounding box center [116, 685] width 183 height 25
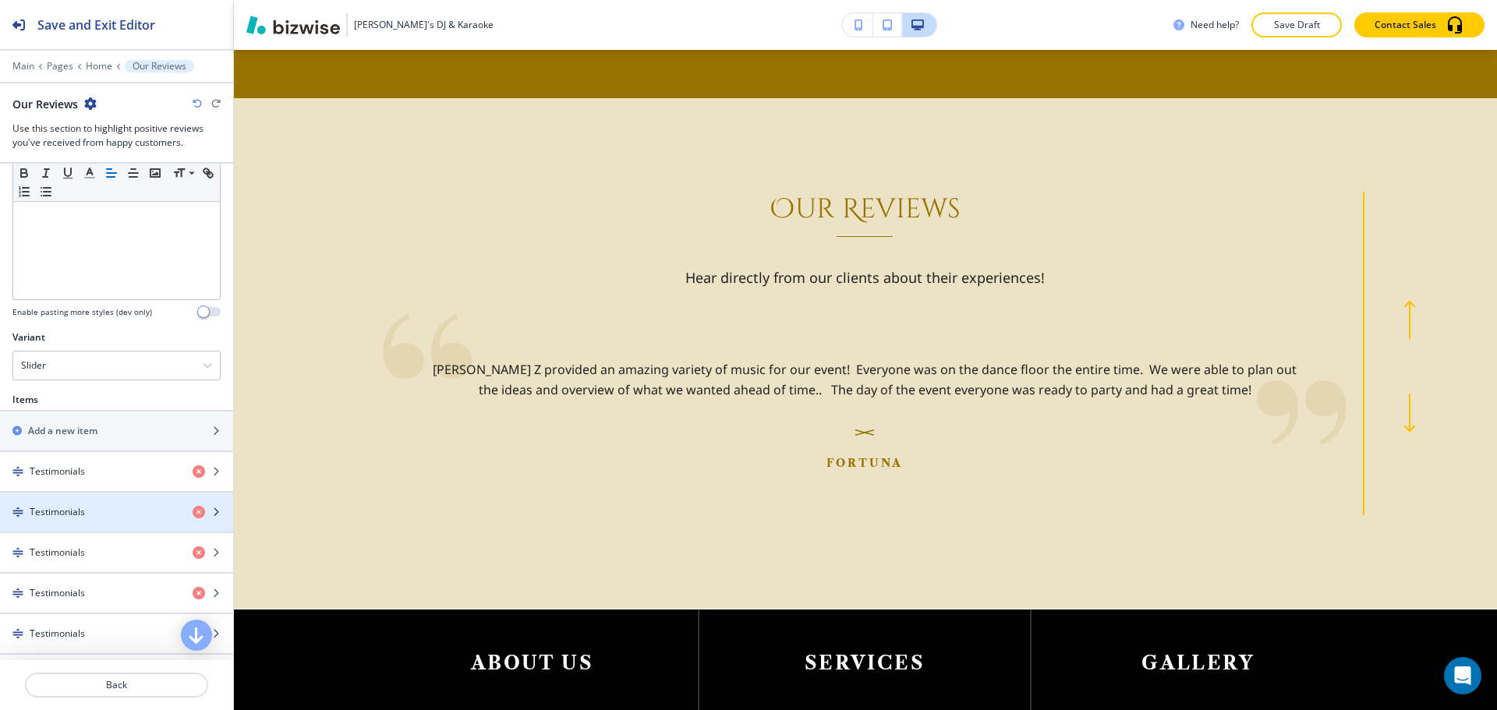
click at [109, 511] on div "Testimonials" at bounding box center [90, 512] width 180 height 14
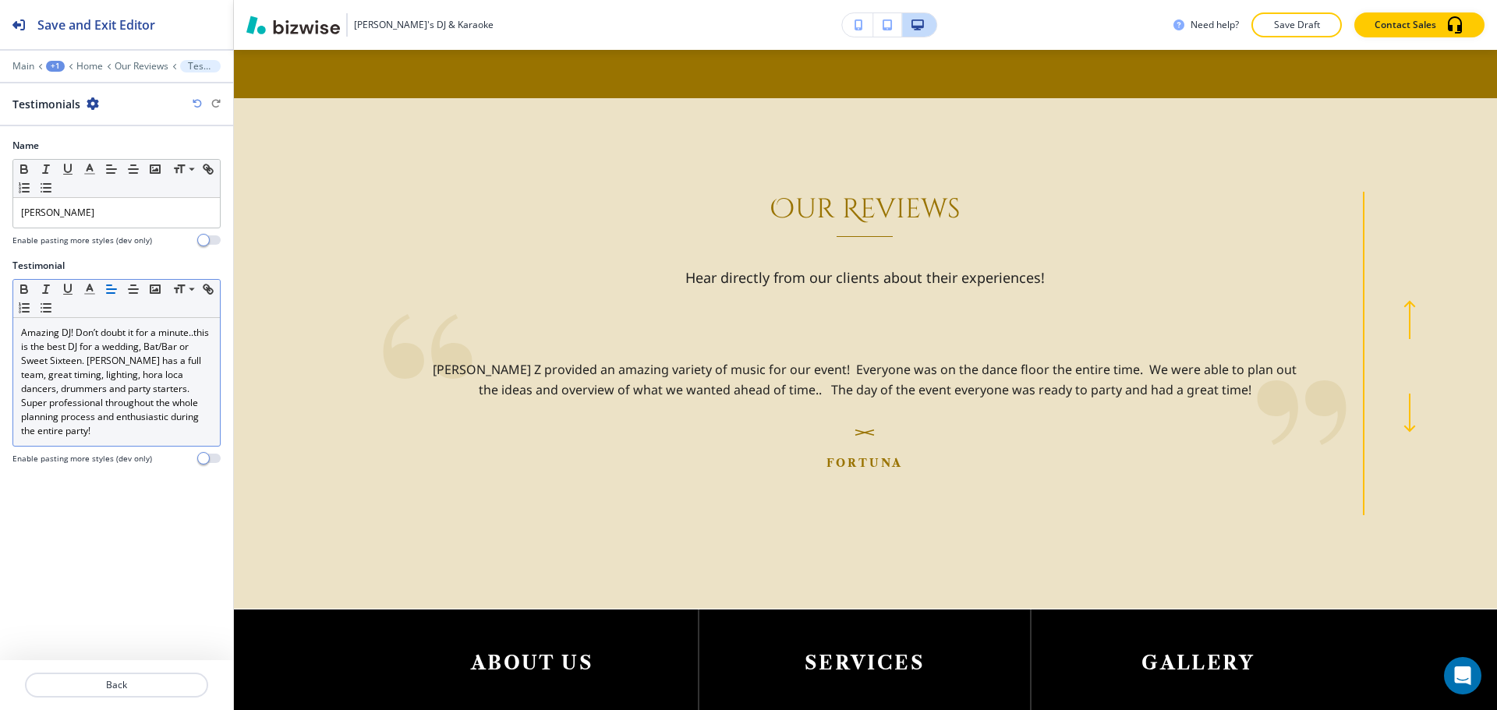
click at [193, 335] on p "Amazing DJ! Don’t doubt it for a minute..this is the best DJ for a wedding, Bat…" at bounding box center [116, 382] width 191 height 112
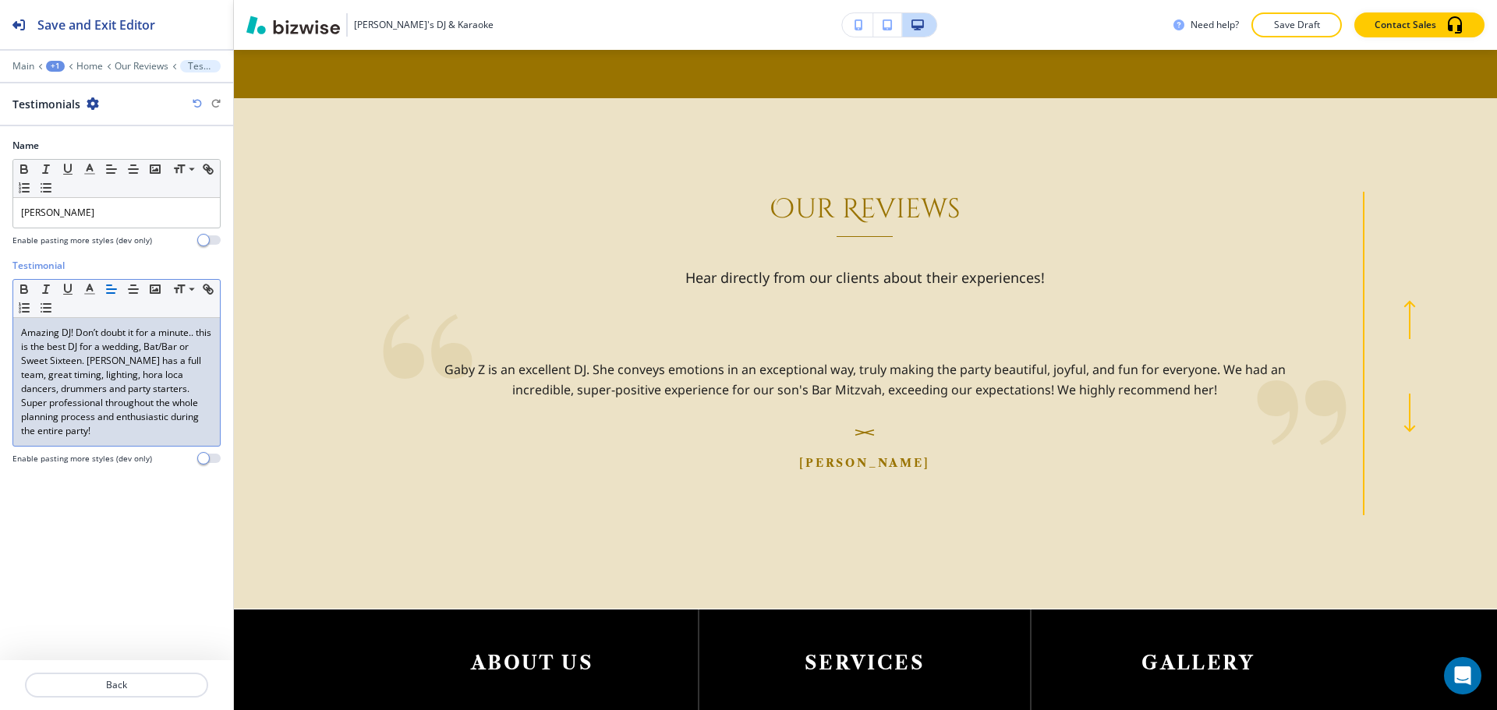
click at [189, 335] on p "Amazing DJ! Don’t doubt it for a minute.. this is the best DJ for a wedding, Ba…" at bounding box center [116, 382] width 191 height 112
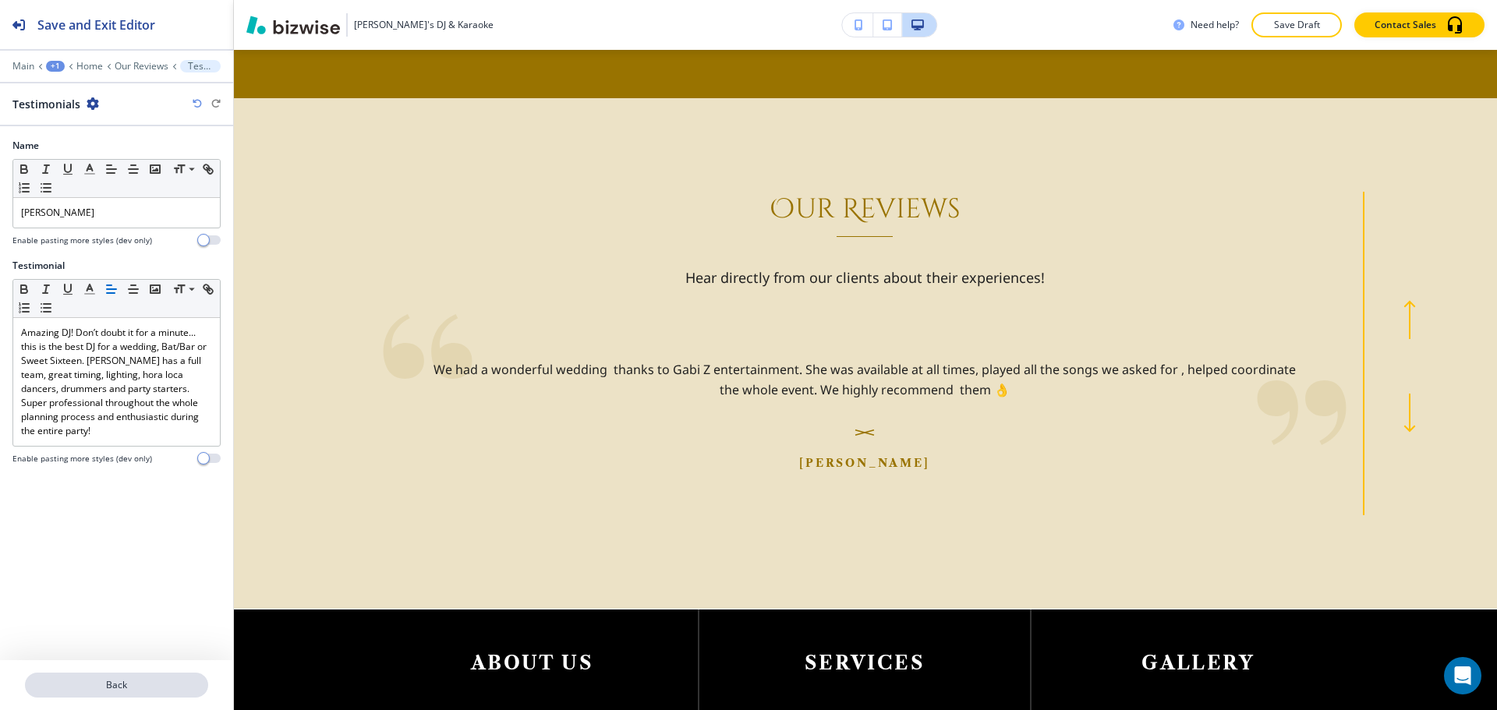
click at [130, 680] on p "Back" at bounding box center [117, 685] width 180 height 14
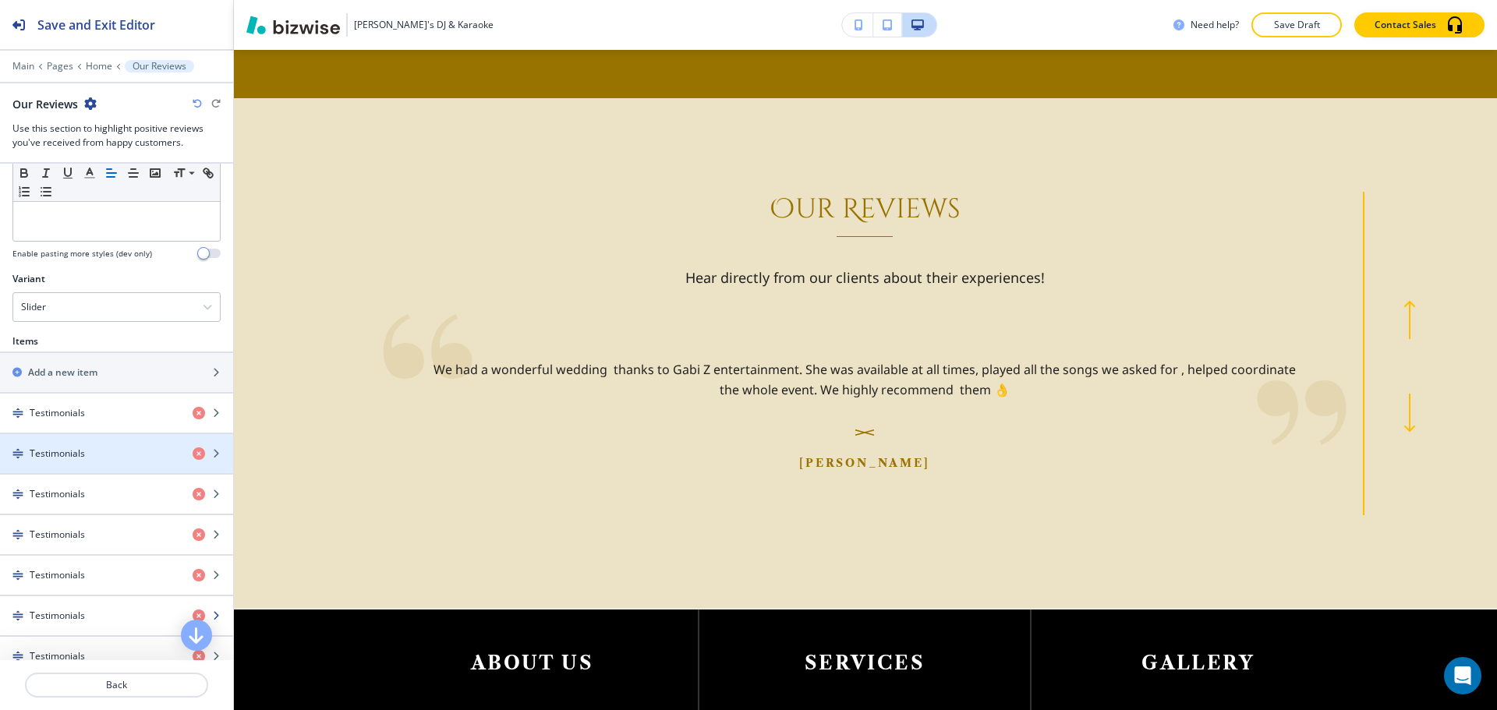
scroll to position [468, 0]
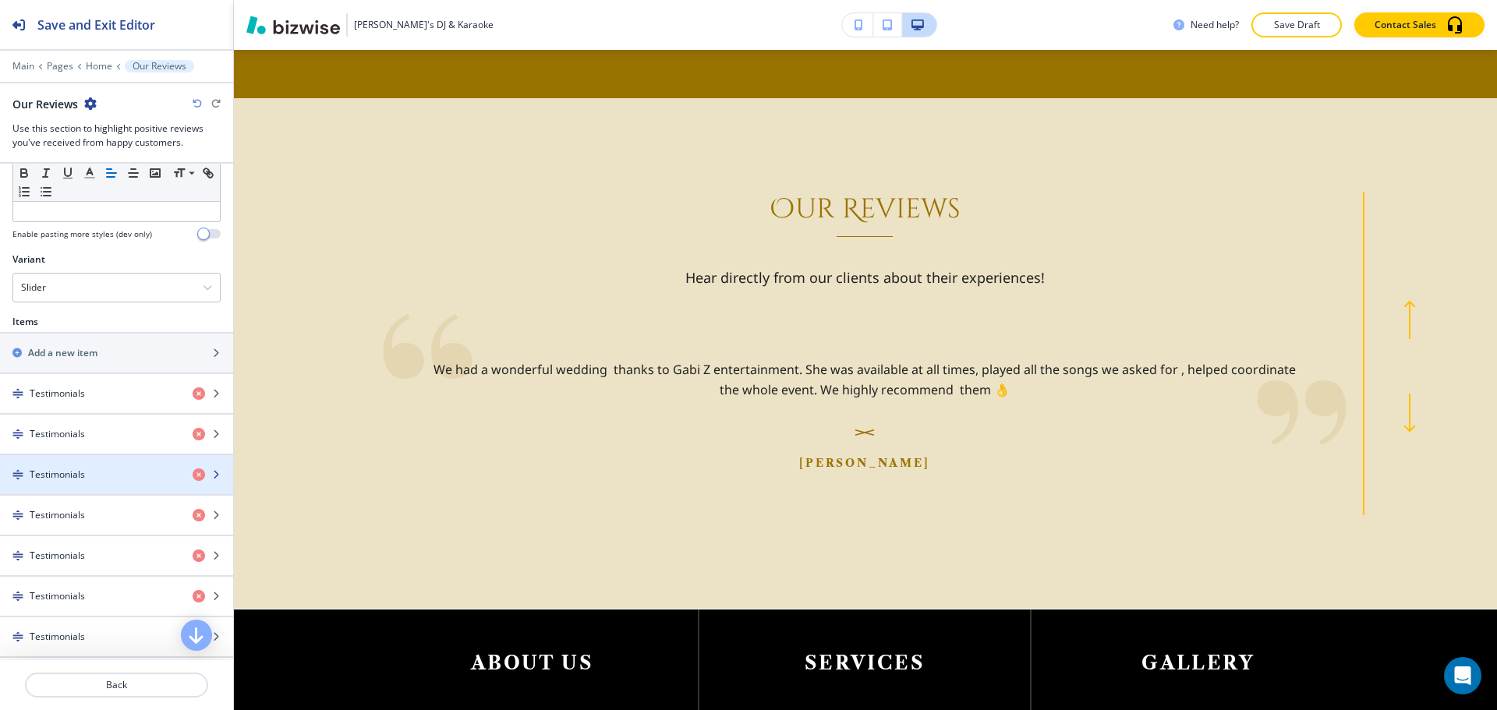
click at [93, 482] on div "button" at bounding box center [116, 488] width 233 height 12
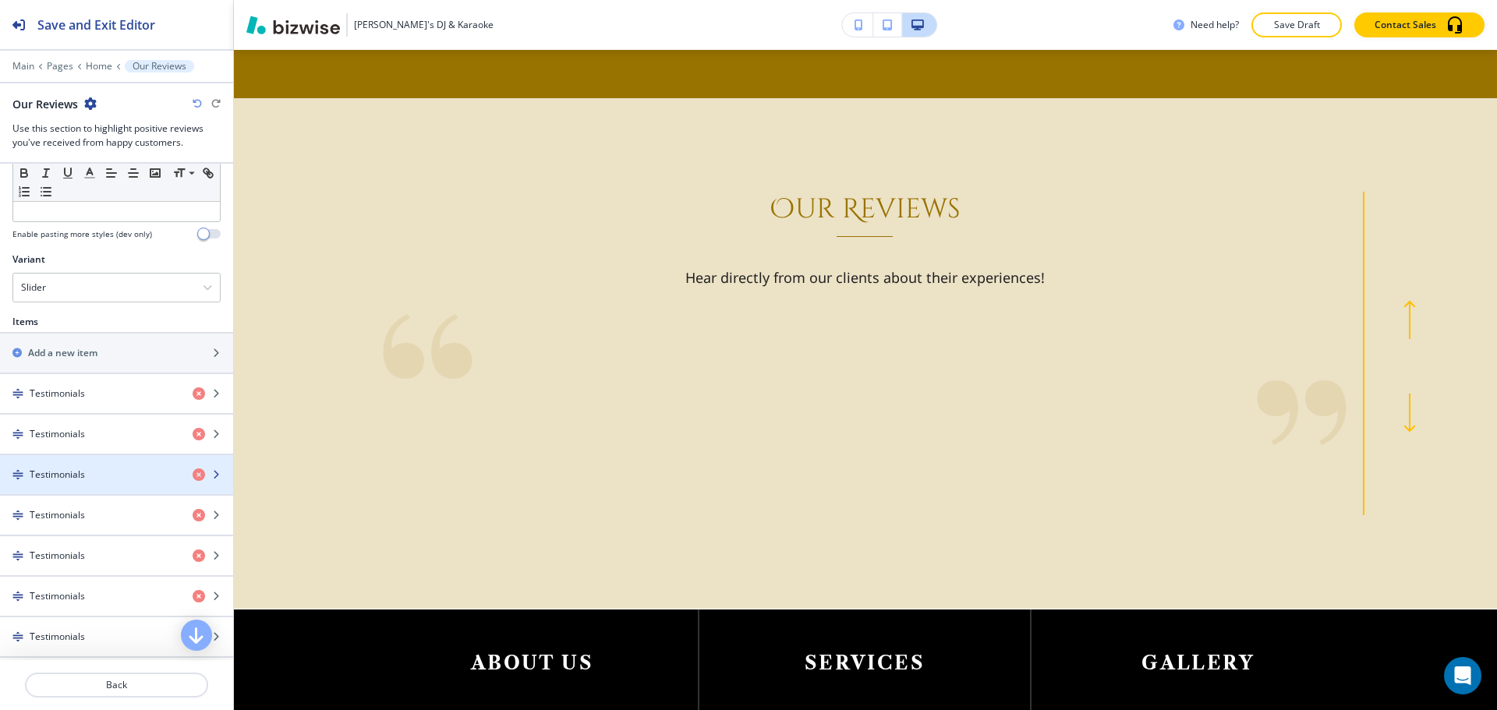
click at [93, 483] on div "button" at bounding box center [116, 488] width 233 height 12
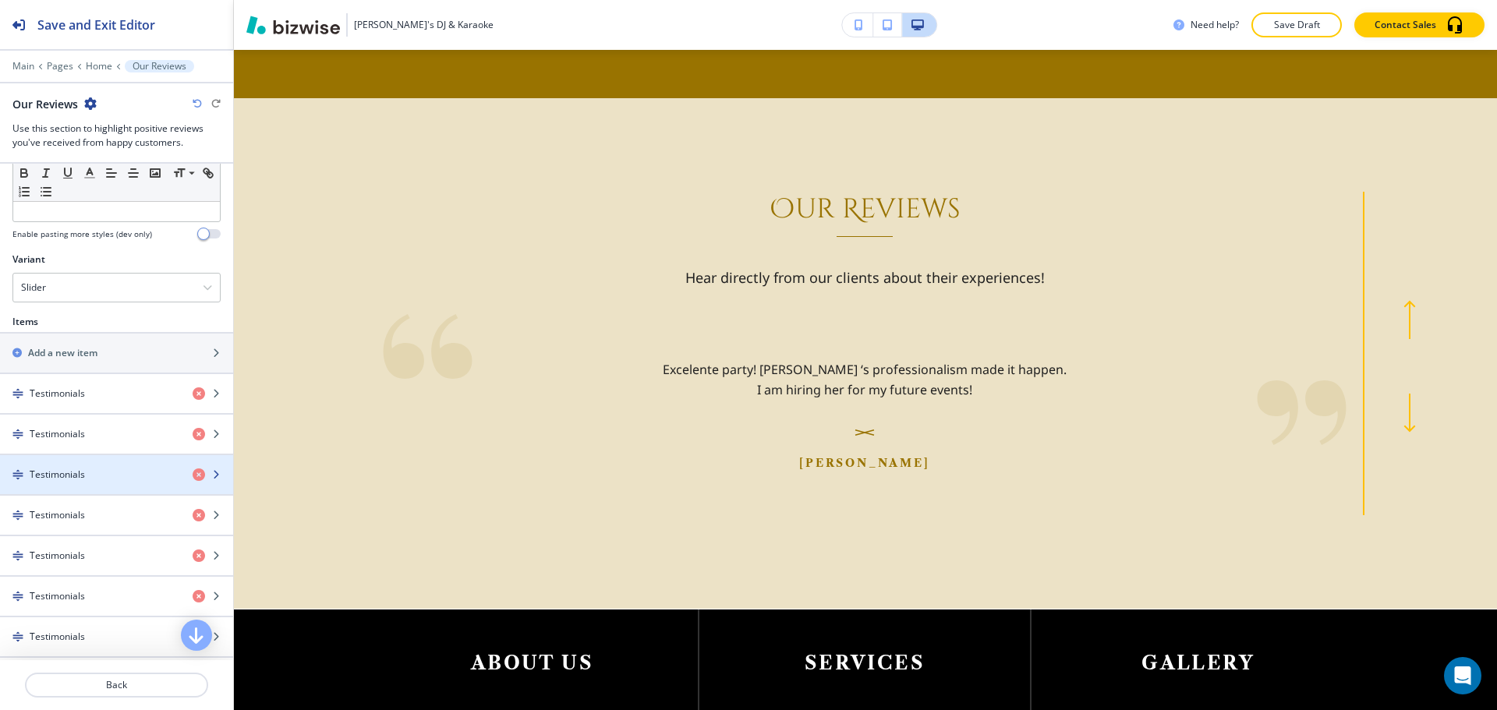
click at [93, 483] on div "button" at bounding box center [116, 488] width 233 height 12
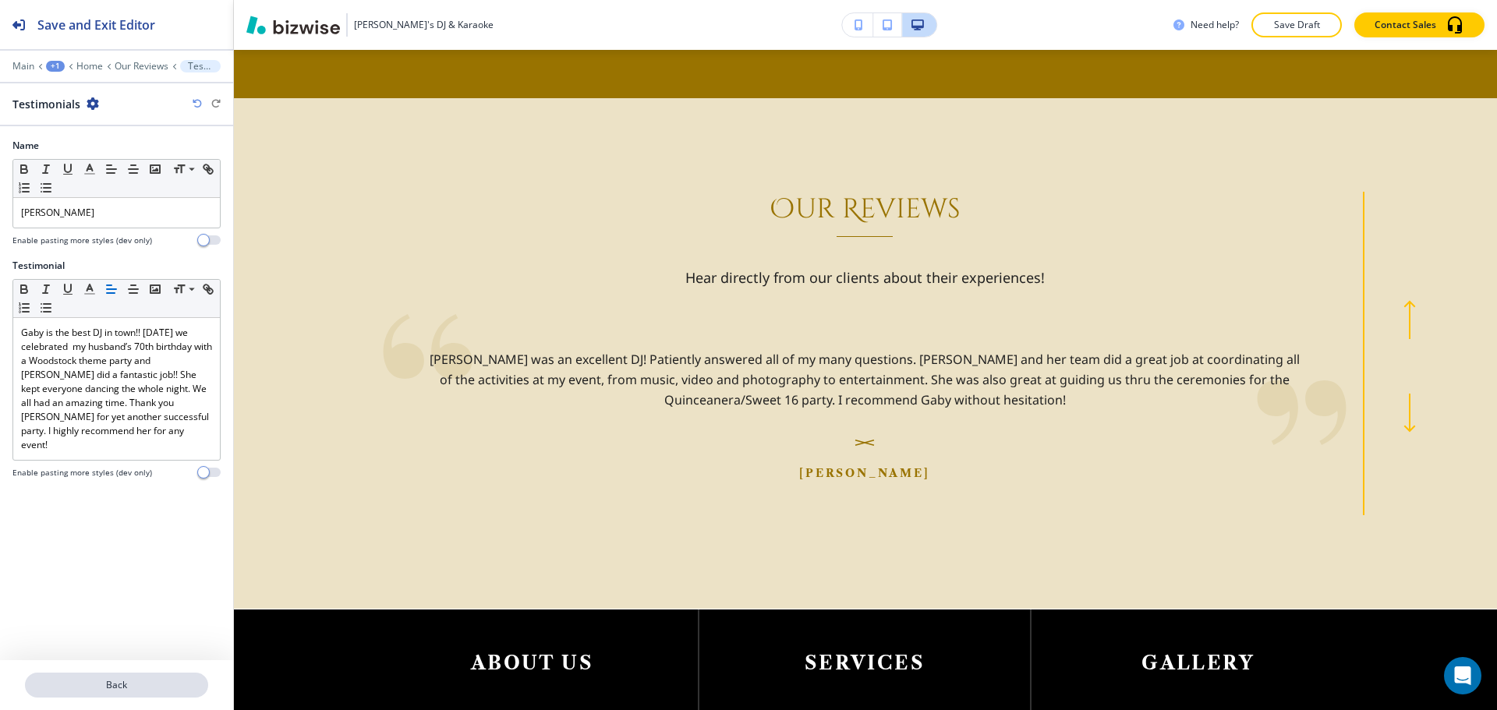
click at [116, 675] on button "Back" at bounding box center [116, 685] width 183 height 25
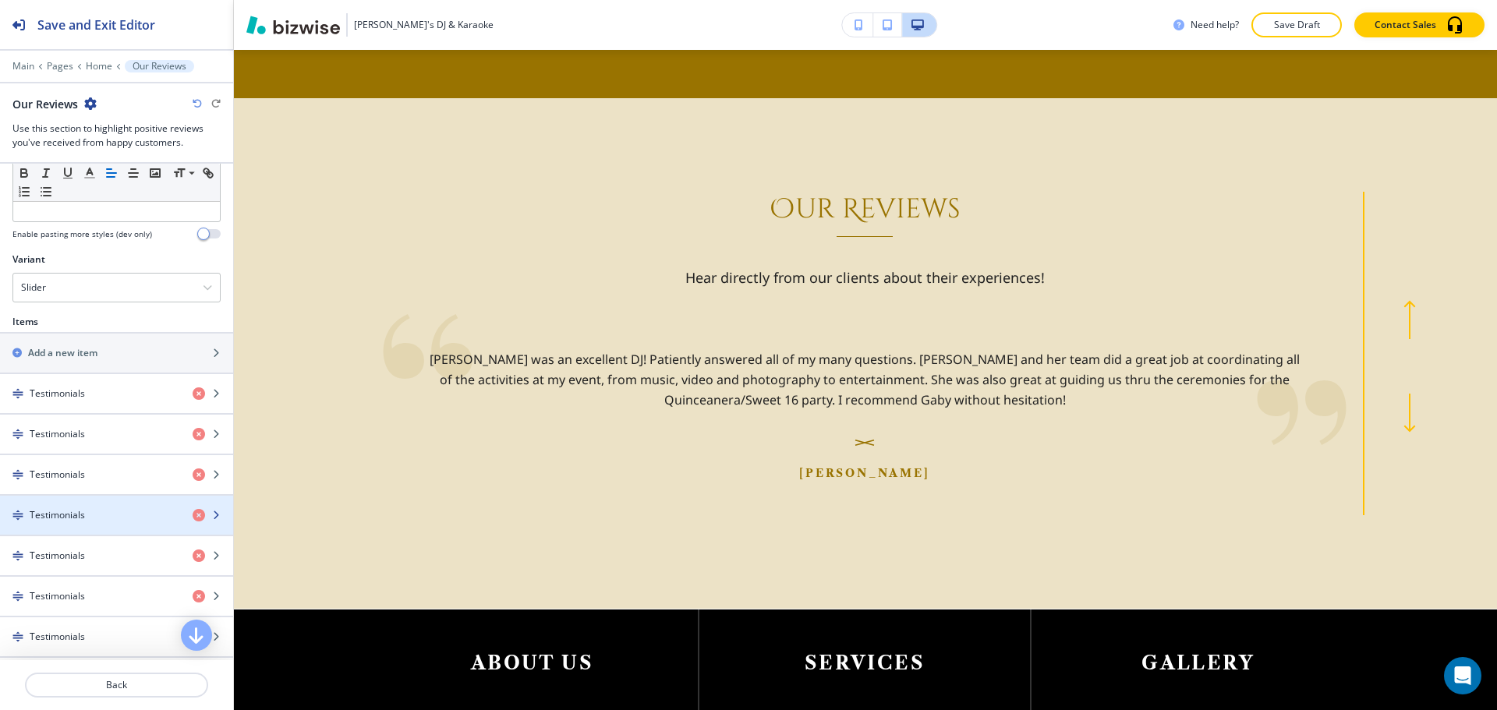
click at [84, 528] on div "button" at bounding box center [116, 528] width 233 height 12
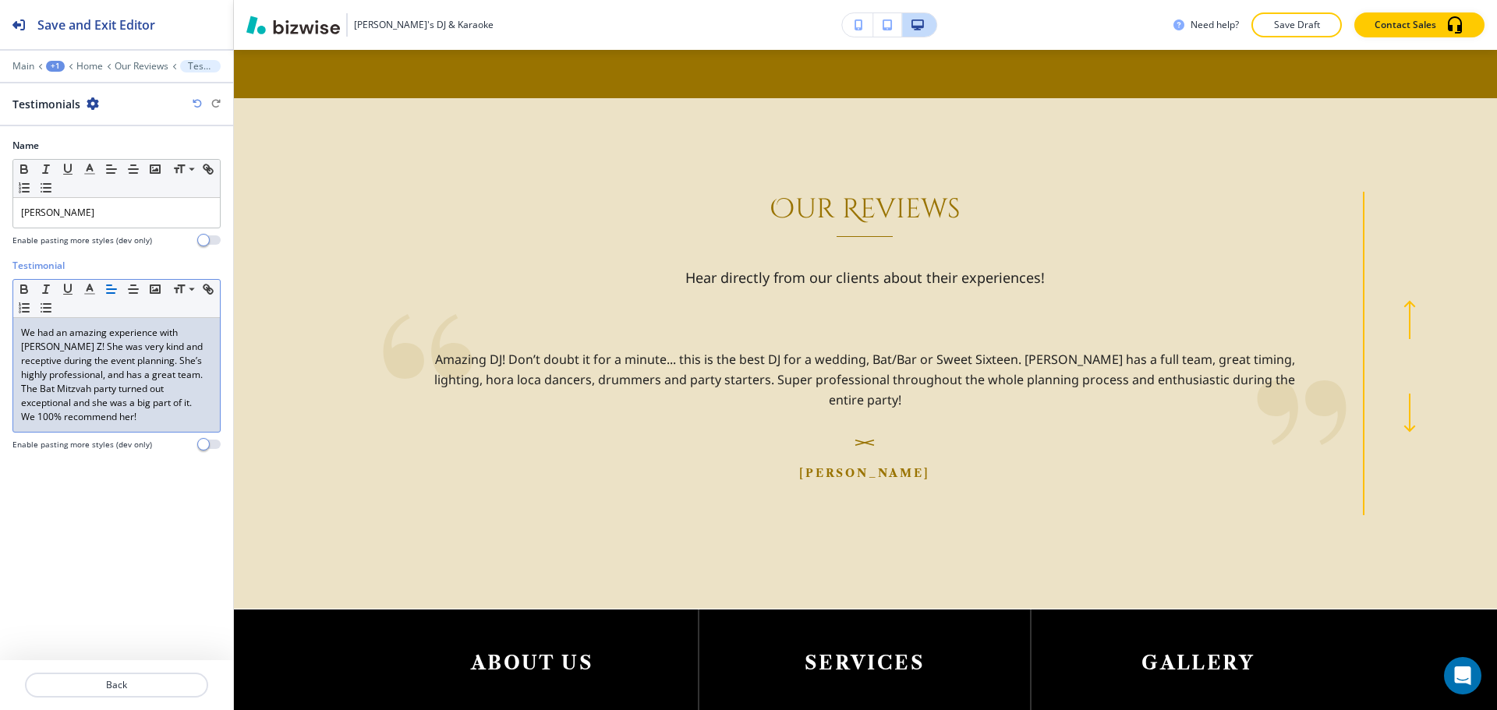
click at [27, 346] on p "We had an amazing experience with [PERSON_NAME] Z! She was very kind and recept…" at bounding box center [116, 354] width 191 height 56
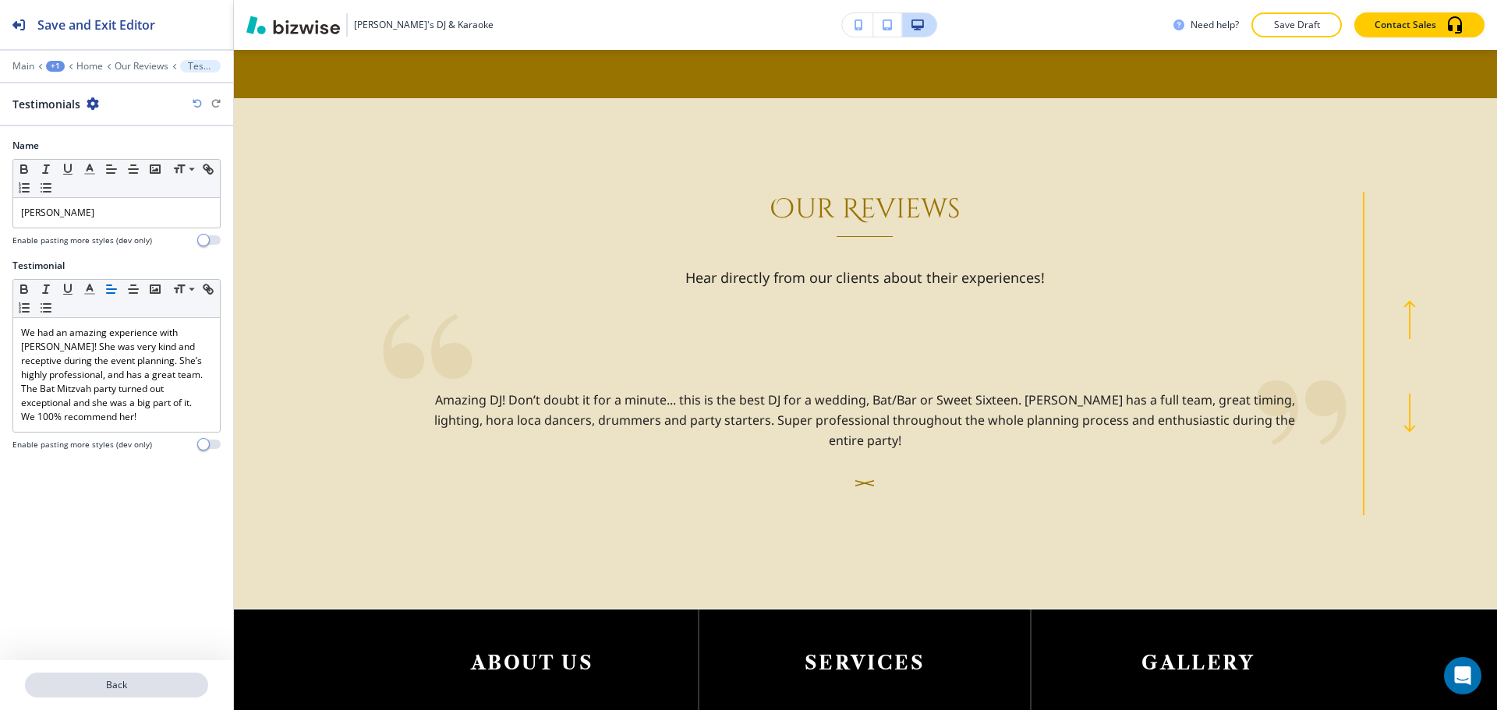
click at [48, 683] on p "Back" at bounding box center [117, 685] width 180 height 14
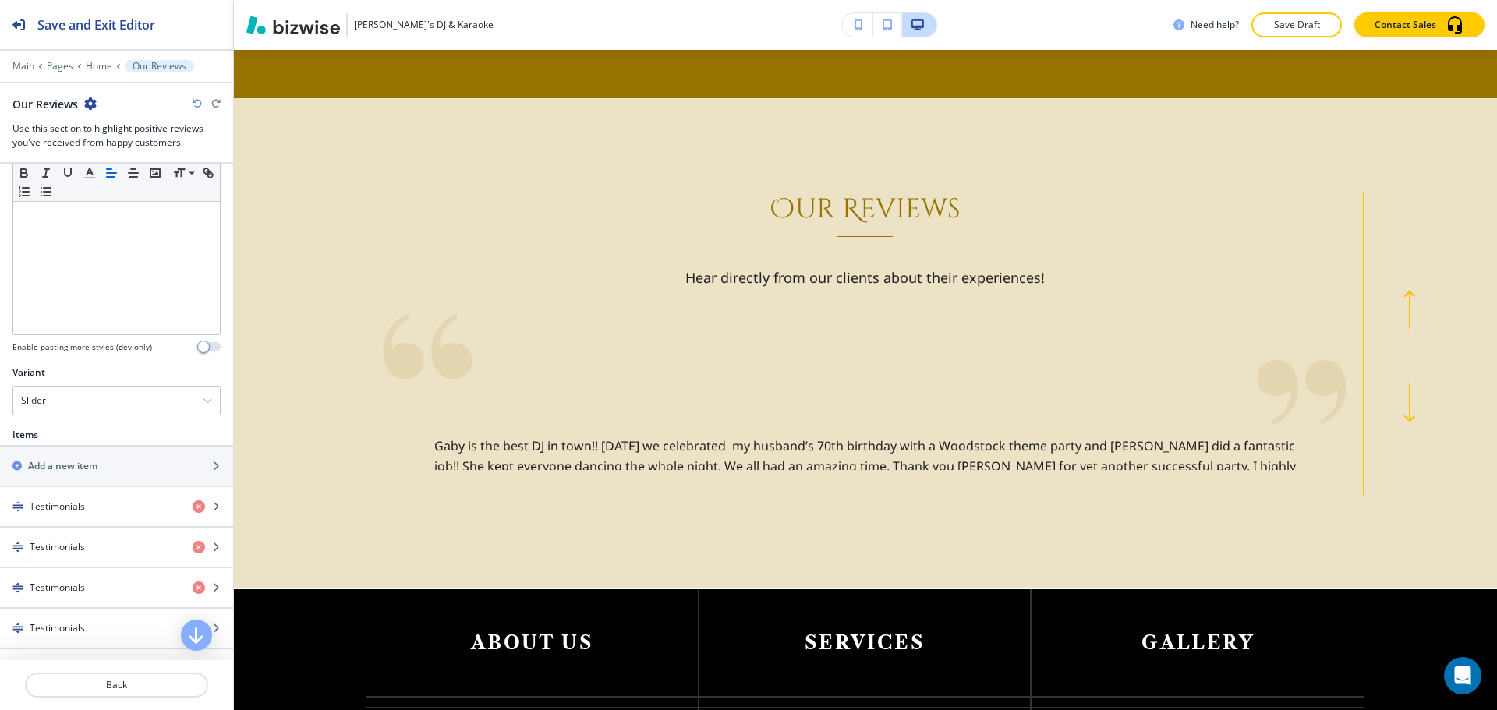
scroll to position [390, 0]
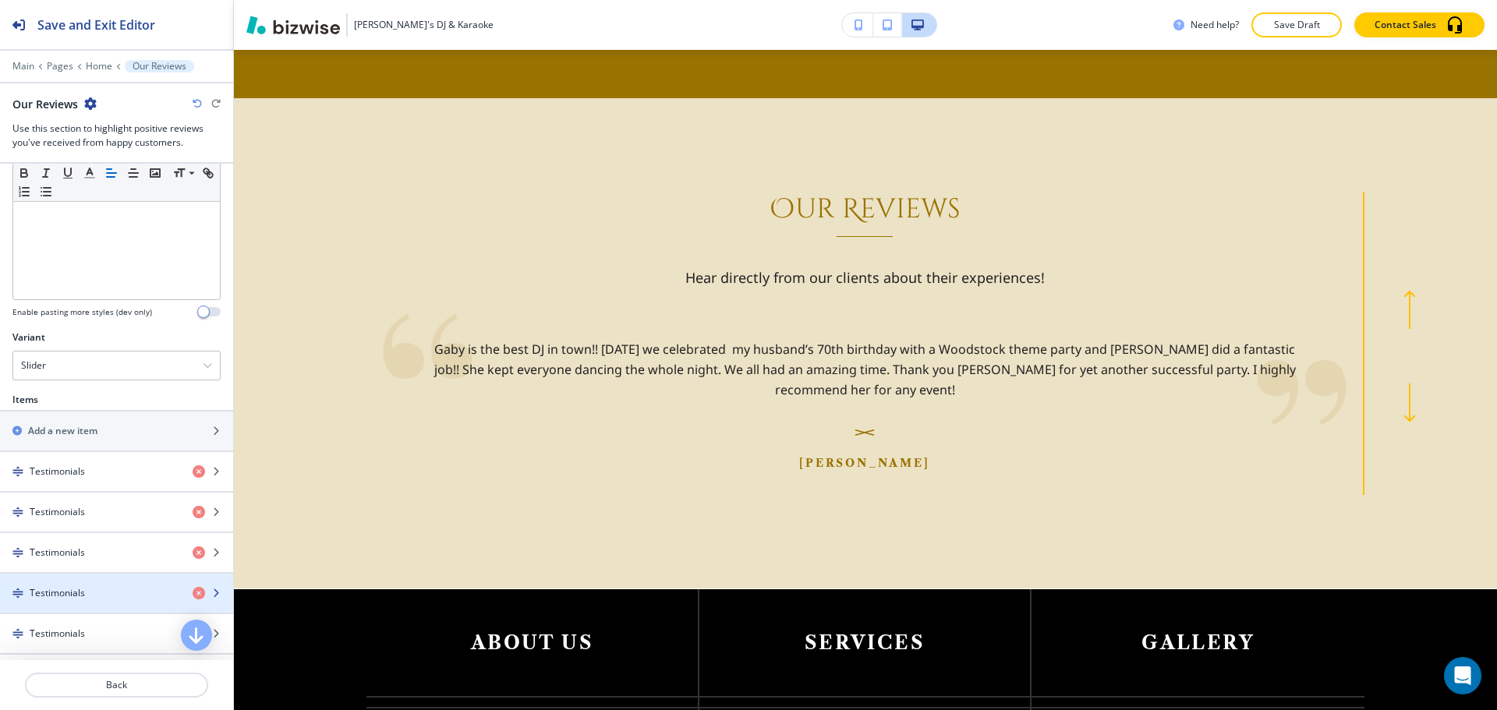
click at [66, 580] on div "button" at bounding box center [116, 580] width 233 height 12
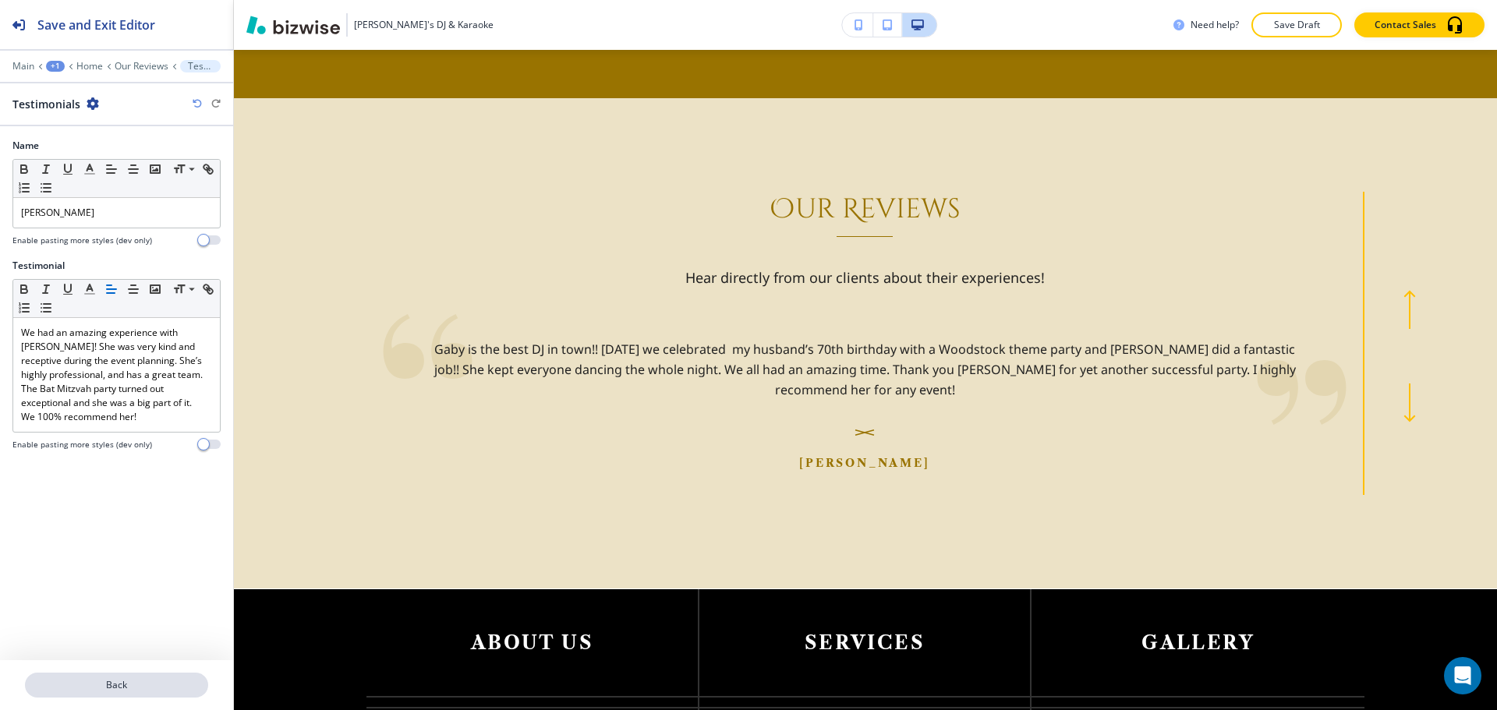
click at [156, 676] on button "Back" at bounding box center [116, 685] width 183 height 25
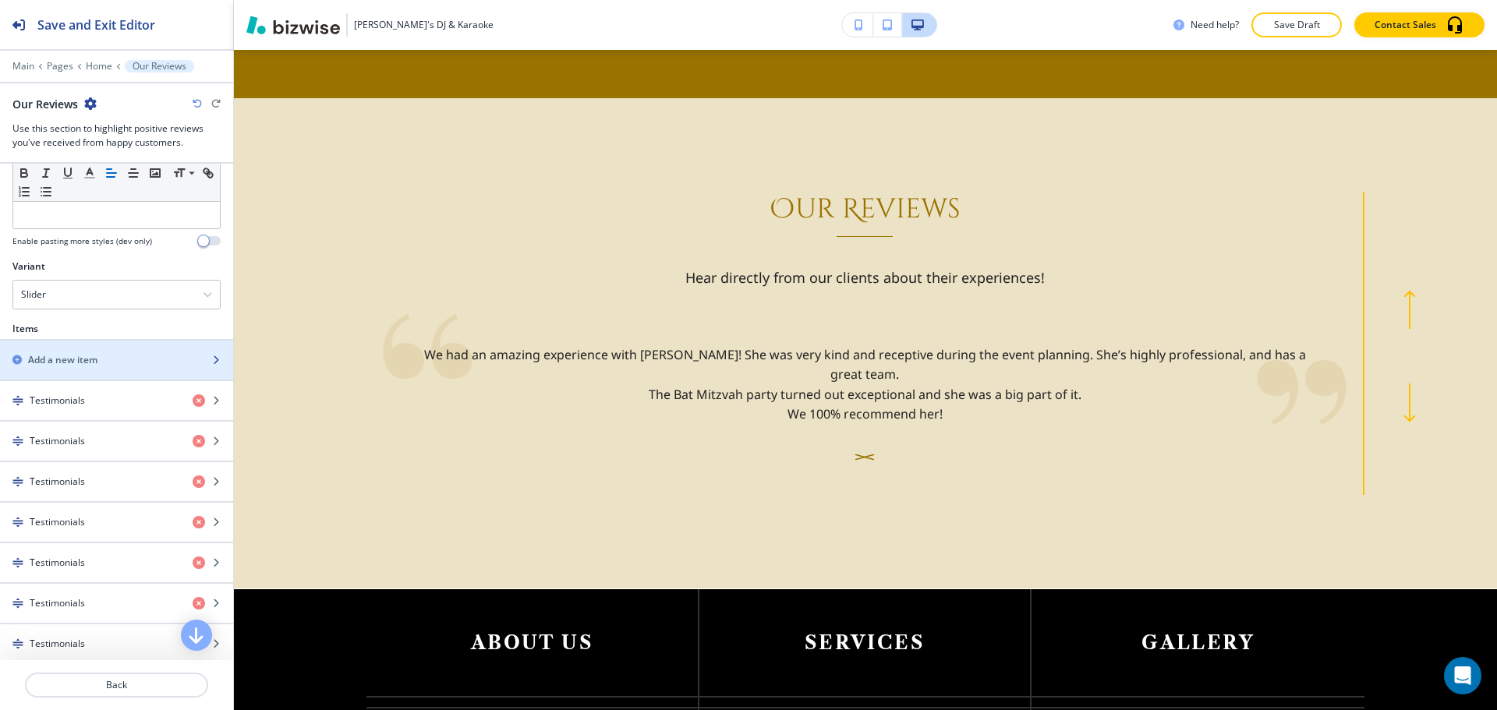
scroll to position [468, 0]
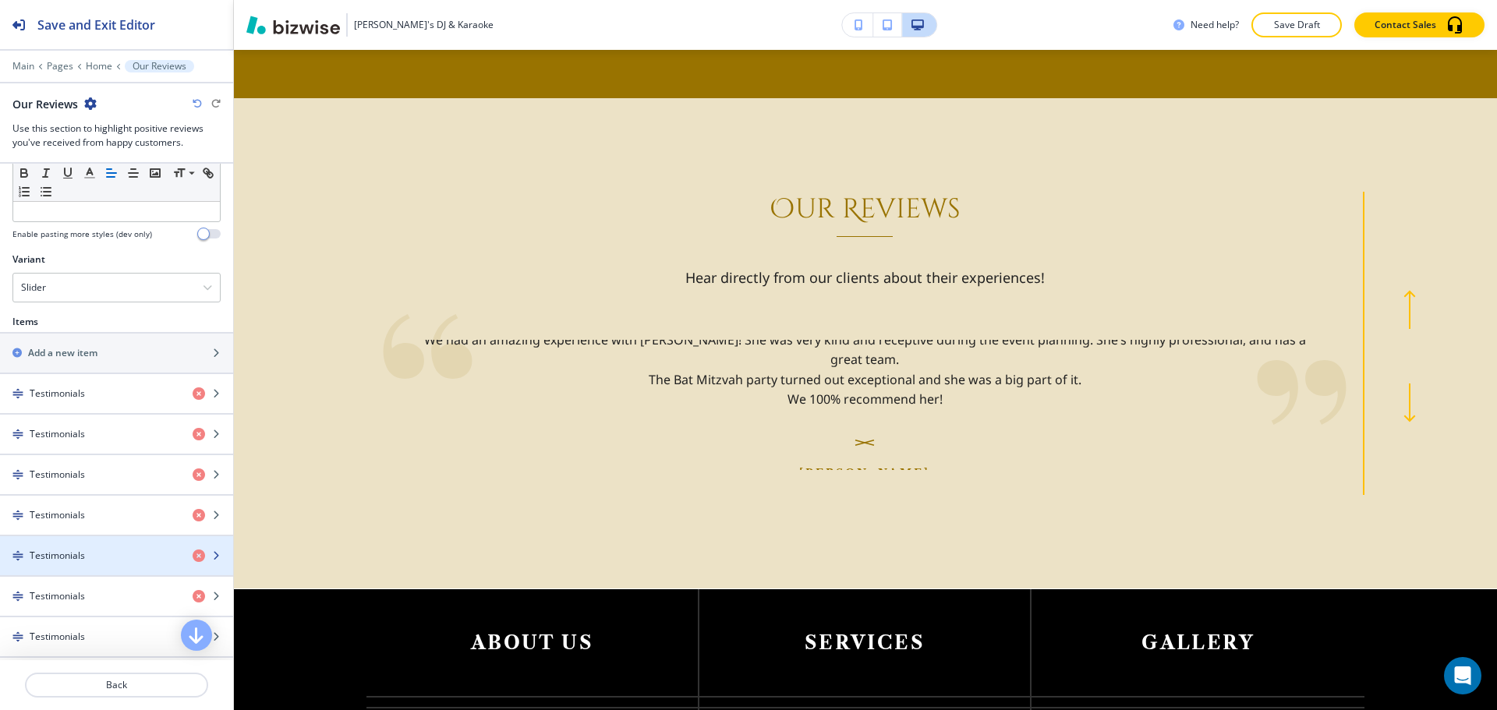
click at [48, 554] on h4 "Testimonials" at bounding box center [57, 556] width 55 height 14
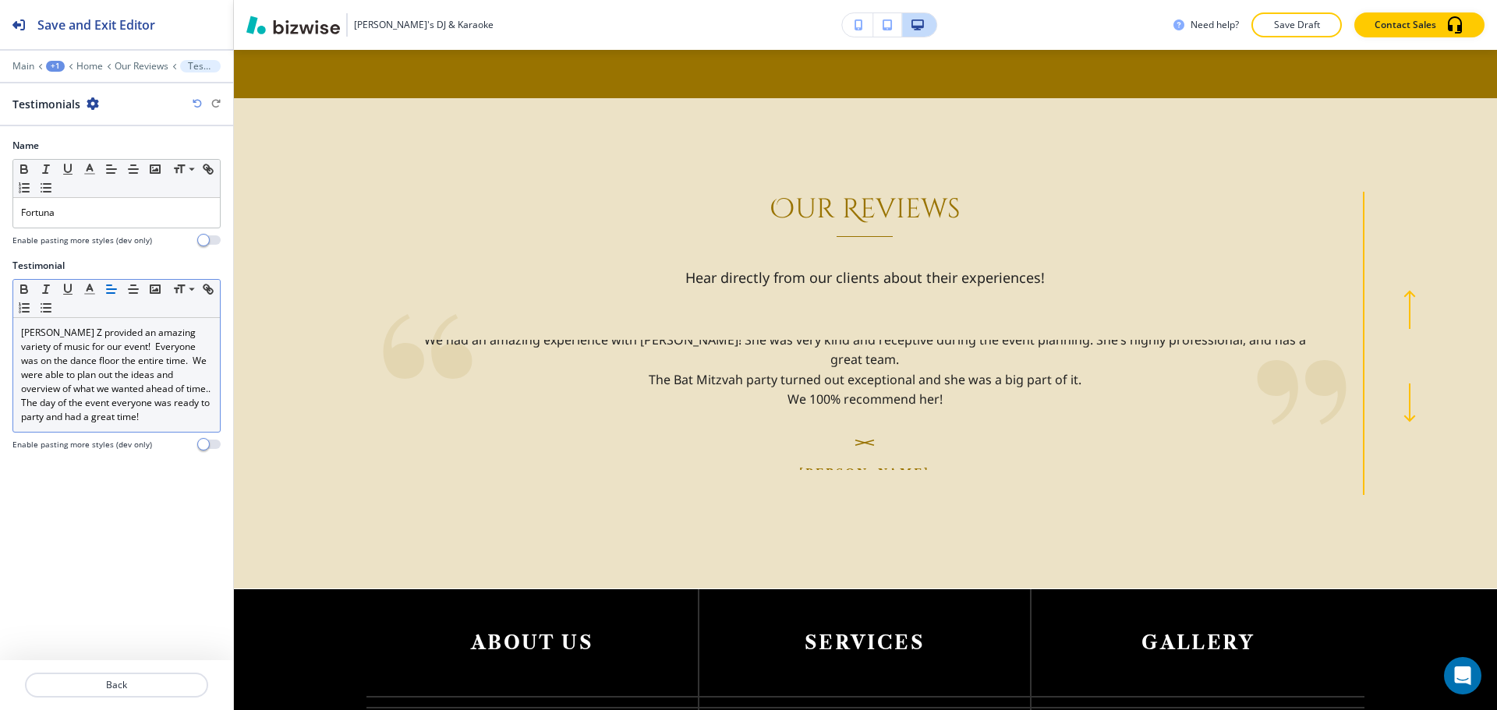
click at [48, 331] on p "[PERSON_NAME] Z provided an amazing variety of music for our event! Everyone wa…" at bounding box center [116, 375] width 191 height 98
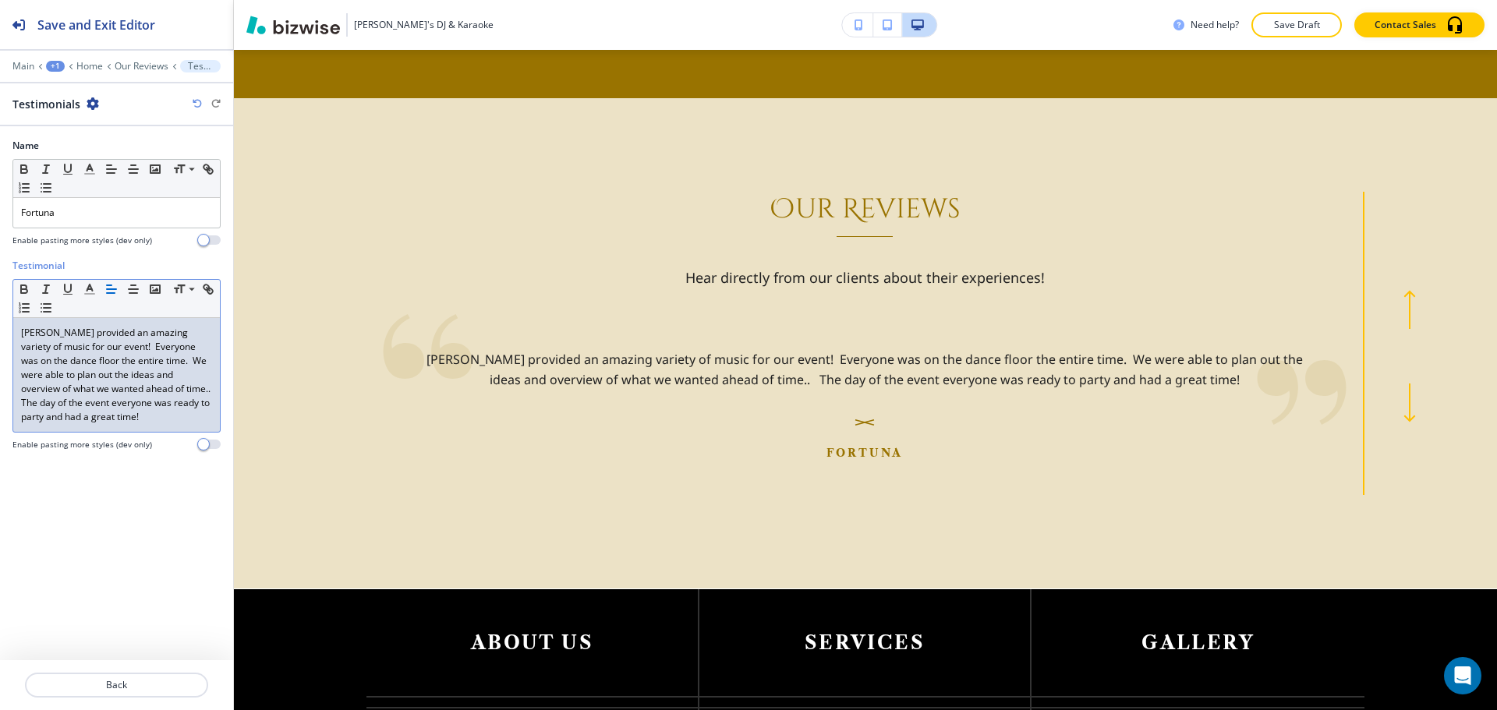
click at [126, 387] on p "[PERSON_NAME] provided an amazing variety of music for our event! Everyone was …" at bounding box center [116, 375] width 191 height 98
click at [124, 391] on p "[PERSON_NAME] provided an amazing variety of music for our event! Everyone was …" at bounding box center [116, 375] width 191 height 98
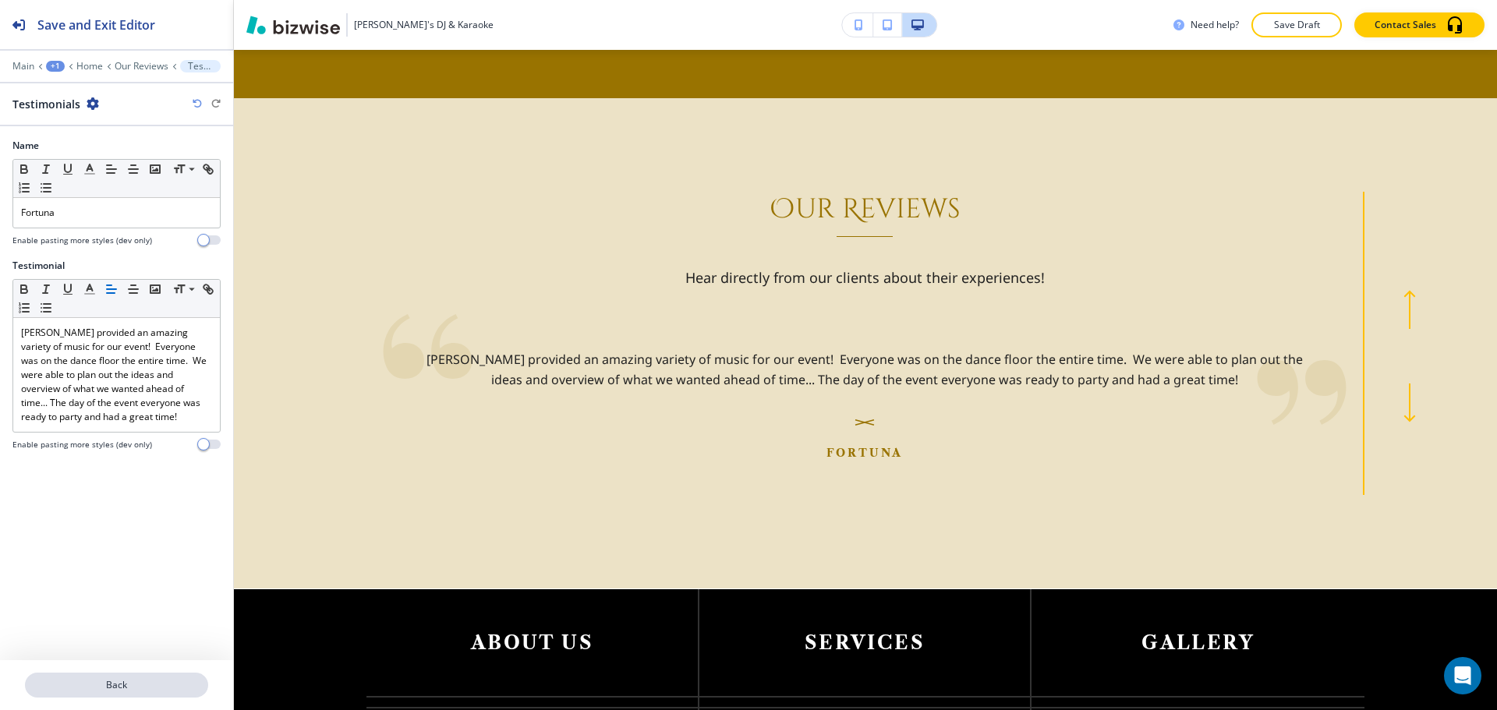
click at [161, 689] on p "Back" at bounding box center [117, 685] width 180 height 14
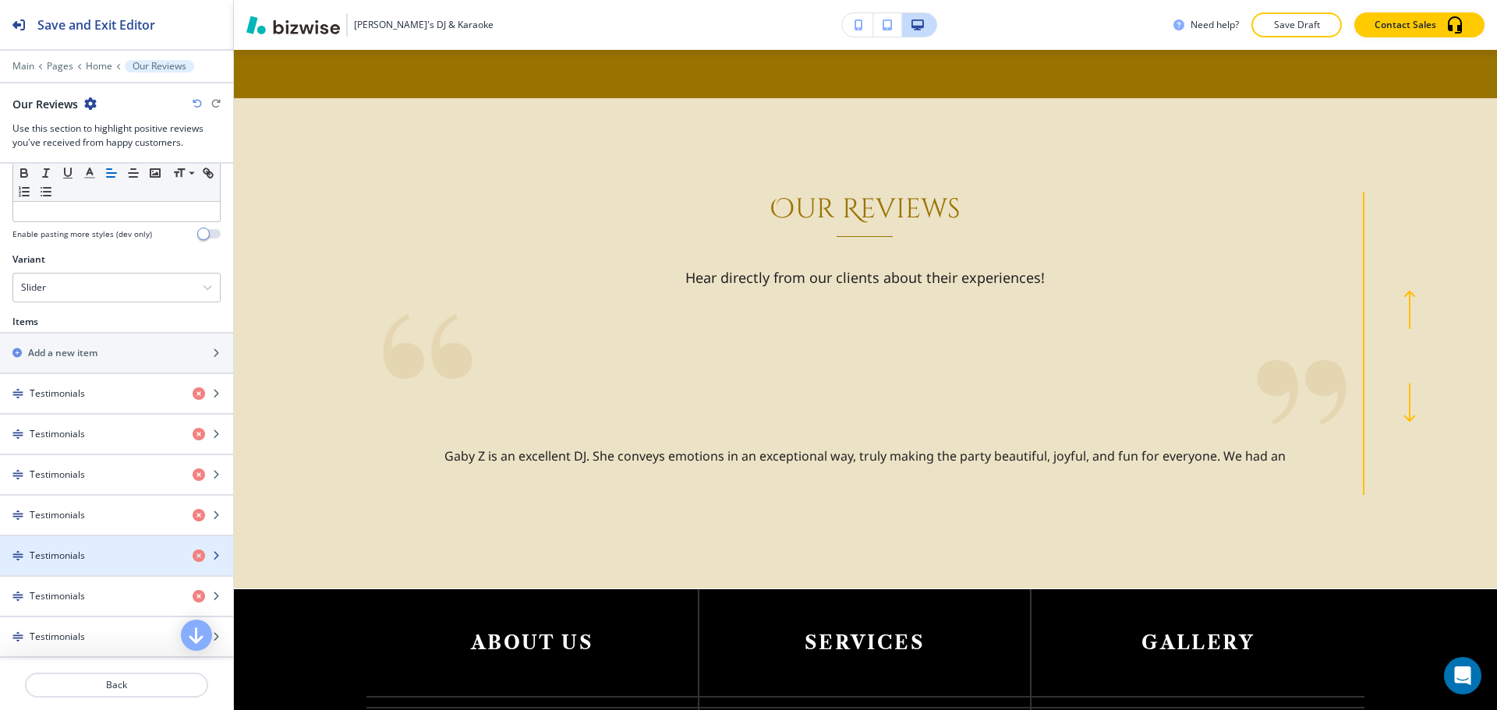
click at [39, 550] on h4 "Testimonials" at bounding box center [57, 556] width 55 height 14
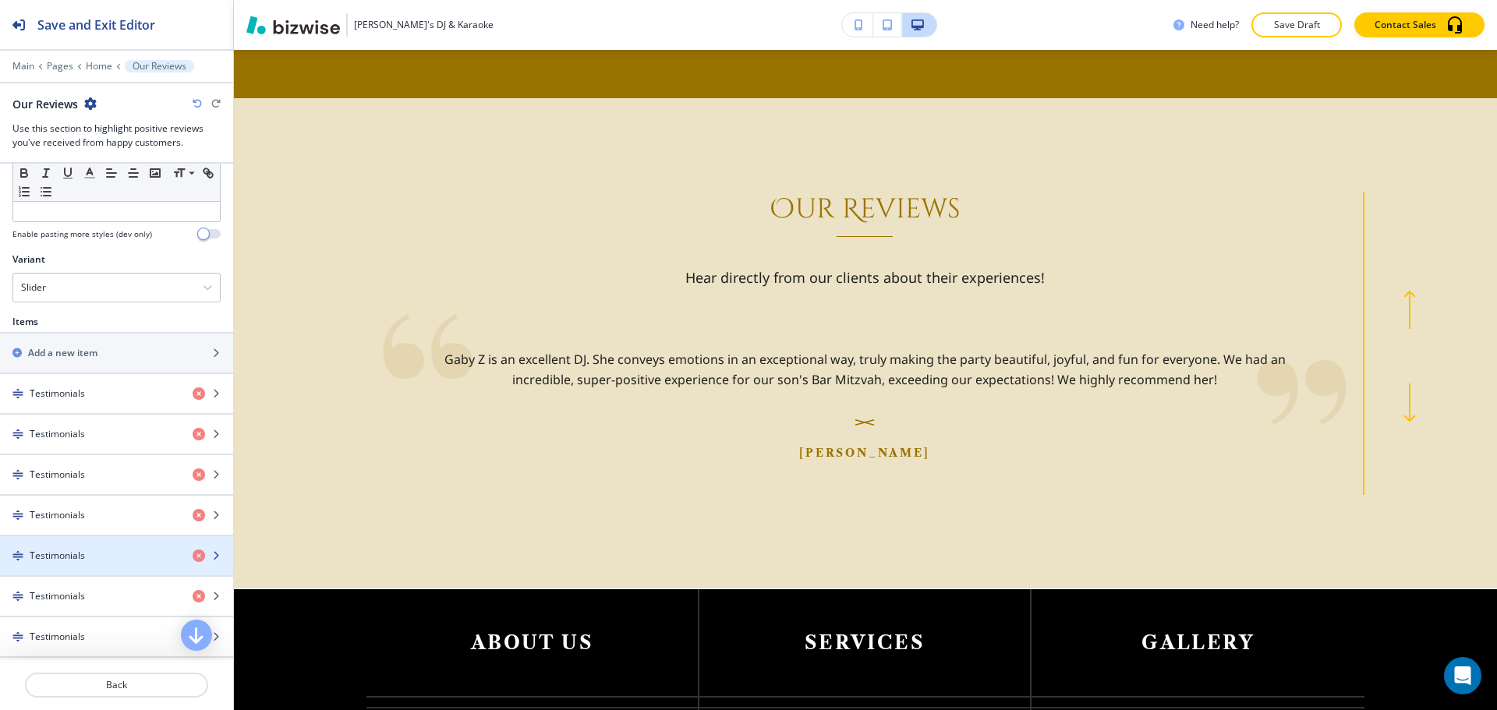
click at [40, 552] on h4 "Testimonials" at bounding box center [57, 556] width 55 height 14
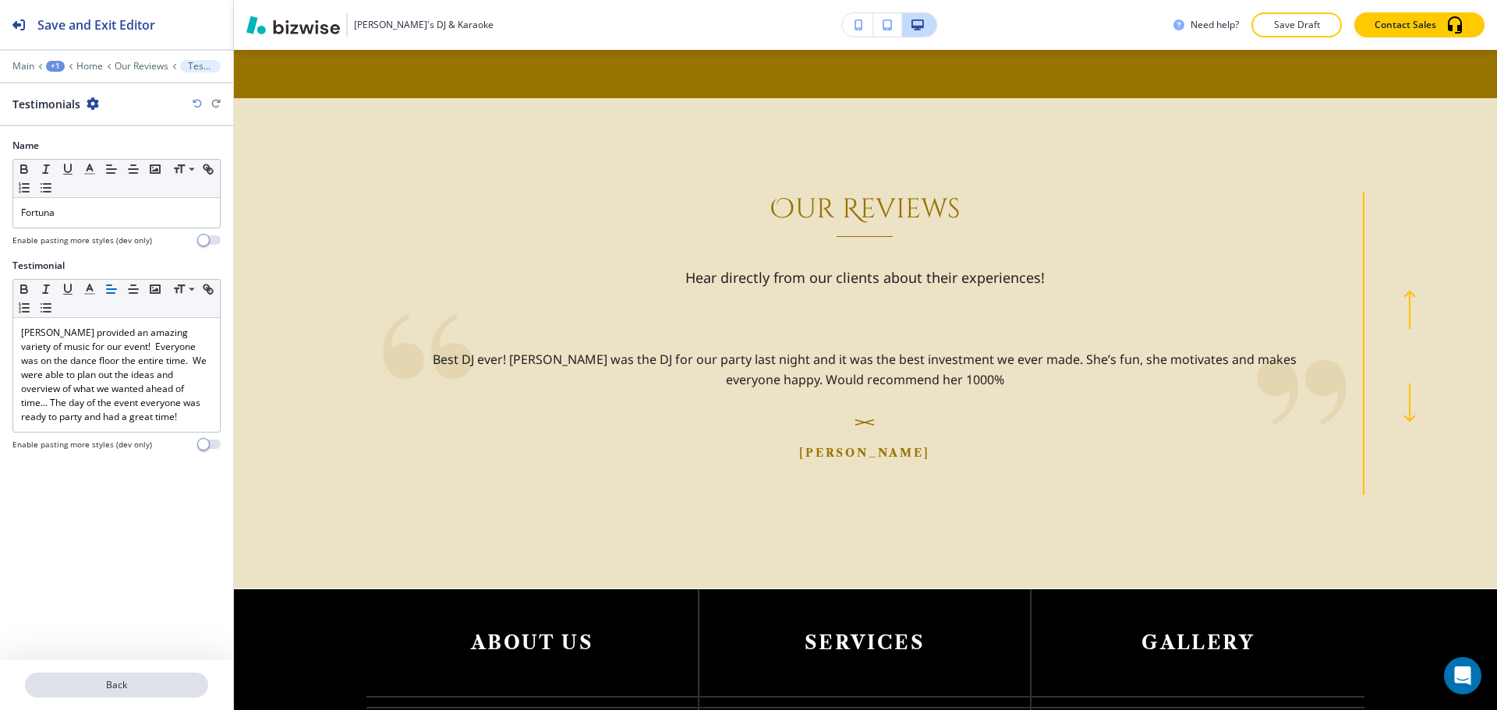
click at [62, 674] on button "Back" at bounding box center [116, 685] width 183 height 25
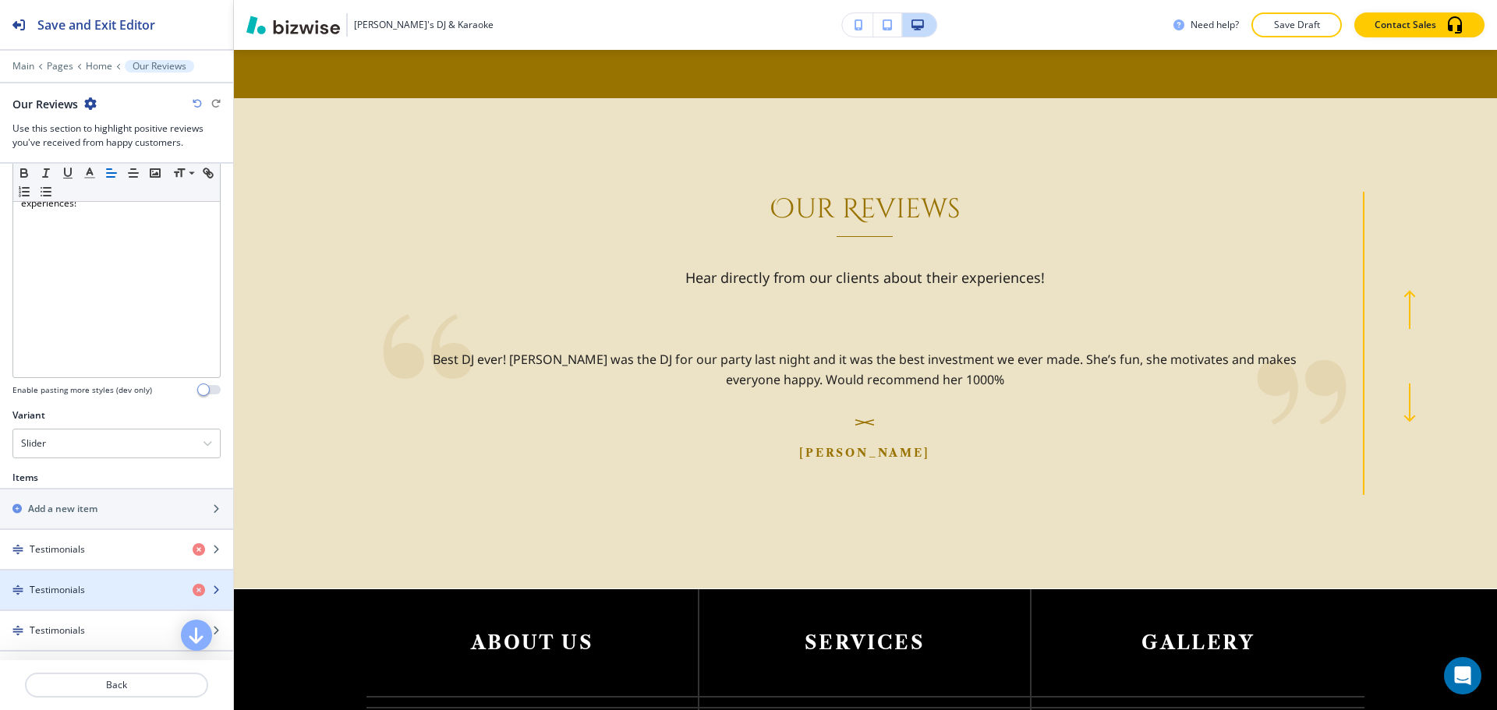
scroll to position [624, 0]
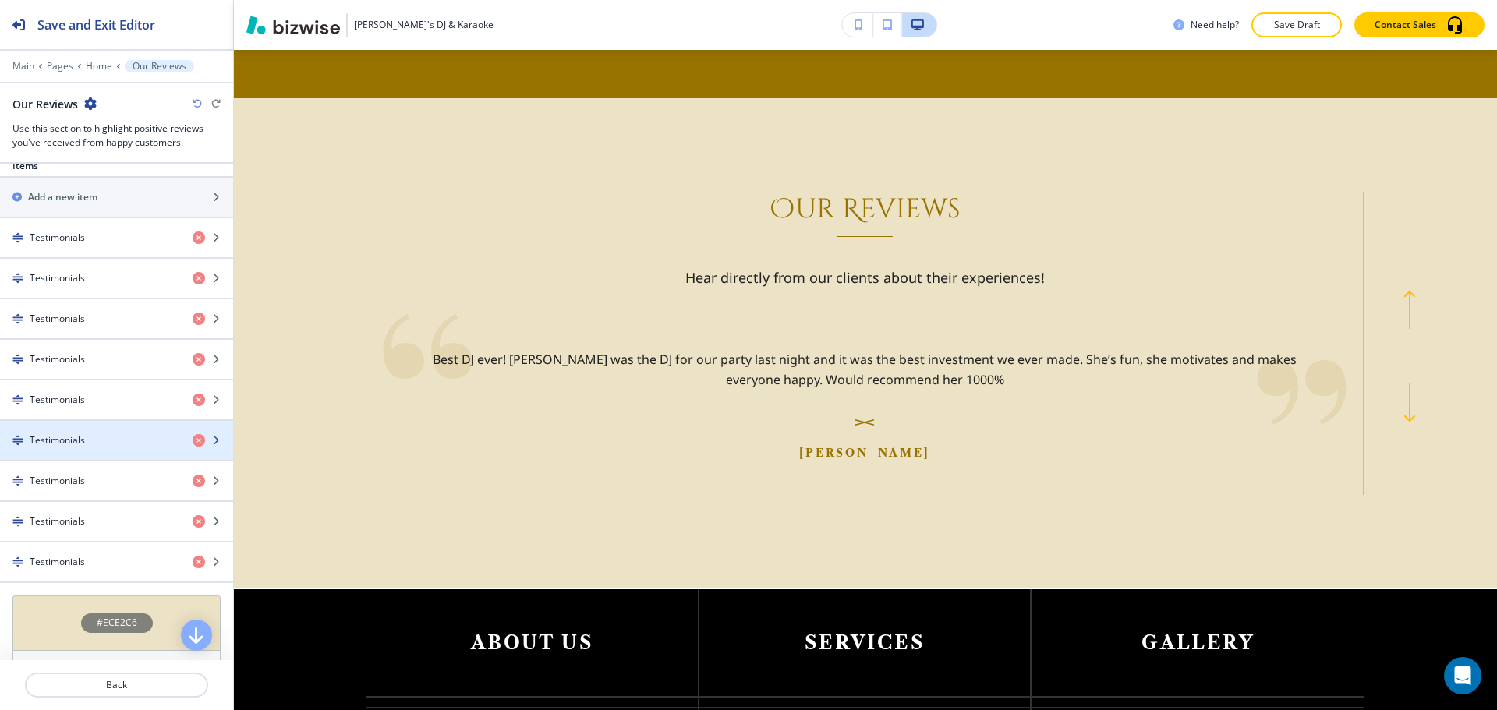
click at [67, 435] on h4 "Testimonials" at bounding box center [57, 441] width 55 height 14
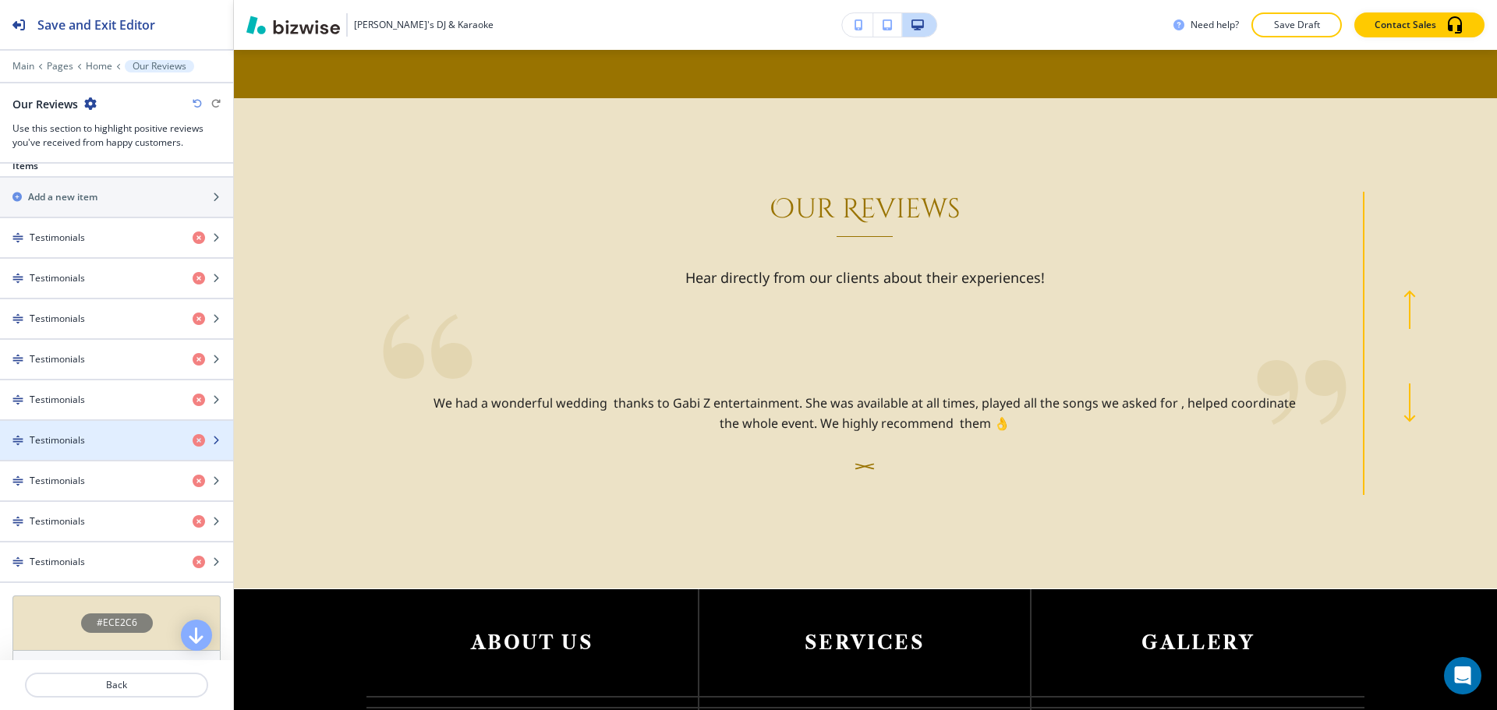
click at [67, 435] on h4 "Testimonials" at bounding box center [57, 441] width 55 height 14
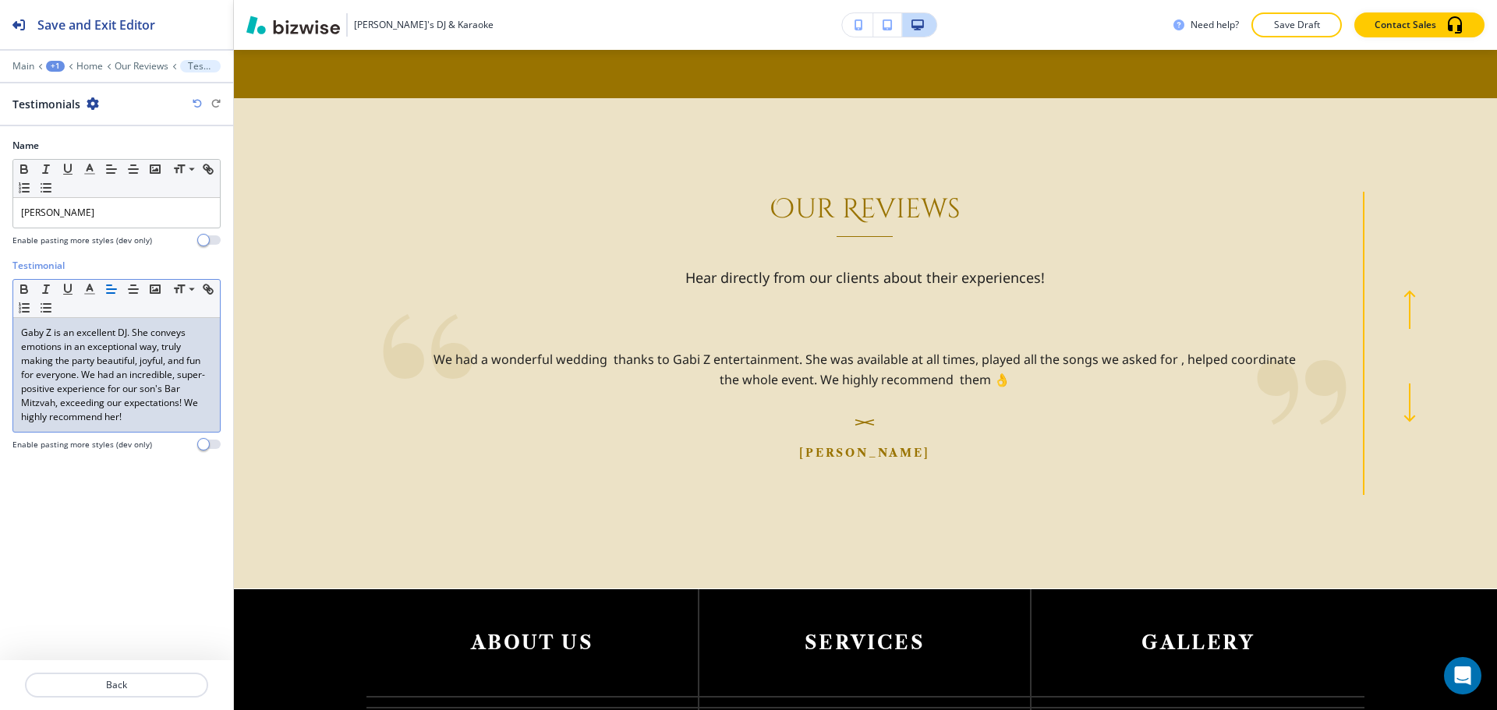
click at [50, 331] on p "Gaby Z is an excellent DJ. She conveys emotions in an exceptional way, truly ma…" at bounding box center [116, 375] width 191 height 98
click at [83, 684] on p "Back" at bounding box center [117, 685] width 180 height 14
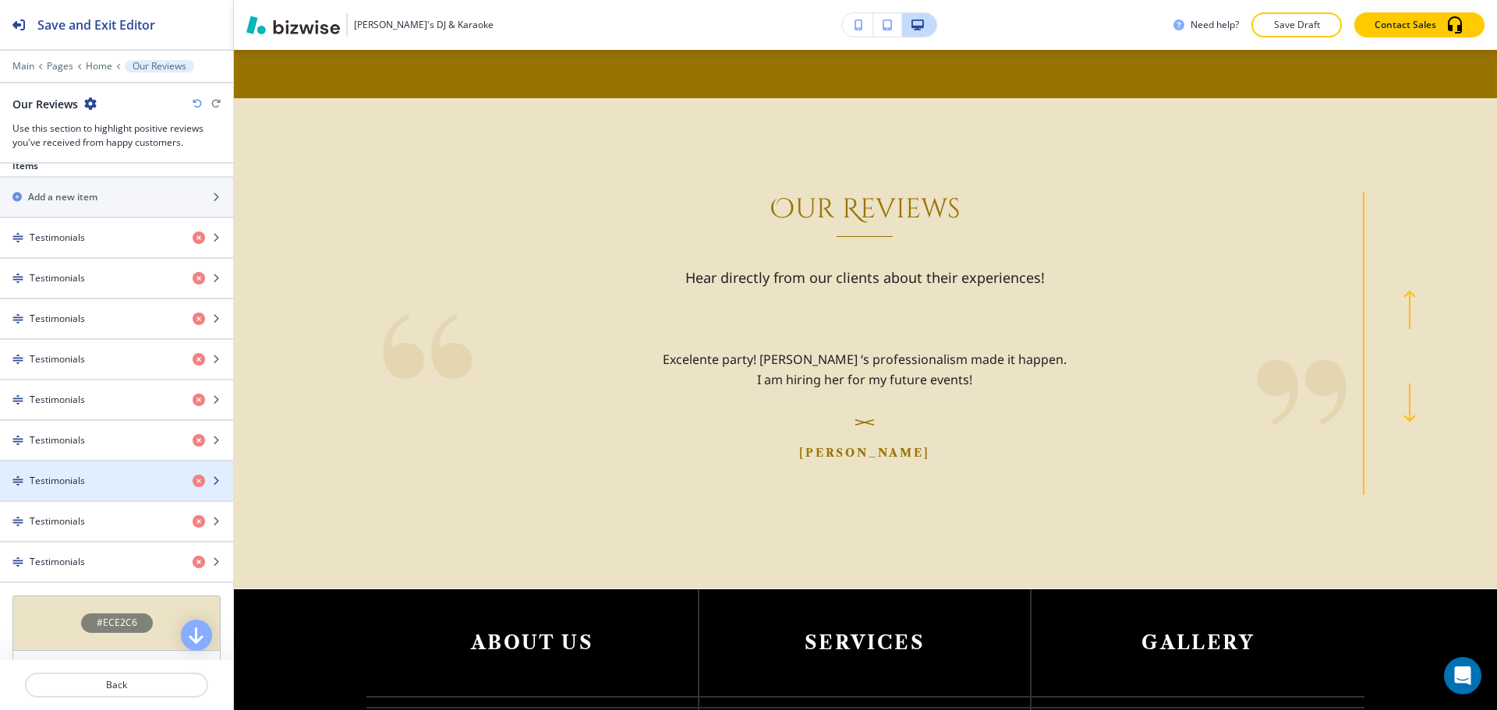
click at [26, 478] on div "Testimonials" at bounding box center [90, 481] width 180 height 14
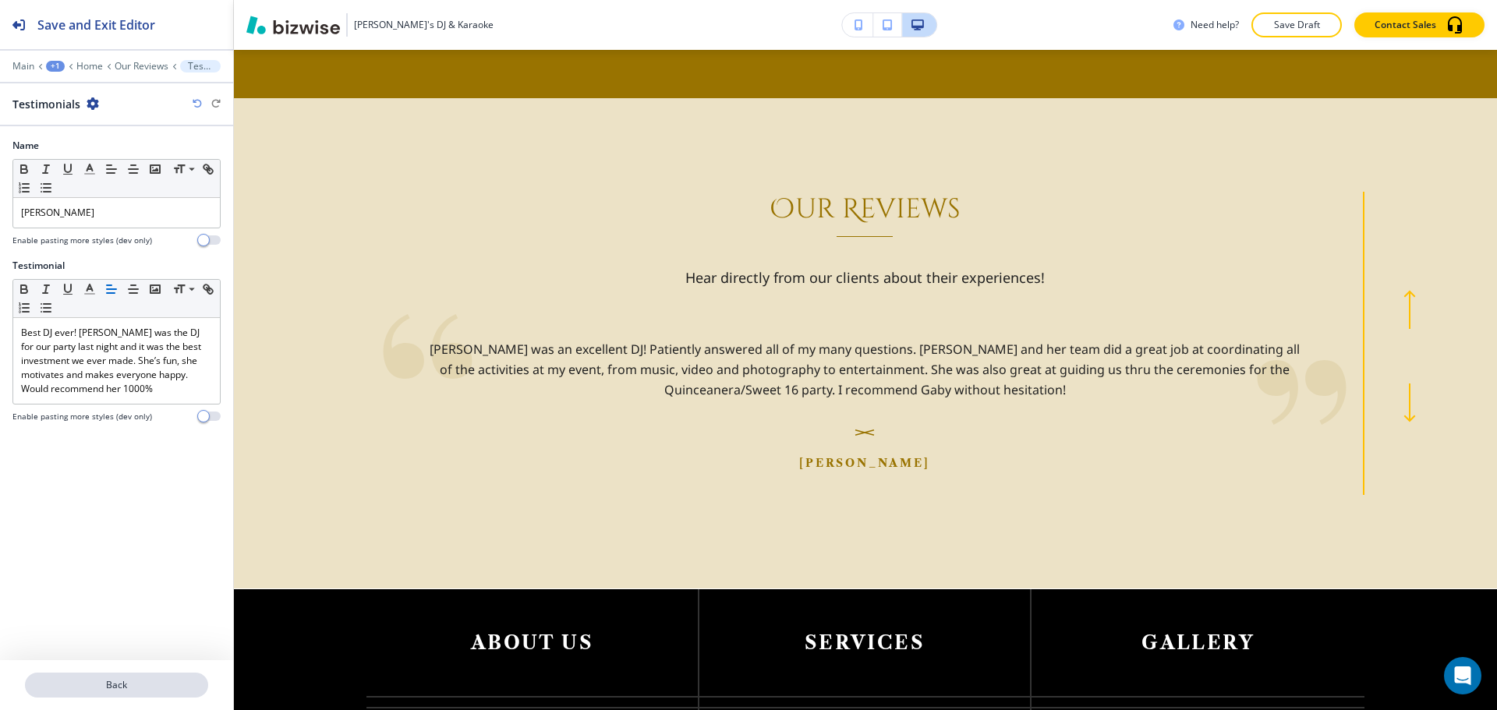
click at [100, 687] on p "Back" at bounding box center [117, 685] width 180 height 14
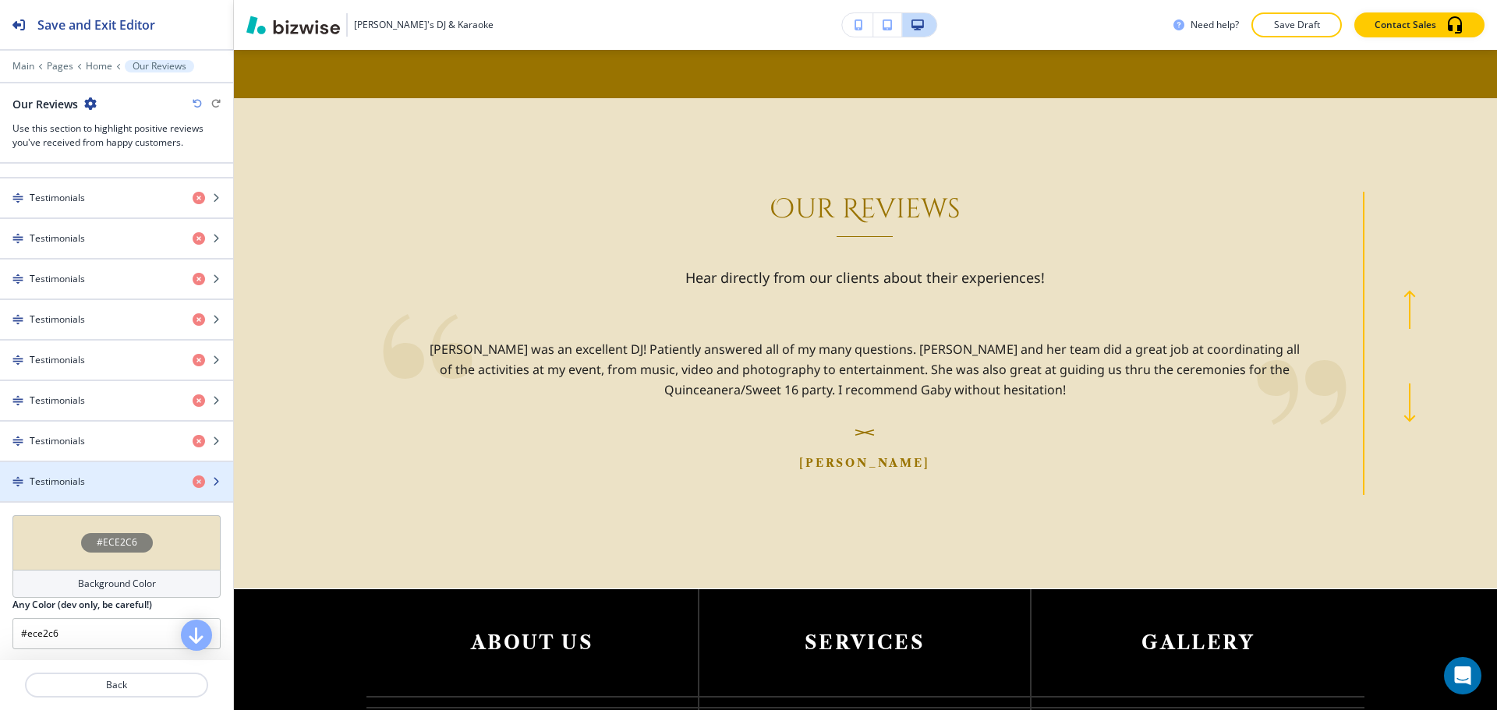
scroll to position [706, 0]
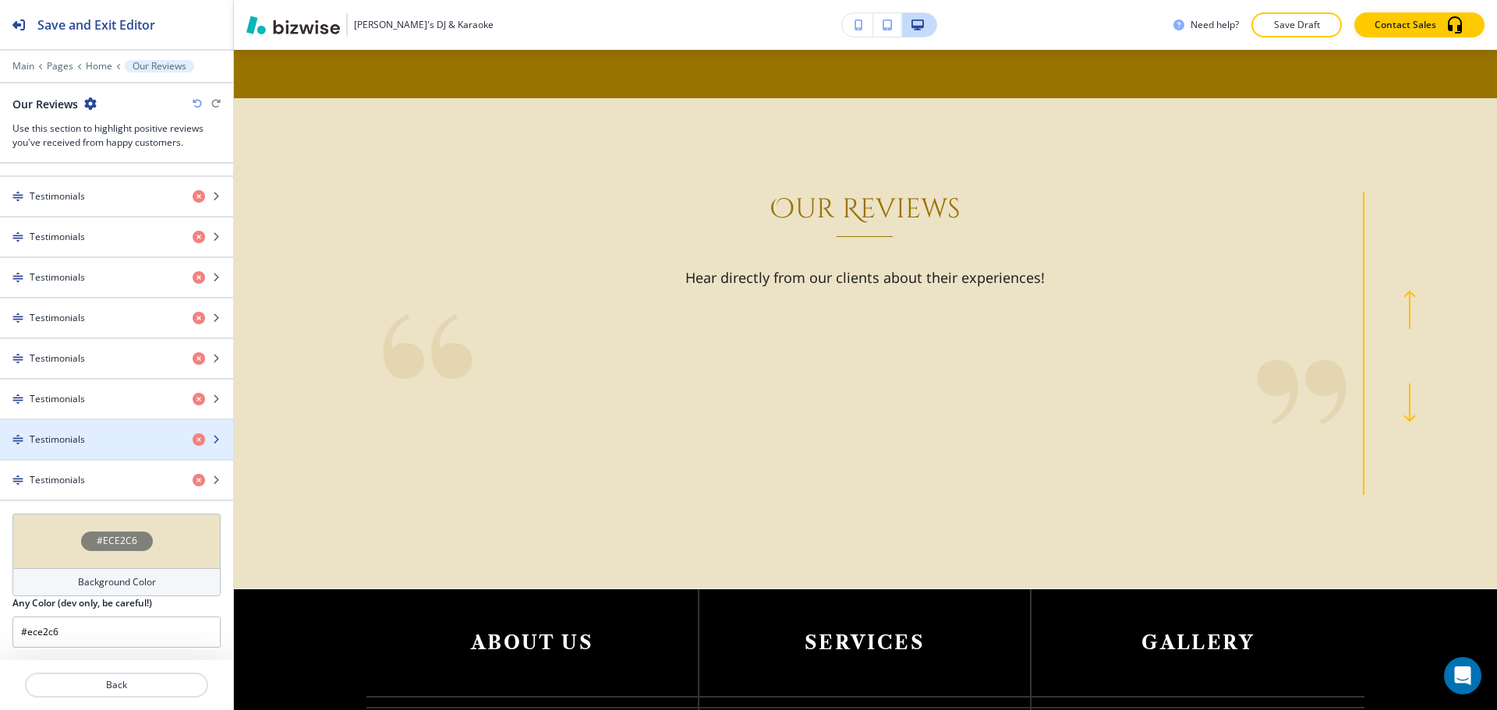
click at [75, 437] on h4 "Testimonials" at bounding box center [57, 440] width 55 height 14
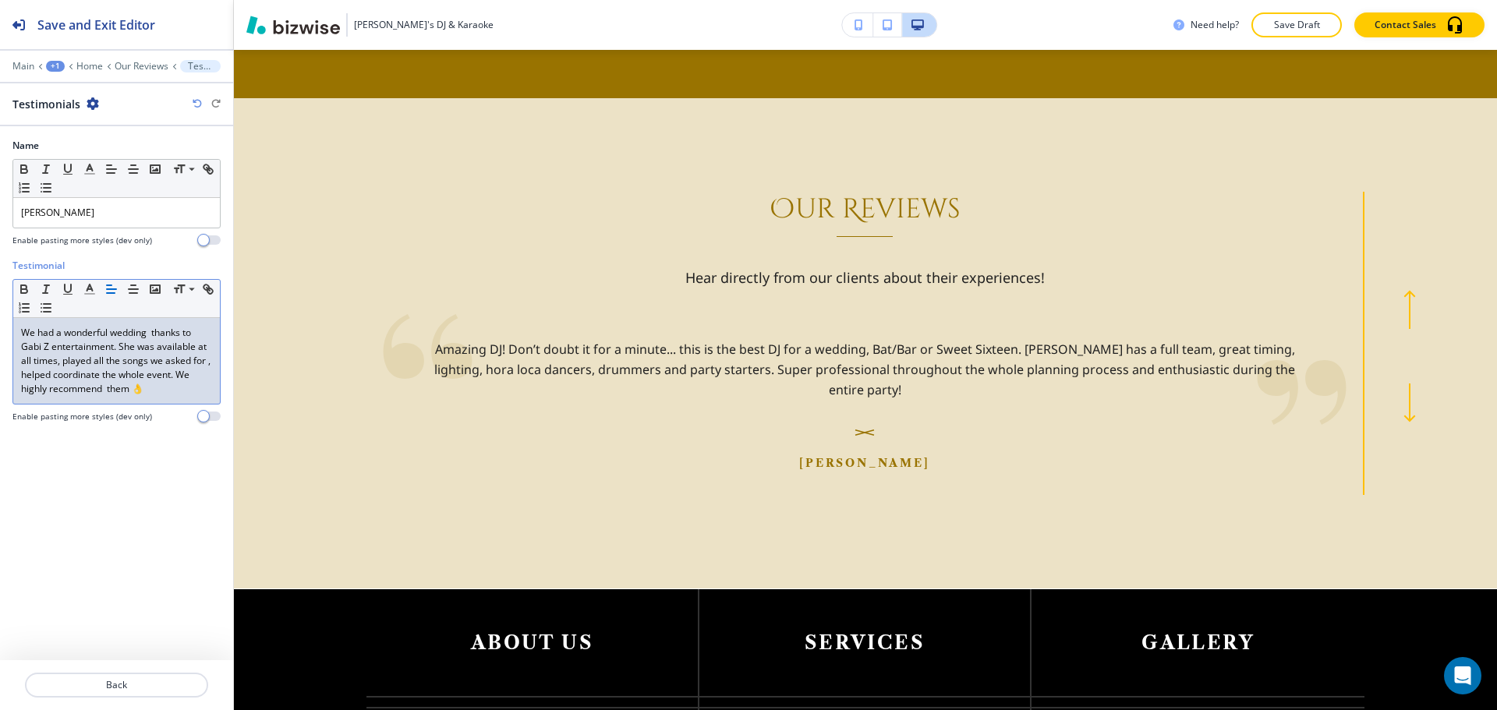
click at [50, 349] on p "We had a wonderful wedding thanks to Gabi Z entertainment. She was available at…" at bounding box center [116, 361] width 191 height 70
click at [204, 363] on p "We had a wonderful wedding thanks to Gaby entertainment. She was available at a…" at bounding box center [116, 361] width 191 height 70
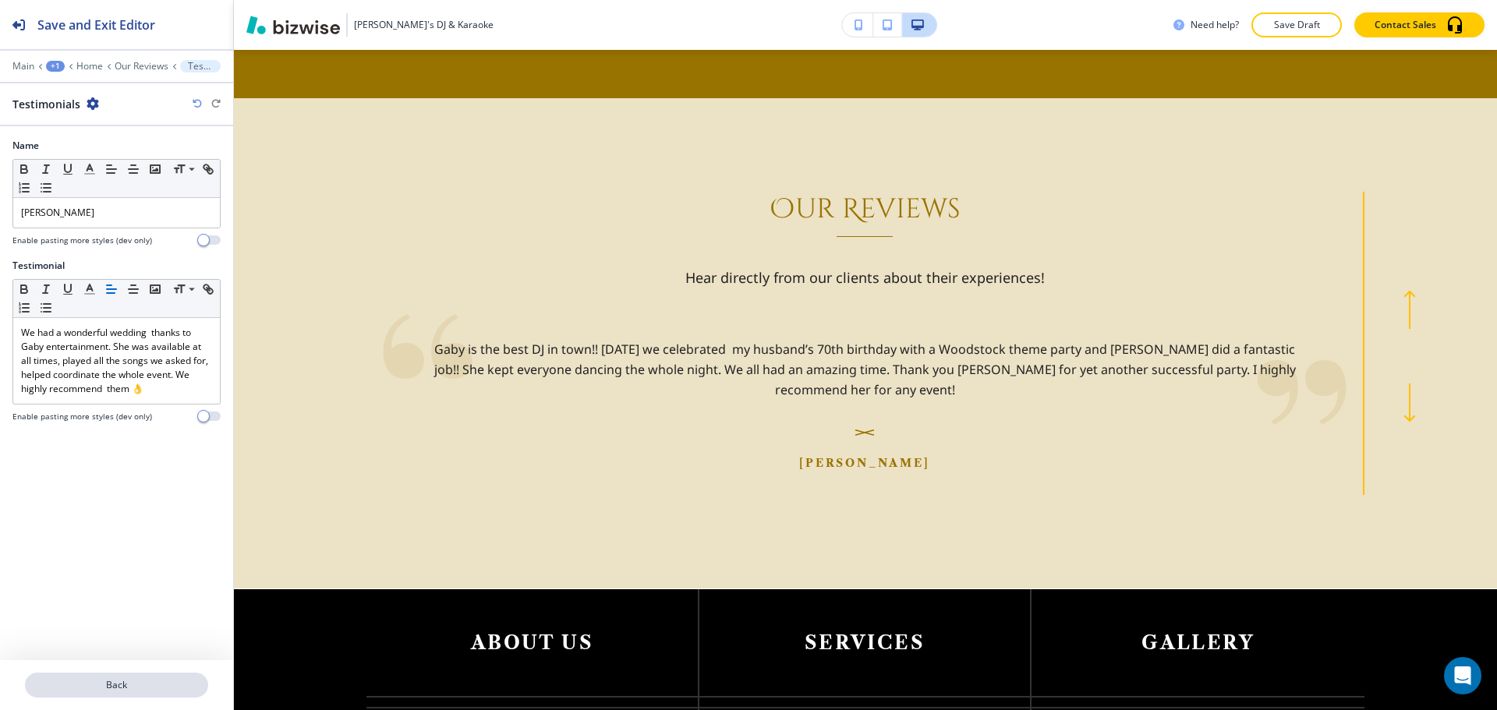
click at [104, 677] on button "Back" at bounding box center [116, 685] width 183 height 25
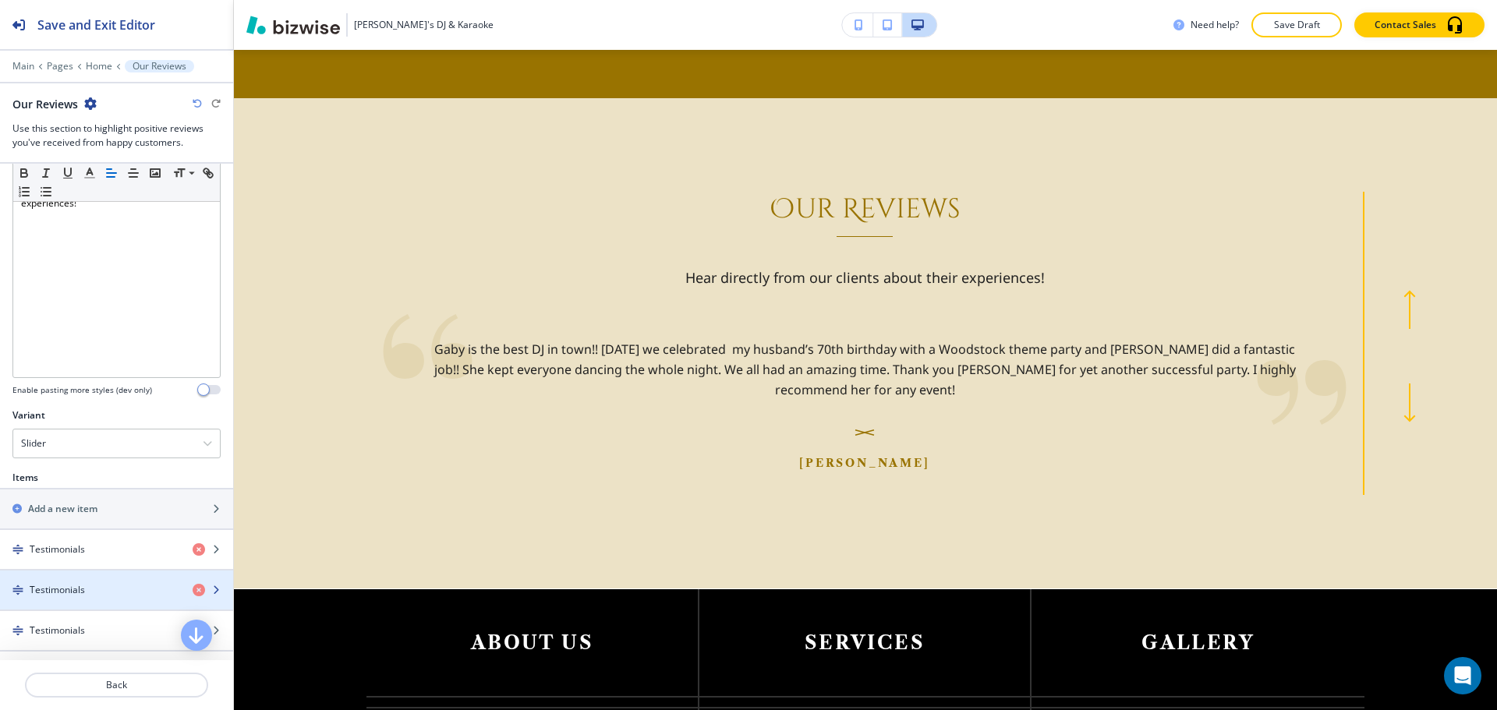
scroll to position [624, 0]
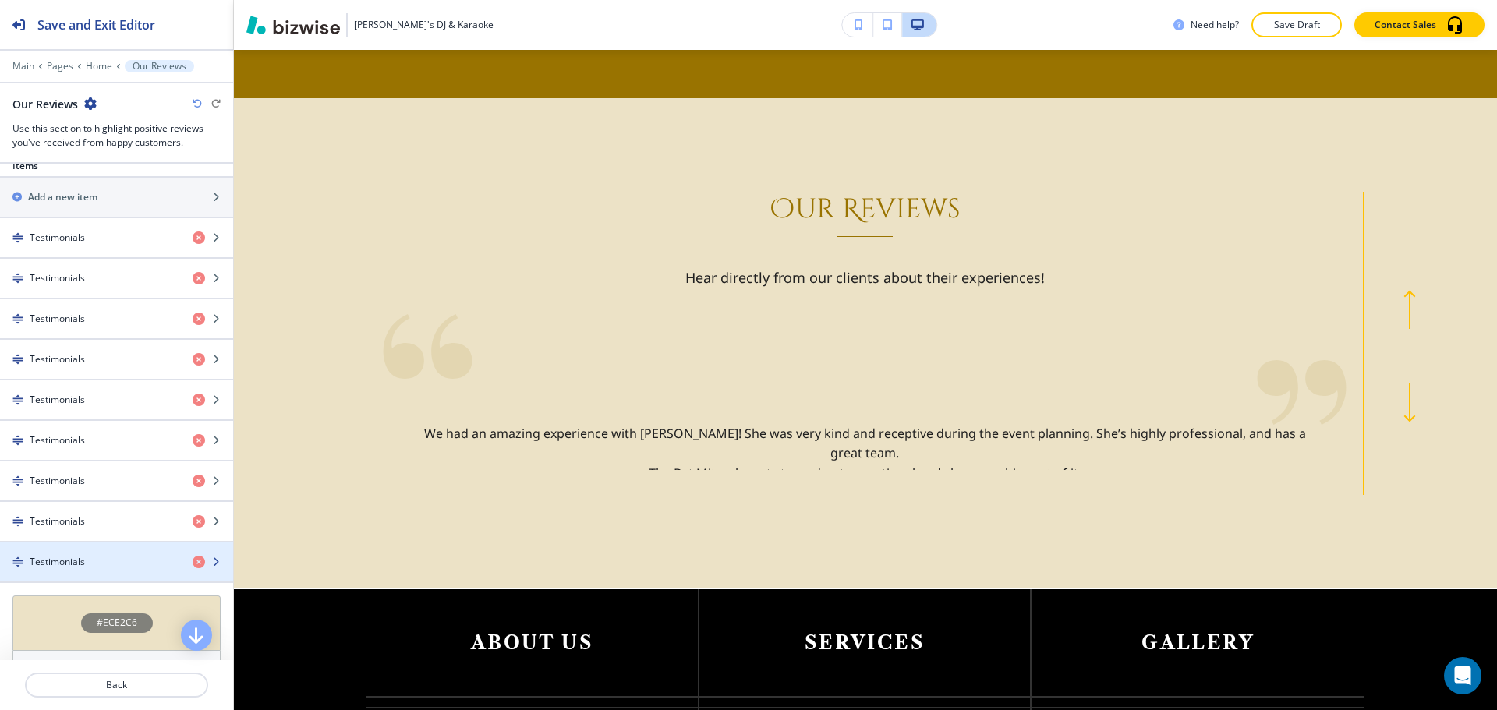
click at [108, 556] on div "Testimonials" at bounding box center [90, 562] width 180 height 14
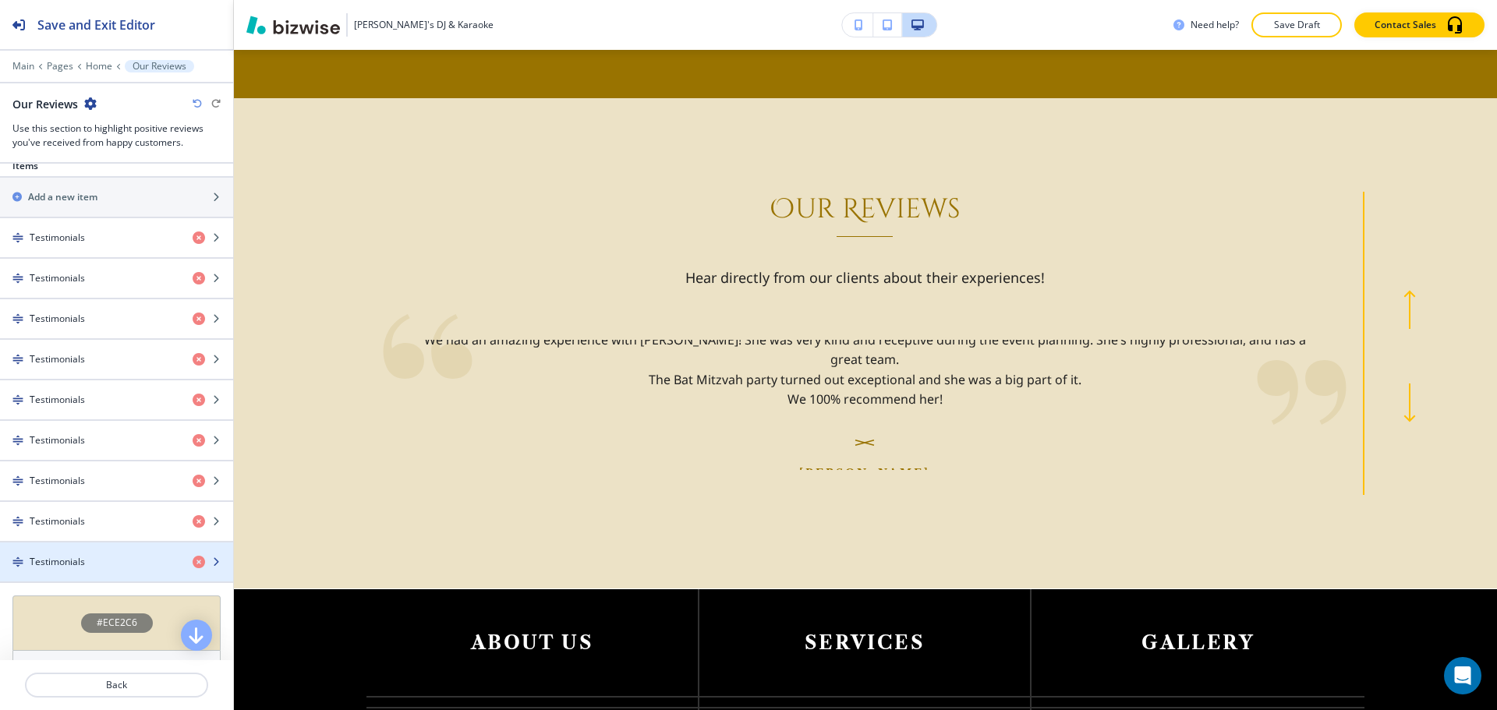
click at [108, 556] on div "Testimonials" at bounding box center [90, 562] width 180 height 14
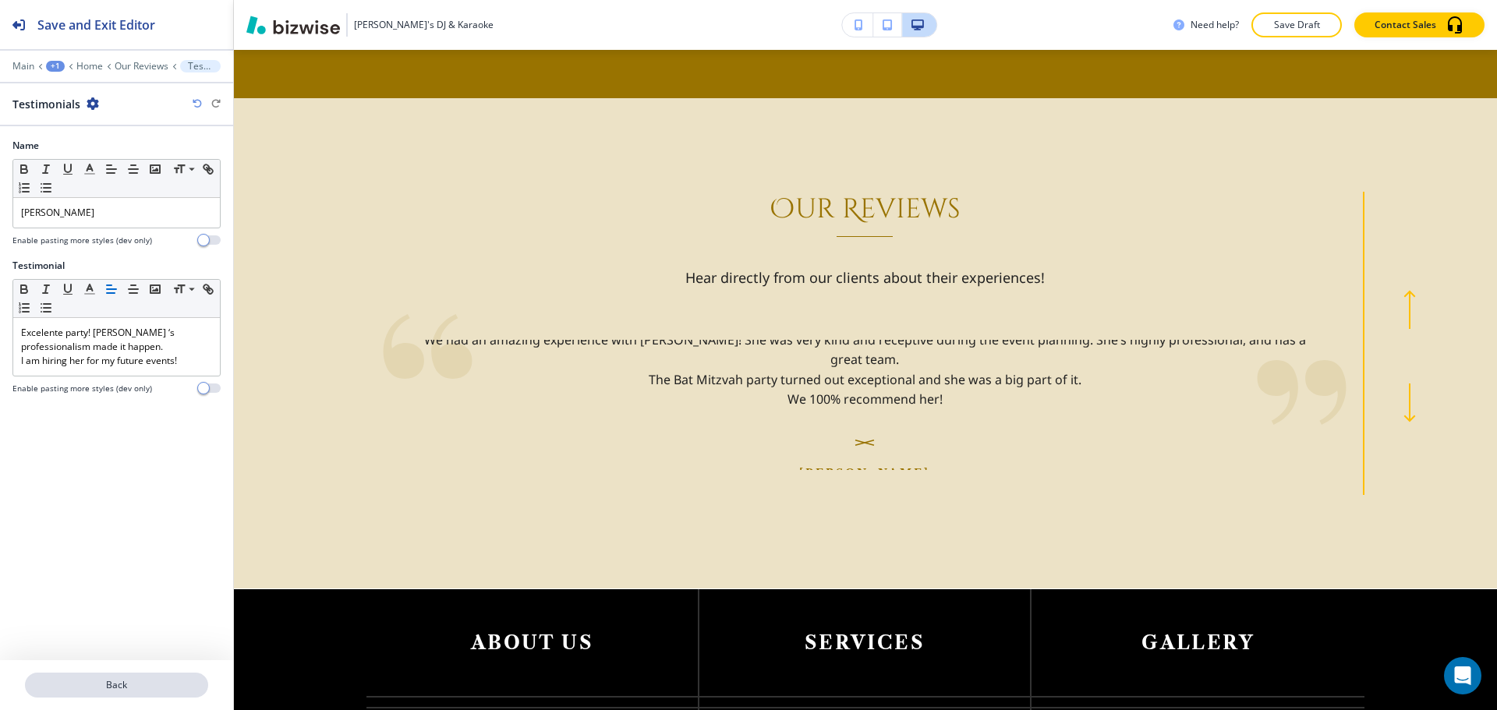
click at [150, 687] on p "Back" at bounding box center [117, 685] width 180 height 14
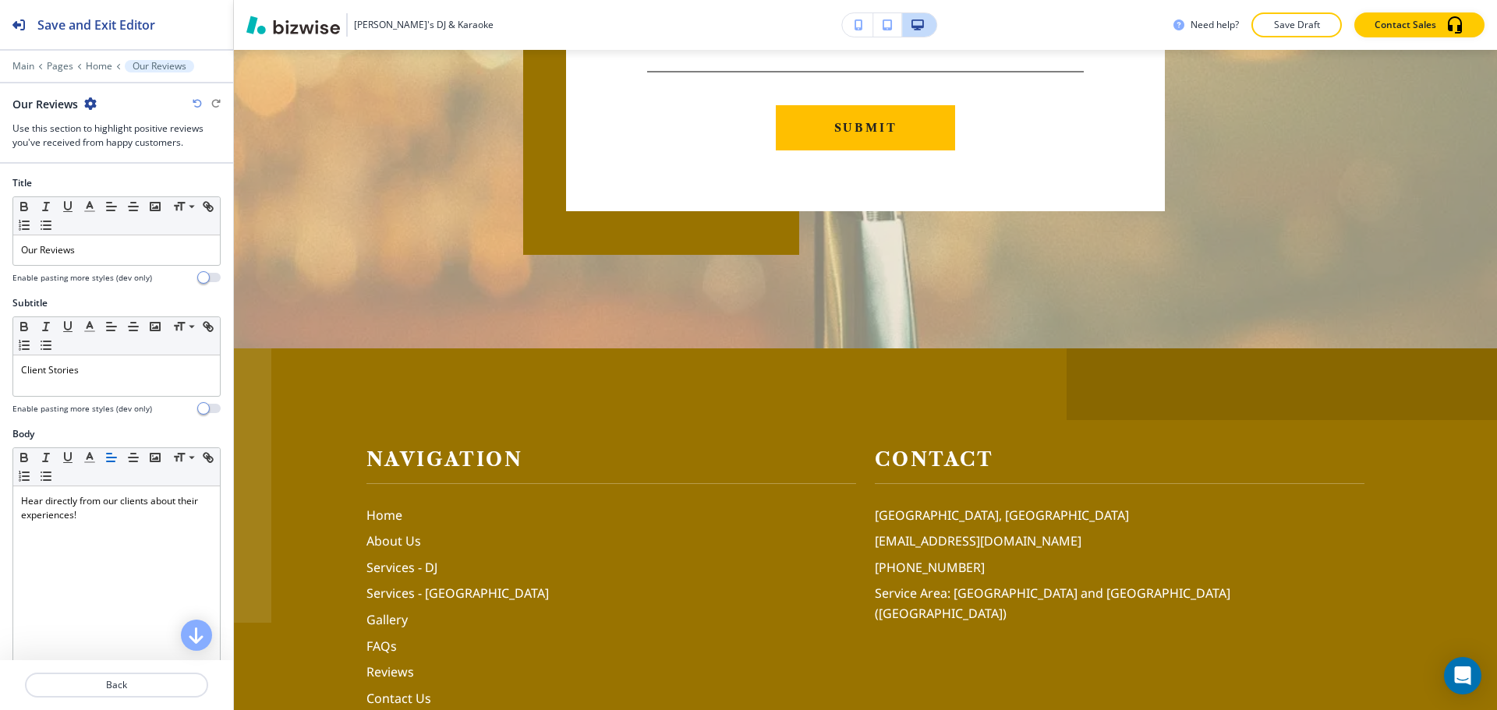
scroll to position [6061, 0]
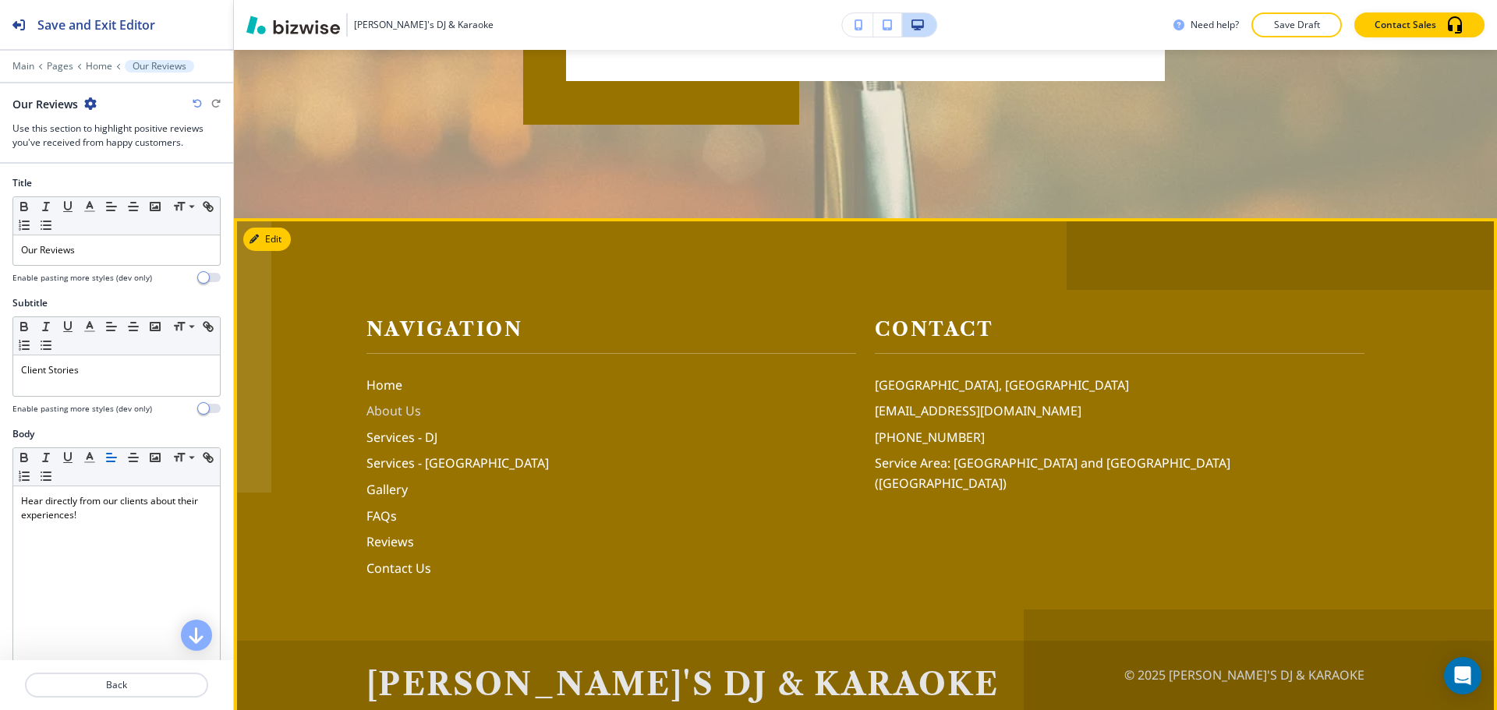
click at [393, 402] on p "About Us" at bounding box center [612, 412] width 490 height 20
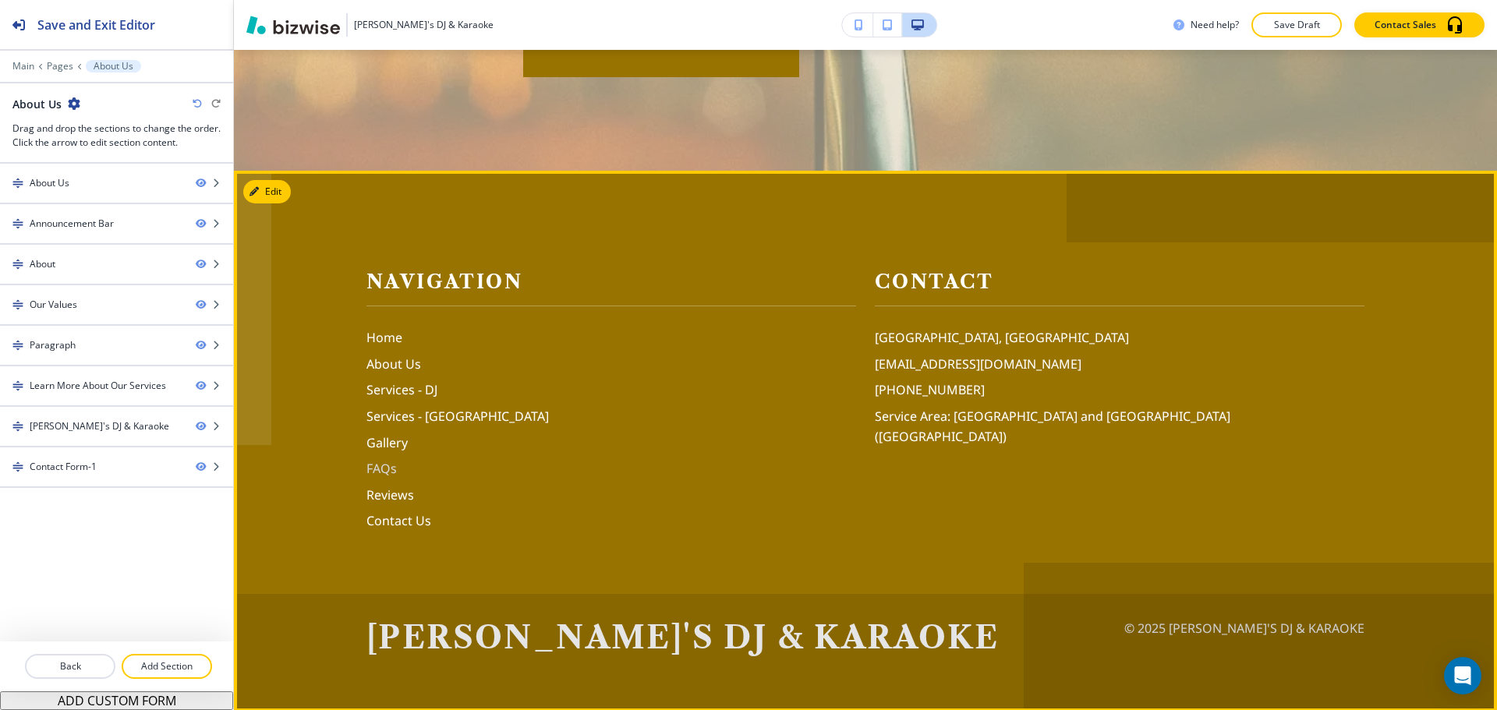
scroll to position [4869, 0]
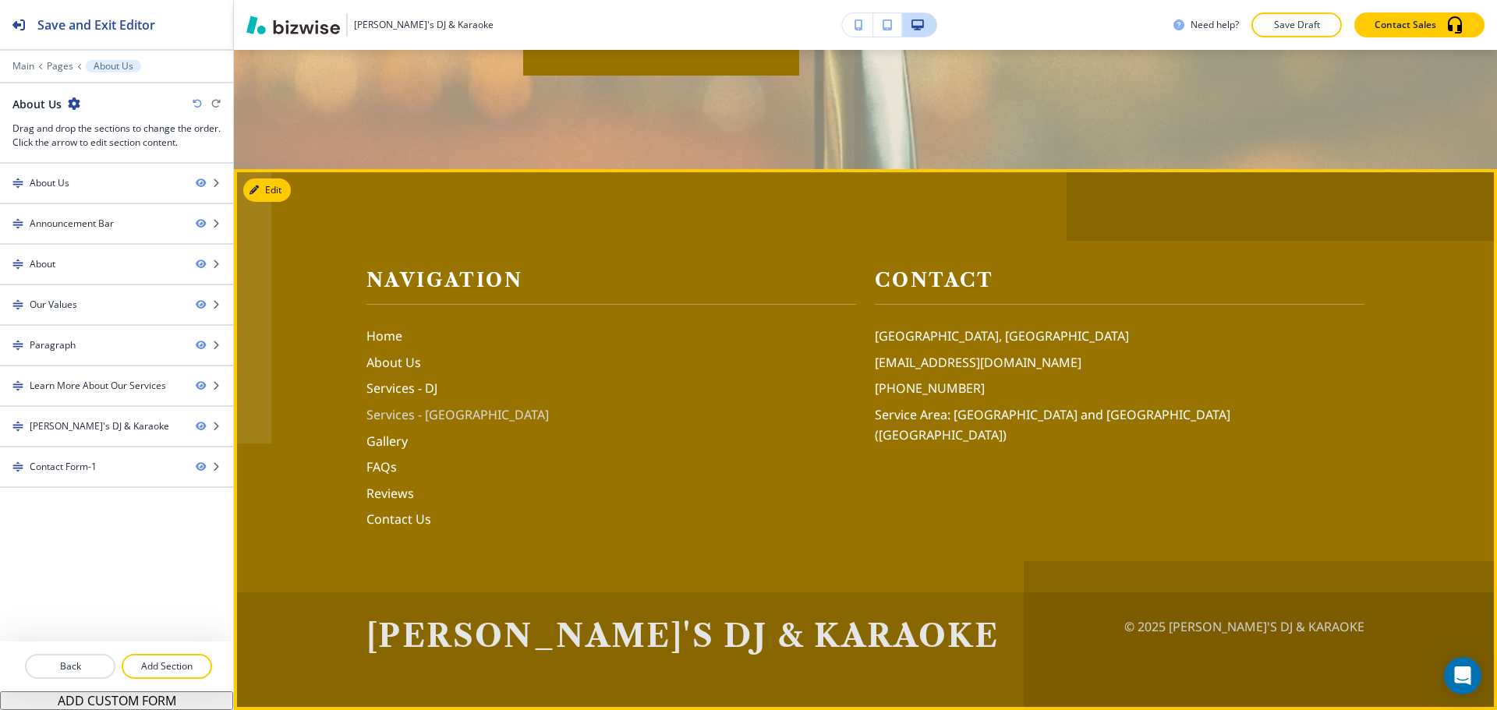
click at [437, 421] on p "Services - [GEOGRAPHIC_DATA]" at bounding box center [612, 415] width 490 height 20
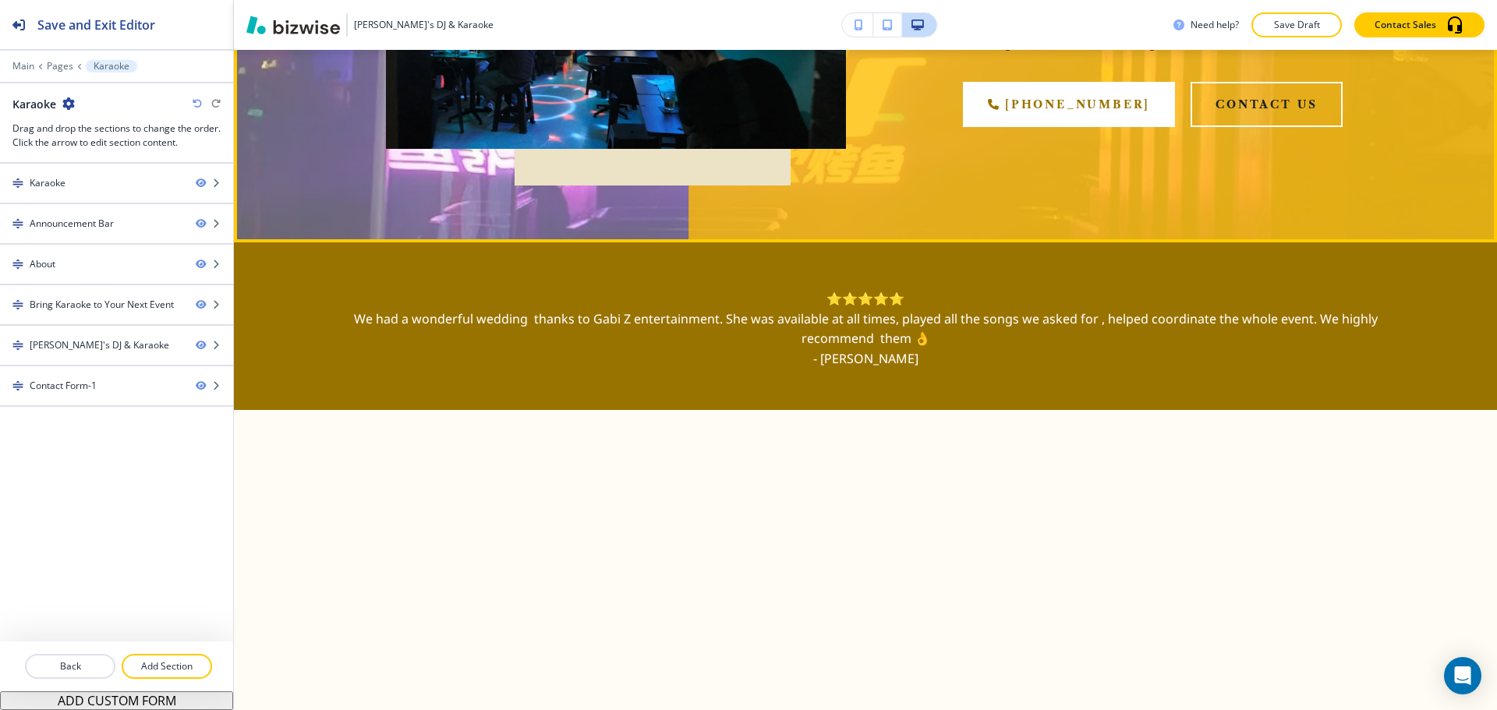
scroll to position [390, 0]
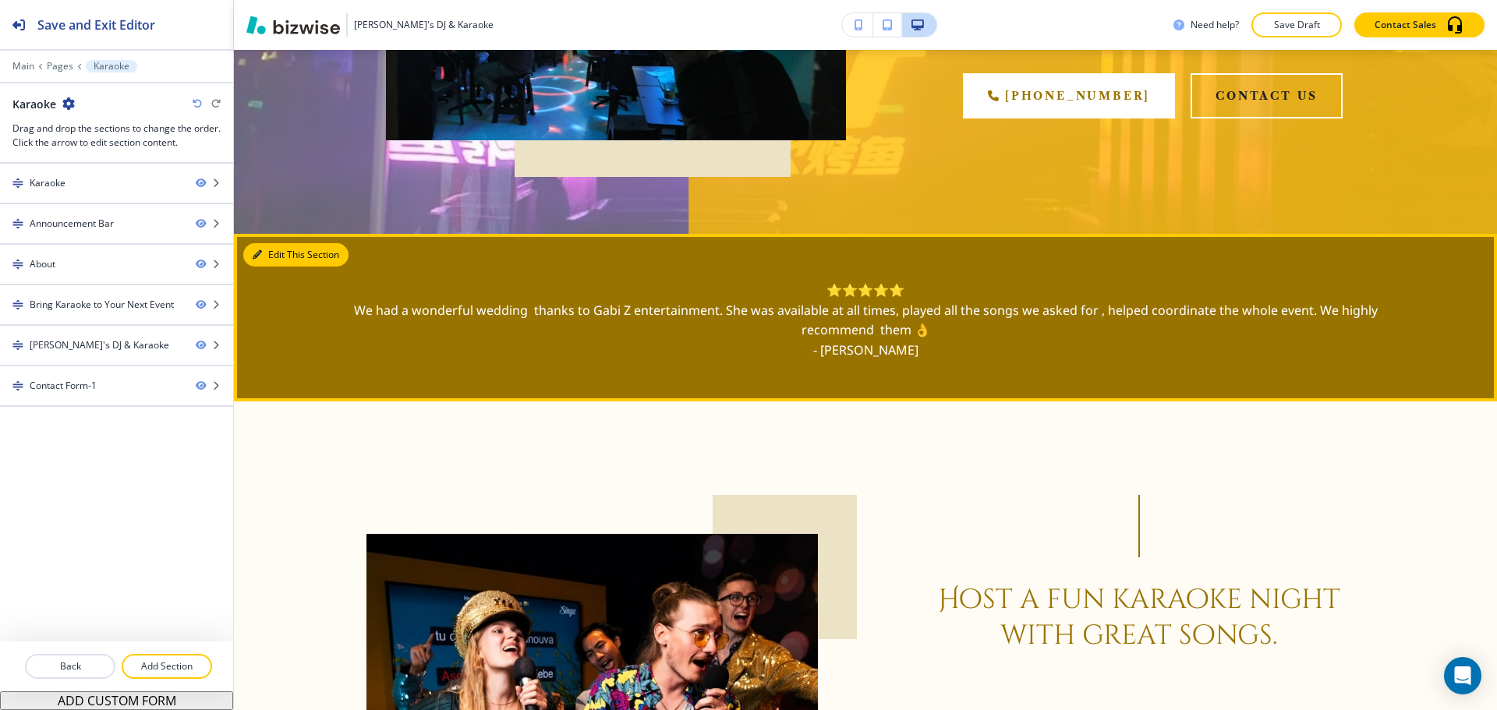
click at [269, 253] on button "Edit This Section" at bounding box center [295, 254] width 105 height 23
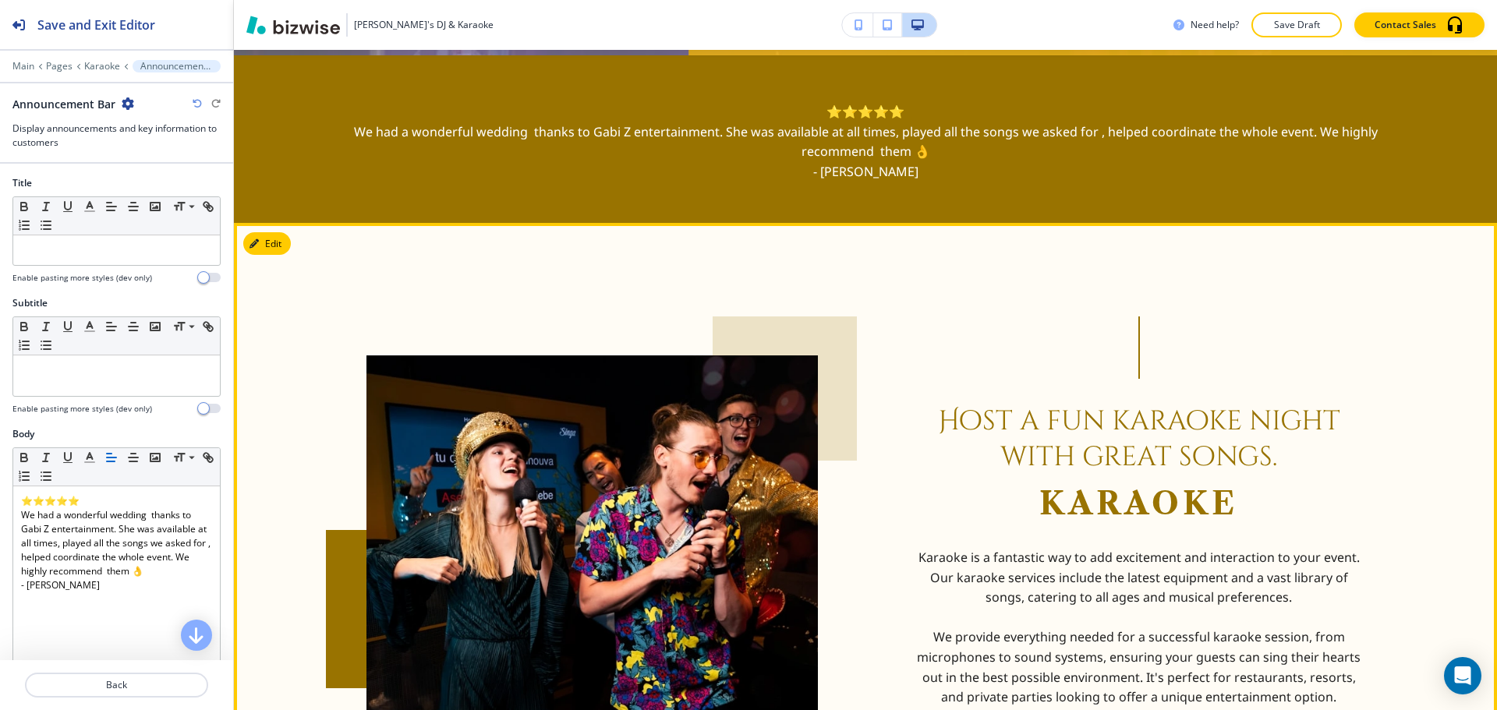
scroll to position [574, 0]
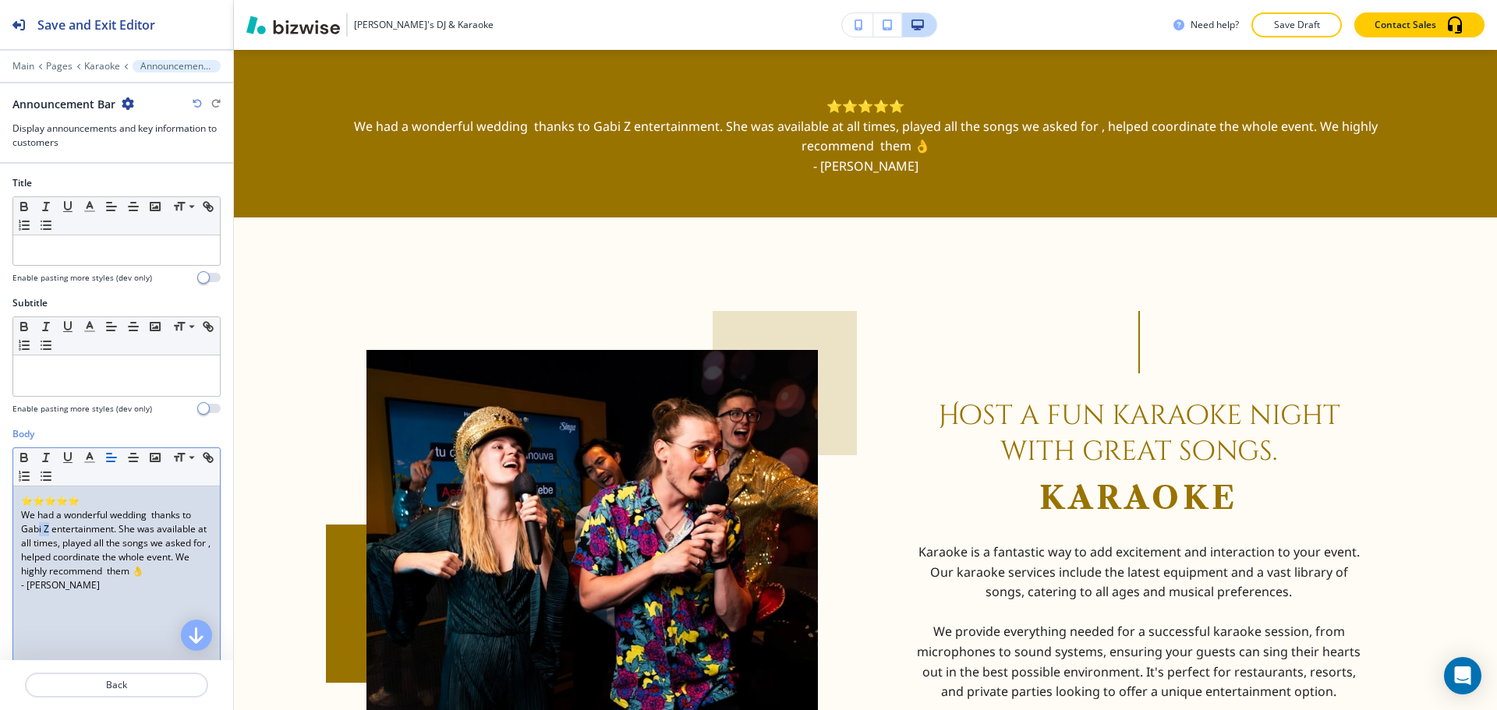
drag, startPoint x: 37, startPoint y: 528, endPoint x: 48, endPoint y: 527, distance: 10.9
click at [48, 527] on p "We had a wonderful wedding thanks to Gabi Z entertainment. She was available at…" at bounding box center [116, 543] width 191 height 70
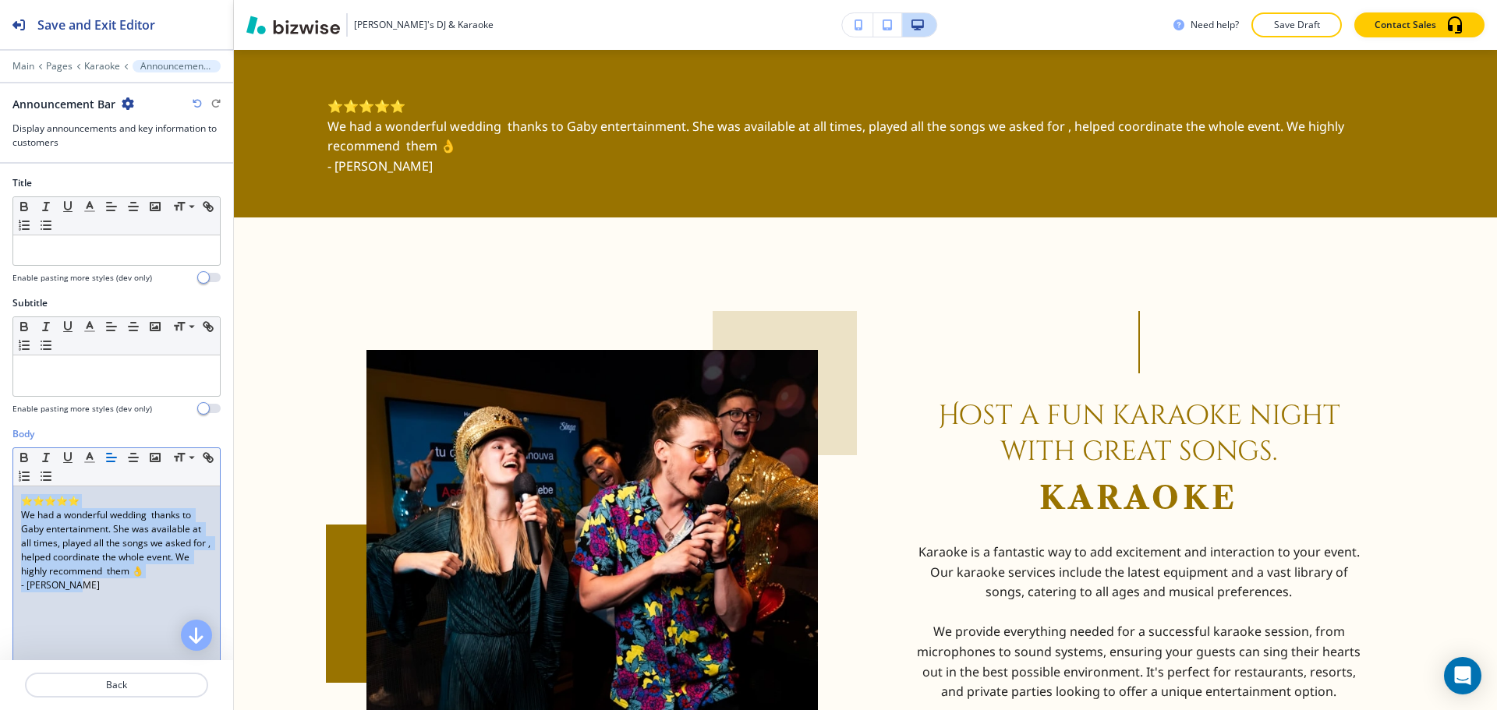
drag, startPoint x: 85, startPoint y: 590, endPoint x: 17, endPoint y: 504, distance: 110.0
click at [17, 504] on div "⭐⭐⭐⭐⭐ We had a wonderful wedding thanks to Gaby entertainment. She was availabl…" at bounding box center [116, 588] width 207 height 203
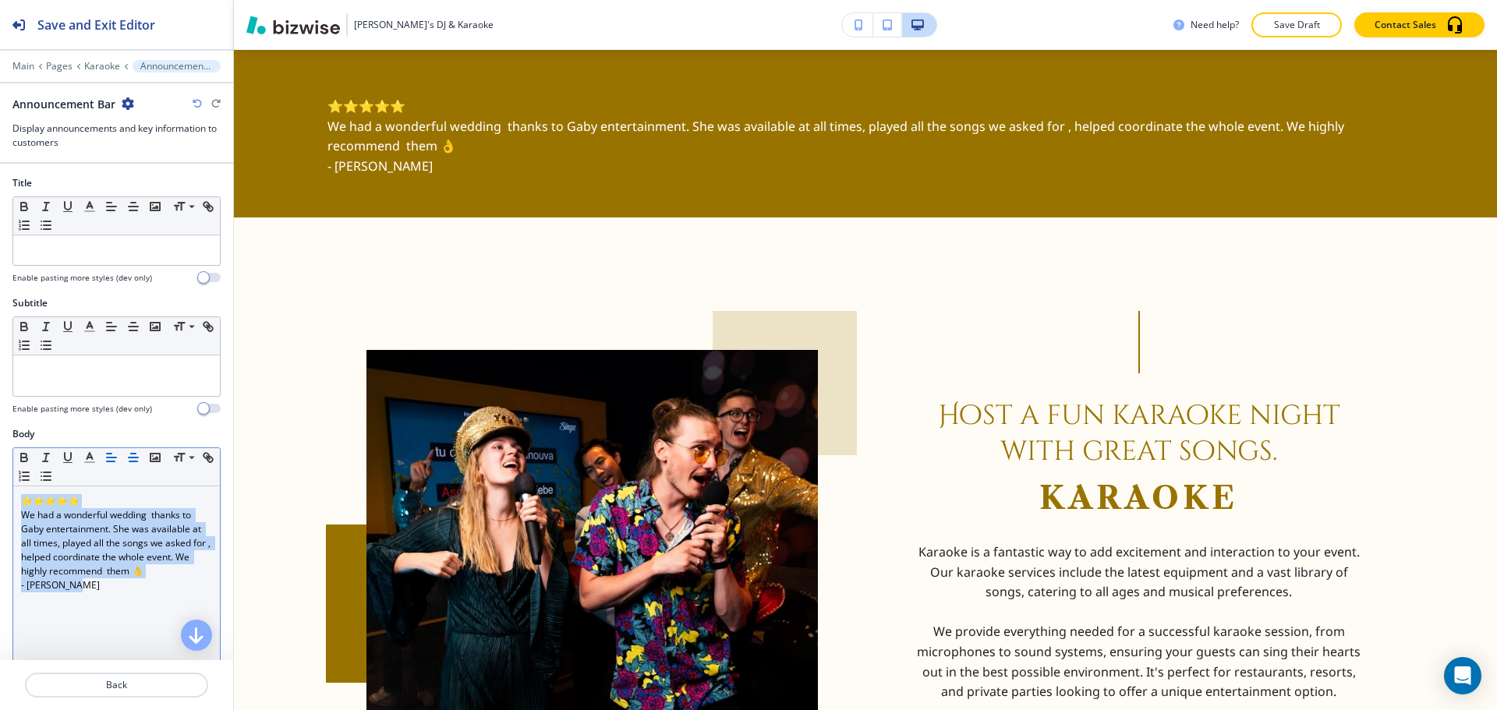
click at [122, 454] on button "button" at bounding box center [133, 457] width 22 height 19
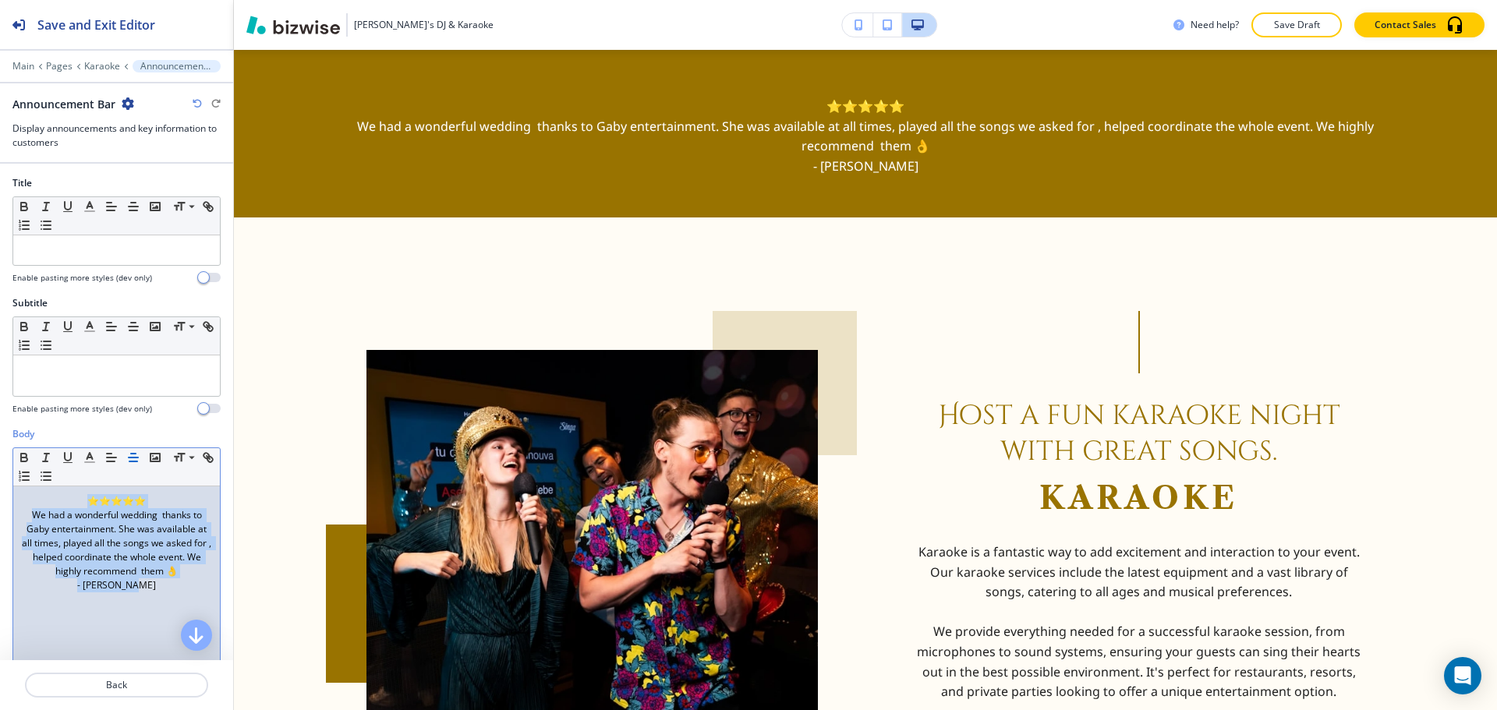
click at [66, 560] on p "We had a wonderful wedding thanks to Gaby entertainment. She was available at a…" at bounding box center [116, 543] width 191 height 70
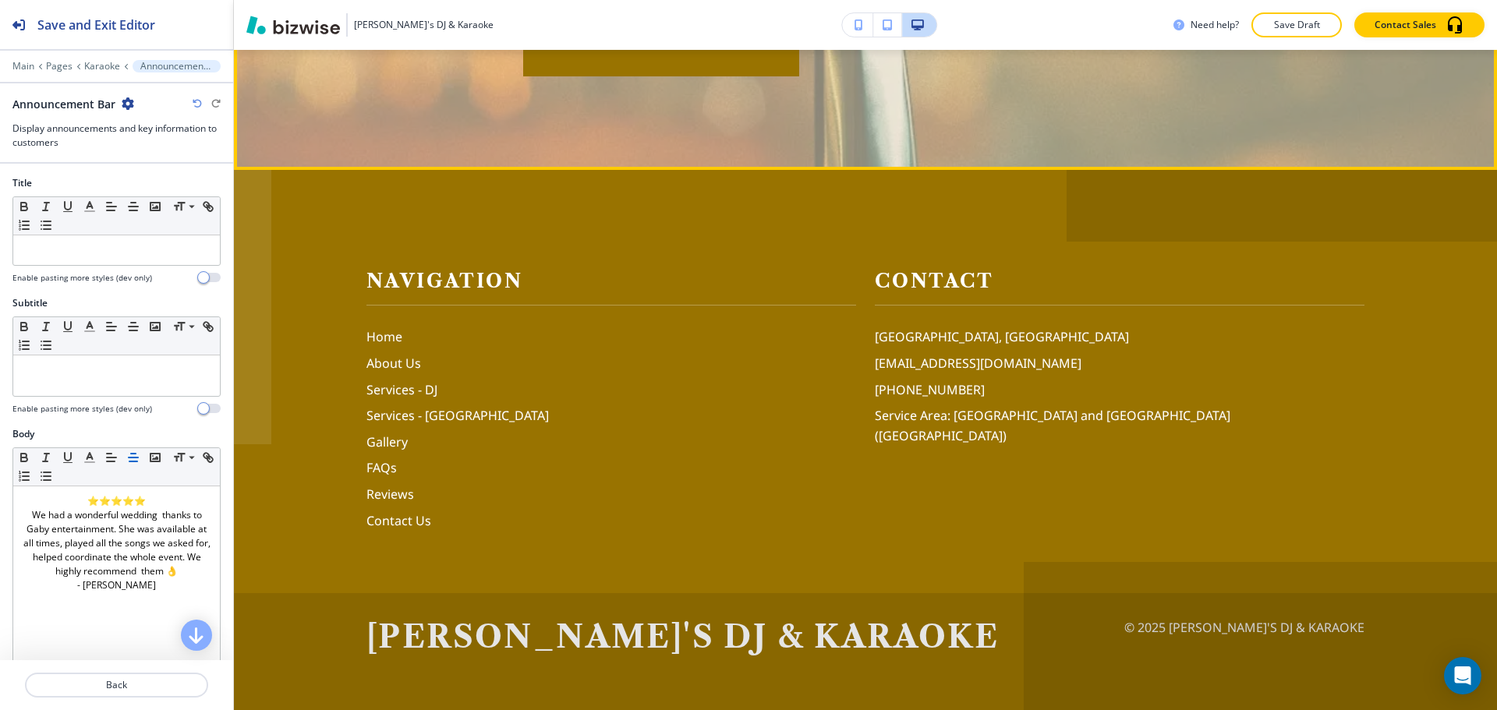
scroll to position [3484, 0]
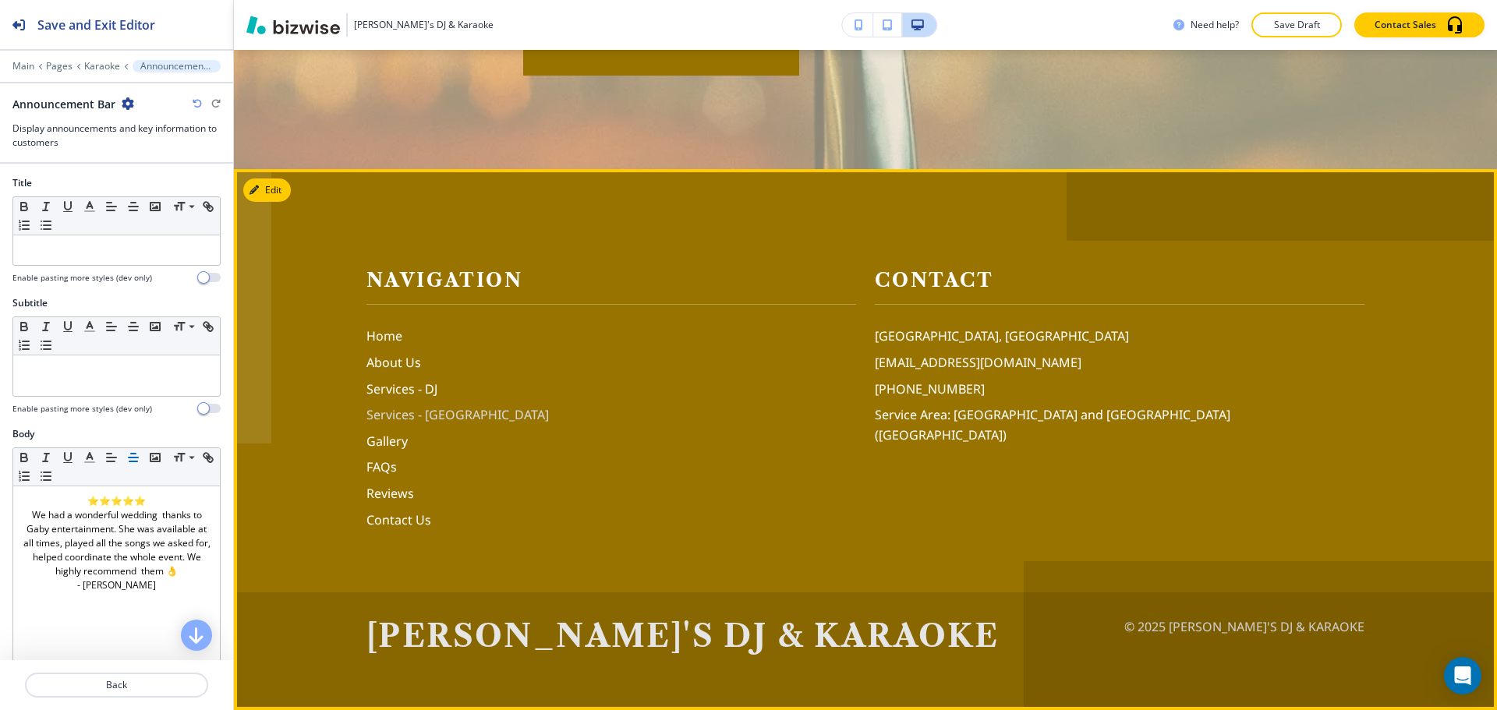
click at [461, 417] on p "Services - [GEOGRAPHIC_DATA]" at bounding box center [612, 415] width 490 height 20
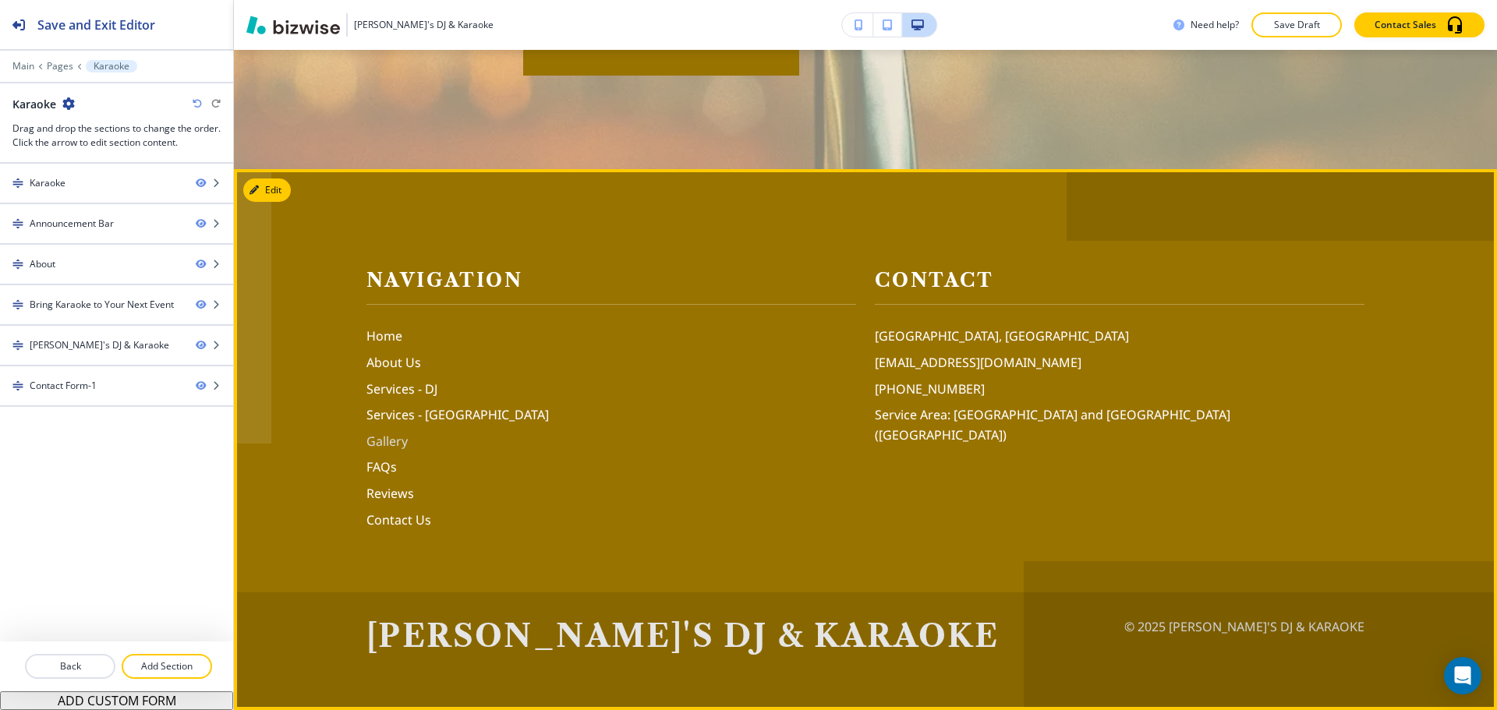
click at [402, 432] on p "Gallery" at bounding box center [612, 442] width 490 height 20
click at [370, 444] on p "Gallery" at bounding box center [612, 442] width 490 height 20
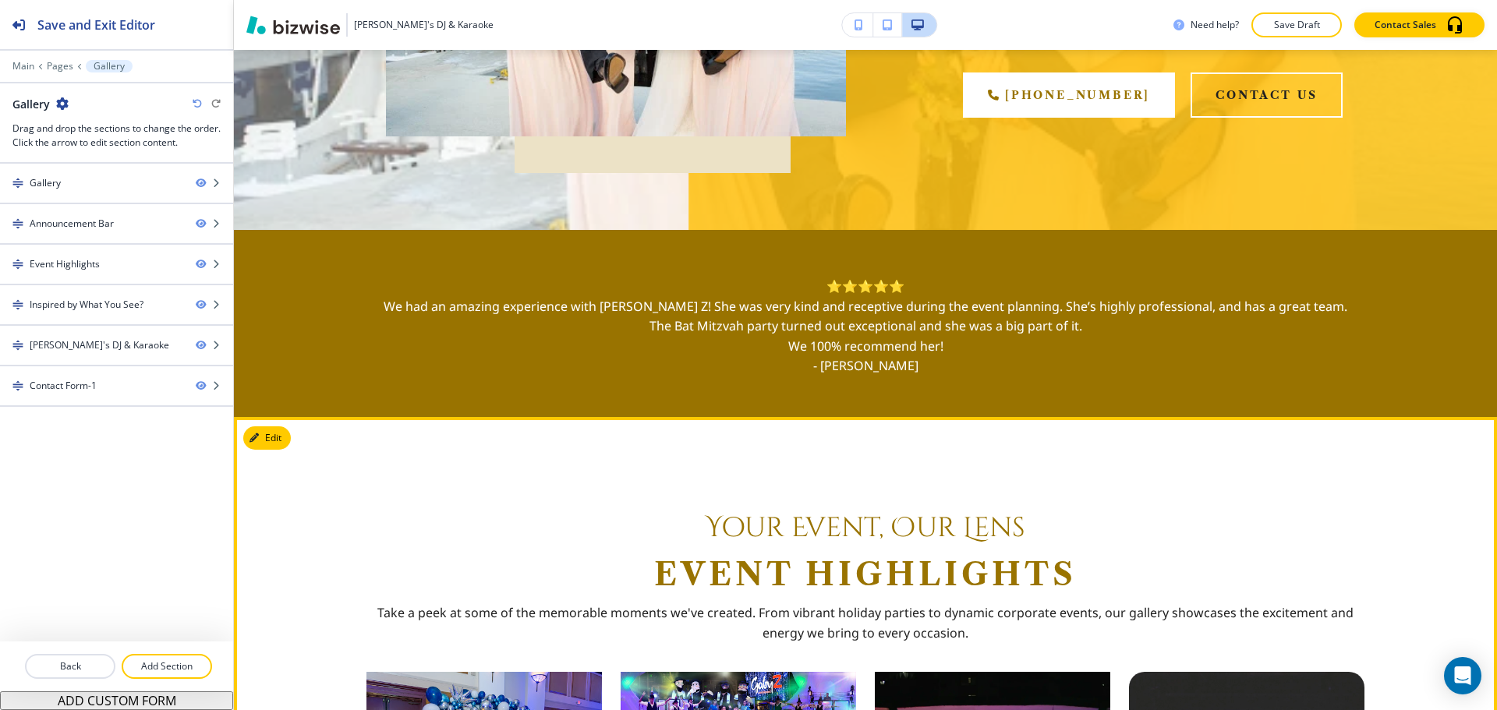
scroll to position [226, 0]
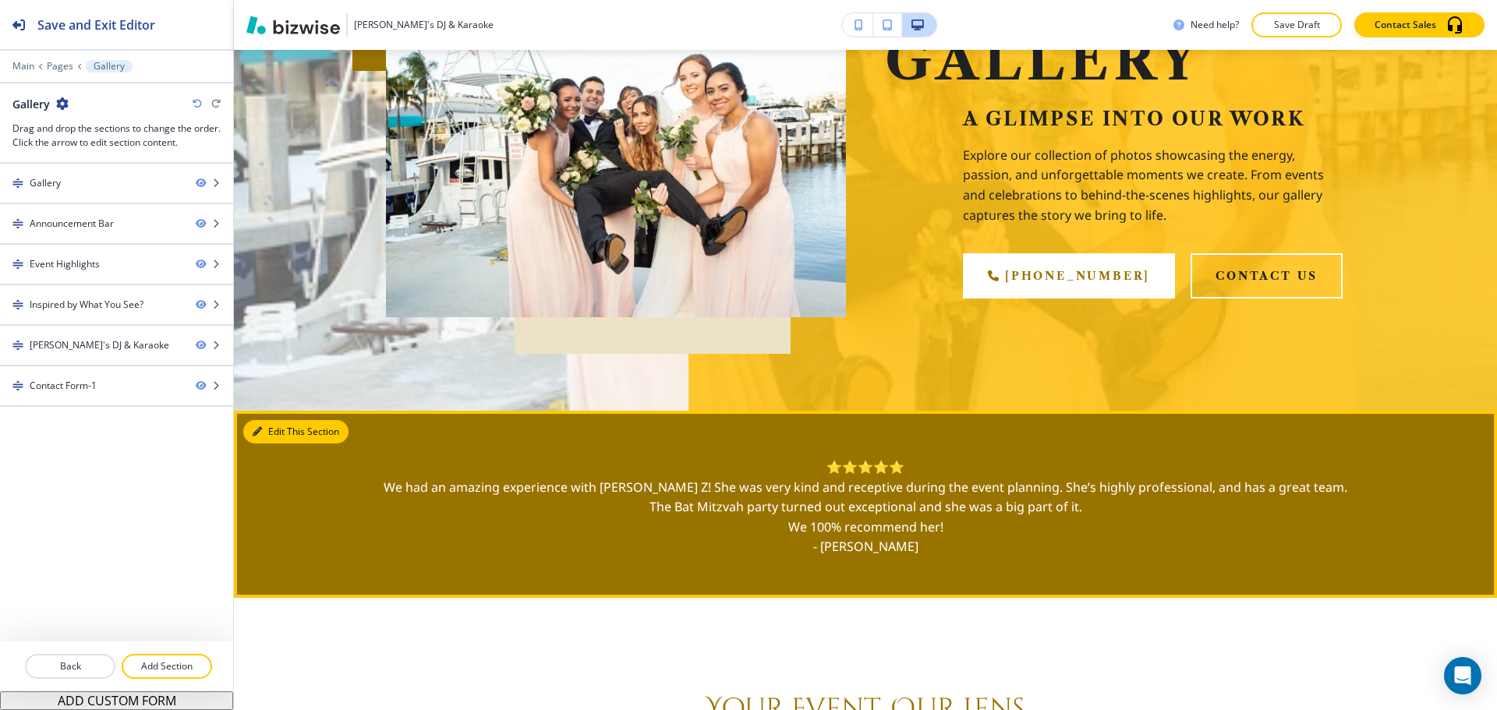
click at [282, 427] on button "Edit This Section" at bounding box center [295, 431] width 105 height 23
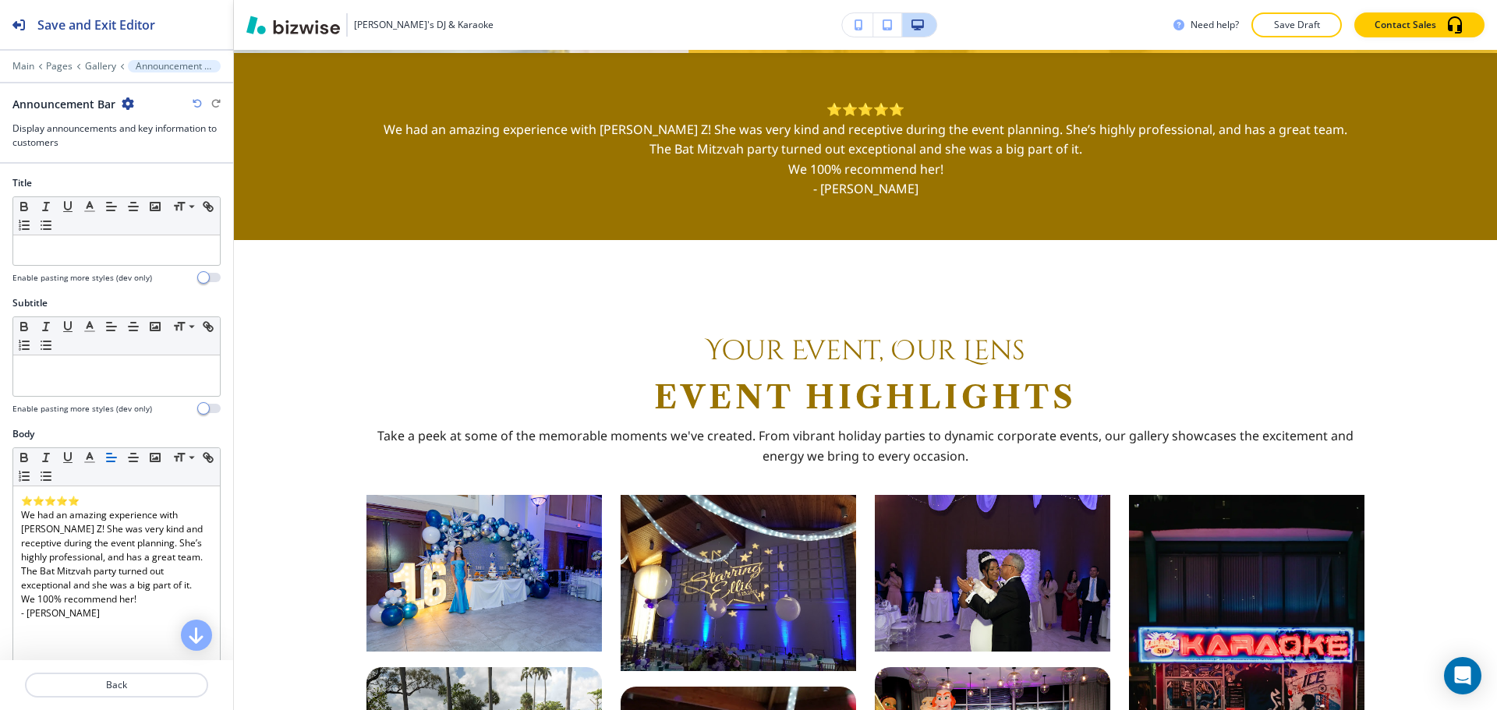
scroll to position [587, 0]
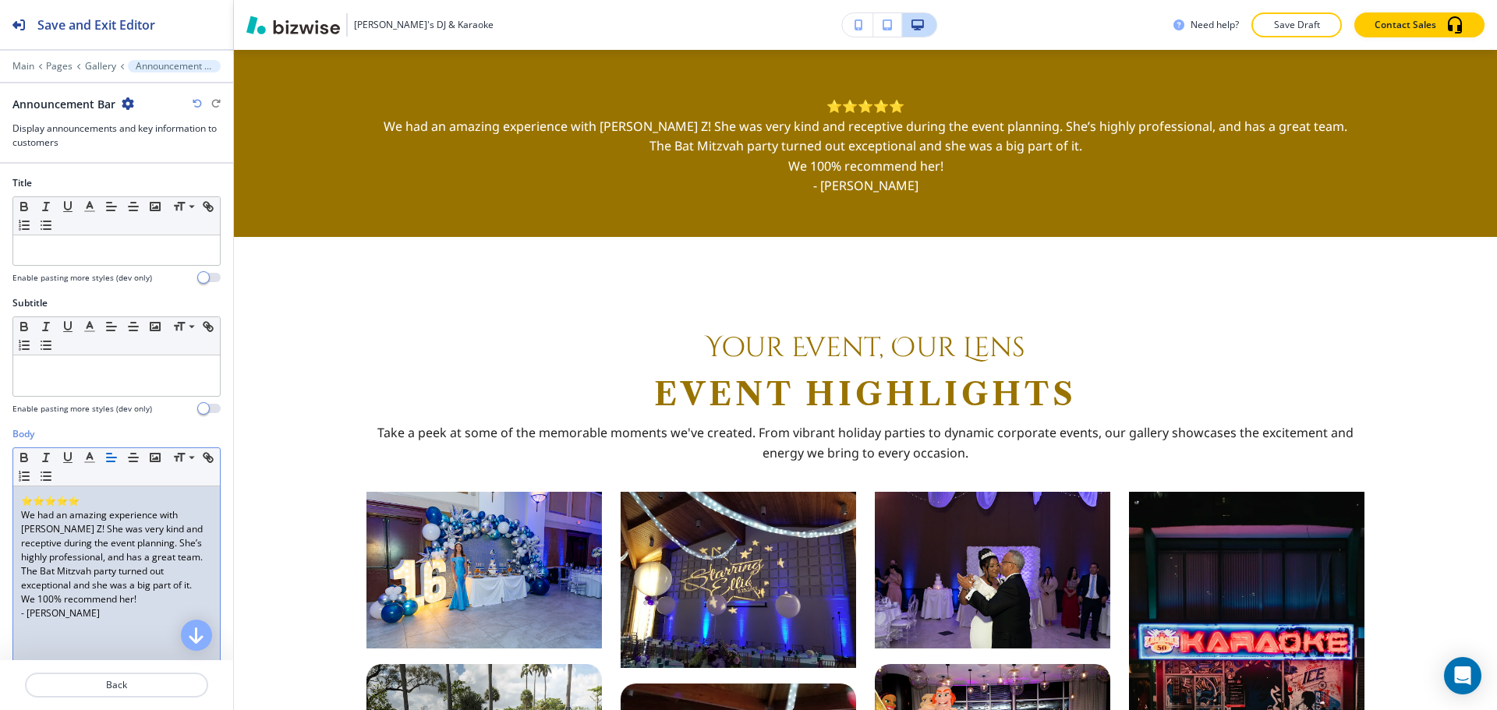
click at [49, 529] on p "We had an amazing experience with [PERSON_NAME] Z! She was very kind and recept…" at bounding box center [116, 536] width 191 height 56
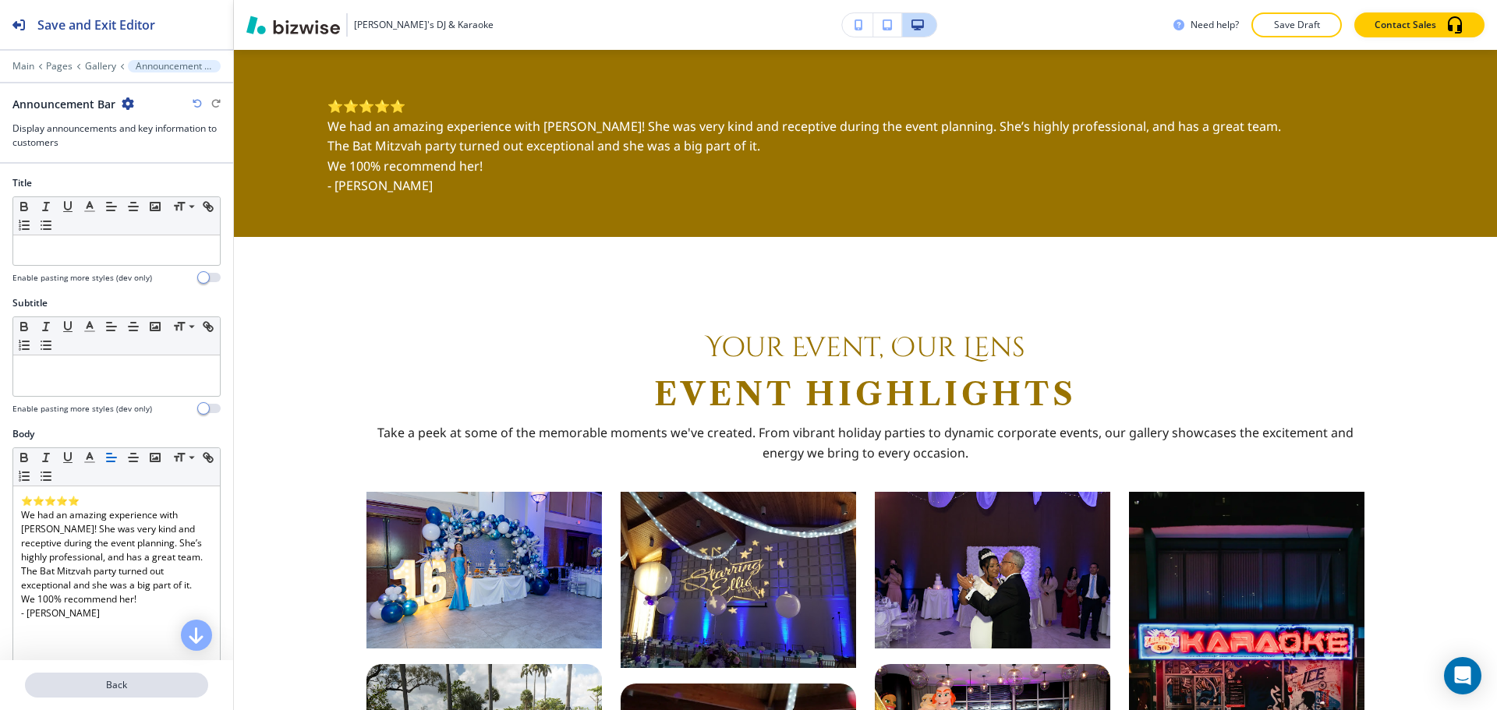
click at [126, 679] on p "Back" at bounding box center [117, 685] width 180 height 14
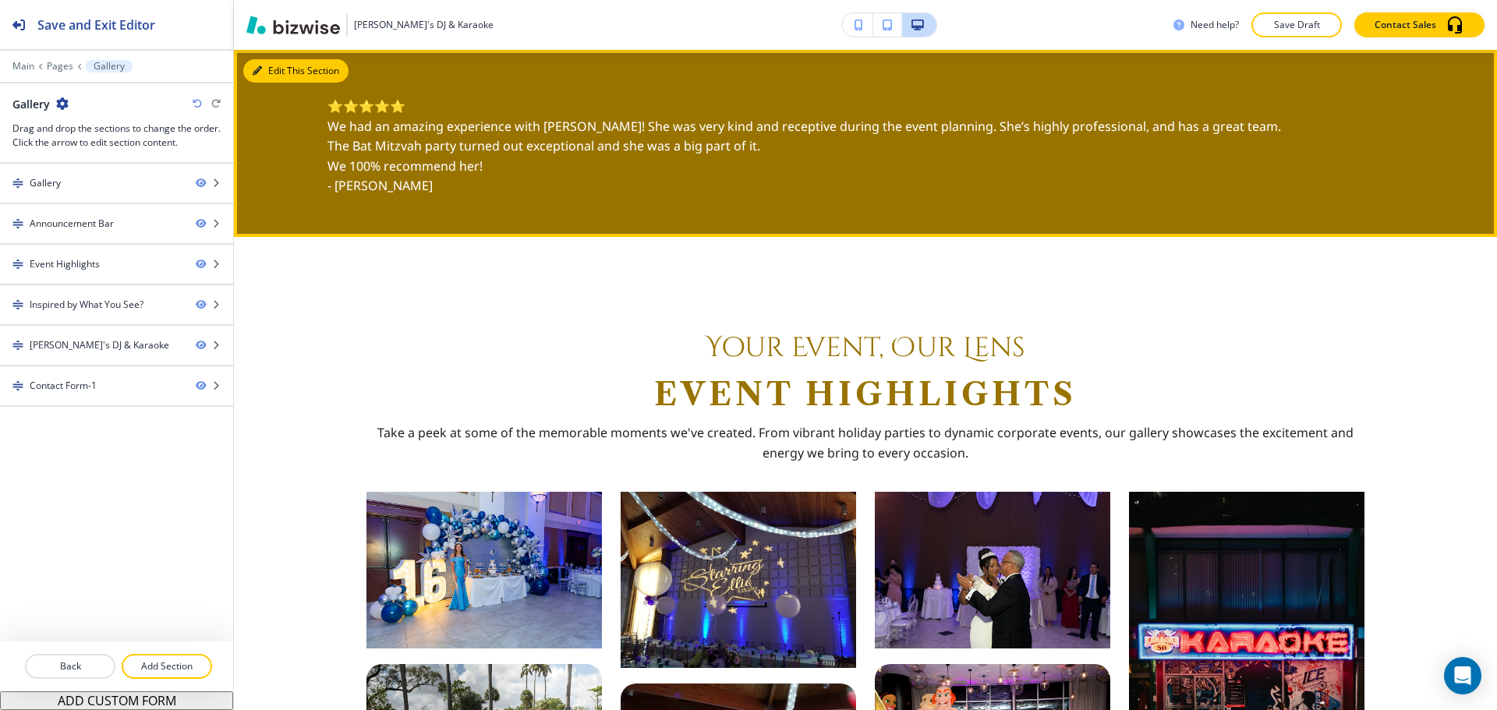
click at [257, 68] on icon "button" at bounding box center [257, 70] width 9 height 9
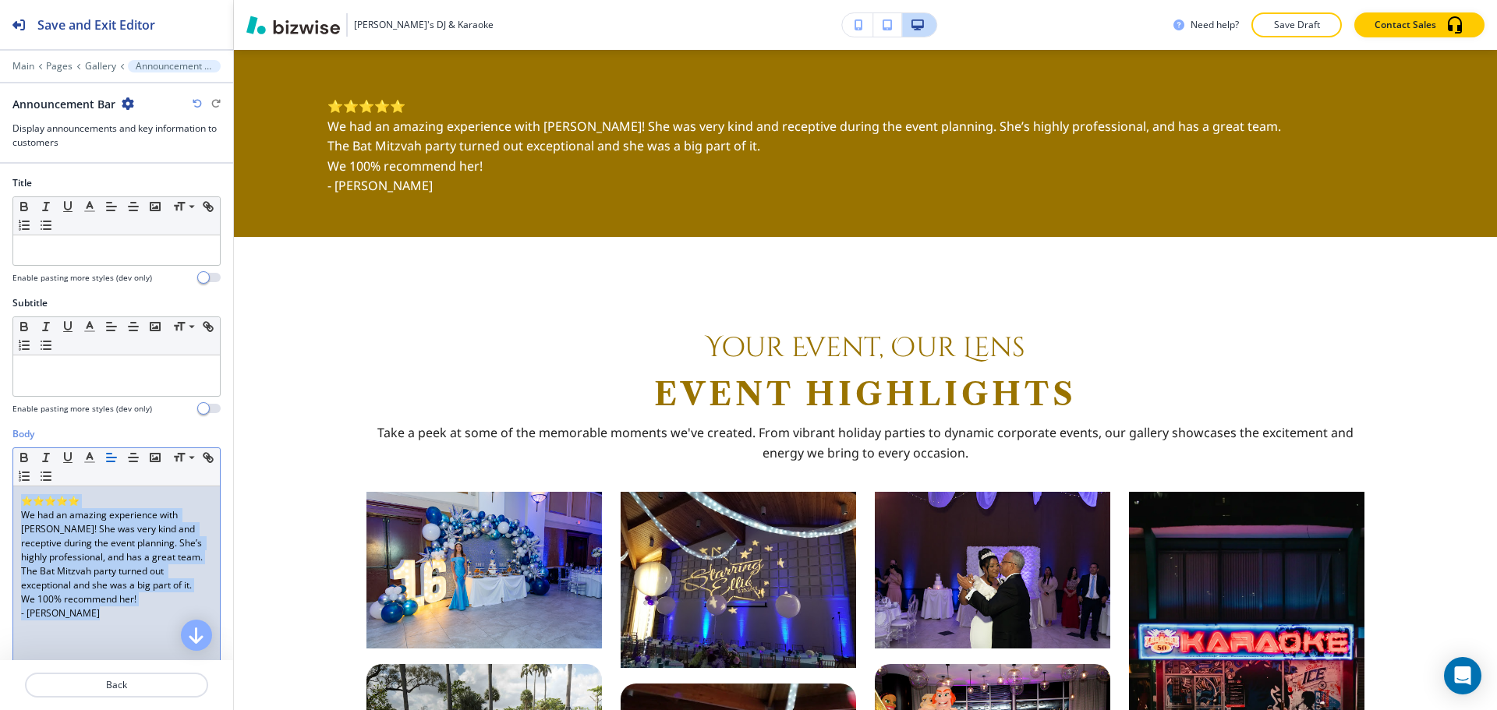
drag, startPoint x: 106, startPoint y: 614, endPoint x: 0, endPoint y: 489, distance: 163.8
click at [0, 489] on div "Body Small Normal Large Huge ⭐⭐⭐⭐⭐ We had an amazing experience with [PERSON_NA…" at bounding box center [116, 573] width 233 height 293
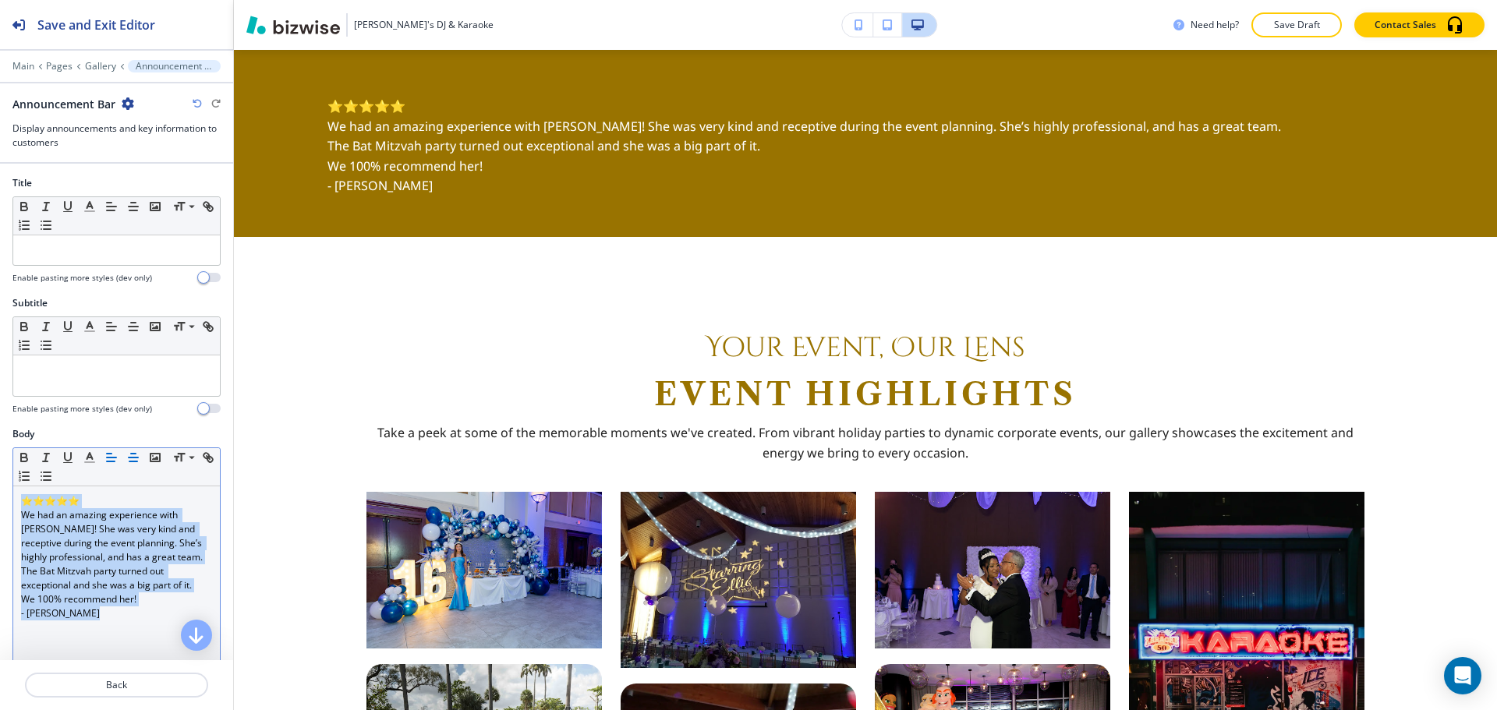
click at [130, 448] on button "button" at bounding box center [133, 457] width 22 height 19
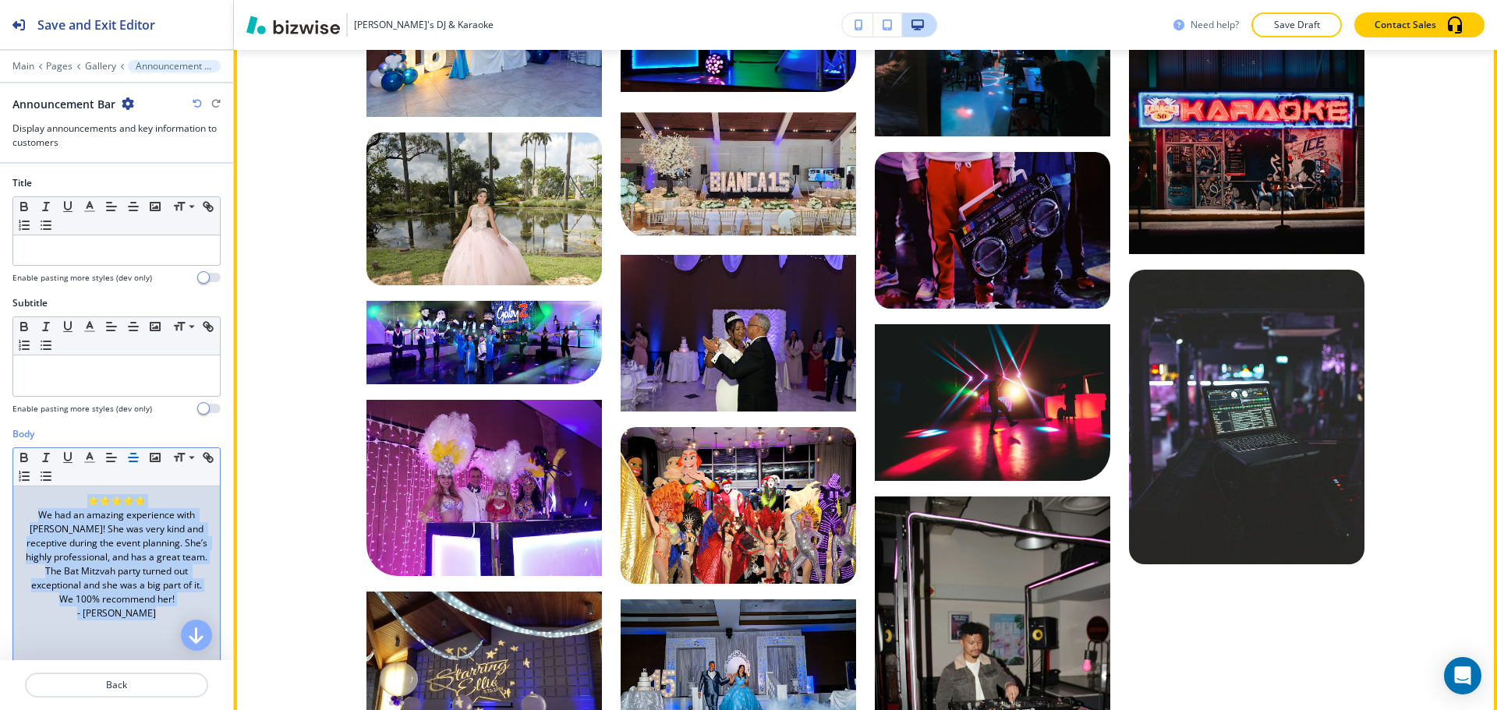
scroll to position [1133, 0]
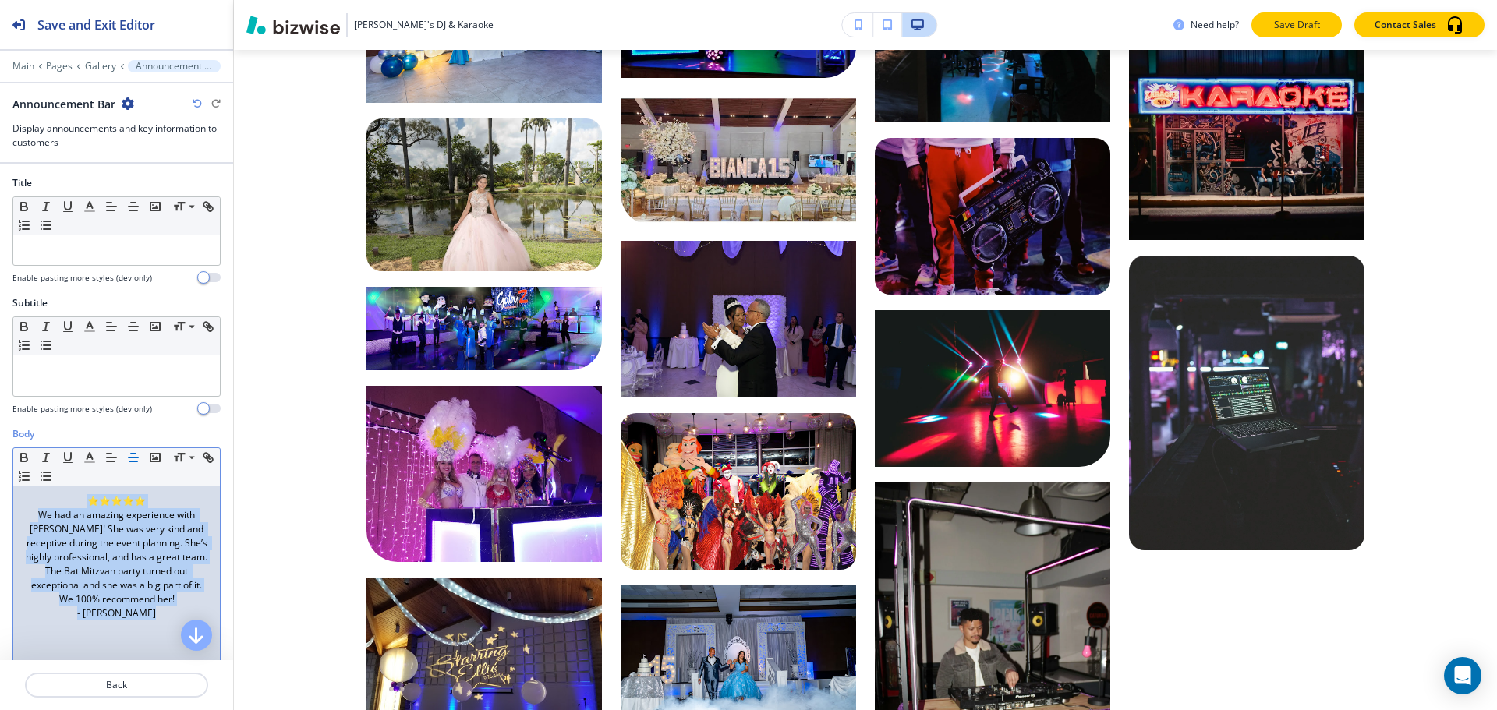
click at [1287, 21] on p "Save Draft" at bounding box center [1297, 25] width 50 height 14
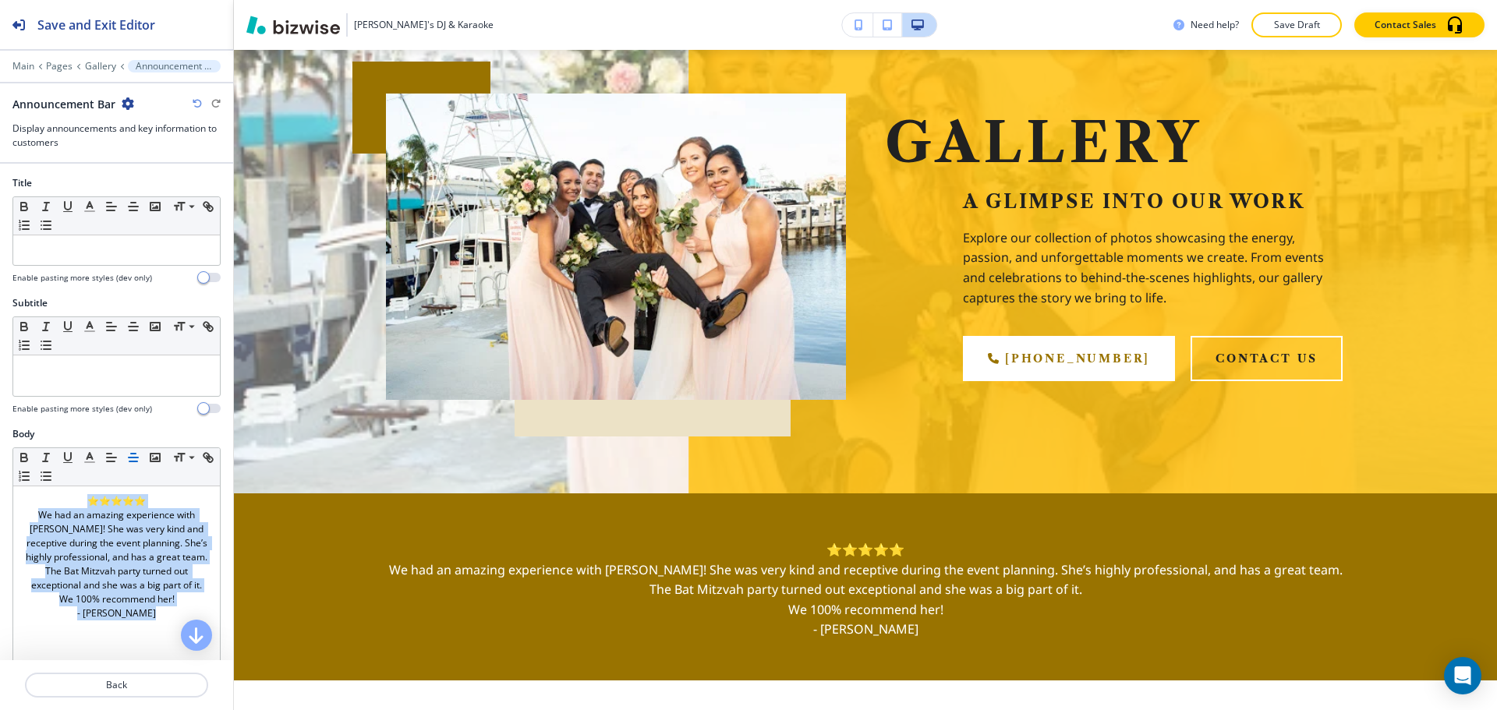
scroll to position [0, 0]
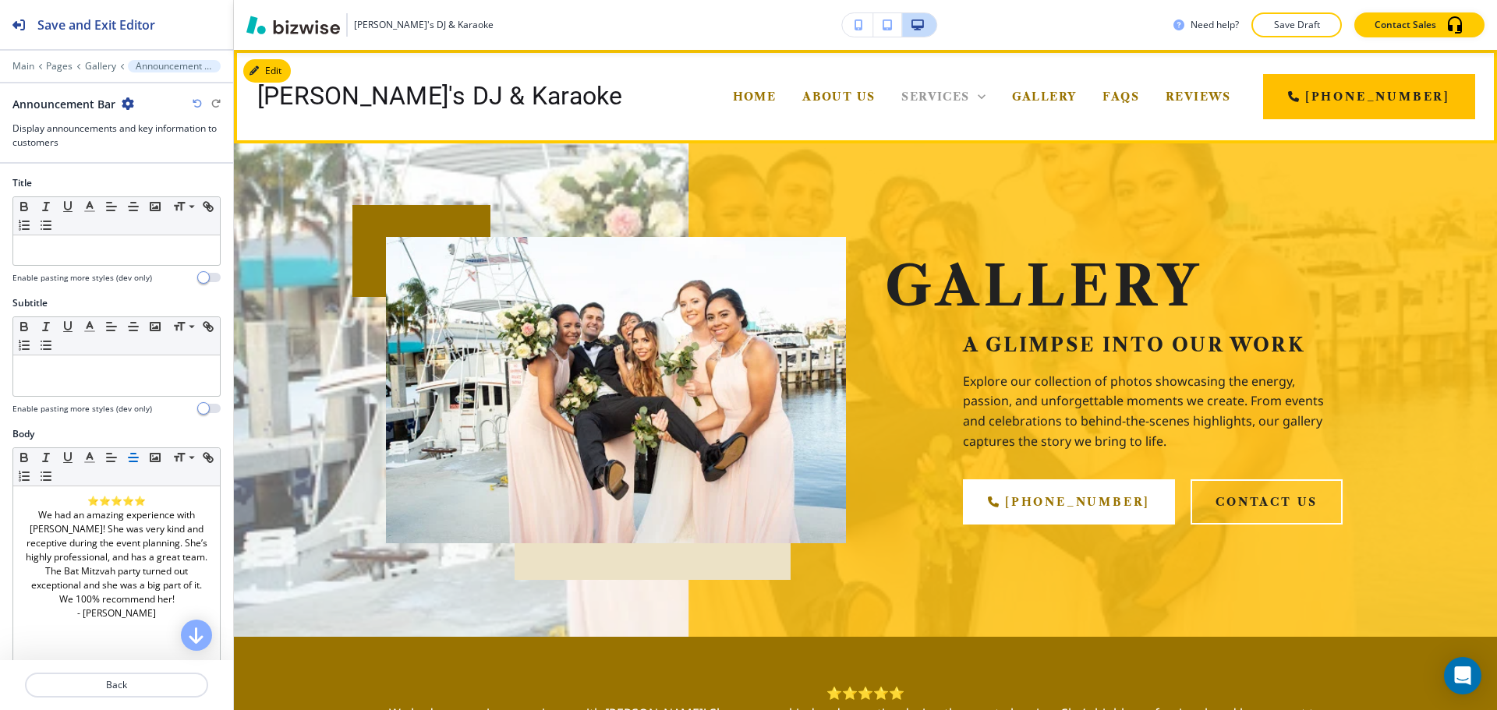
click at [901, 97] on span "Services" at bounding box center [935, 97] width 68 height 14
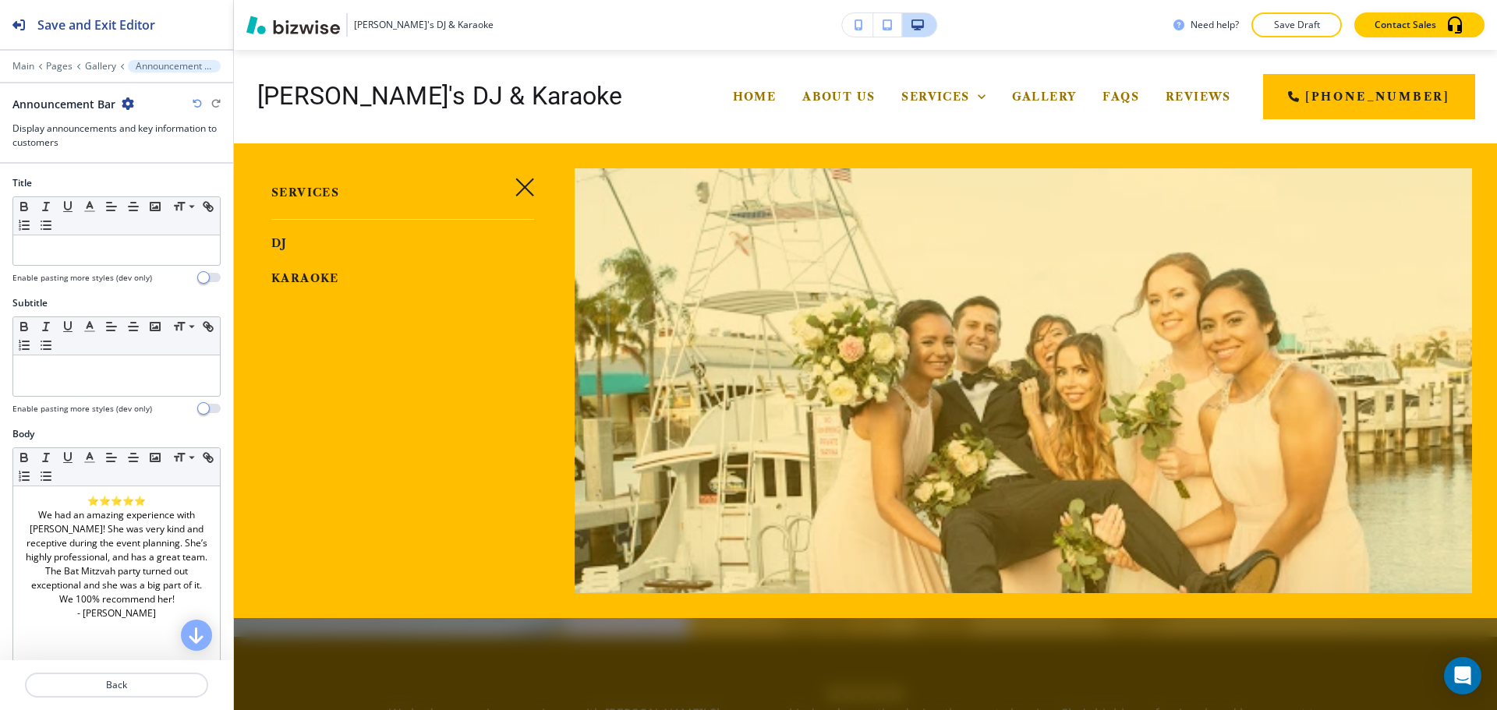
click at [281, 240] on span "DJ" at bounding box center [279, 243] width 16 height 14
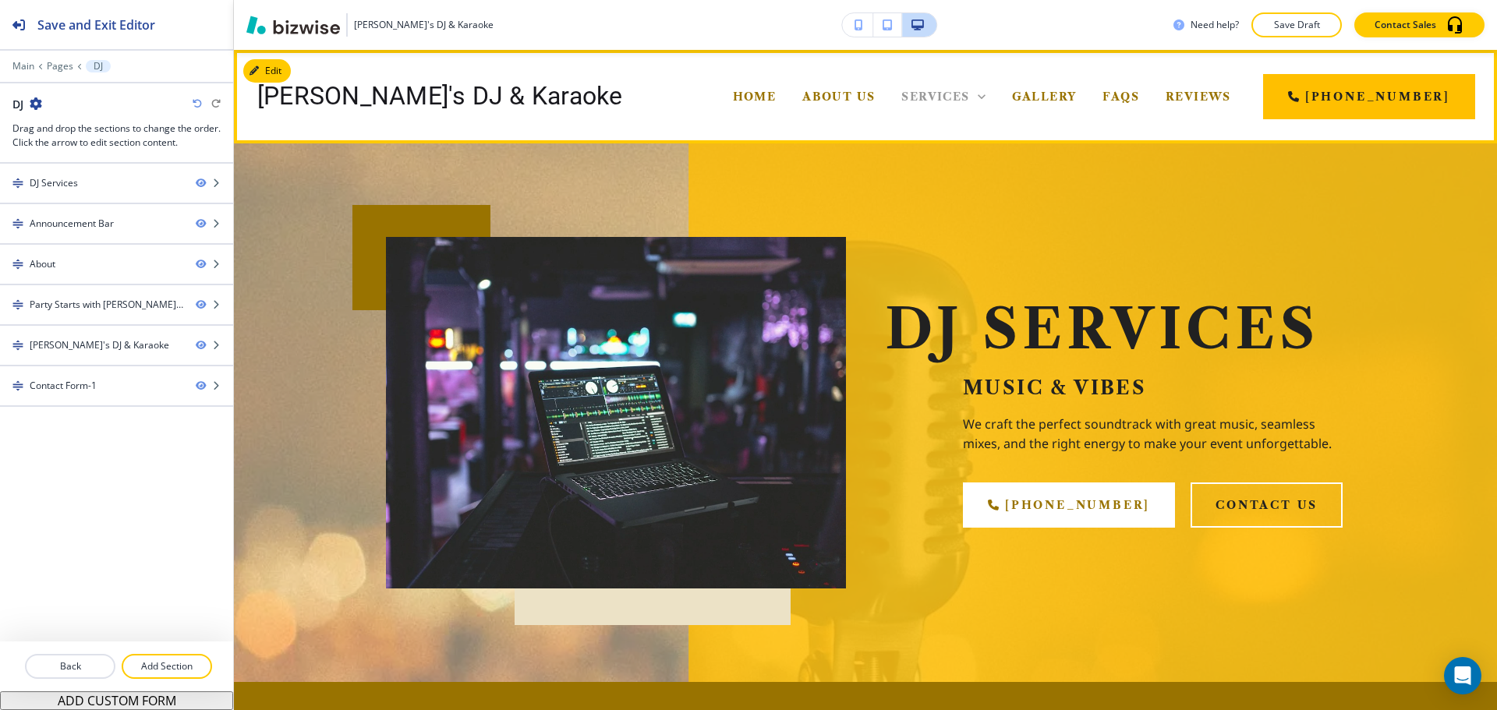
click at [901, 101] on span "Services" at bounding box center [935, 97] width 68 height 14
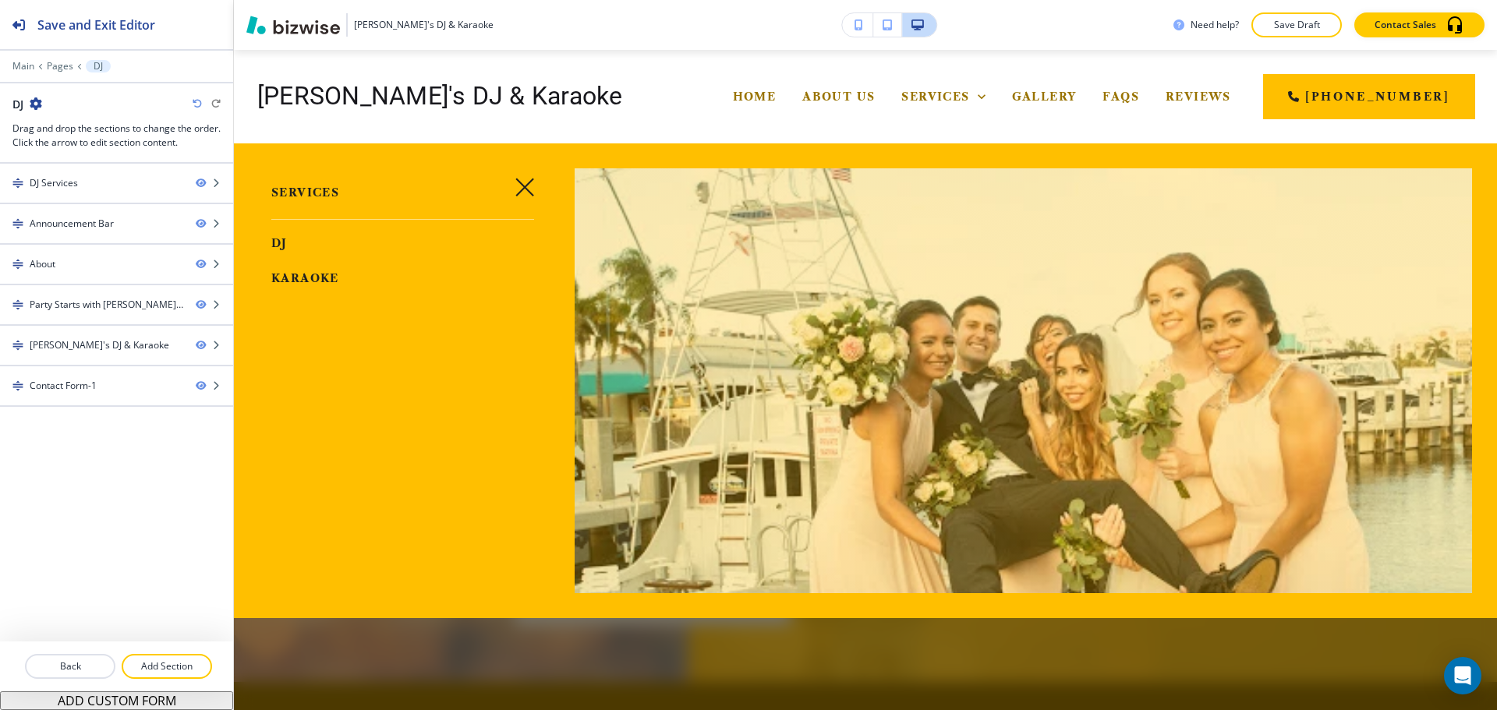
click at [325, 267] on link "Karaoke" at bounding box center [305, 279] width 68 height 26
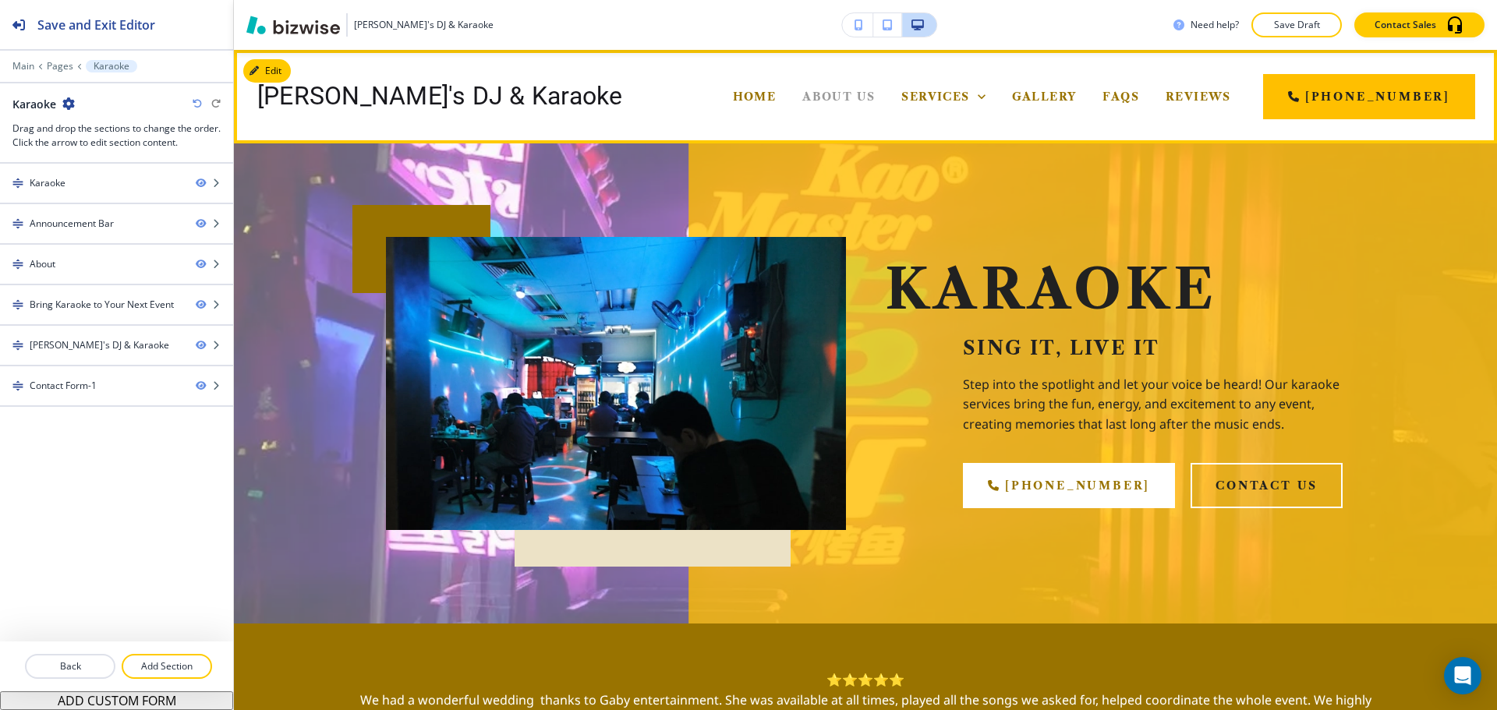
click at [802, 97] on span "About Us" at bounding box center [838, 97] width 73 height 14
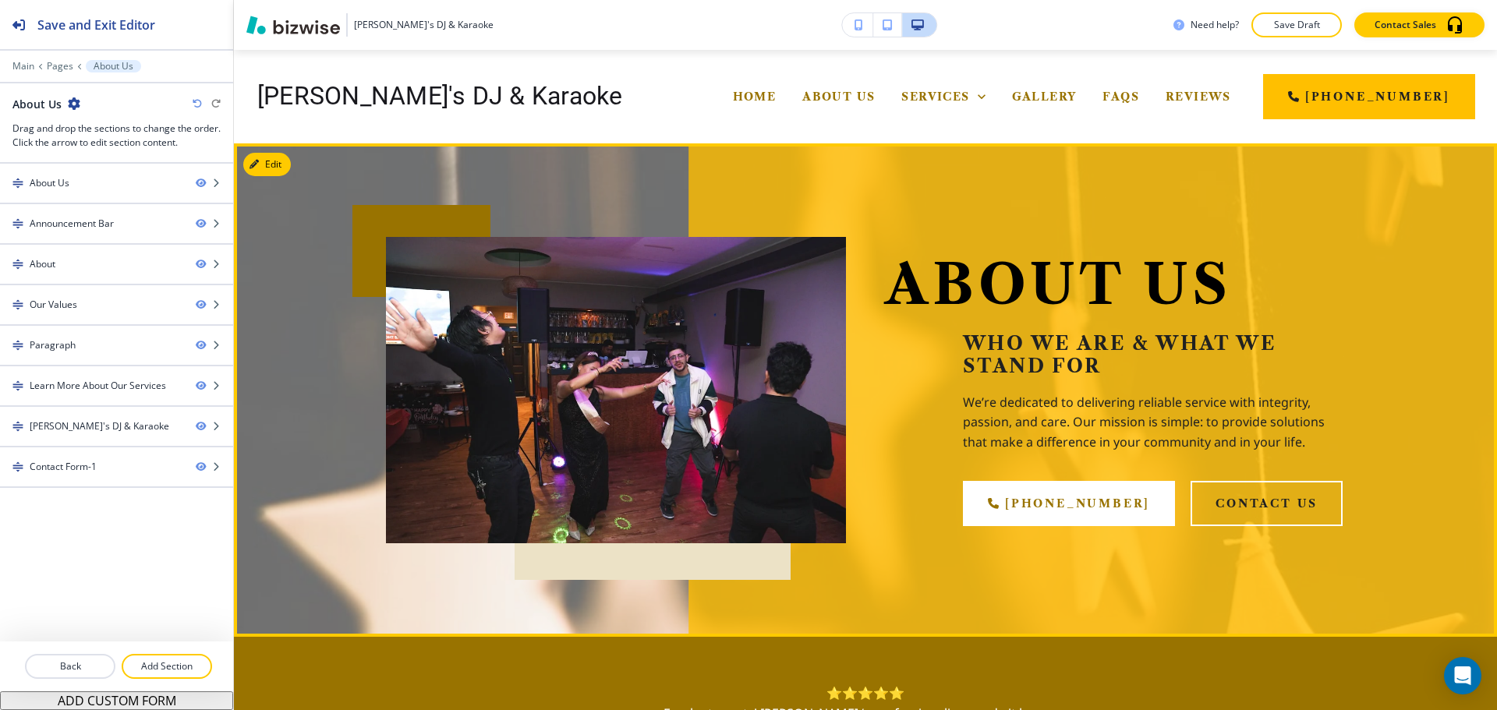
scroll to position [234, 0]
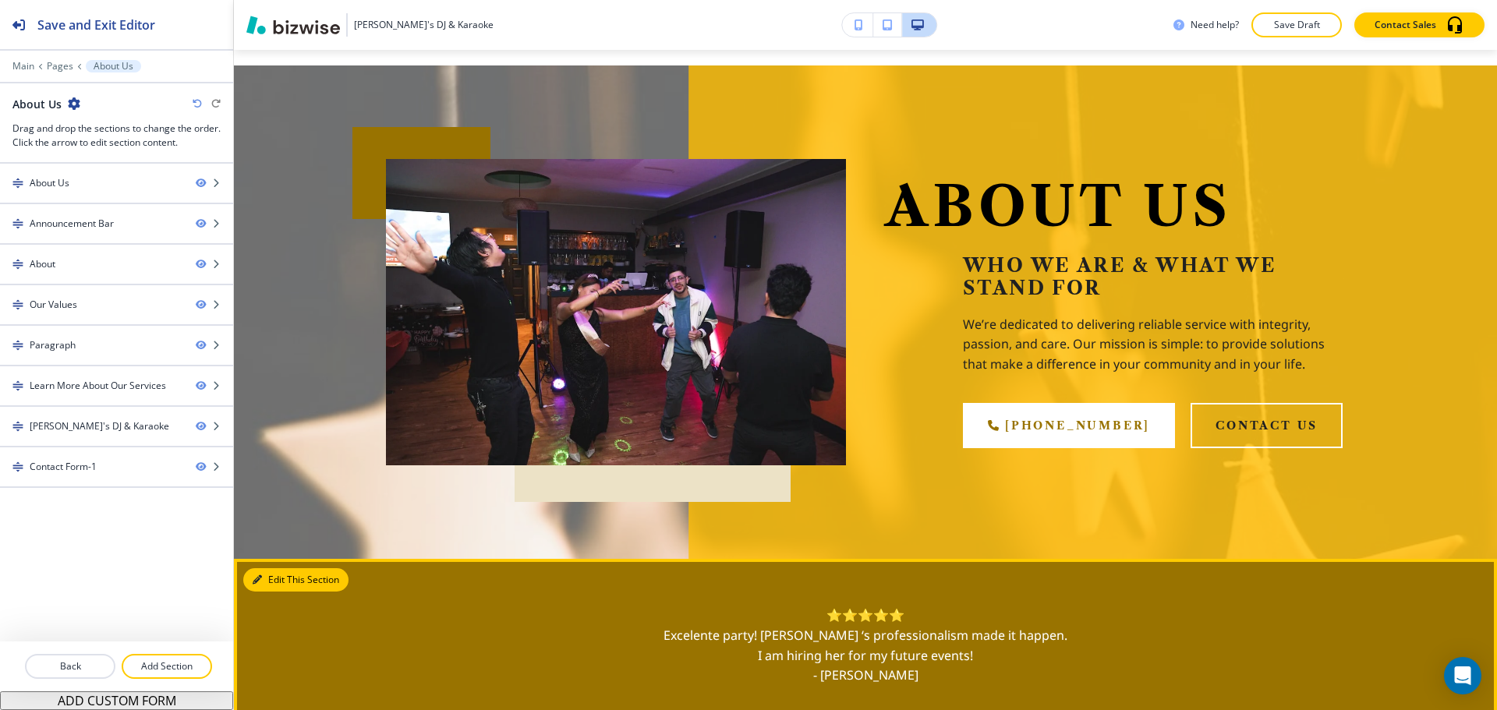
click at [282, 581] on button "Edit This Section" at bounding box center [295, 579] width 105 height 23
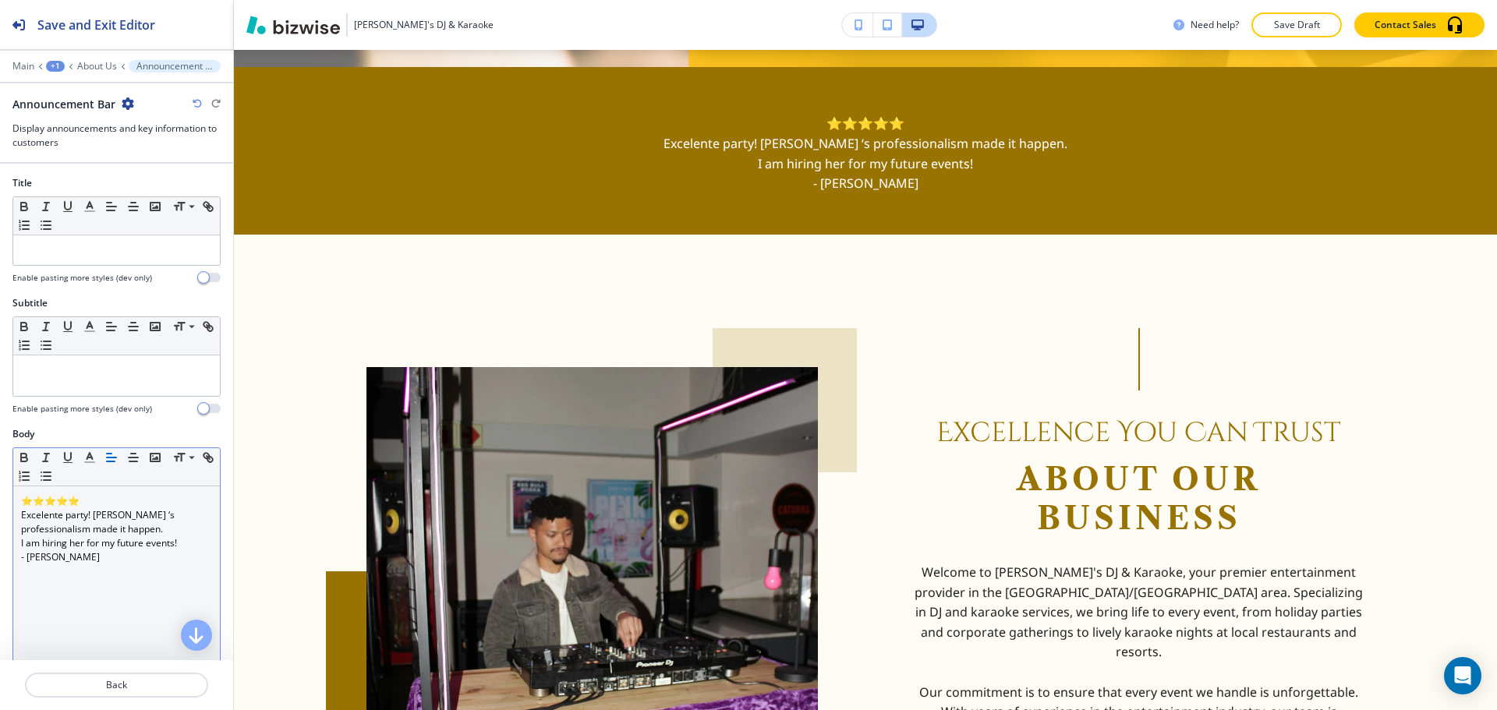
scroll to position [587, 0]
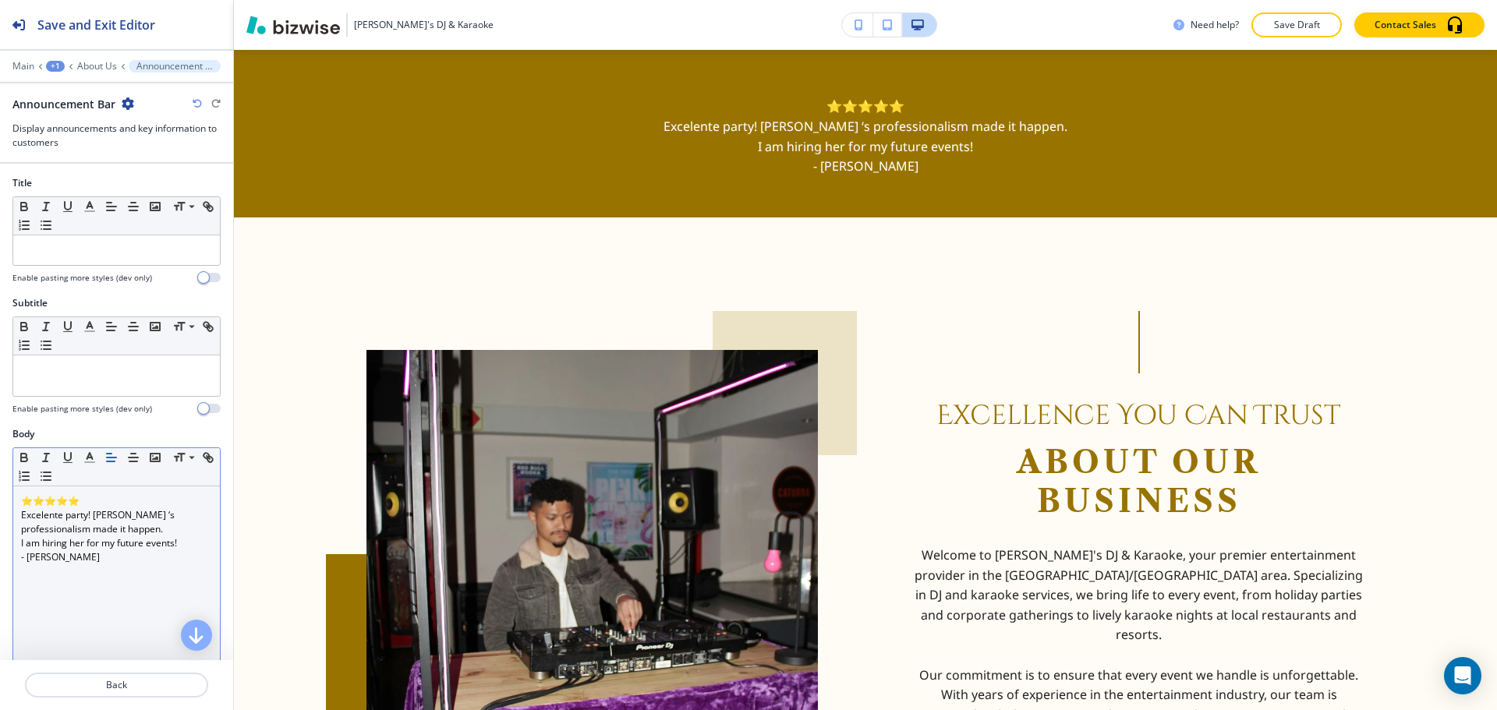
click at [117, 515] on p "Excelente party! [PERSON_NAME] ‘s professionalism made it happen." at bounding box center [116, 522] width 191 height 28
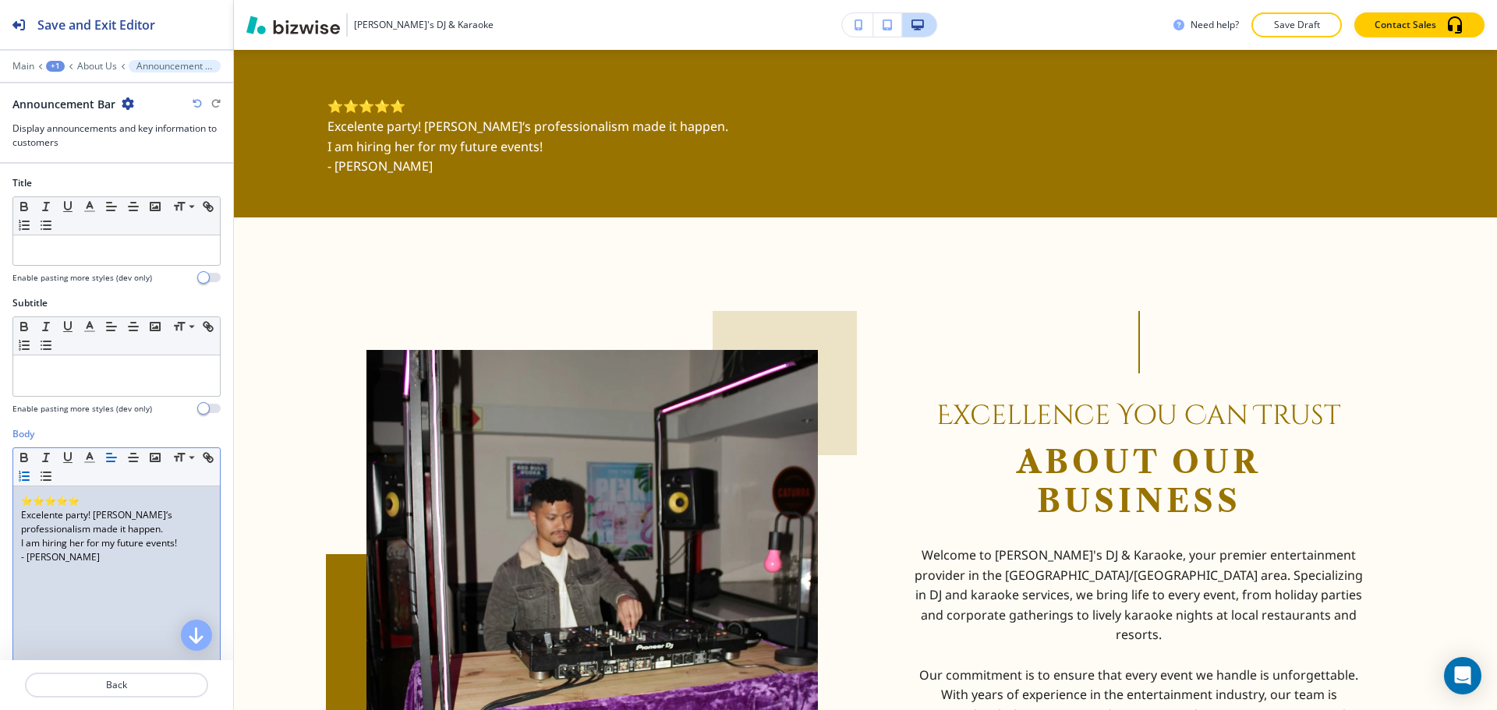
drag, startPoint x: 99, startPoint y: 560, endPoint x: 55, endPoint y: 482, distance: 89.4
click at [0, 483] on div "Body Small Normal Large Huge ⭐⭐⭐⭐⭐ Excelente party! [PERSON_NAME]‘s professiona…" at bounding box center [116, 573] width 233 height 293
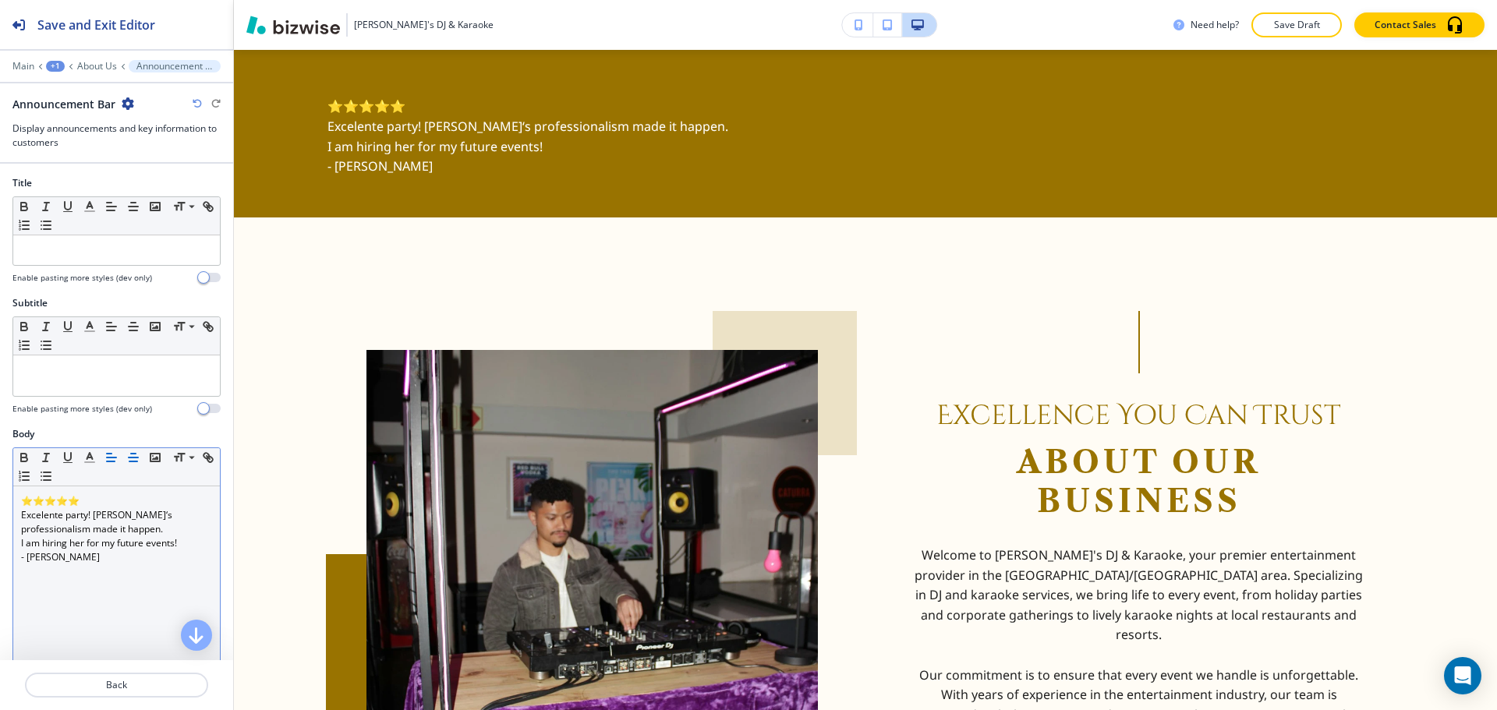
click at [138, 459] on icon "button" at bounding box center [133, 458] width 14 height 14
